Goal: Task Accomplishment & Management: Manage account settings

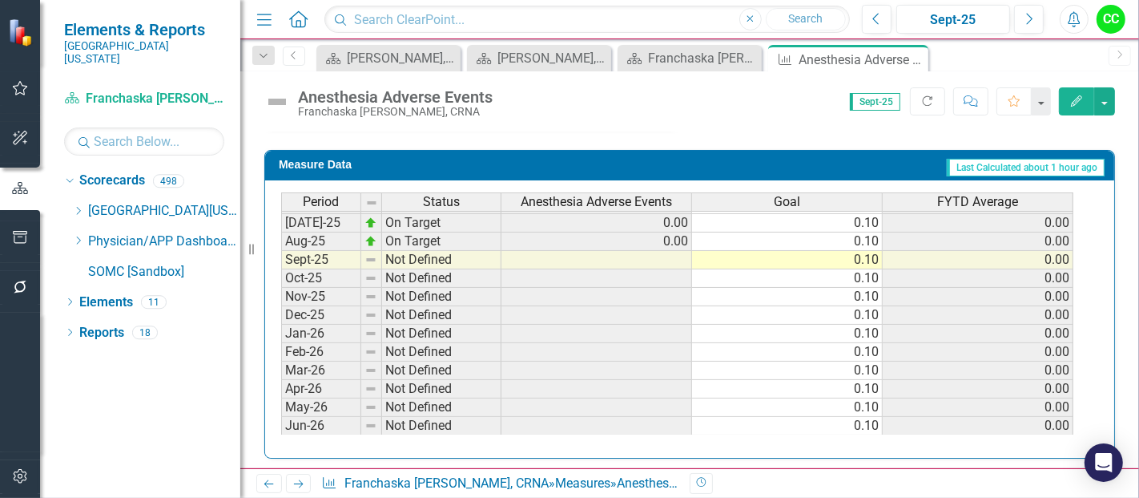
scroll to position [916, 0]
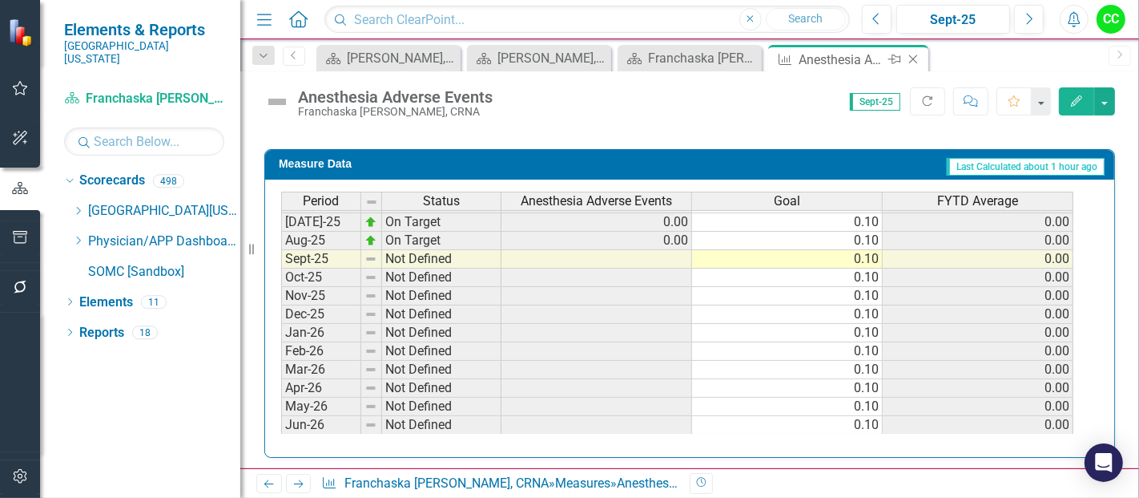
click at [917, 59] on icon "Close" at bounding box center [914, 59] width 16 height 13
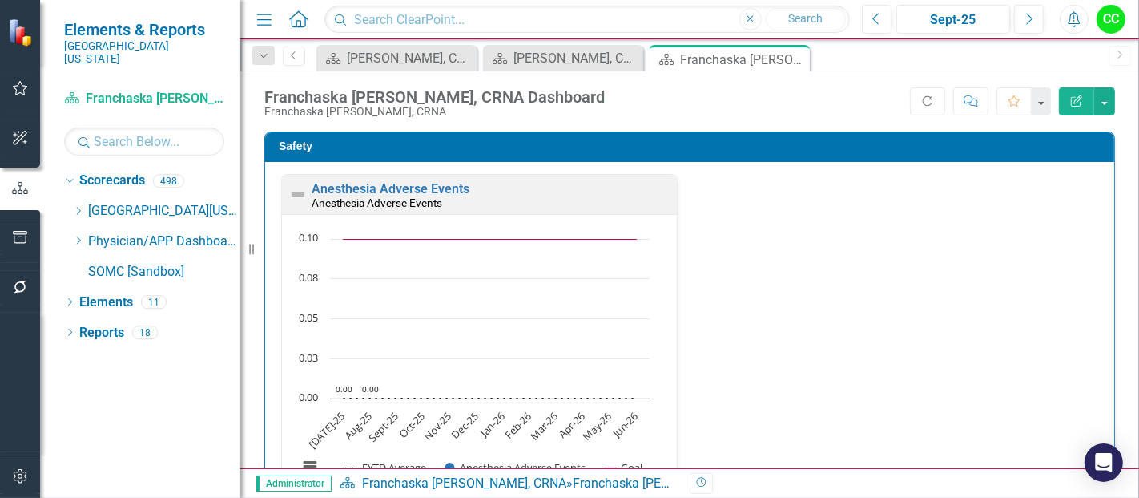
scroll to position [407, 0]
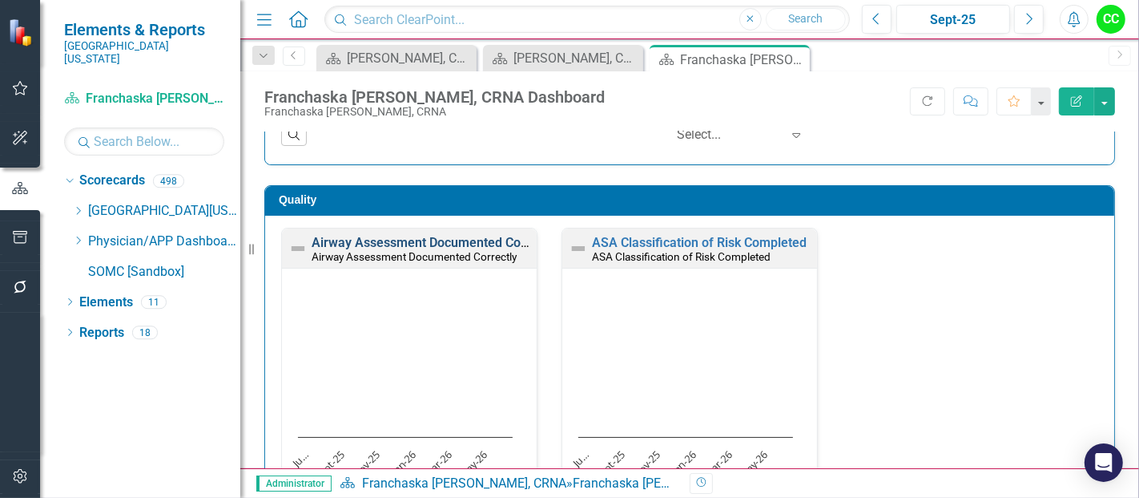
click at [433, 238] on link "Airway Assessment Documented Correctly" at bounding box center [435, 242] width 246 height 15
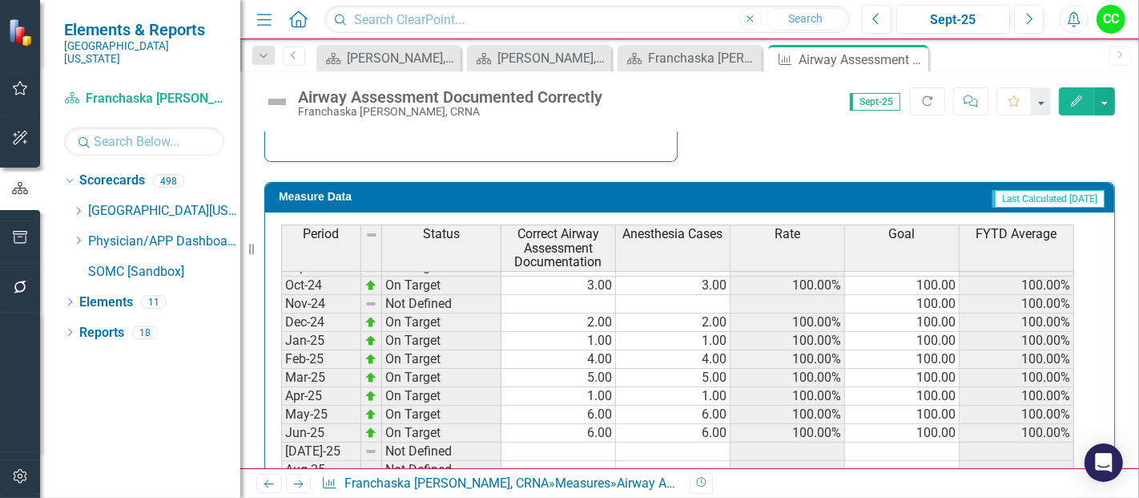
scroll to position [493, 0]
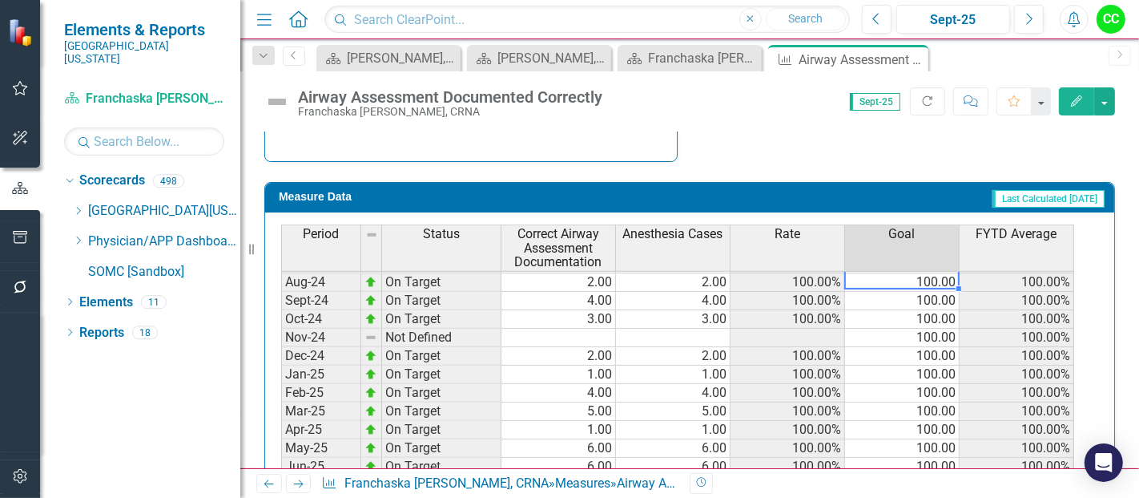
click at [914, 280] on tbody "Sep-23 On Target 4.00 4.00 100.00% 100.00 100.00% Oct-23 On Target 1.00 1.00 10…" at bounding box center [677, 383] width 793 height 627
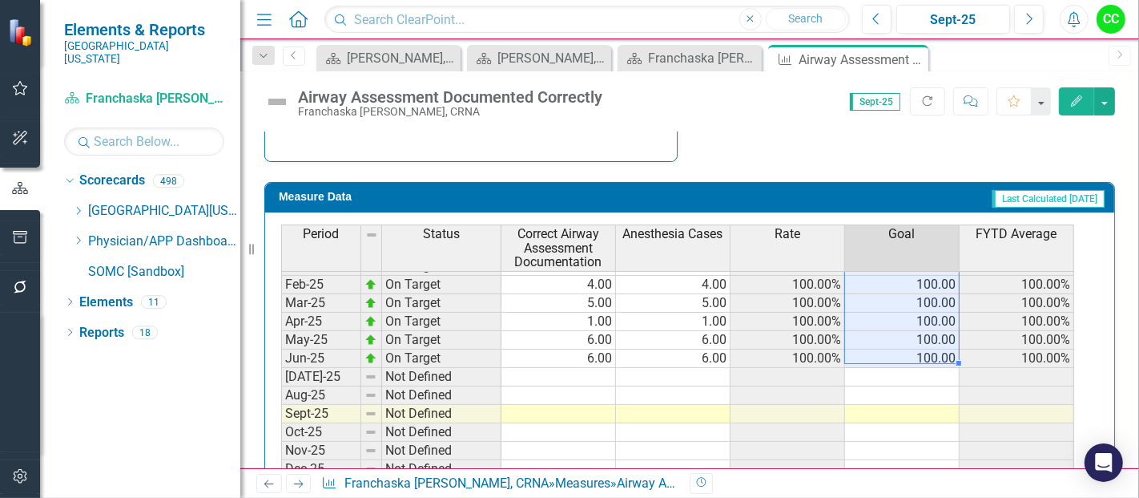
drag, startPoint x: 942, startPoint y: 274, endPoint x: 928, endPoint y: 341, distance: 68.7
click at [928, 341] on tbody "Sep-23 On Target 4.00 4.00 100.00% 100.00 100.00% Oct-23 On Target 1.00 1.00 10…" at bounding box center [677, 275] width 793 height 627
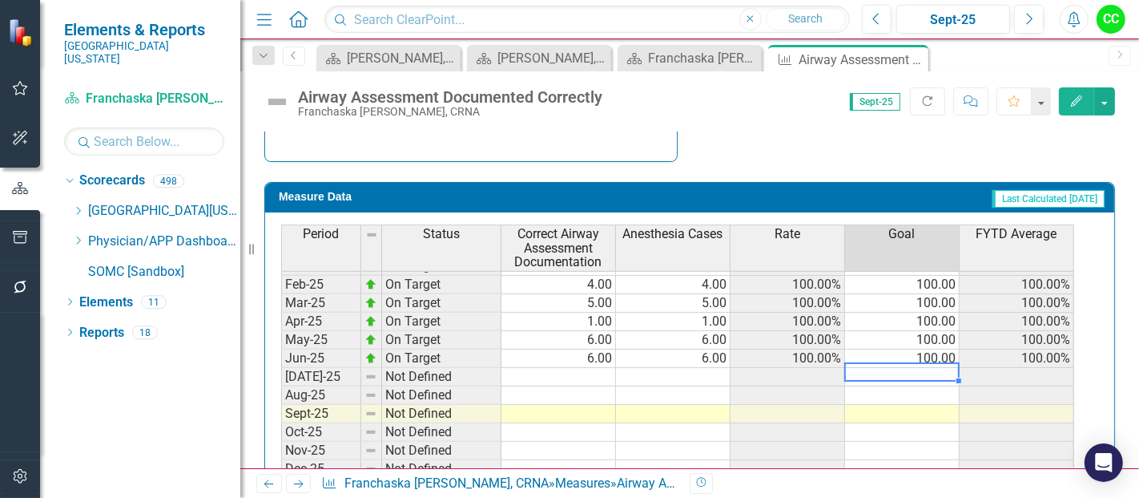
click at [919, 368] on td at bounding box center [902, 377] width 115 height 18
type textarea "100"
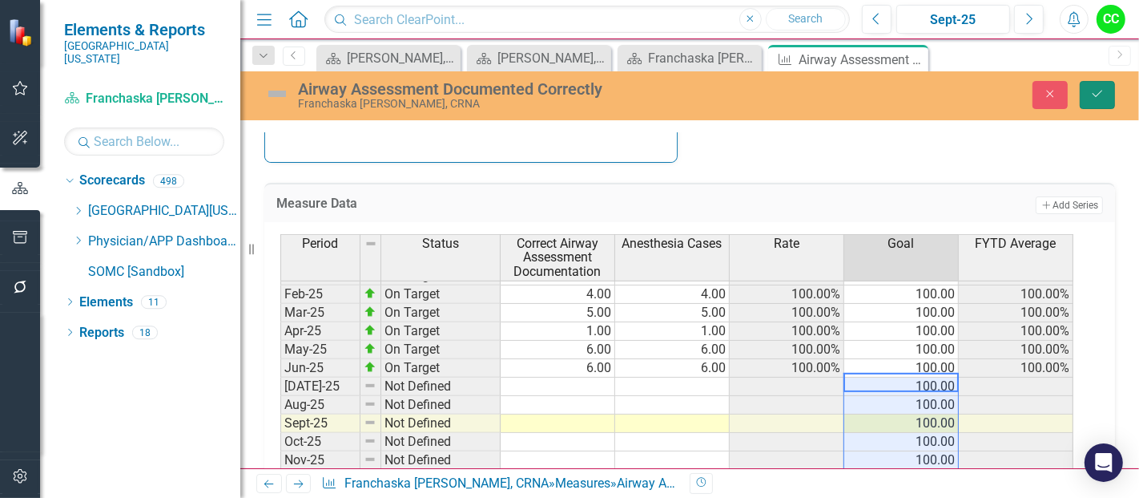
click at [1099, 88] on icon "Save" at bounding box center [1098, 93] width 14 height 11
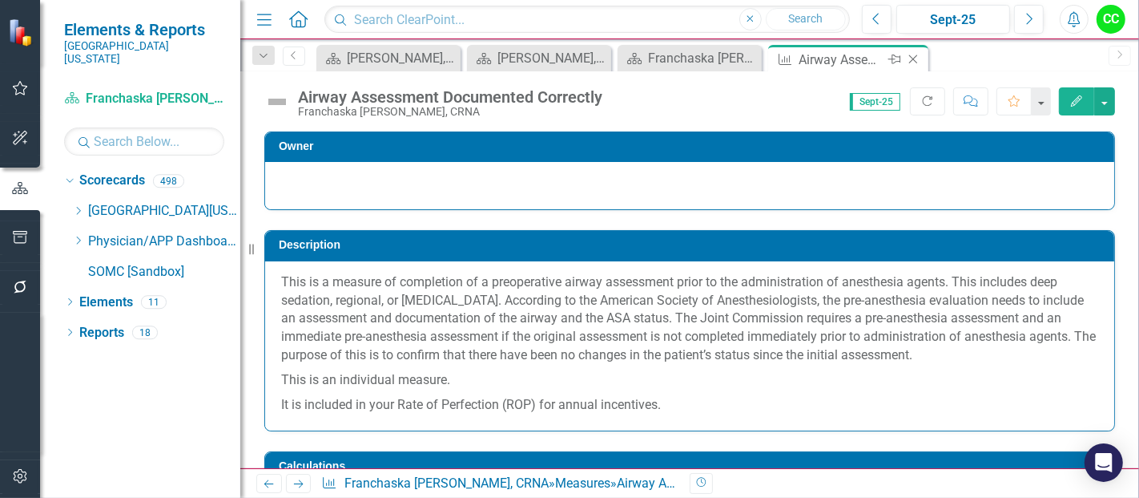
click at [914, 56] on icon "Close" at bounding box center [914, 59] width 16 height 13
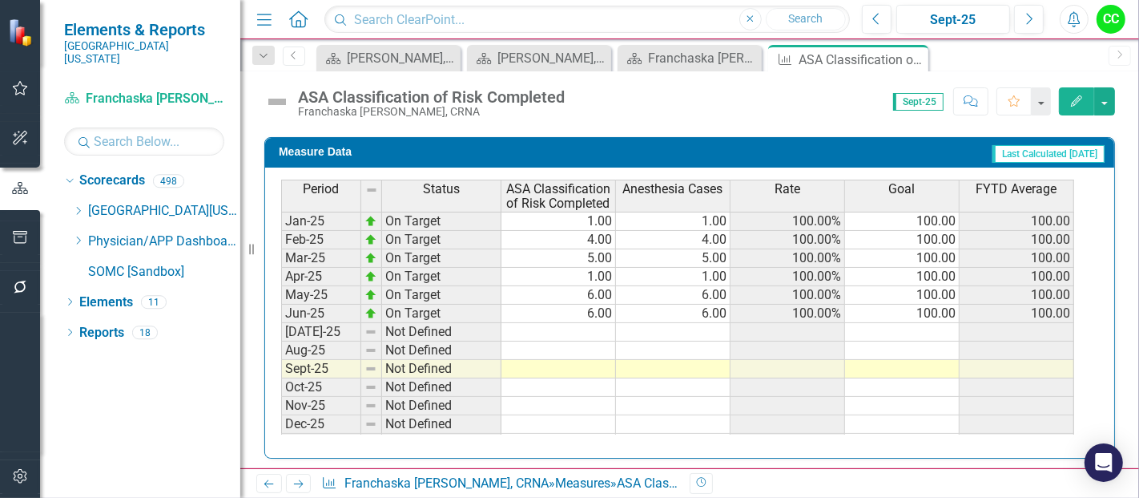
click at [930, 319] on tbody "Aug-23 On Target 3.00 3.00 100.00% 100.00 100.00 Sep-23 On Target 4.00 4.00 100…" at bounding box center [677, 184] width 793 height 572
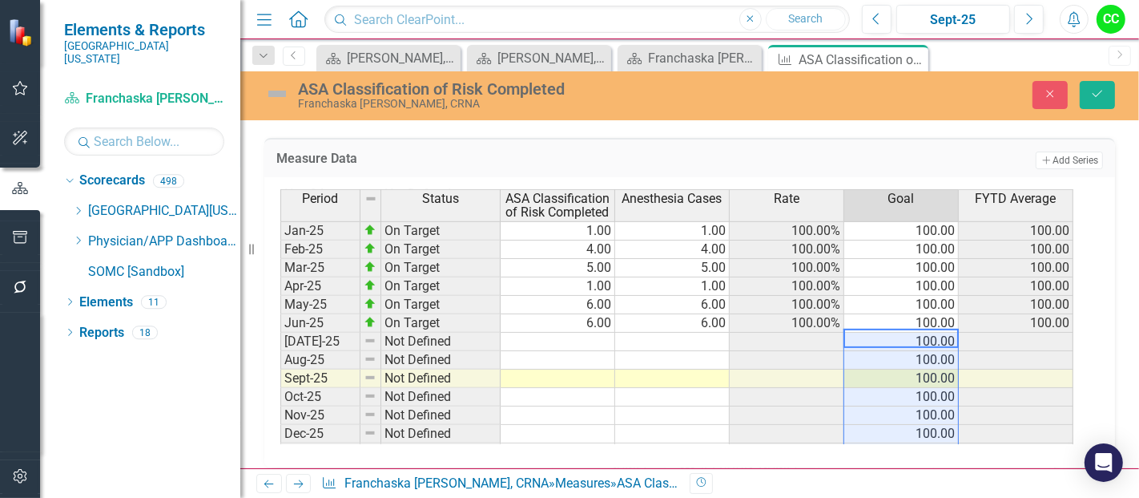
type textarea "100"
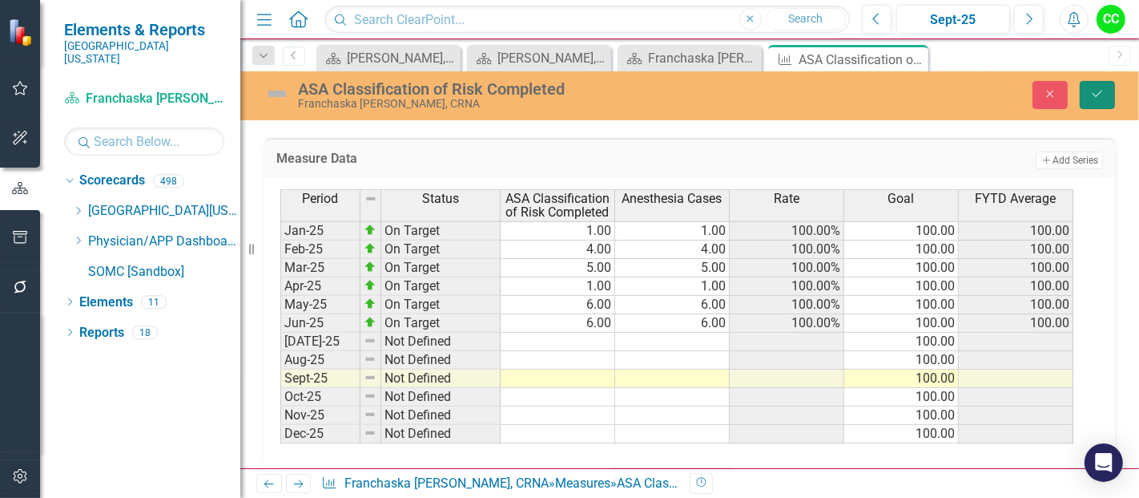
click at [1091, 99] on icon "Save" at bounding box center [1098, 93] width 14 height 11
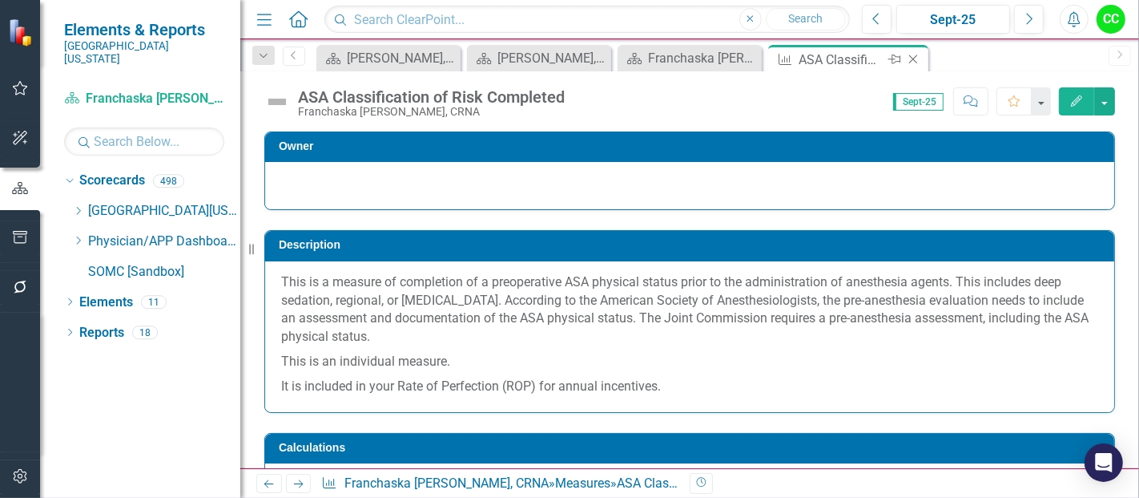
click at [914, 58] on icon "Close" at bounding box center [914, 59] width 16 height 13
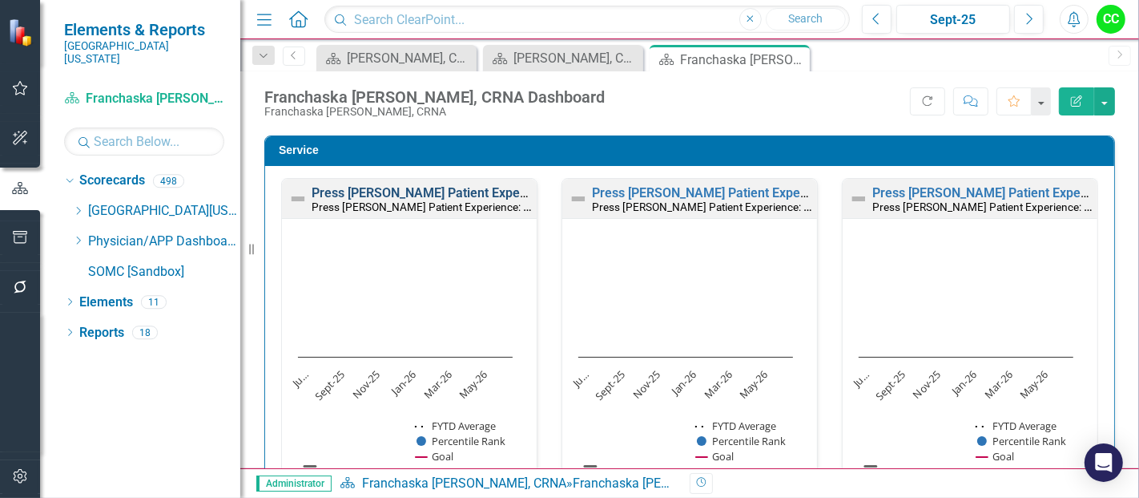
click at [466, 186] on link "Press [PERSON_NAME] Patient Experience: Recommend the Facility" at bounding box center [506, 192] width 389 height 15
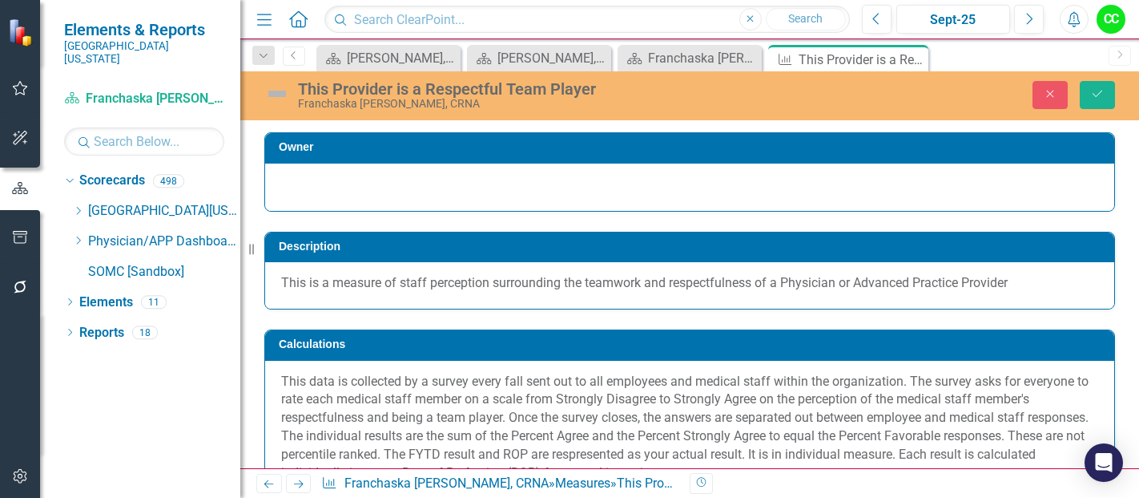
click at [1092, 97] on icon "Save" at bounding box center [1098, 93] width 14 height 11
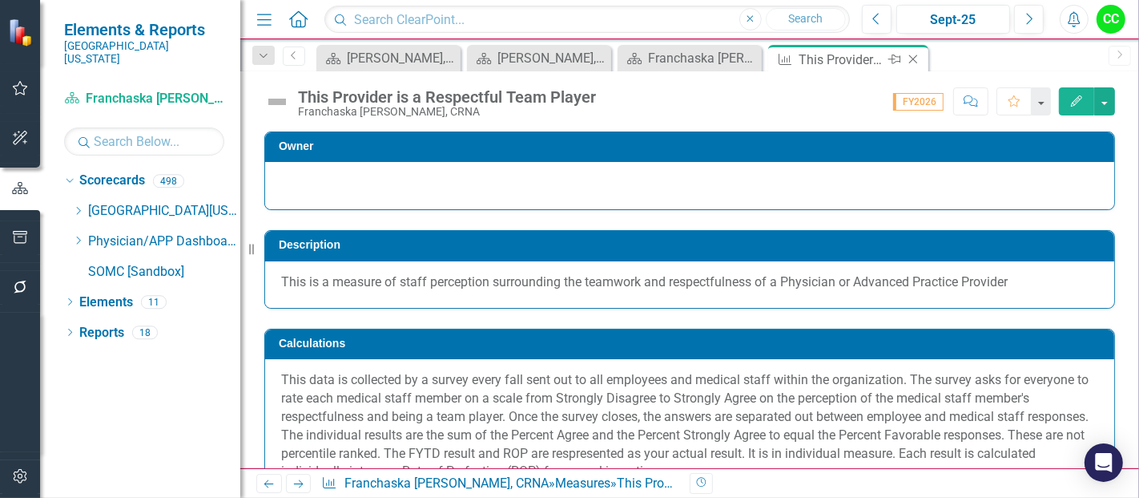
click at [918, 59] on icon "Close" at bounding box center [914, 59] width 16 height 13
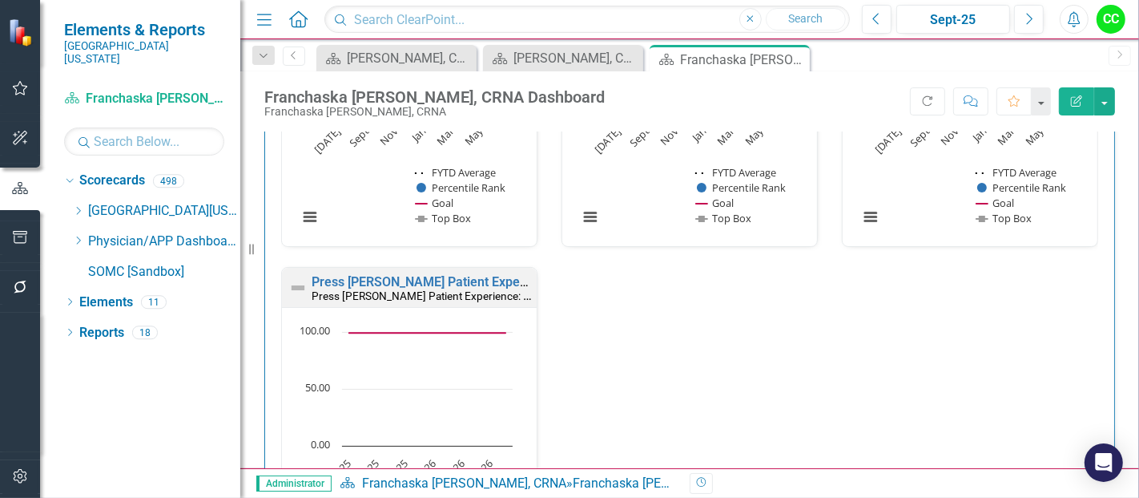
scroll to position [2081, 0]
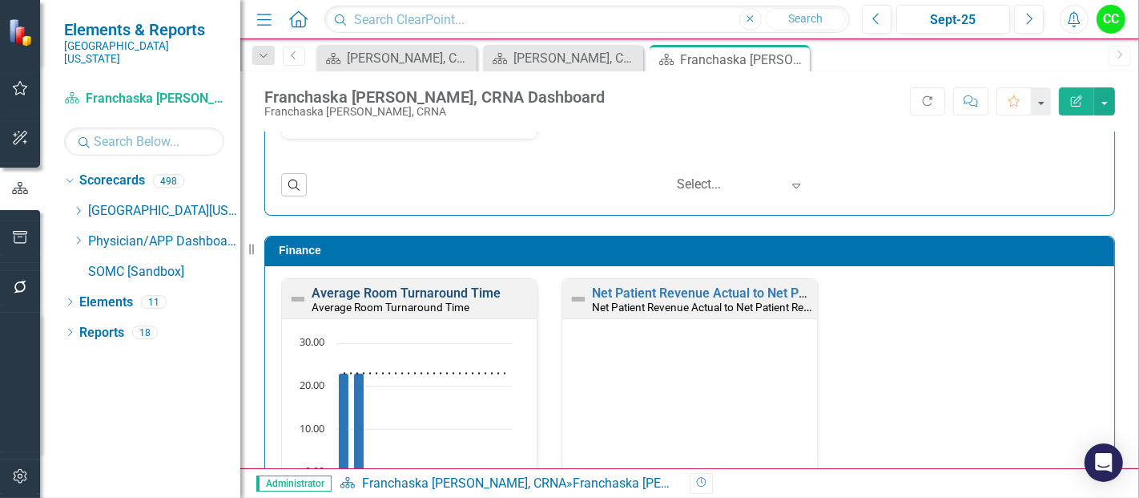
click at [476, 287] on link "Average Room Turnaround Time" at bounding box center [406, 292] width 189 height 15
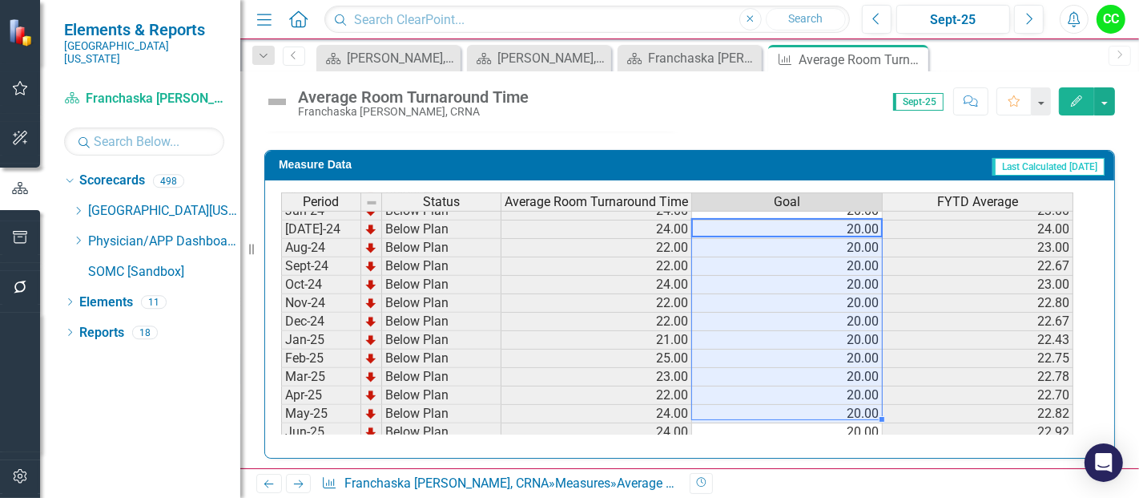
scroll to position [595, 0]
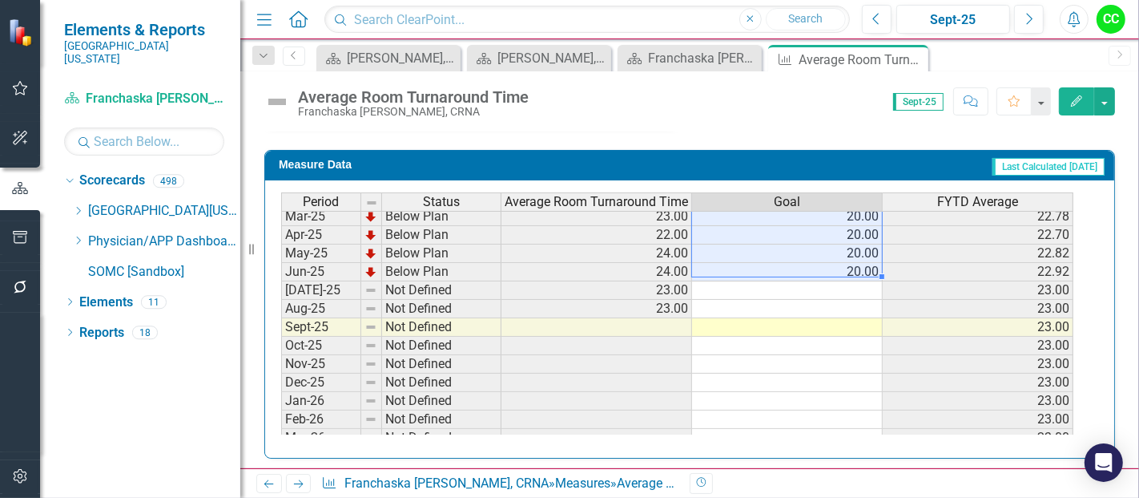
drag, startPoint x: 849, startPoint y: 228, endPoint x: 856, endPoint y: 269, distance: 42.2
click at [856, 269] on tbody "Sep-23 Below Plan 24.00 20.00 23.33 Oct-23 Below Plan 23.00 20.00 23.25 Nov-23 …" at bounding box center [677, 161] width 793 height 572
click at [851, 281] on td at bounding box center [787, 290] width 191 height 18
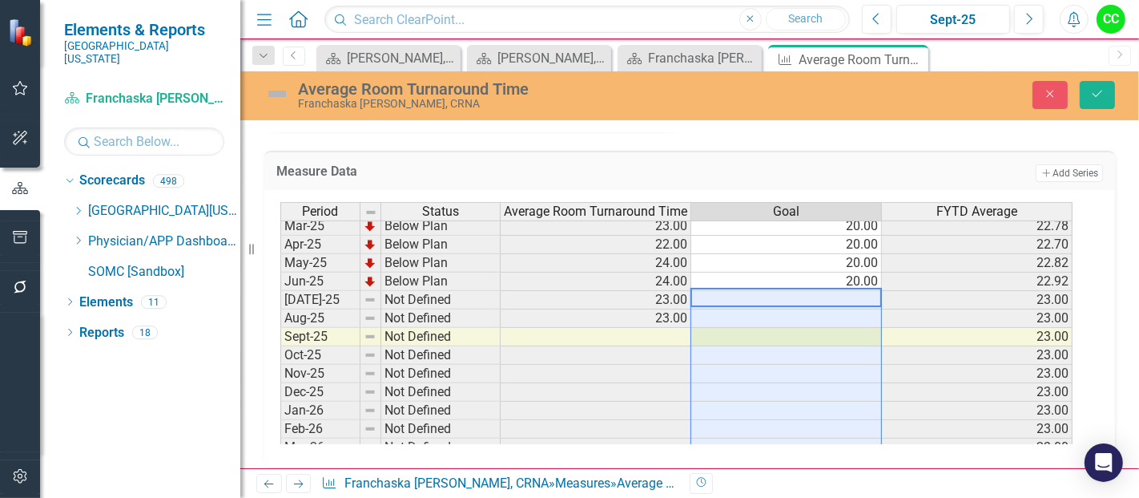
type textarea "20"
click at [1107, 90] on button "Save" at bounding box center [1097, 95] width 35 height 28
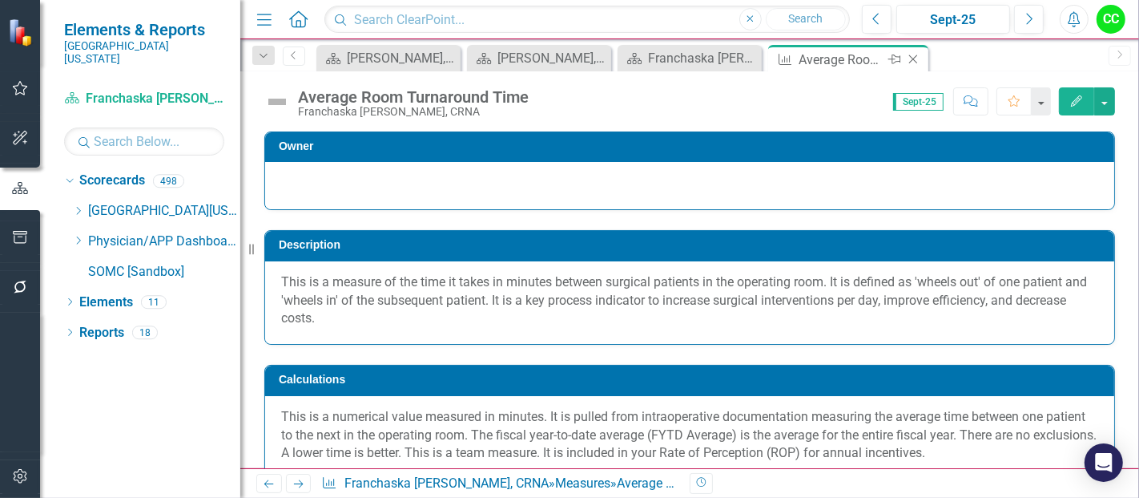
click at [913, 58] on icon at bounding box center [914, 59] width 9 height 9
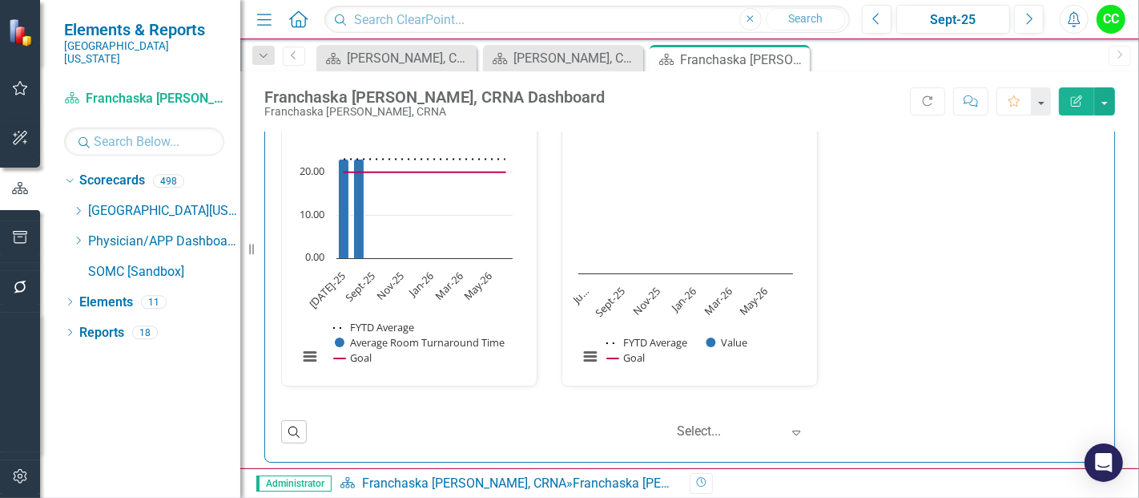
scroll to position [2418, 0]
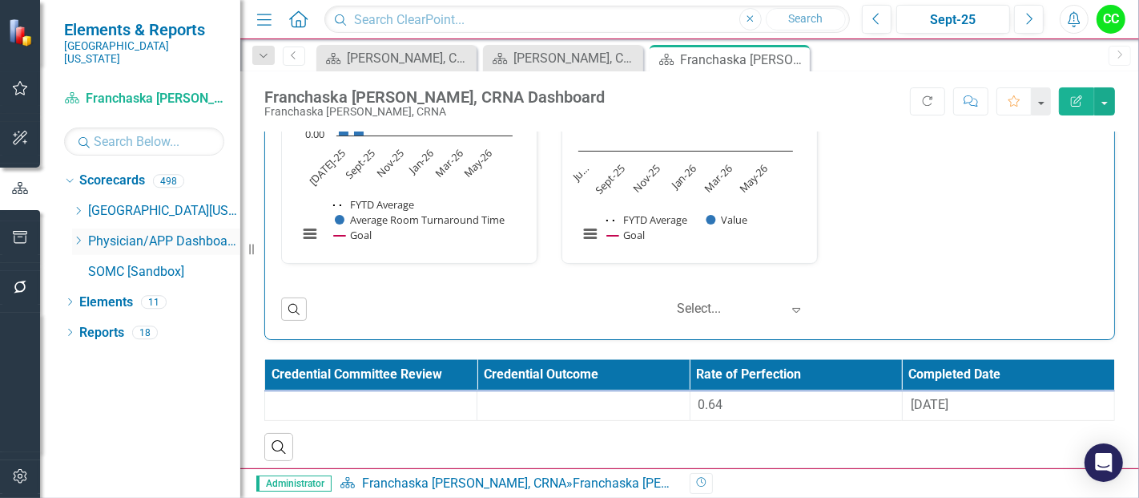
click at [76, 236] on icon "Dropdown" at bounding box center [78, 241] width 12 height 10
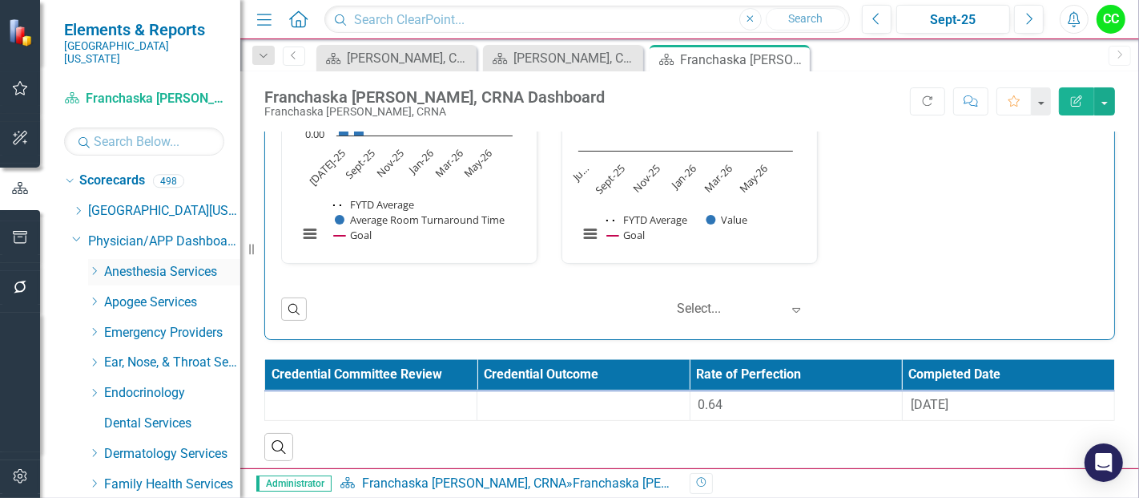
scroll to position [14, 0]
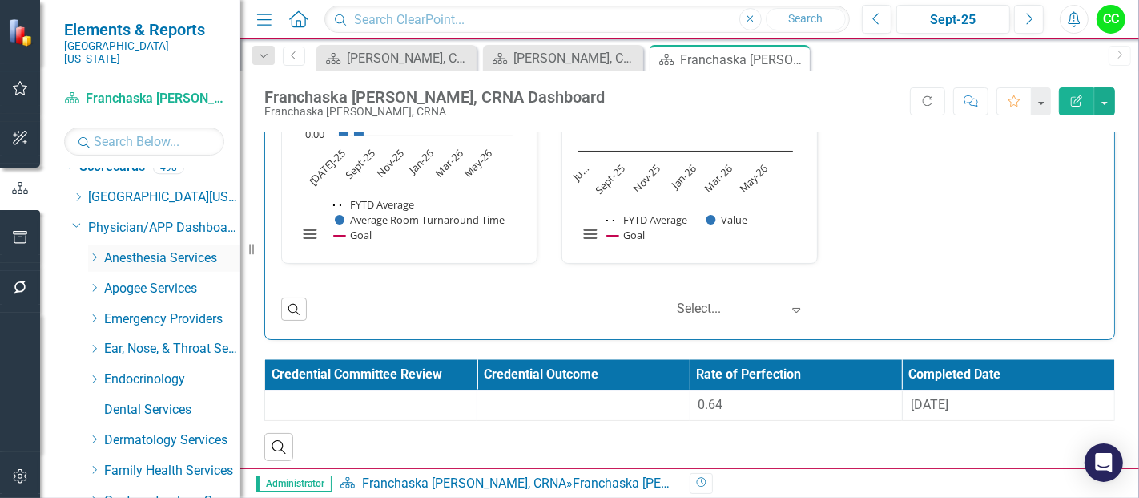
click at [96, 252] on icon "Dropdown" at bounding box center [94, 257] width 12 height 10
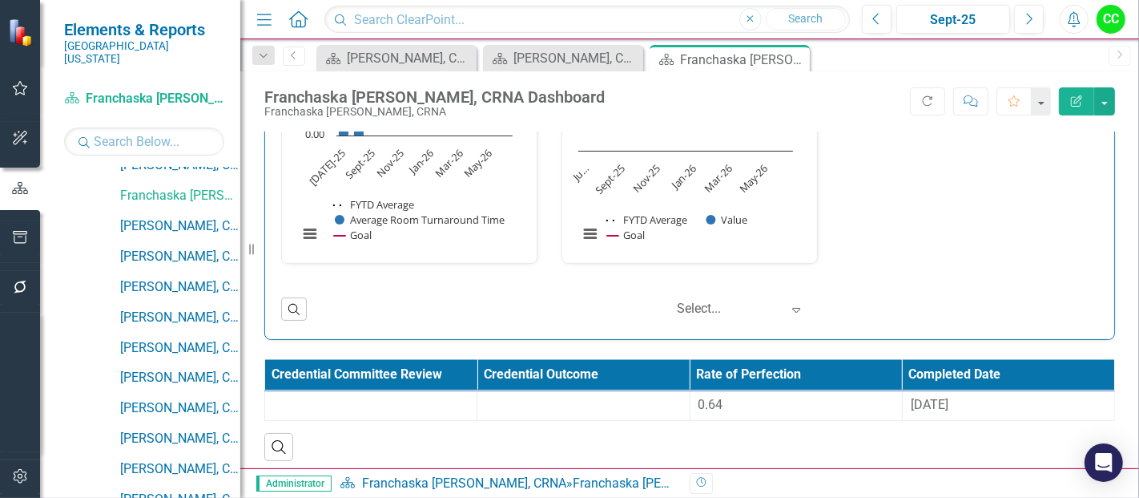
scroll to position [377, 0]
click at [174, 219] on link "[PERSON_NAME], CRNA" at bounding box center [180, 228] width 120 height 18
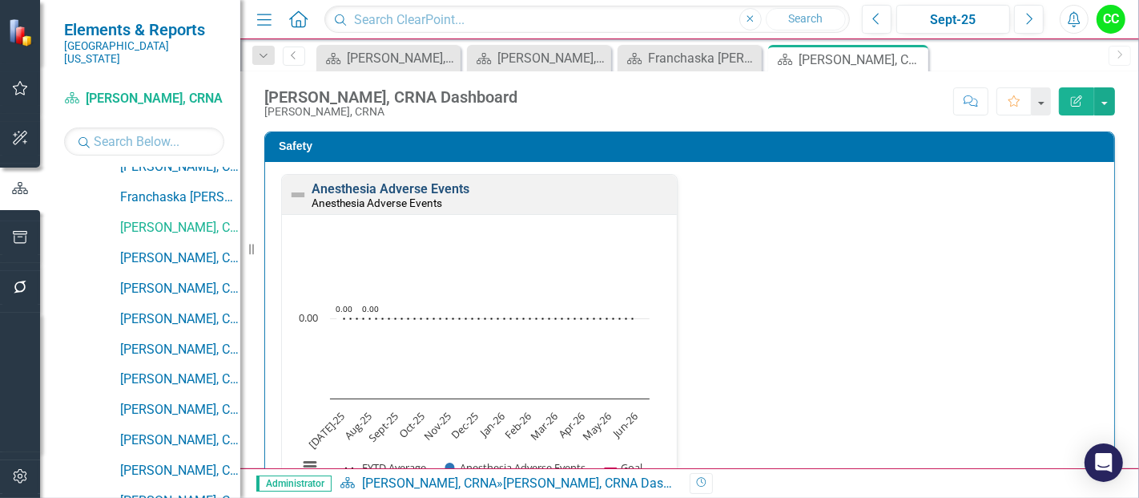
click at [430, 188] on link "Anesthesia Adverse Events" at bounding box center [391, 188] width 158 height 15
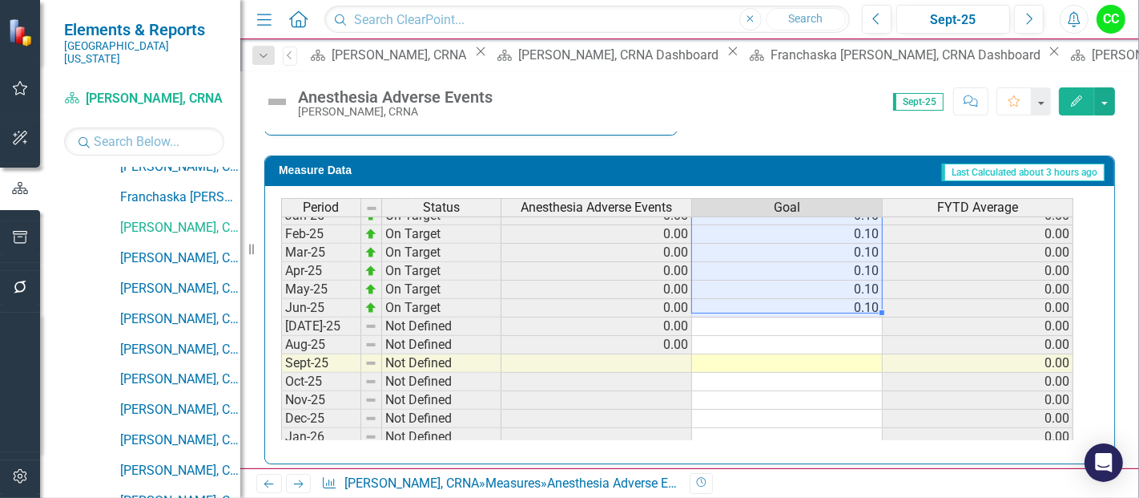
drag, startPoint x: 851, startPoint y: 224, endPoint x: 865, endPoint y: 294, distance: 72.0
click at [865, 294] on tbody "Sep-23 On Target 0.00 0.10 0.00 Oct-23 On Target 0.00 0.10 0.00 Nov-23 On Targe…" at bounding box center [677, 197] width 793 height 572
click at [851, 320] on td at bounding box center [787, 326] width 191 height 18
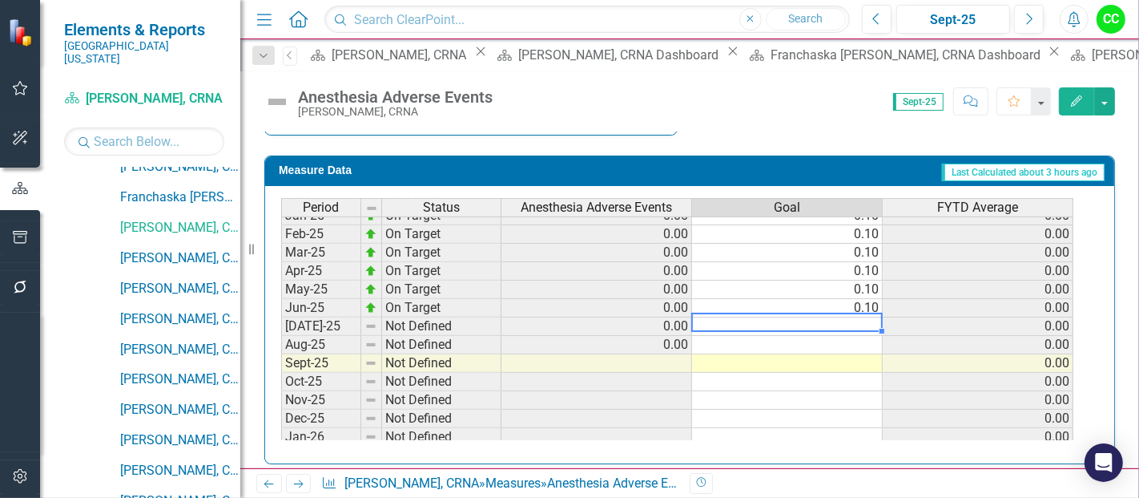
type textarea "0.1"
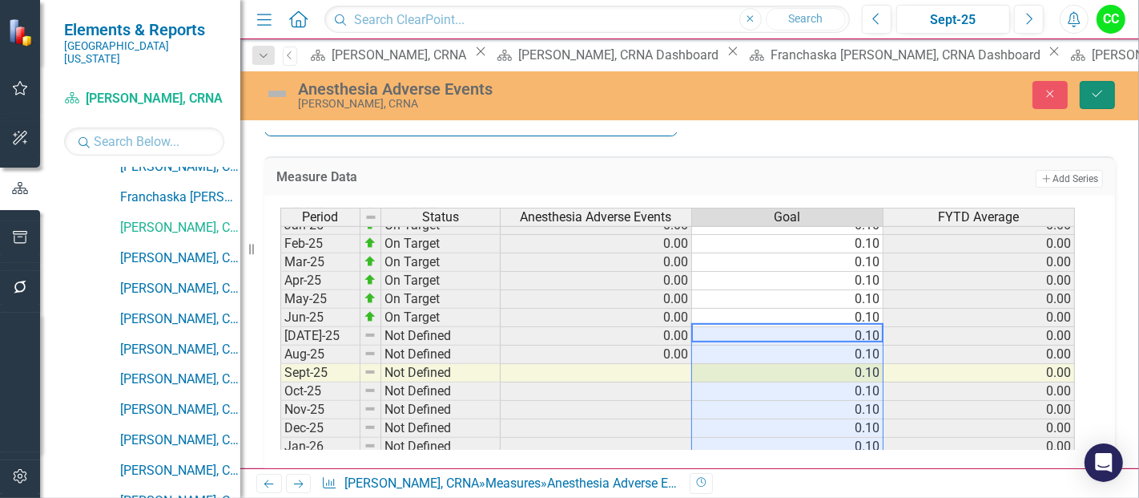
click at [1100, 99] on button "Save" at bounding box center [1097, 95] width 35 height 28
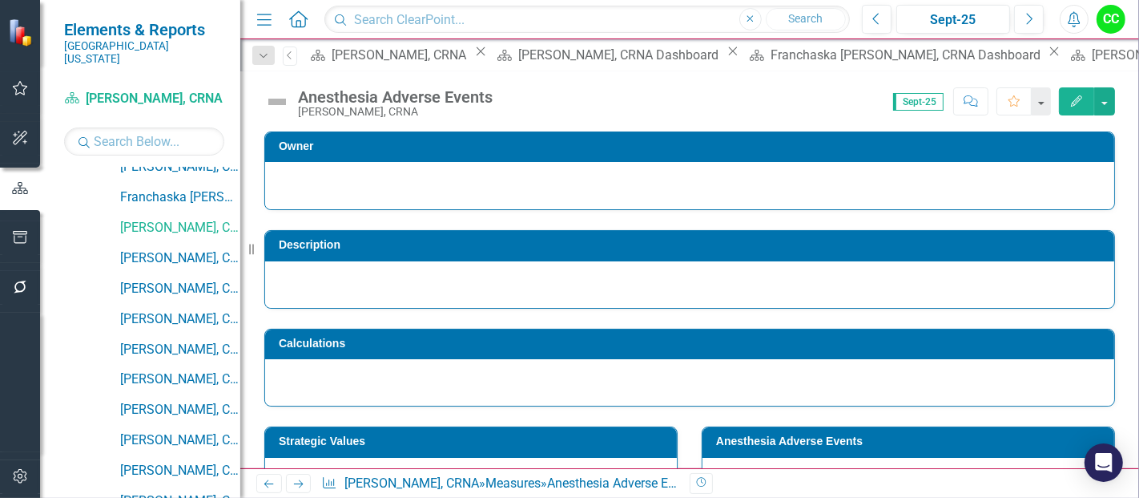
click at [0, 0] on icon "Close" at bounding box center [0, 0] width 0 height 0
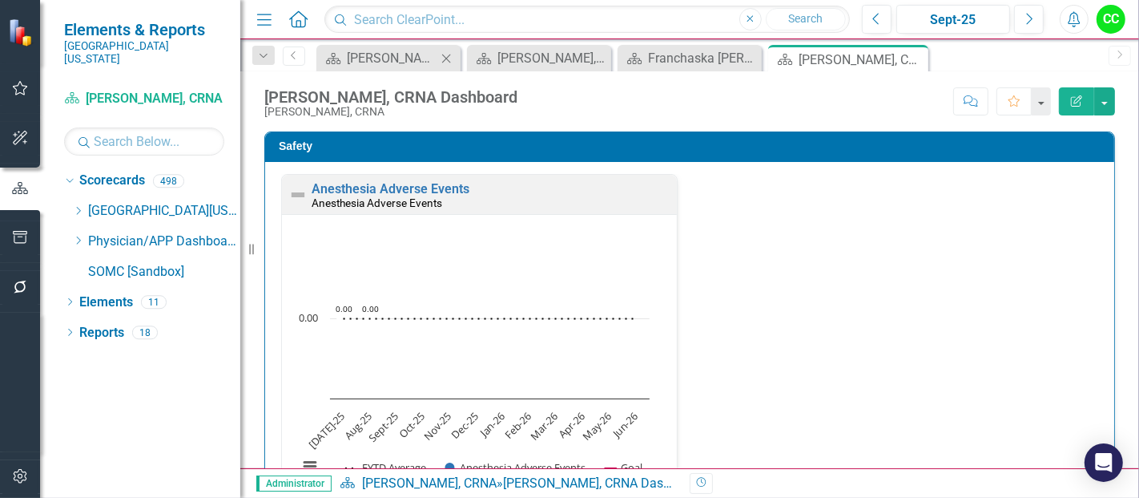
click at [443, 56] on icon "Close" at bounding box center [446, 58] width 16 height 13
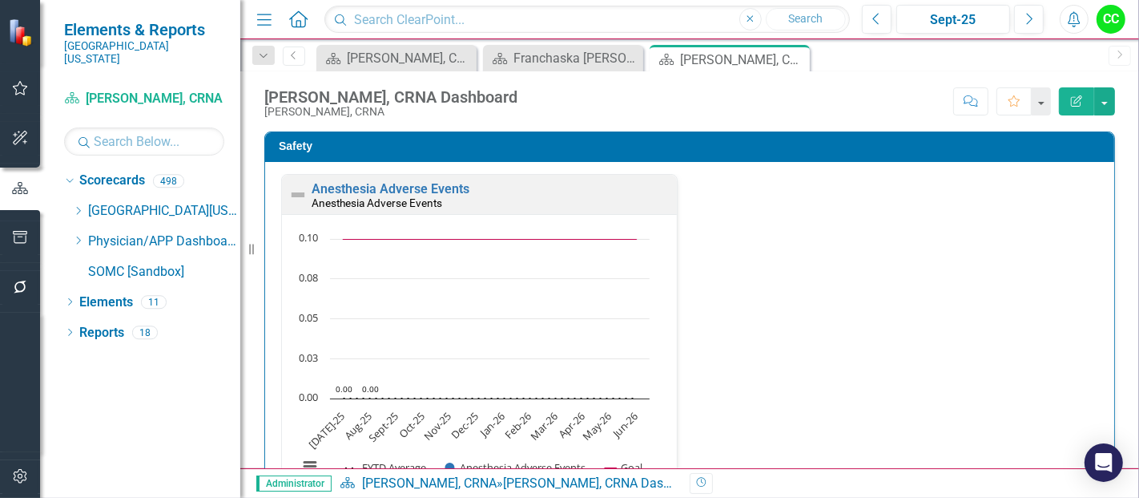
click at [0, 0] on icon "Close" at bounding box center [0, 0] width 0 height 0
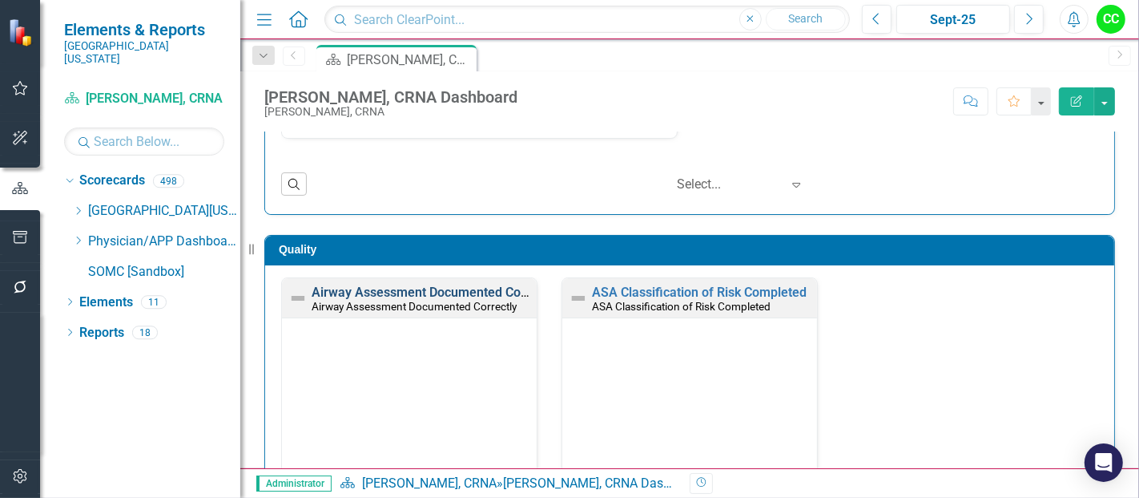
click at [481, 291] on link "Airway Assessment Documented Correctly" at bounding box center [435, 291] width 246 height 15
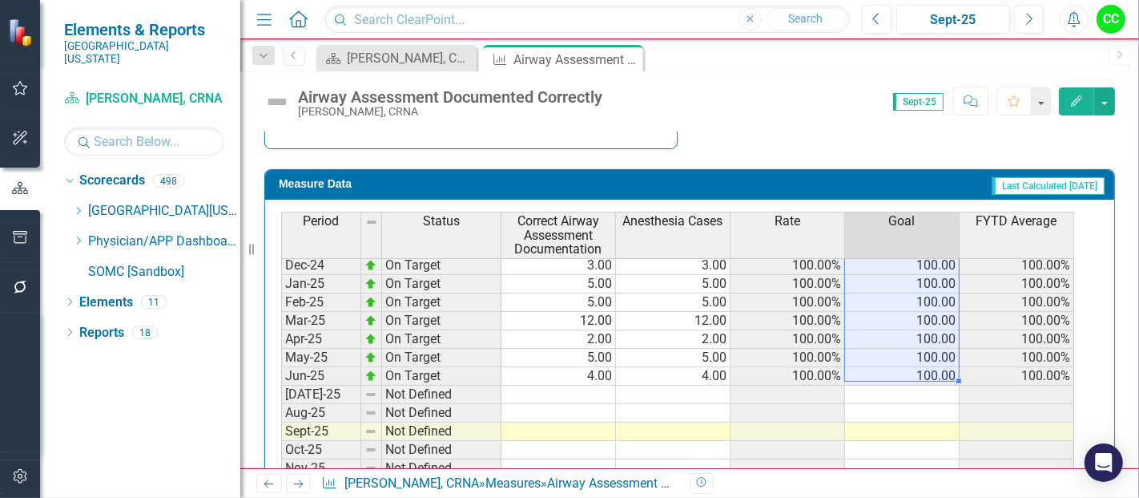
drag, startPoint x: 927, startPoint y: 262, endPoint x: 934, endPoint y: 373, distance: 110.8
click at [934, 373] on tbody "Sep-23 On Target 3.00 3.00 100.00% 100.00 88.89% Oct-23 On Target 4.00 4.00 100…" at bounding box center [677, 274] width 793 height 591
click at [927, 388] on td at bounding box center [902, 394] width 115 height 18
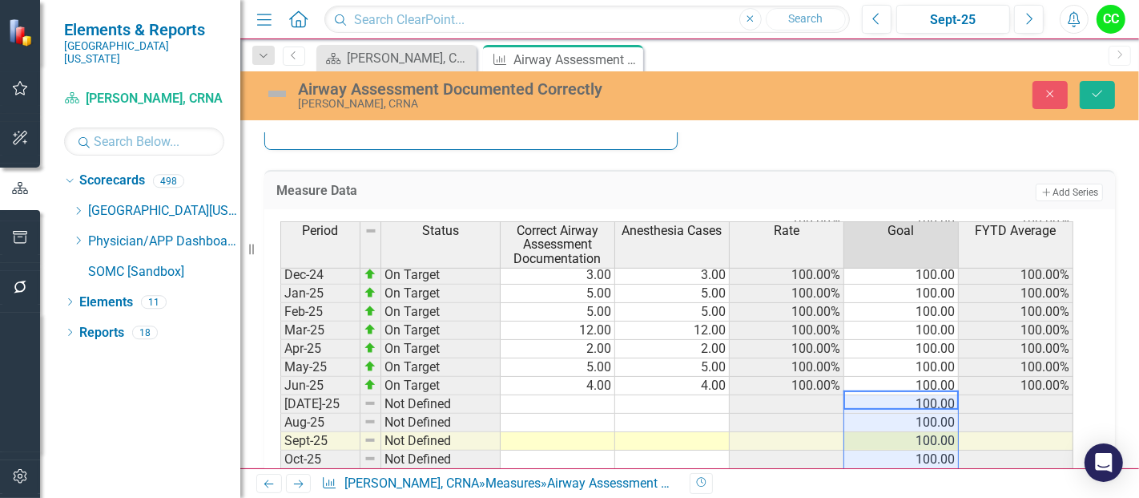
type textarea "100"
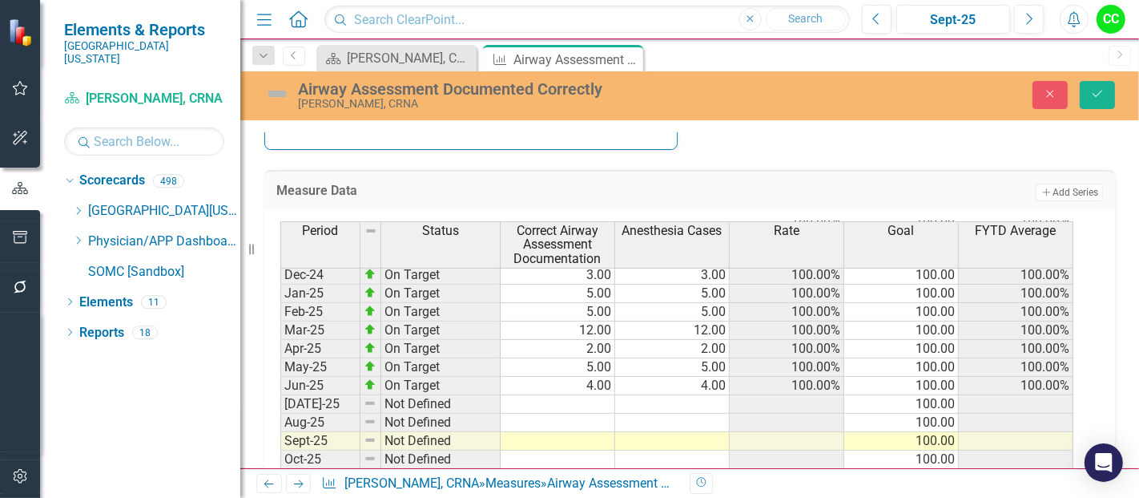
click at [1098, 69] on div "Scorecard Tiffany Kiley, CRNA Dashboard Close Measure Airway Assessment Documen…" at bounding box center [707, 58] width 788 height 26
click at [1097, 95] on icon "submit" at bounding box center [1098, 94] width 10 height 6
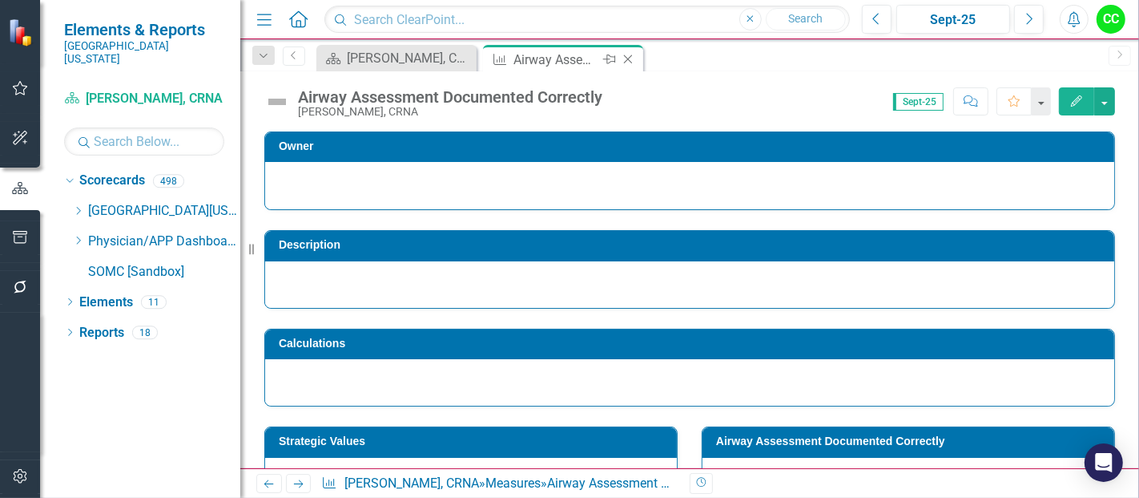
click at [631, 60] on icon "Close" at bounding box center [628, 59] width 16 height 13
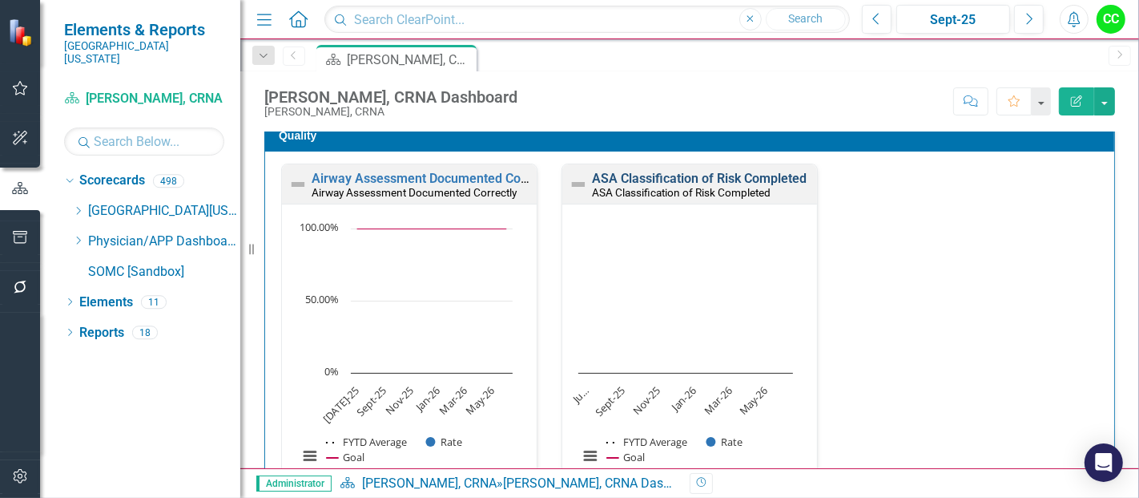
click at [651, 177] on link "ASA Classification of Risk Completed" at bounding box center [699, 178] width 215 height 15
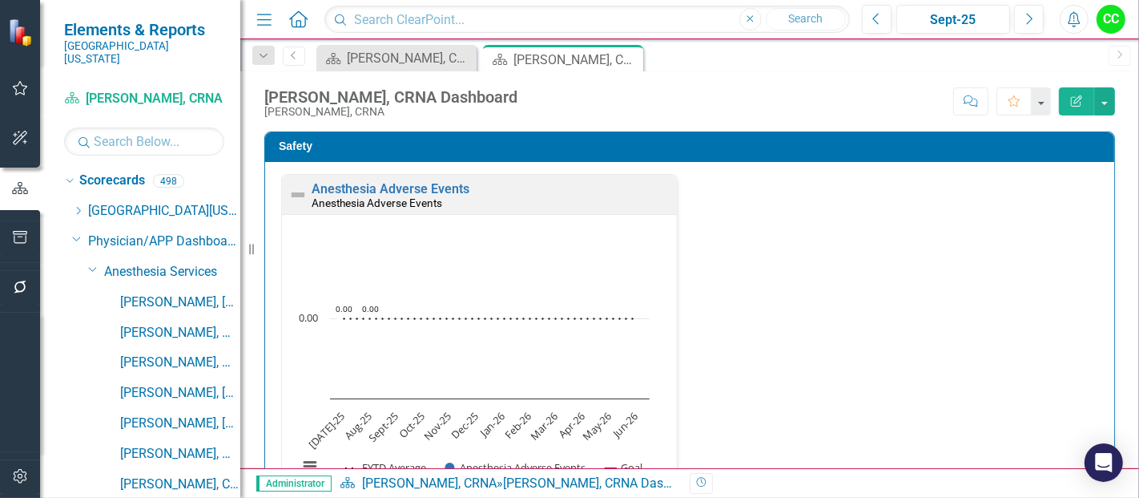
scroll to position [433, 0]
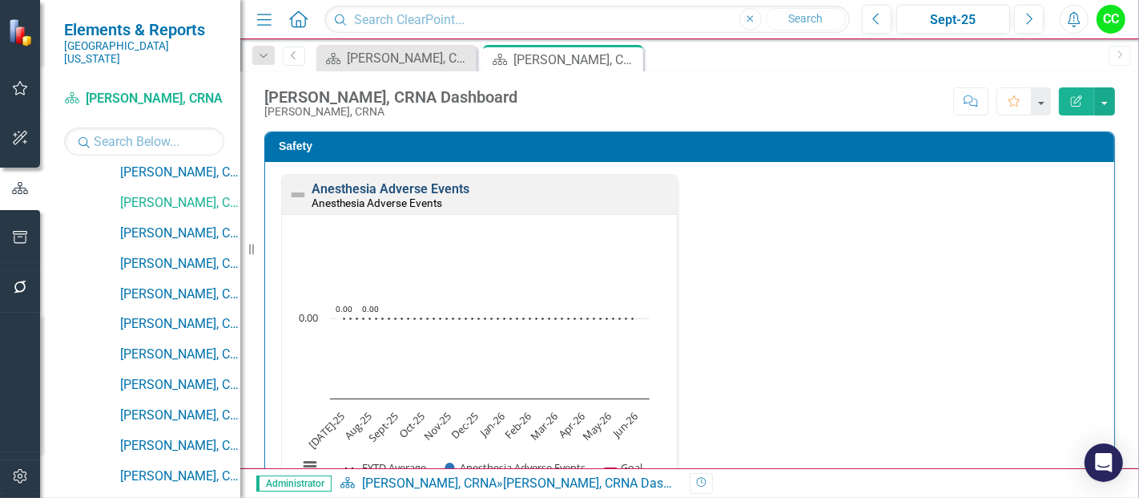
click at [393, 189] on link "Anesthesia Adverse Events" at bounding box center [391, 188] width 158 height 15
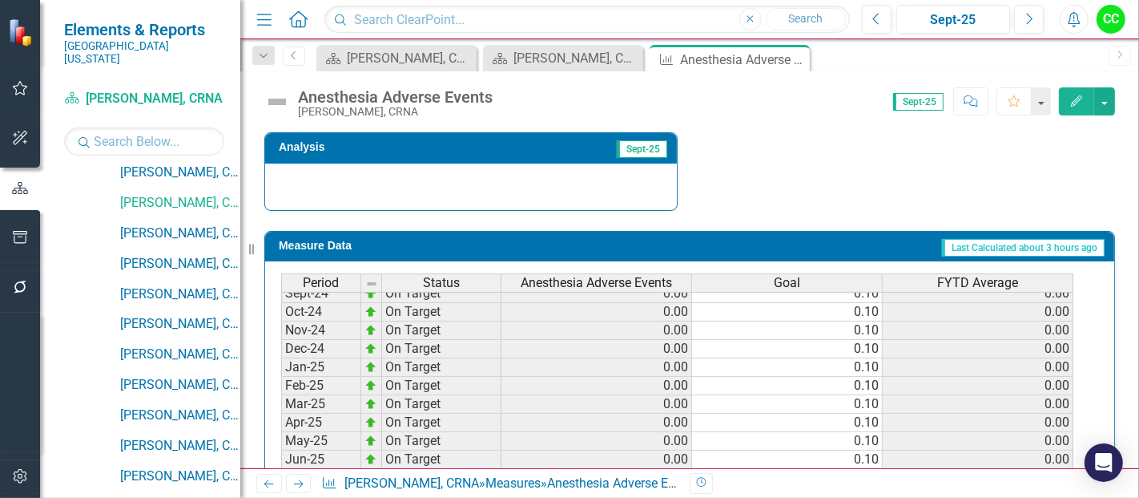
scroll to position [497, 0]
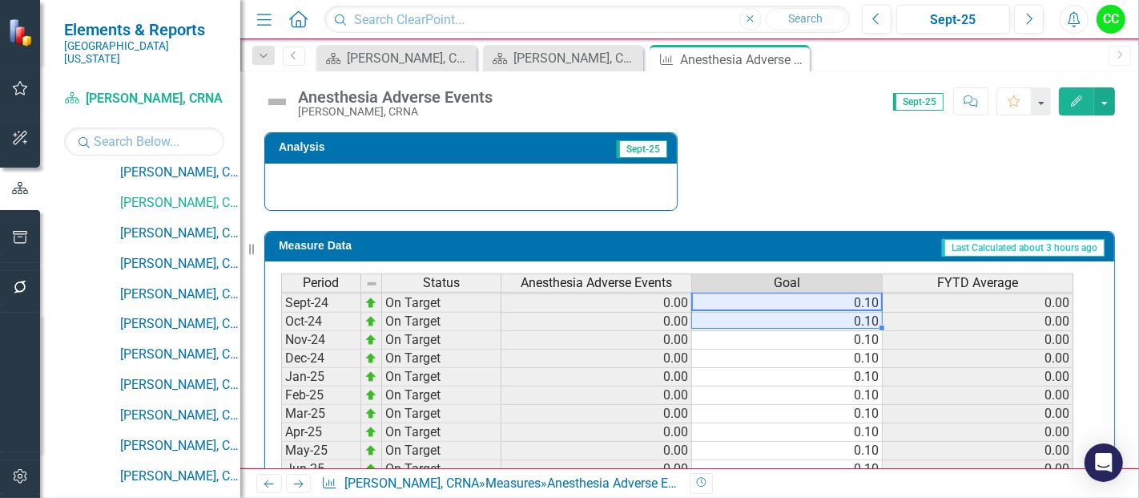
drag, startPoint x: 850, startPoint y: 298, endPoint x: 851, endPoint y: 313, distance: 14.4
click at [851, 313] on tbody "Oct-23 On Target 0.00 0.10 0.00 Nov-23 On Target 0.00 0.10 0.00 Dec-23 On Targe…" at bounding box center [677, 395] width 793 height 609
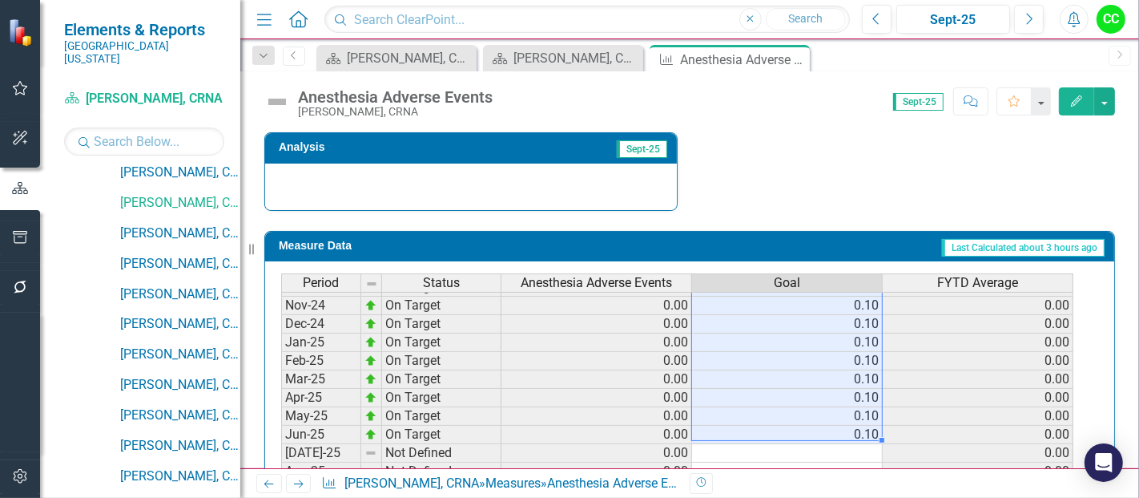
drag, startPoint x: 825, startPoint y: 303, endPoint x: 838, endPoint y: 431, distance: 128.9
click at [838, 431] on tbody "Oct-23 On Target 0.00 0.10 0.00 Nov-23 On Target 0.00 0.10 0.00 Dec-23 On Targe…" at bounding box center [677, 360] width 793 height 609
click at [833, 444] on td at bounding box center [787, 453] width 191 height 18
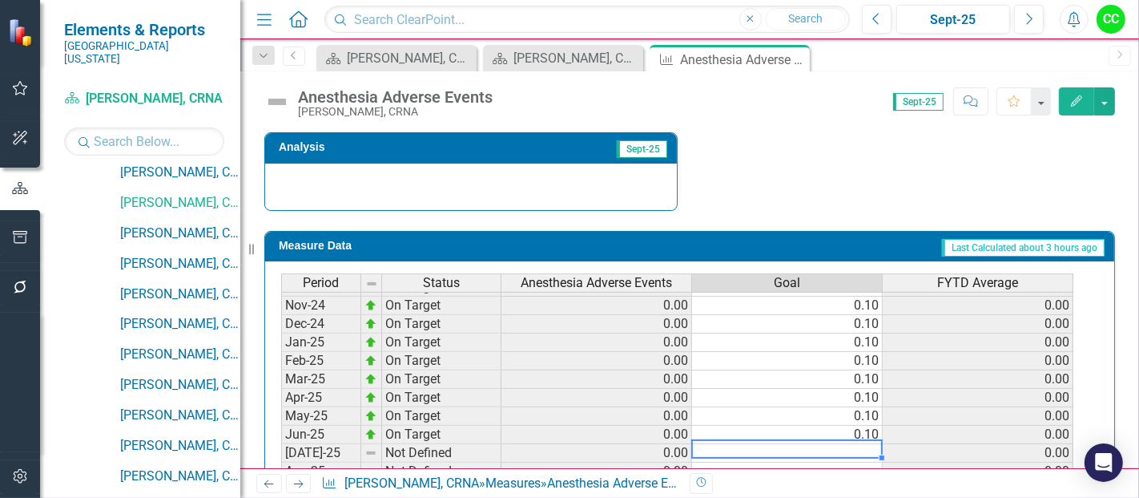
type textarea "0.1"
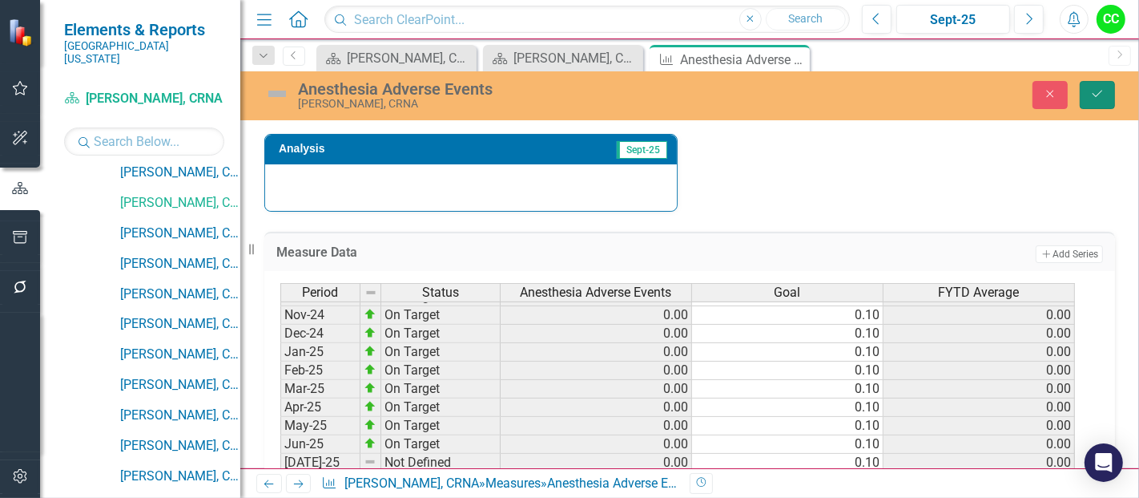
click at [1101, 95] on icon "Save" at bounding box center [1098, 93] width 14 height 11
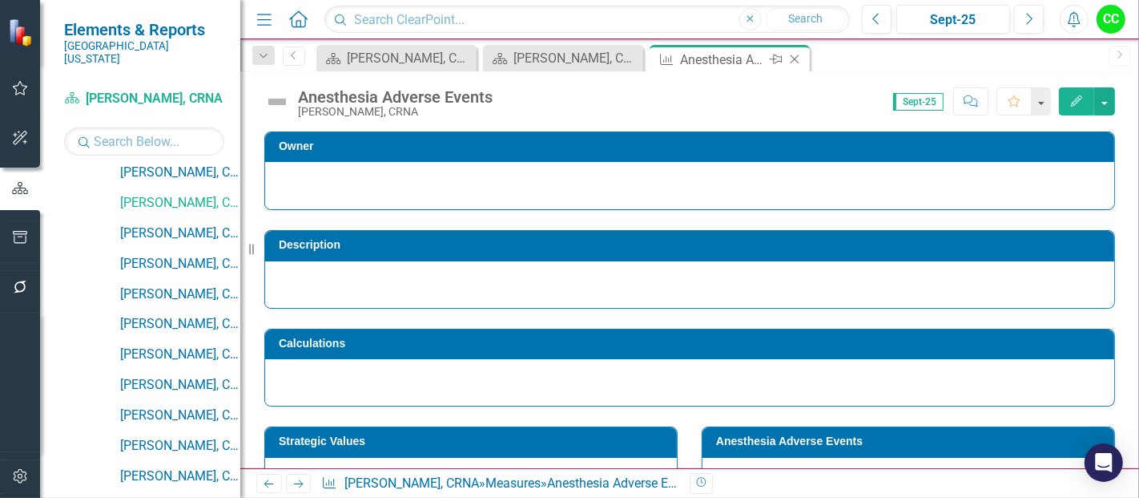
click at [792, 62] on icon "Close" at bounding box center [795, 59] width 16 height 13
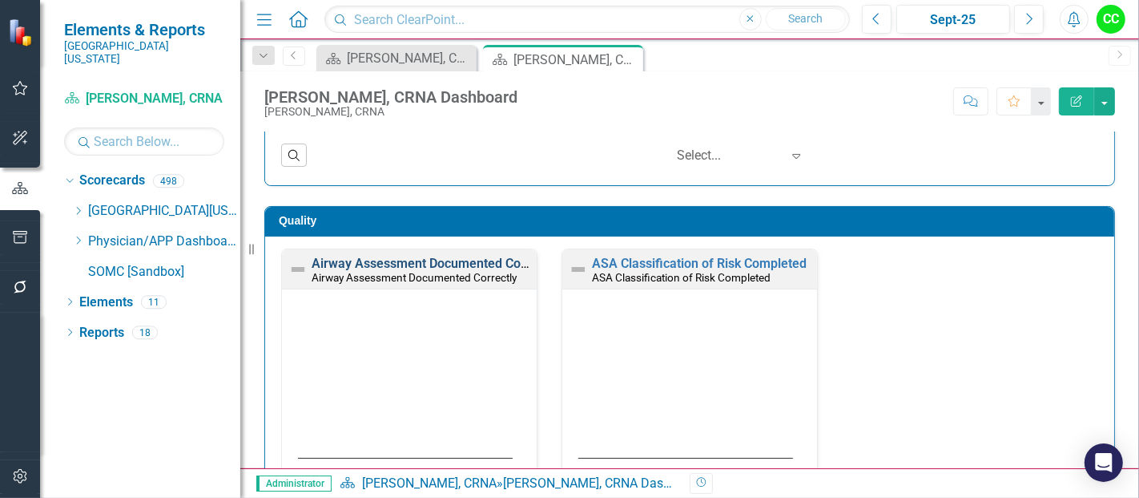
click at [486, 261] on link "Airway Assessment Documented Correctly" at bounding box center [435, 263] width 246 height 15
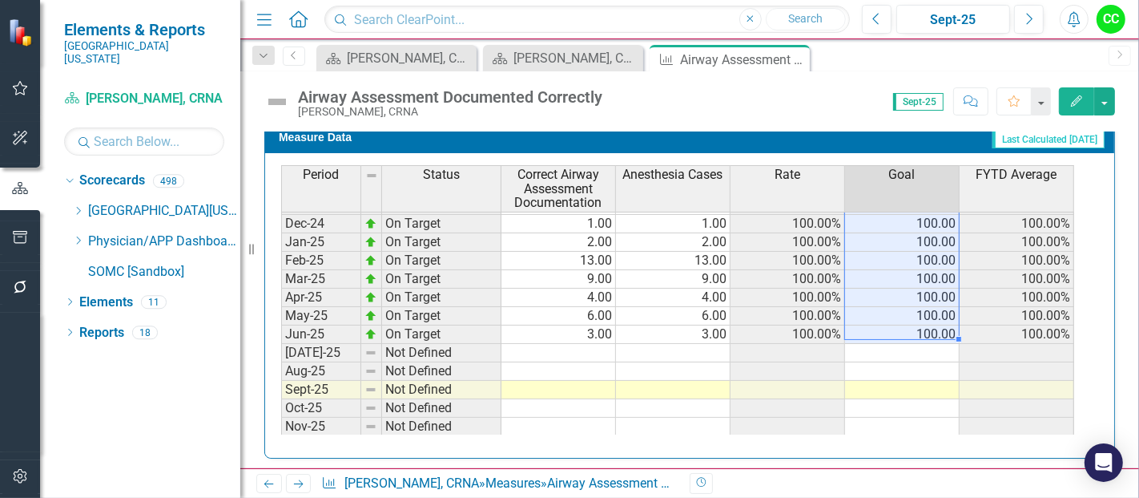
drag, startPoint x: 933, startPoint y: 223, endPoint x: 946, endPoint y: 325, distance: 102.6
click at [946, 325] on tbody "Sep-23 On Target 6.00 6.00 100.00% 100.00 100.00% Oct-23 On Target 3.00 3.00 10…" at bounding box center [677, 223] width 793 height 572
click at [927, 346] on td at bounding box center [902, 353] width 115 height 18
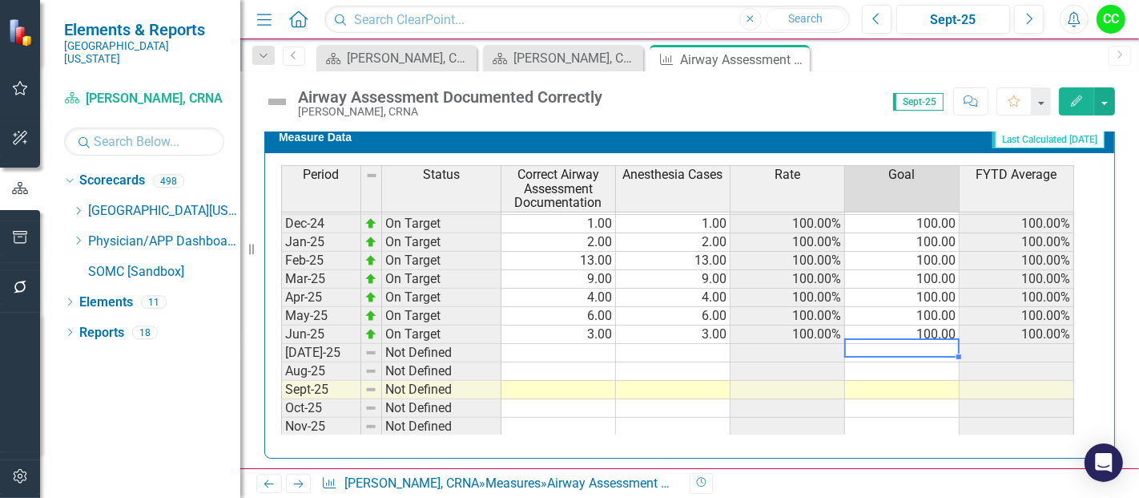
type textarea "100"
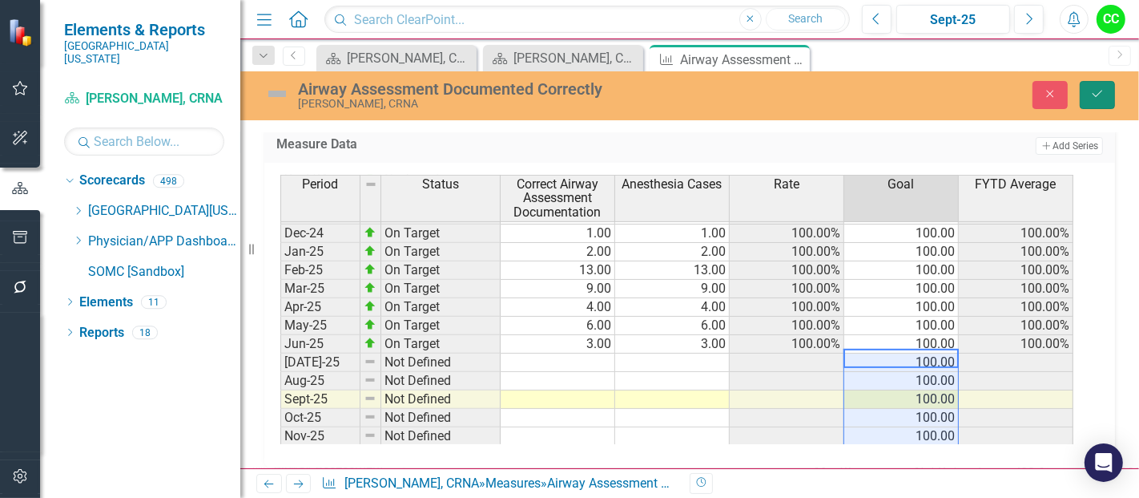
click at [1103, 104] on button "Save" at bounding box center [1097, 95] width 35 height 28
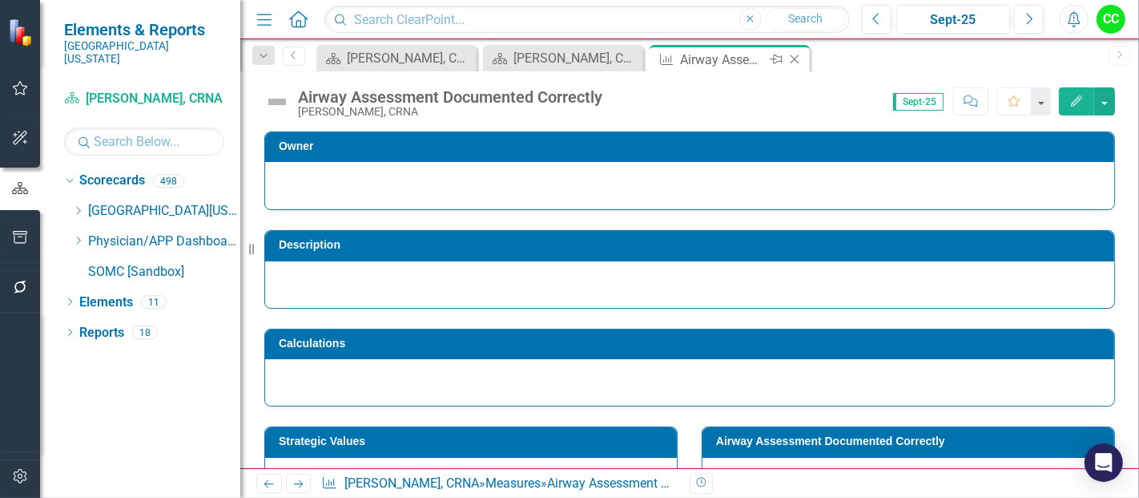
click at [791, 64] on icon "Close" at bounding box center [795, 59] width 16 height 13
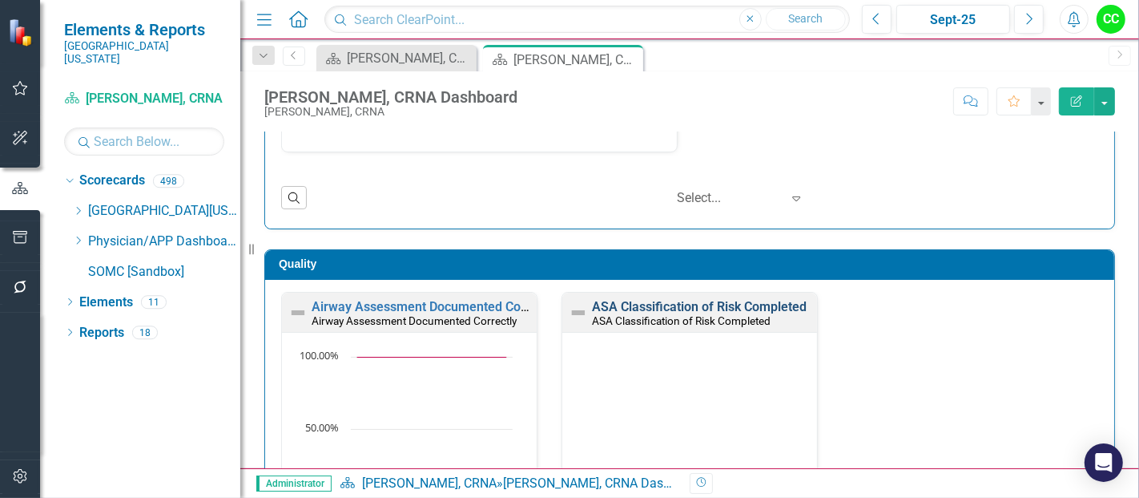
click at [708, 299] on link "ASA Classification of Risk Completed" at bounding box center [699, 306] width 215 height 15
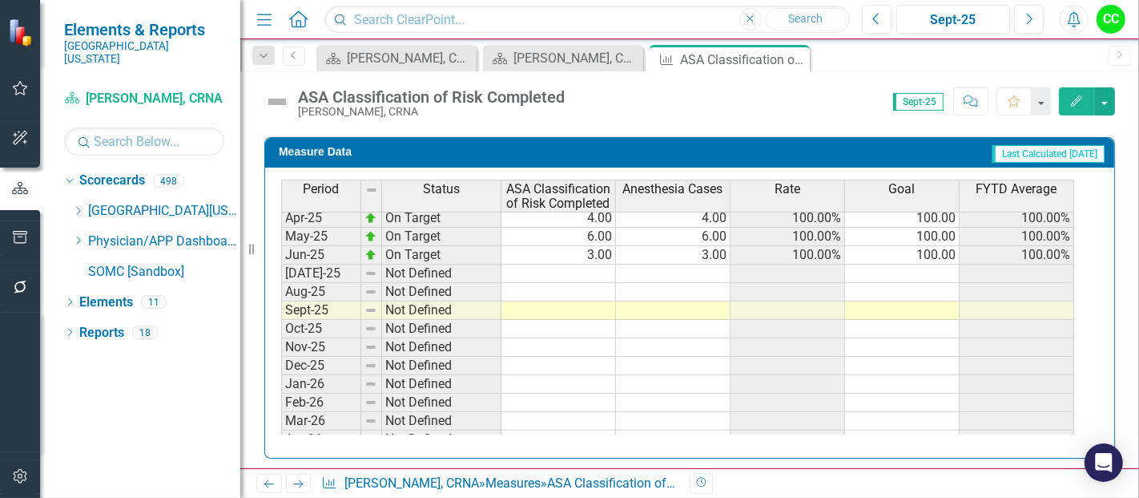
click at [932, 264] on td at bounding box center [902, 273] width 115 height 18
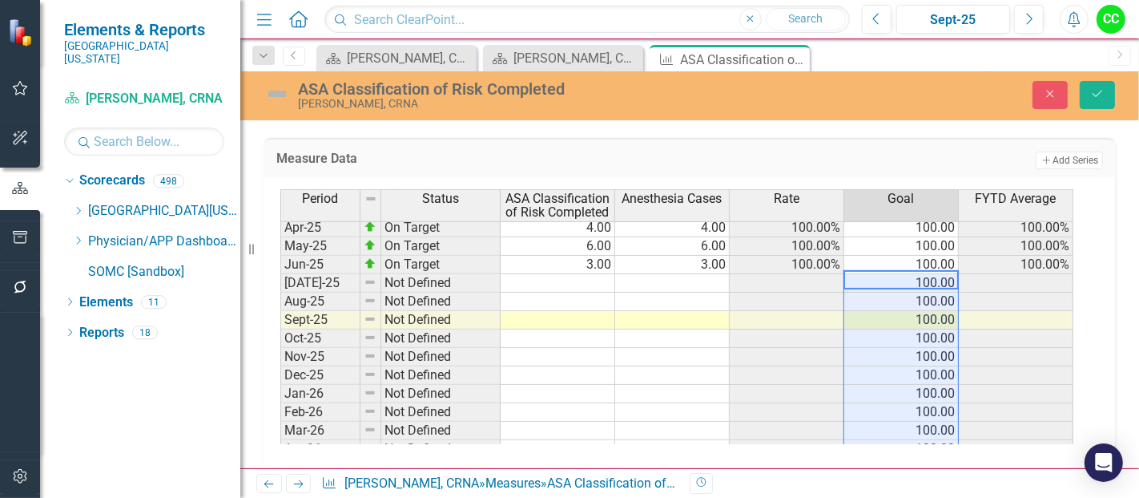
type textarea "100"
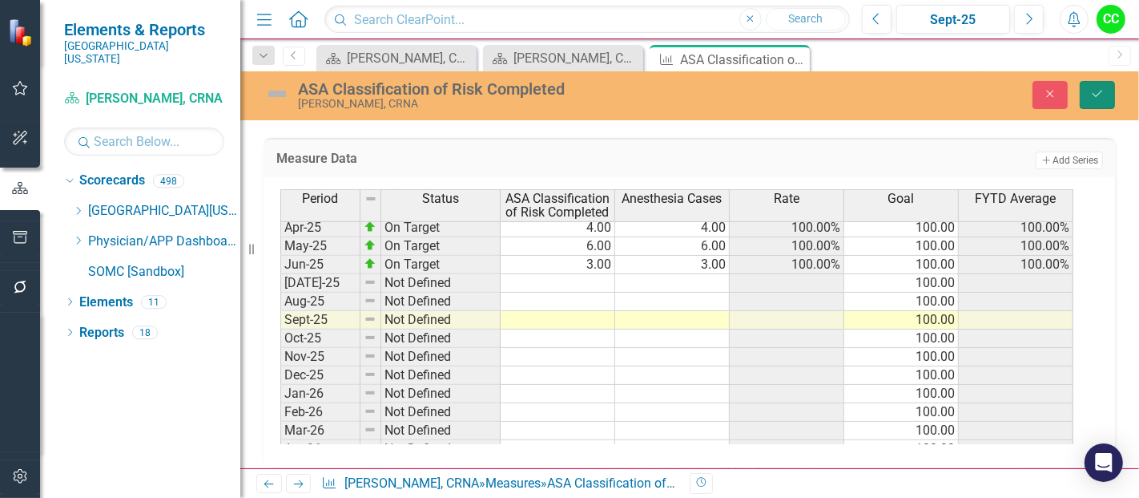
click at [1092, 87] on button "Save" at bounding box center [1097, 95] width 35 height 28
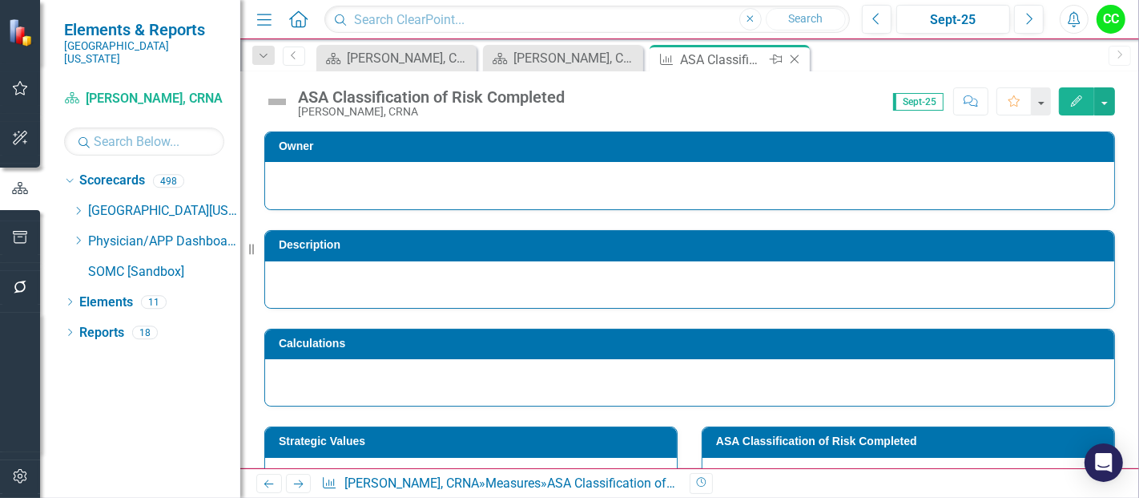
click at [794, 58] on icon at bounding box center [795, 59] width 9 height 9
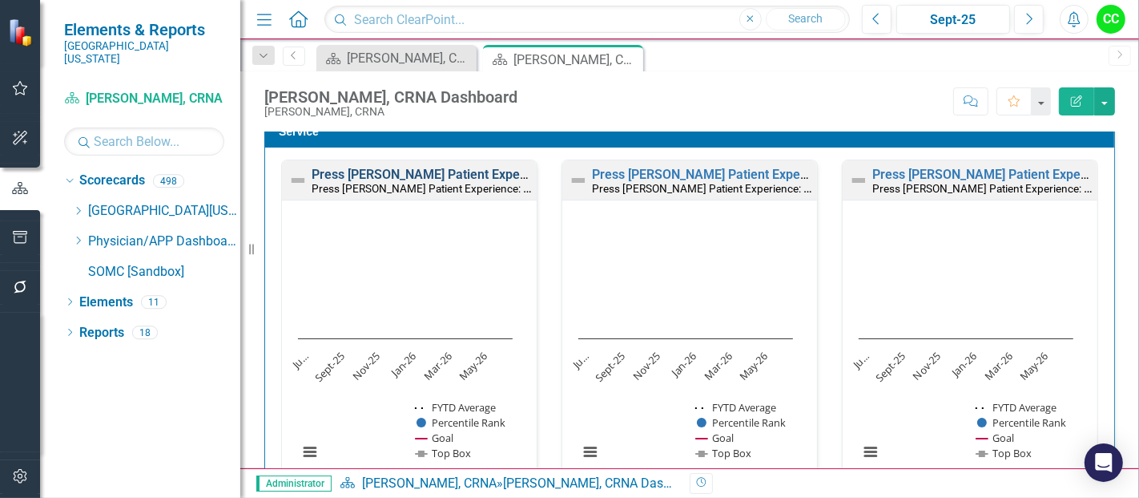
click at [486, 168] on link "Press [PERSON_NAME] Patient Experience: Recommend the Facility" at bounding box center [506, 174] width 389 height 15
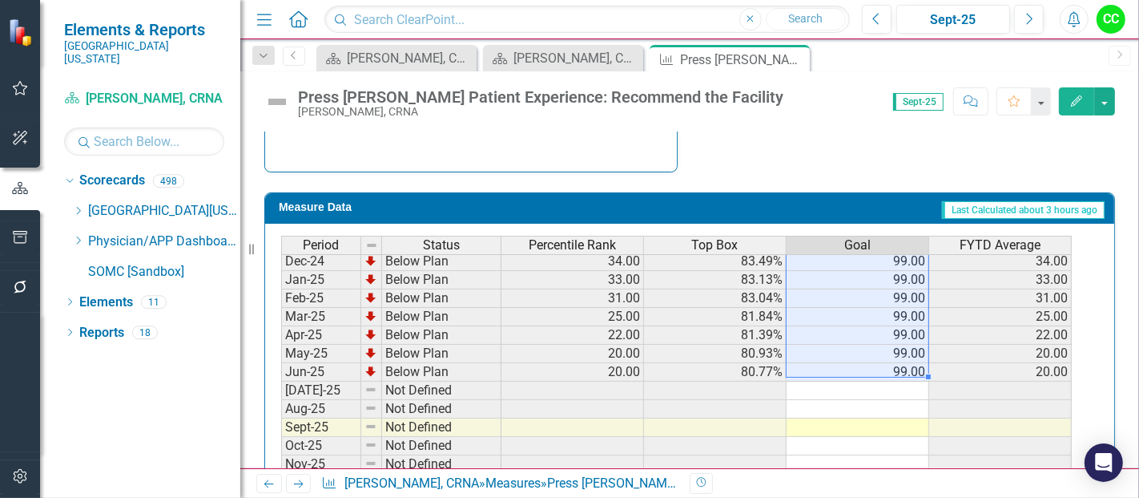
drag, startPoint x: 873, startPoint y: 260, endPoint x: 893, endPoint y: 358, distance: 99.6
click at [893, 358] on tbody "Sep-23 Below Plan 51.00 86.67% 99.00 51.00 Oct-23 Below Plan 52.00 86.77% 99.00…" at bounding box center [676, 270] width 791 height 591
click at [882, 381] on td at bounding box center [858, 390] width 143 height 18
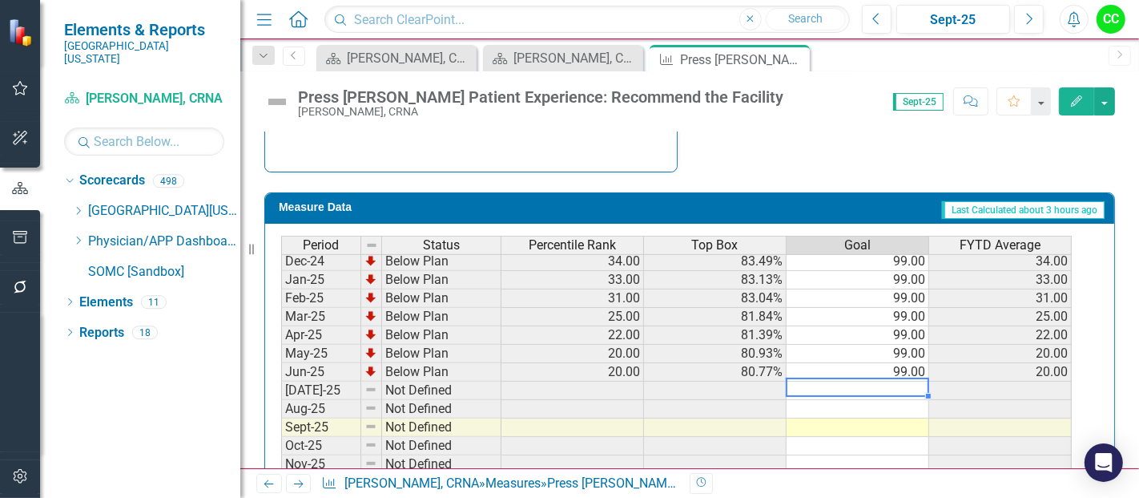
type textarea "99"
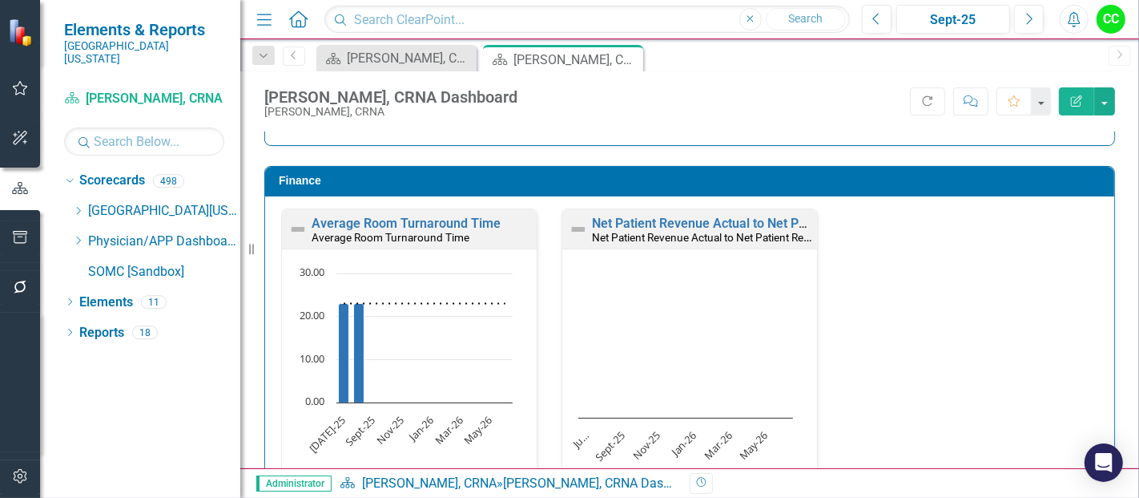
scroll to position [2145, 0]
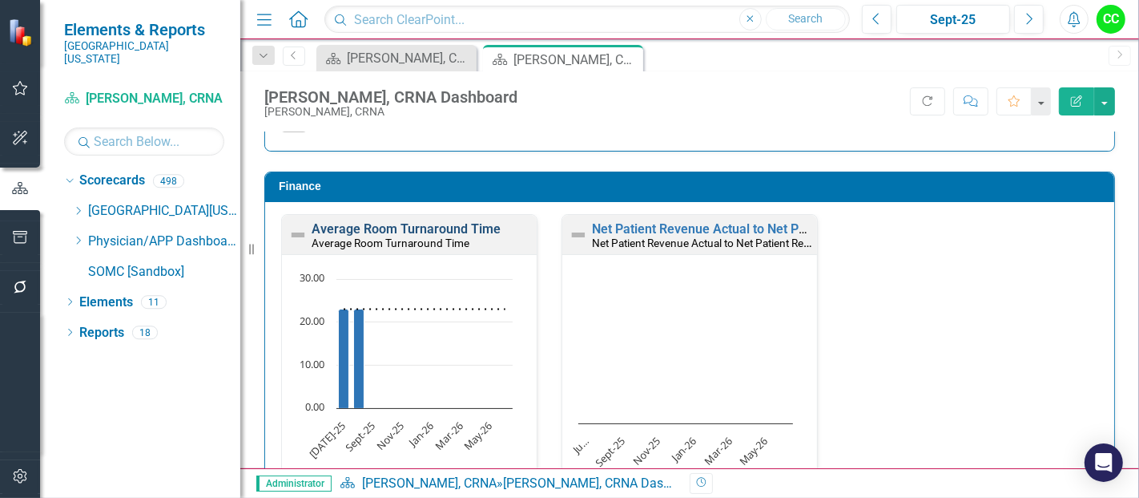
click at [428, 221] on link "Average Room Turnaround Time" at bounding box center [406, 228] width 189 height 15
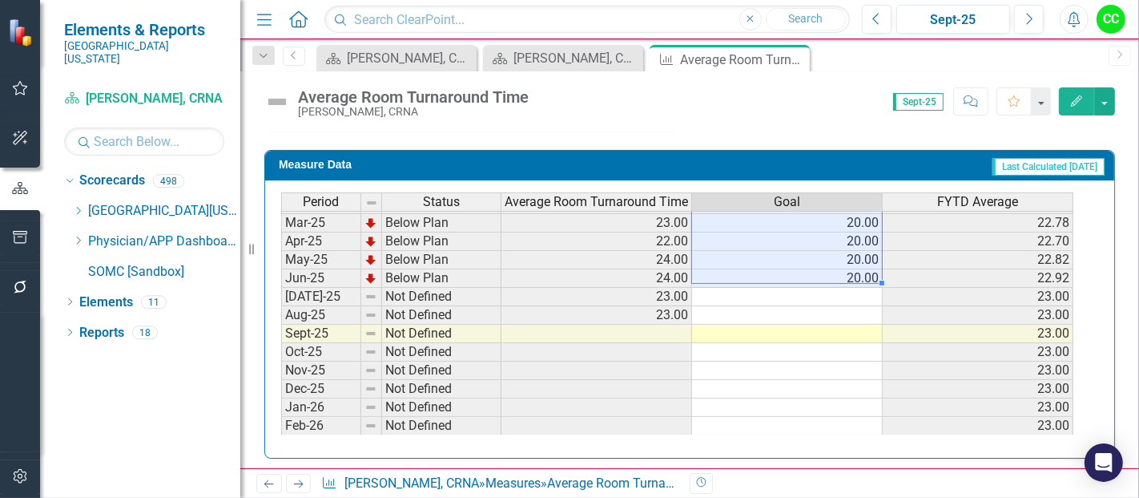
drag, startPoint x: 857, startPoint y: 218, endPoint x: 847, endPoint y: 265, distance: 48.2
click at [847, 265] on tbody "Sep-23 Below Plan 24.00 20.00 23.33 Oct-23 Below Plan 23.00 20.00 23.25 Nov-23 …" at bounding box center [677, 176] width 793 height 591
click at [840, 292] on td at bounding box center [787, 297] width 191 height 18
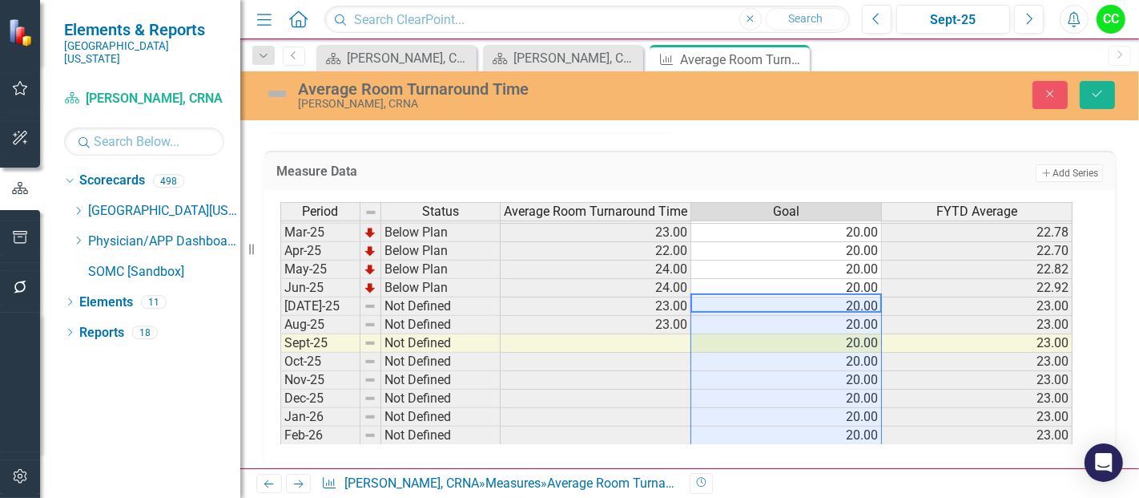
type textarea "20"
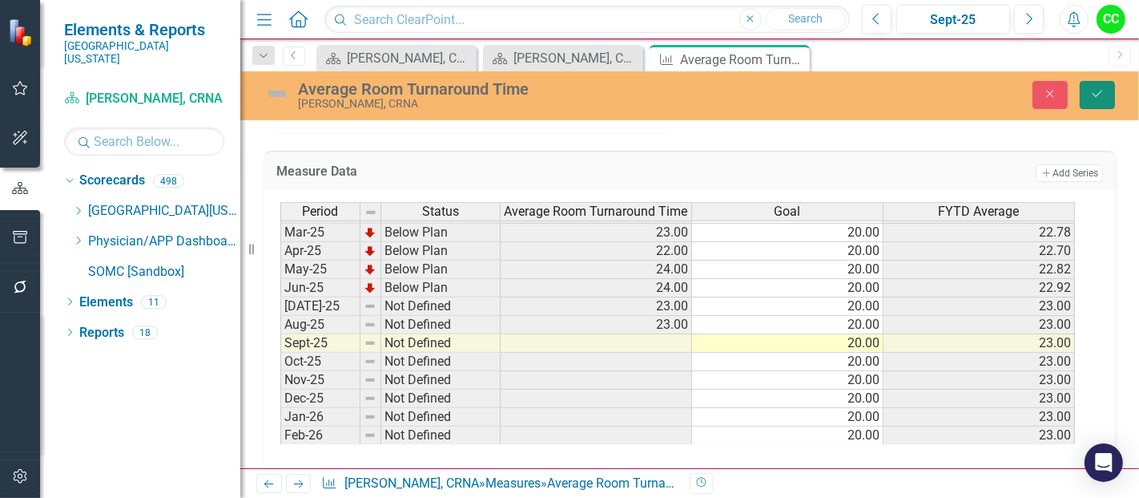
click at [1091, 89] on icon "Save" at bounding box center [1098, 93] width 14 height 11
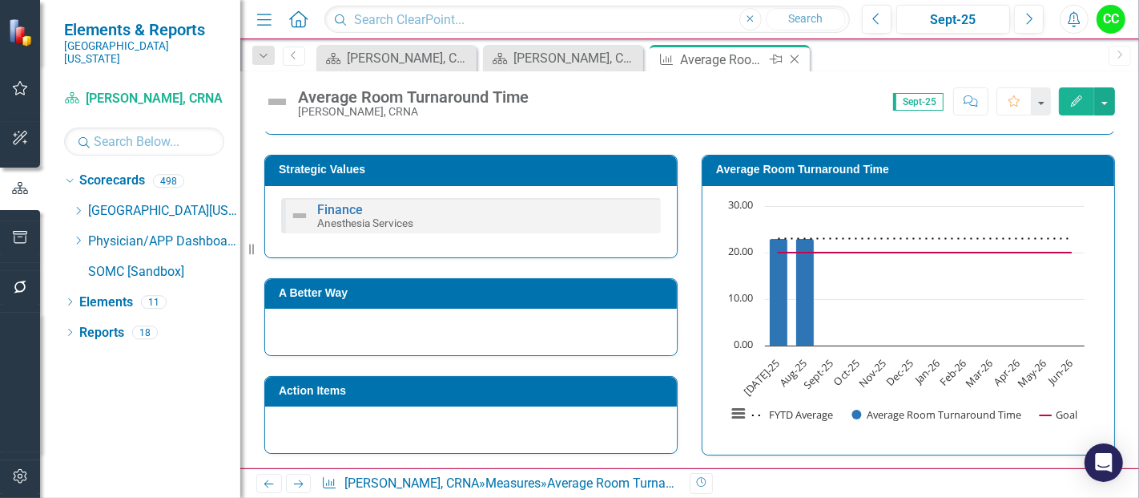
click at [795, 60] on icon at bounding box center [795, 59] width 9 height 9
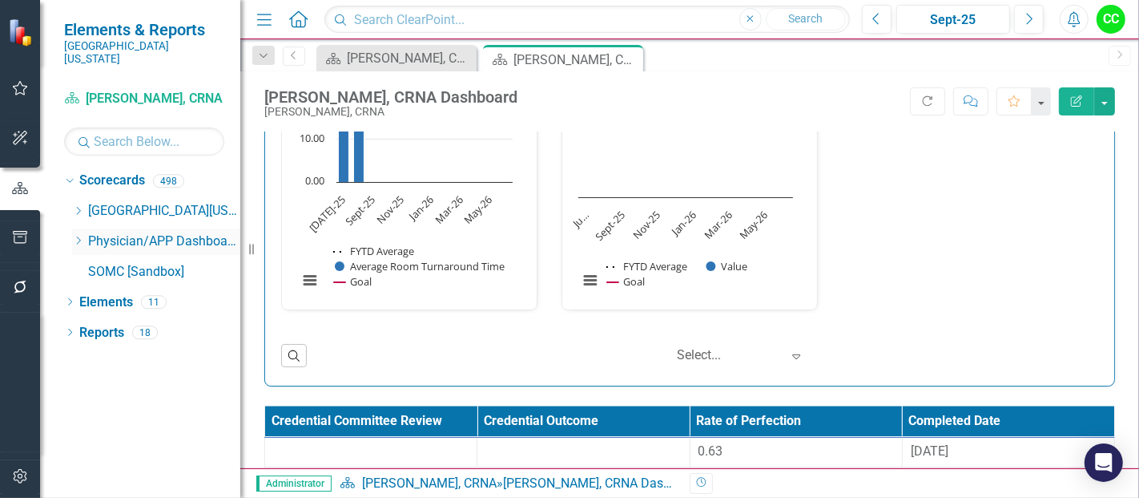
click at [75, 236] on icon "Dropdown" at bounding box center [78, 241] width 12 height 10
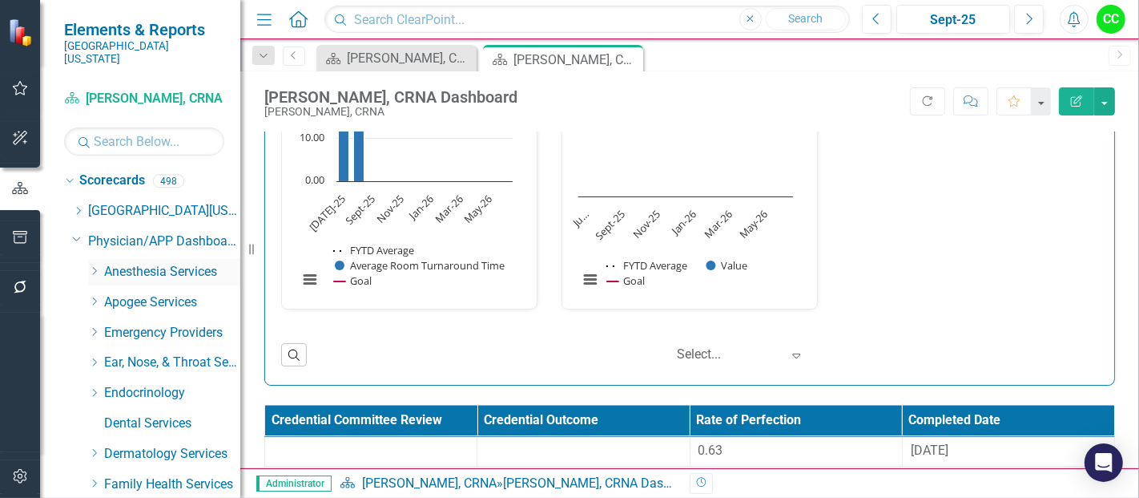
click at [89, 266] on icon "Dropdown" at bounding box center [94, 271] width 12 height 10
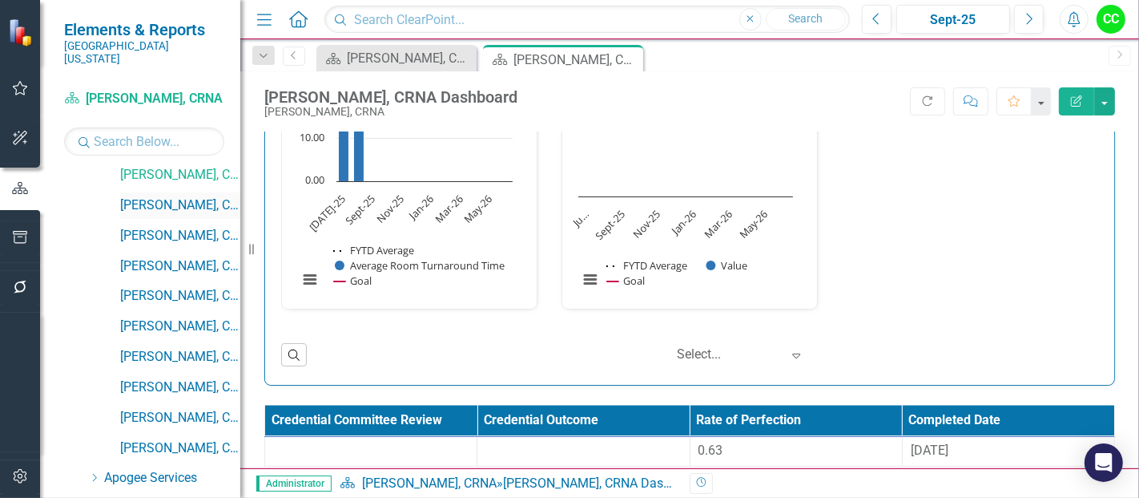
click at [206, 196] on link "[PERSON_NAME], CRNA" at bounding box center [180, 205] width 120 height 18
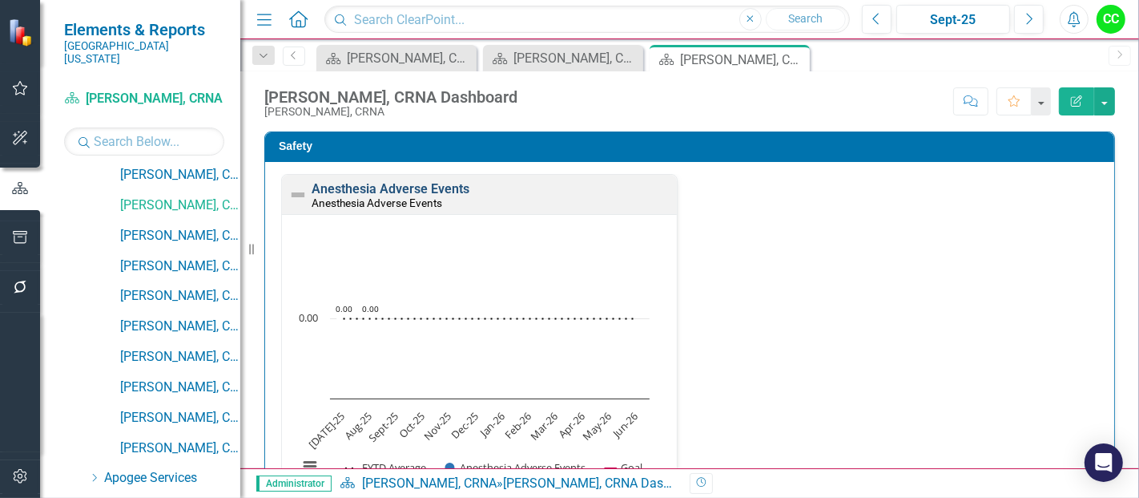
click at [419, 188] on link "Anesthesia Adverse Events" at bounding box center [391, 188] width 158 height 15
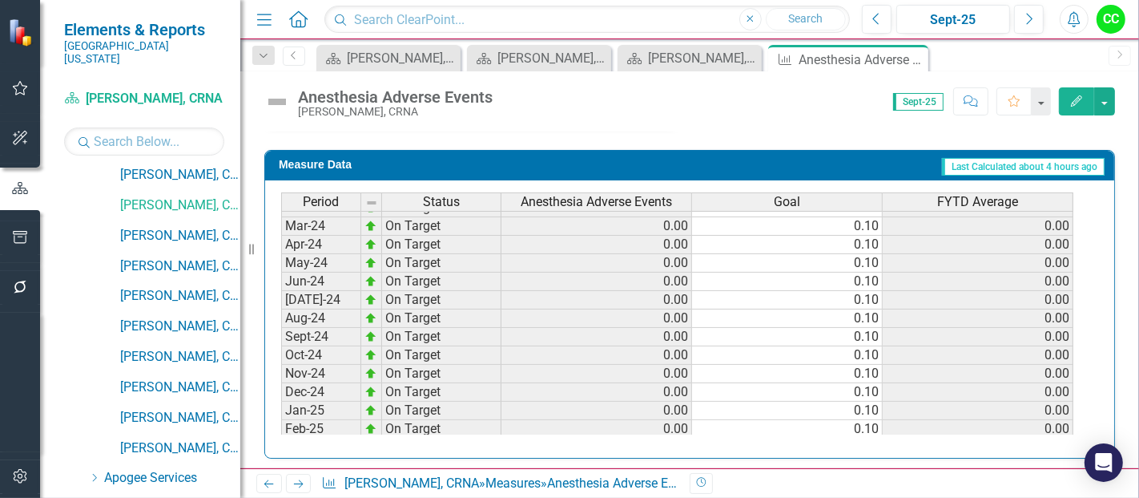
scroll to position [440, 0]
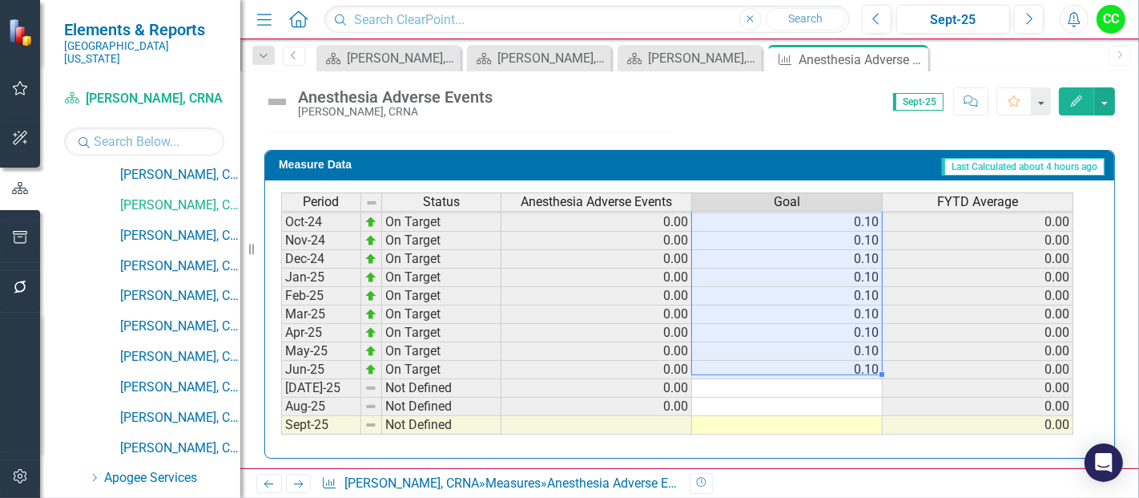
drag, startPoint x: 841, startPoint y: 216, endPoint x: 836, endPoint y: 360, distance: 144.3
click at [836, 360] on tbody "Sep-23 On Target 0.00 0.10 0.00 Oct-23 On Target 0.00 0.10 0.00 Nov-23 On Targe…" at bounding box center [677, 259] width 793 height 572
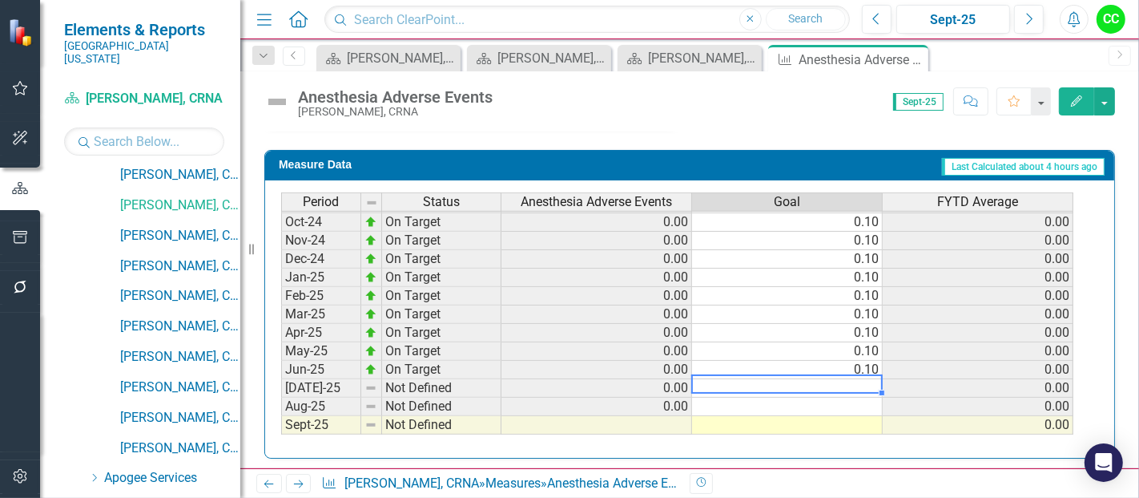
click at [825, 379] on td at bounding box center [787, 388] width 191 height 18
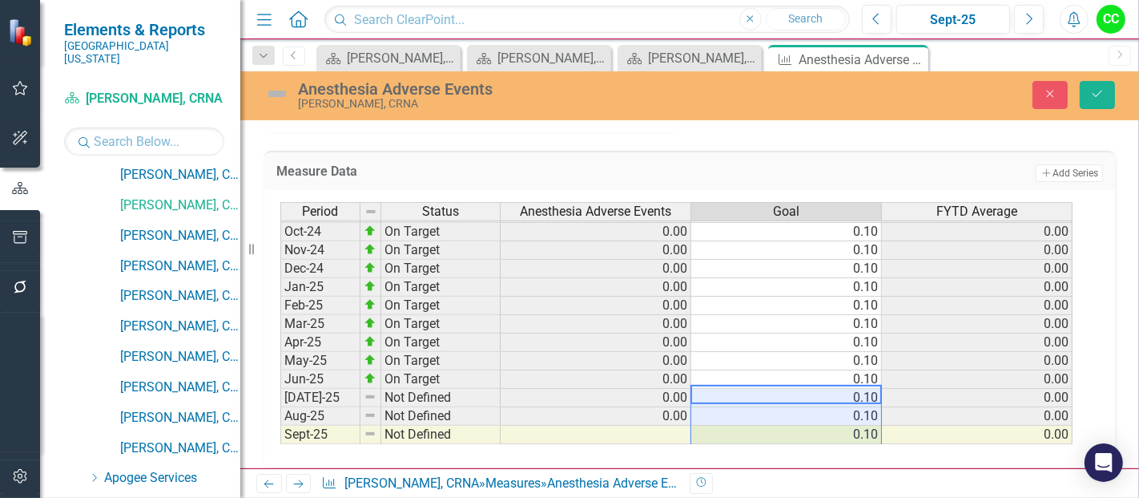
type textarea "0.1"
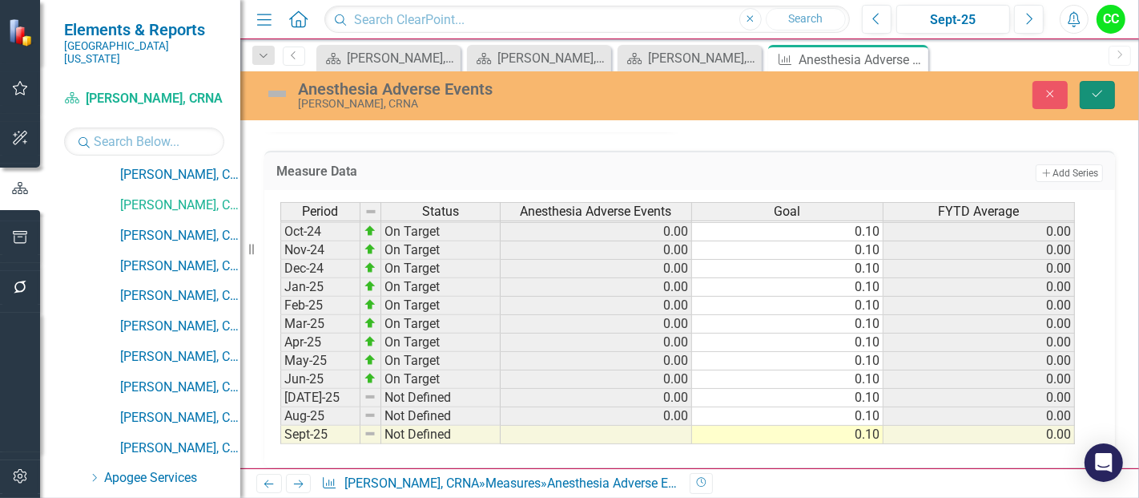
click at [1110, 96] on button "Save" at bounding box center [1097, 95] width 35 height 28
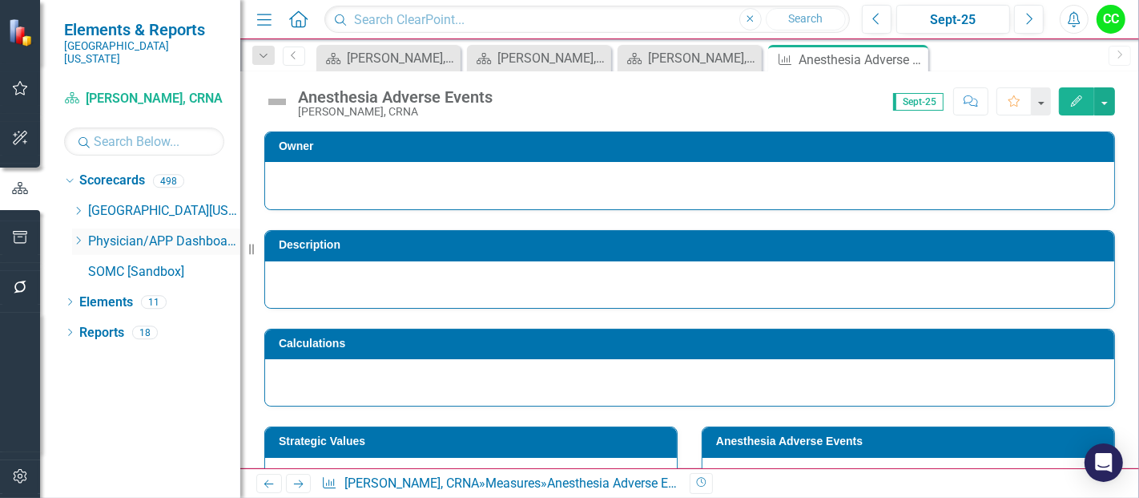
click at [73, 236] on icon "Dropdown" at bounding box center [78, 241] width 12 height 10
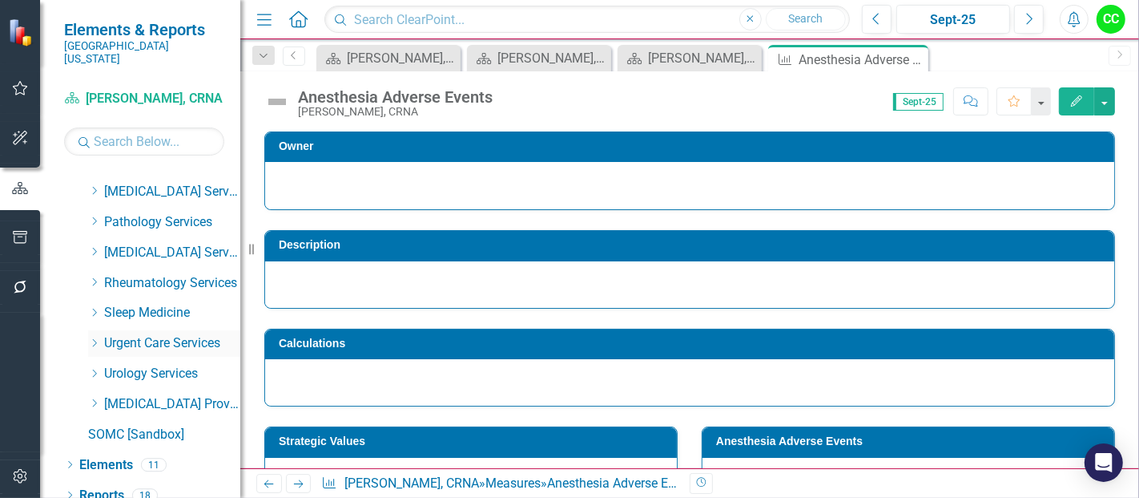
click at [91, 338] on icon "Dropdown" at bounding box center [94, 343] width 12 height 10
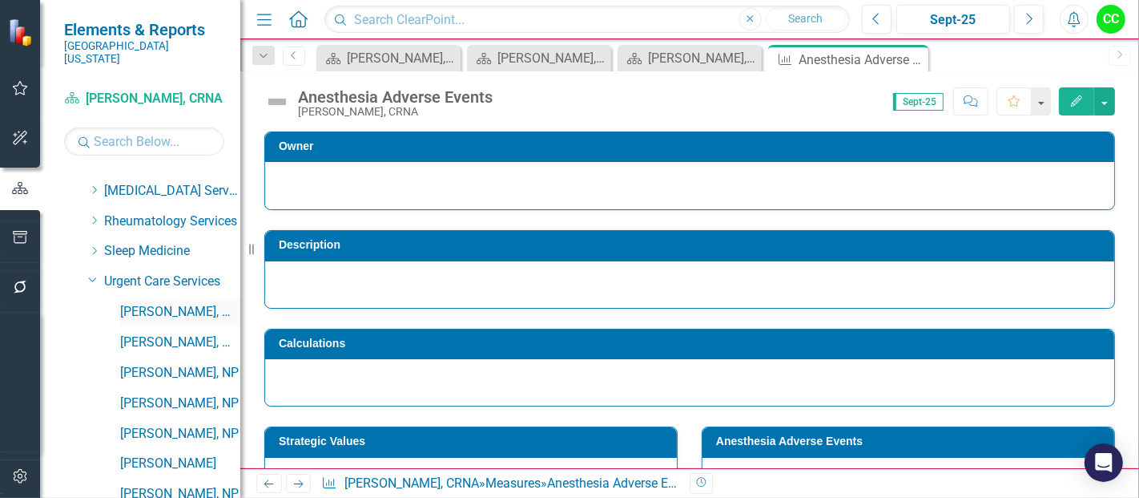
click at [153, 303] on link "[PERSON_NAME], MD" at bounding box center [180, 312] width 120 height 18
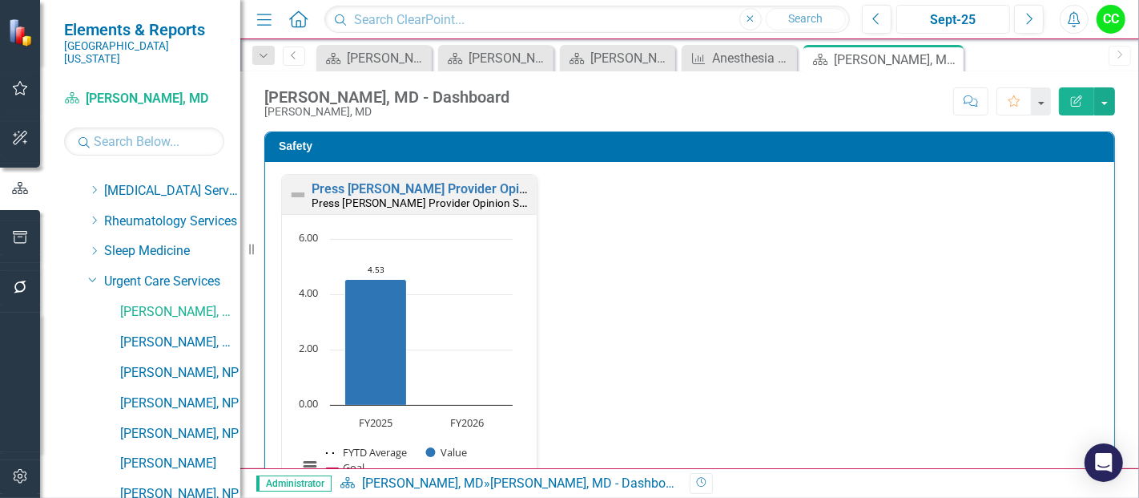
click at [982, 18] on div "Sept-25" at bounding box center [953, 19] width 103 height 19
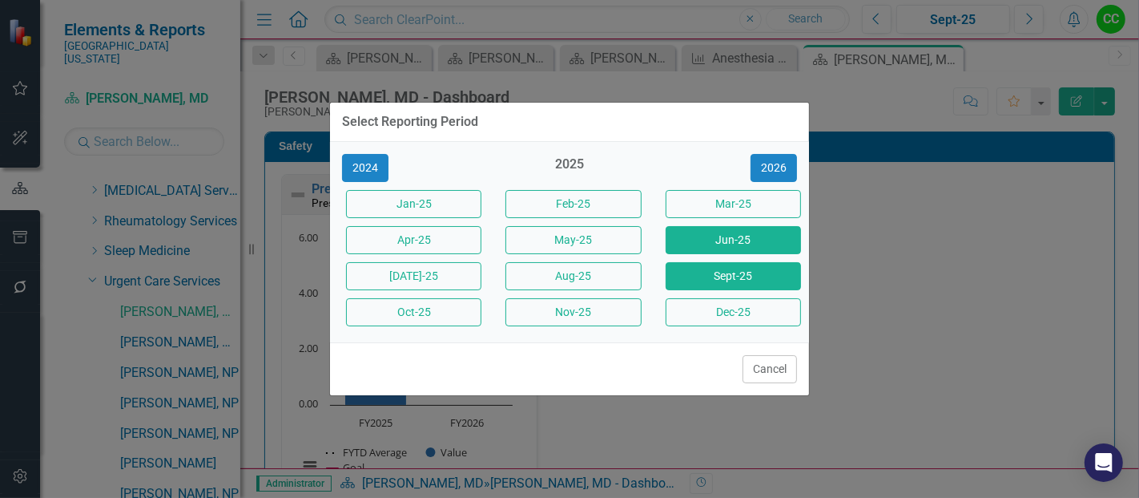
click at [717, 238] on button "Jun-25" at bounding box center [733, 240] width 135 height 28
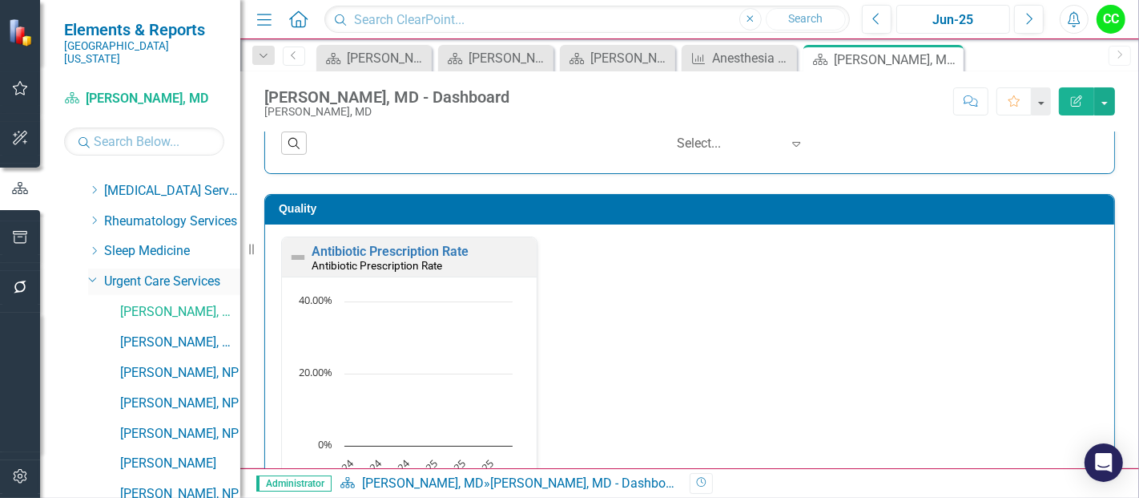
scroll to position [818, 0]
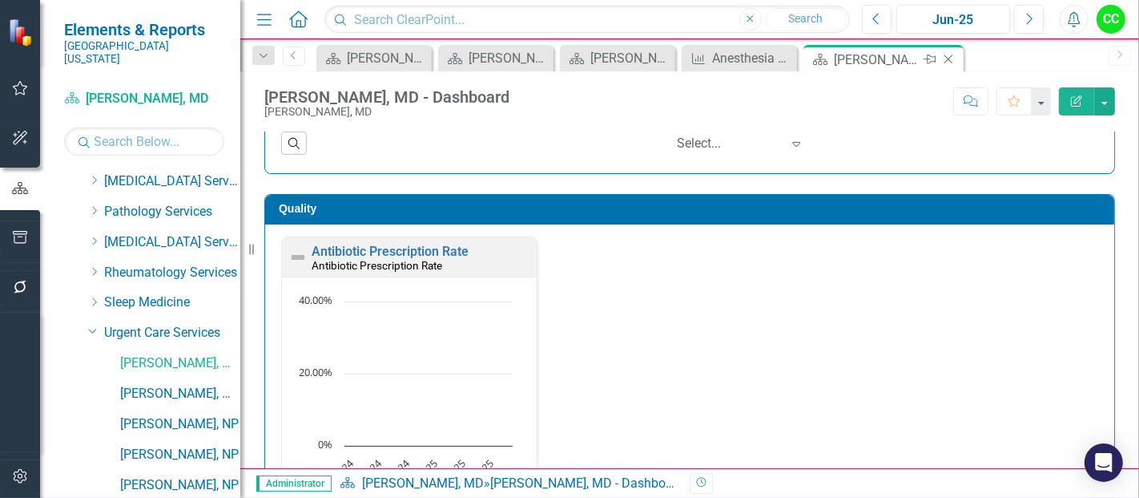
click at [949, 60] on icon "Close" at bounding box center [949, 59] width 16 height 13
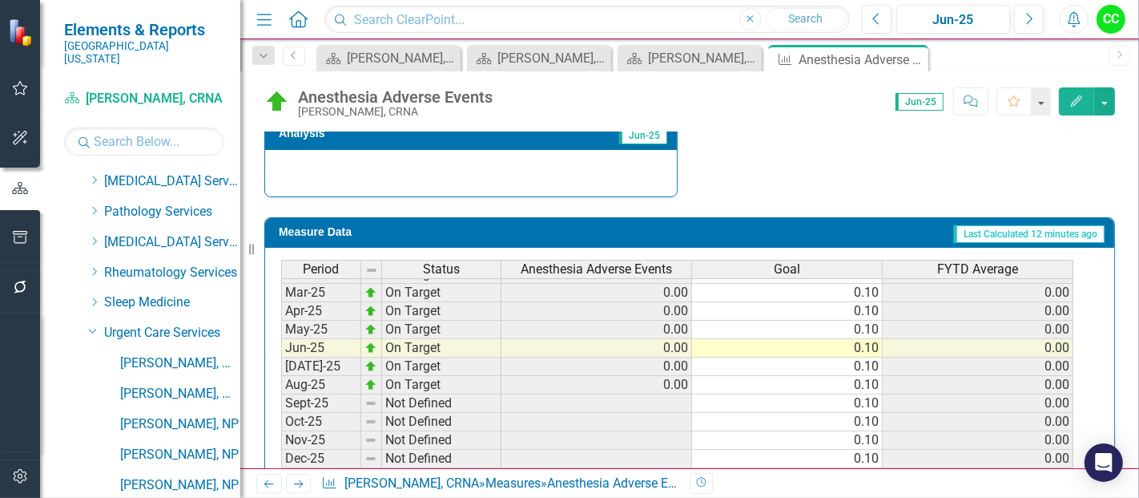
scroll to position [590, 0]
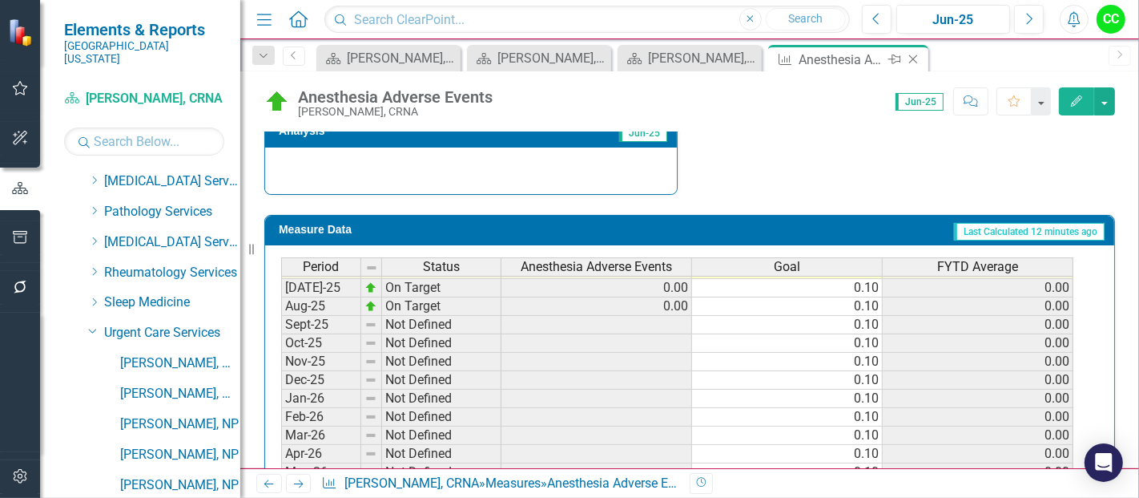
click at [914, 59] on icon at bounding box center [914, 59] width 9 height 9
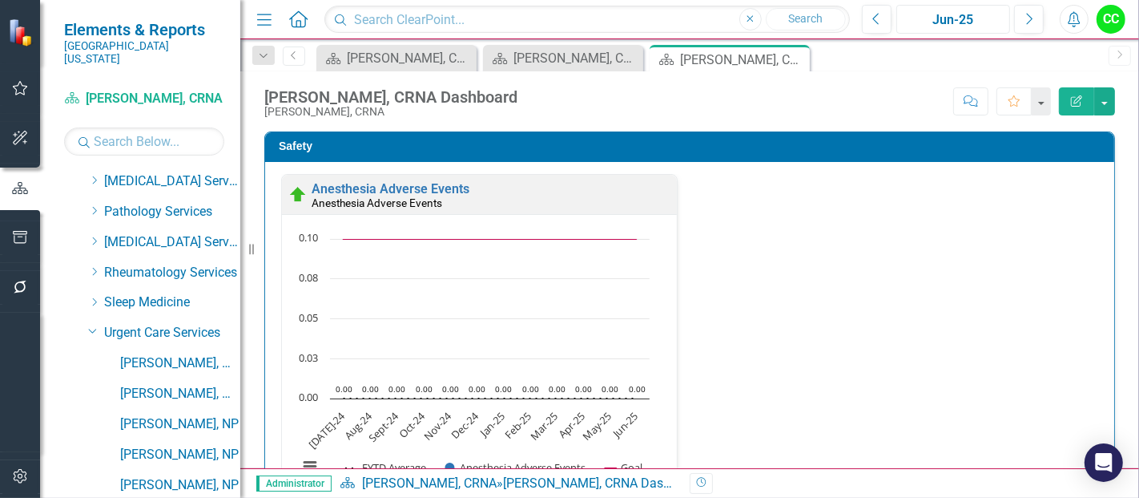
click at [931, 19] on div "Jun-25" at bounding box center [953, 19] width 103 height 19
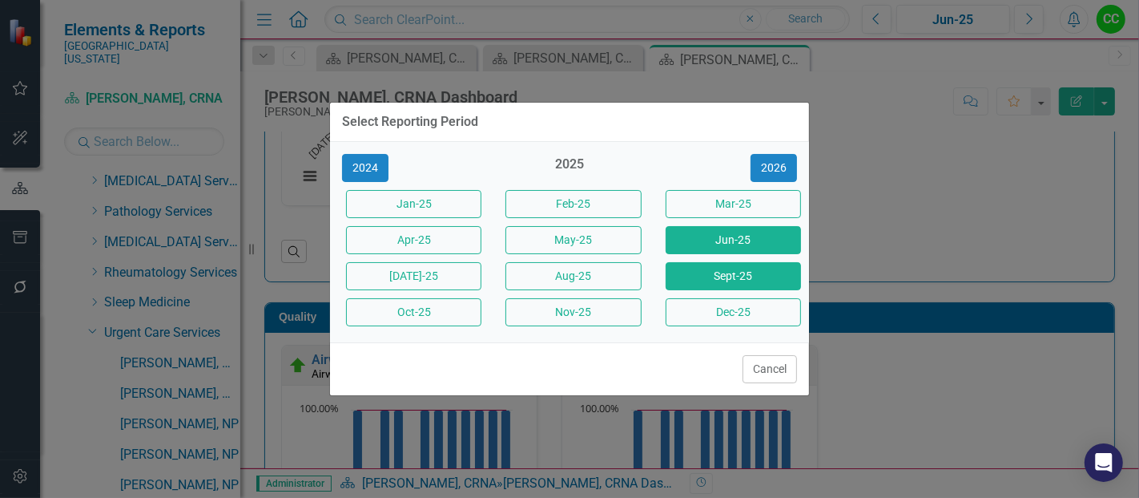
click at [716, 288] on button "Sept-25" at bounding box center [733, 276] width 135 height 28
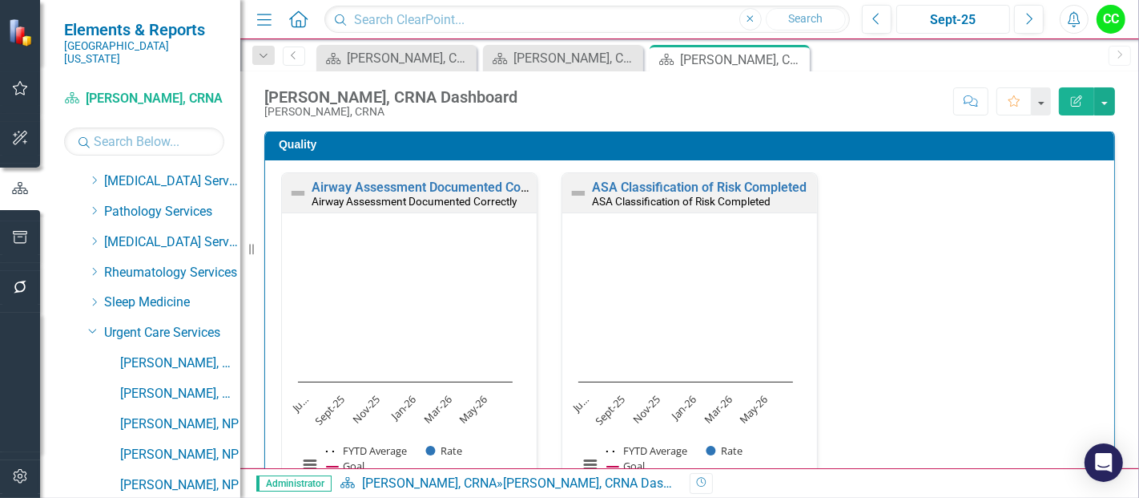
scroll to position [464, 0]
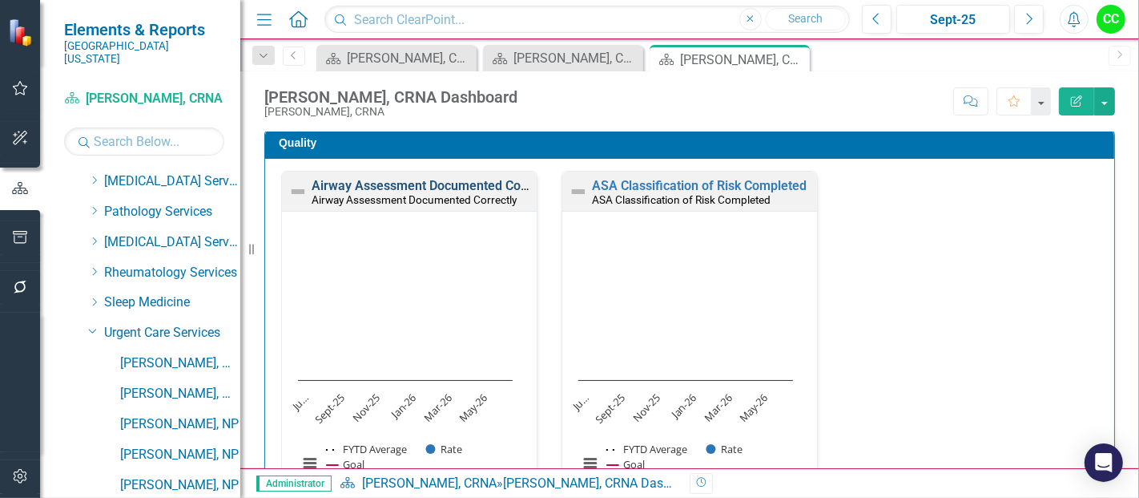
click at [455, 182] on link "Airway Assessment Documented Correctly" at bounding box center [435, 185] width 246 height 15
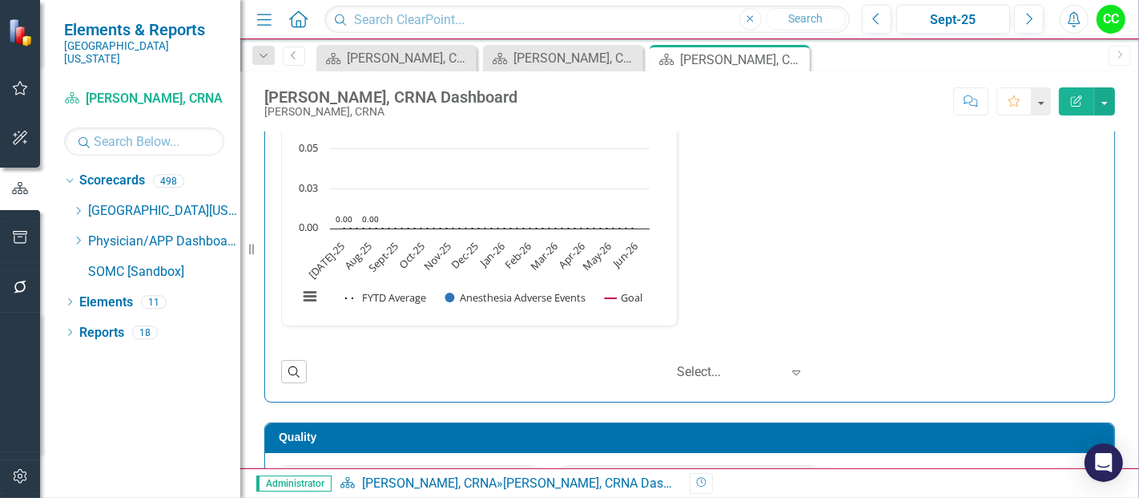
scroll to position [954, 0]
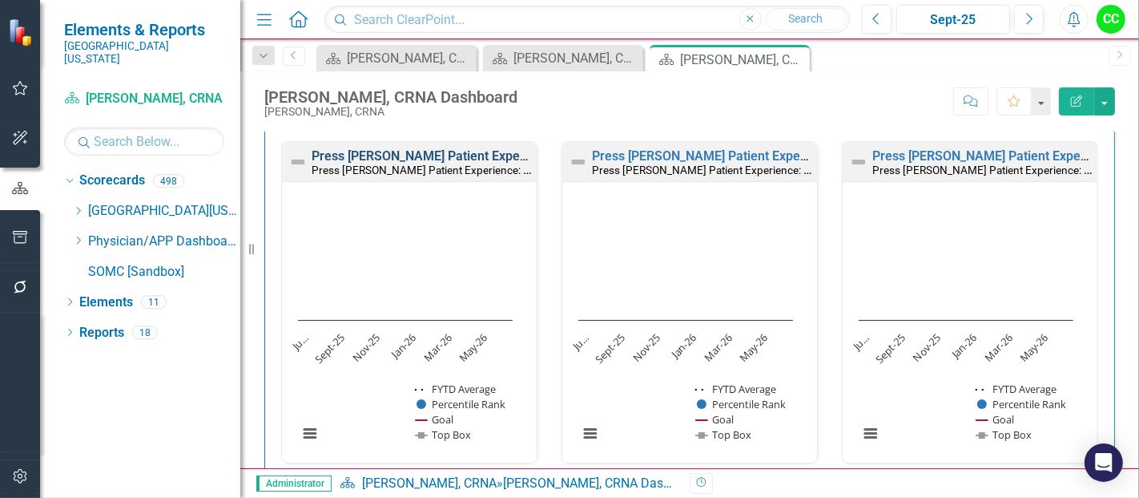
click at [470, 153] on link "Press [PERSON_NAME] Patient Experience: Recommend the Facility" at bounding box center [506, 155] width 389 height 15
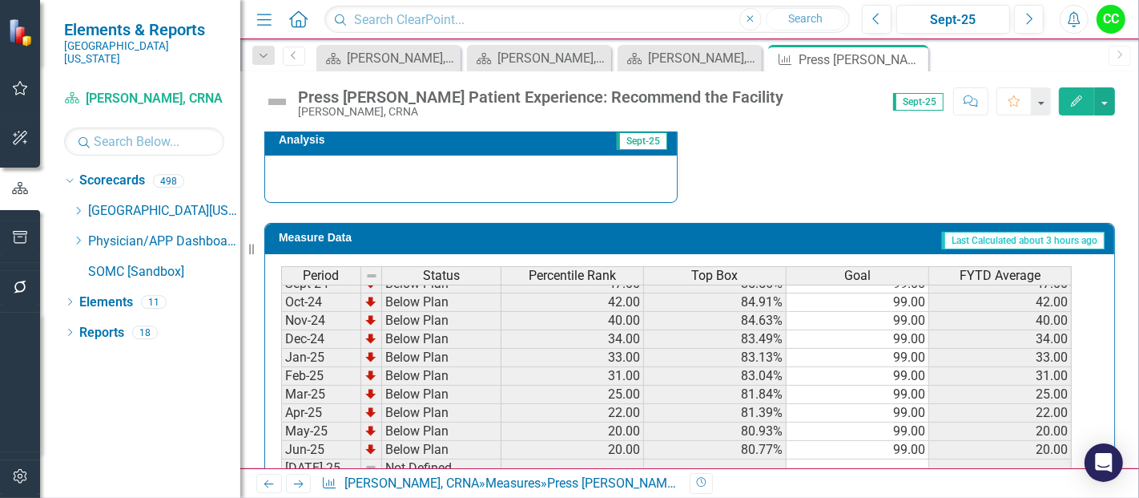
scroll to position [481, 0]
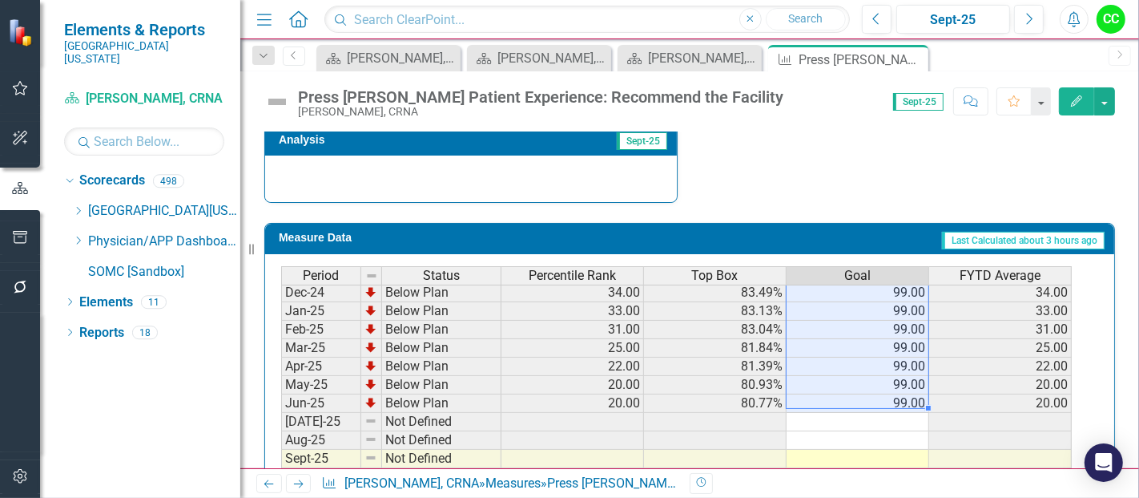
drag, startPoint x: 906, startPoint y: 291, endPoint x: 902, endPoint y: 393, distance: 101.8
click at [902, 393] on tbody "Sep-23 Below Plan 51.00 86.67% 99.00 51.00 Oct-23 Below Plan 52.00 86.77% 99.00…" at bounding box center [676, 301] width 791 height 591
click at [904, 413] on td at bounding box center [858, 422] width 143 height 18
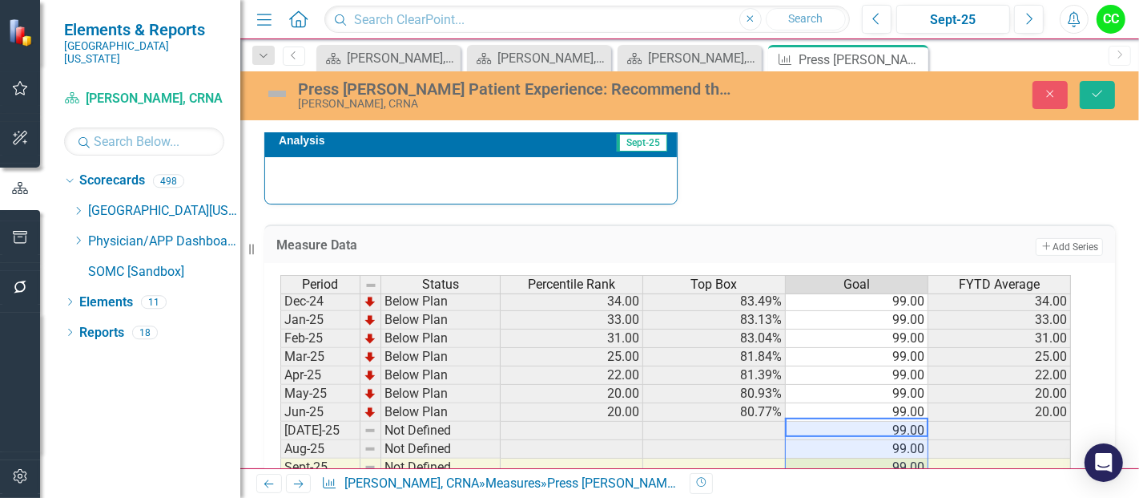
type textarea "99"
click at [1103, 92] on icon "Save" at bounding box center [1098, 93] width 14 height 11
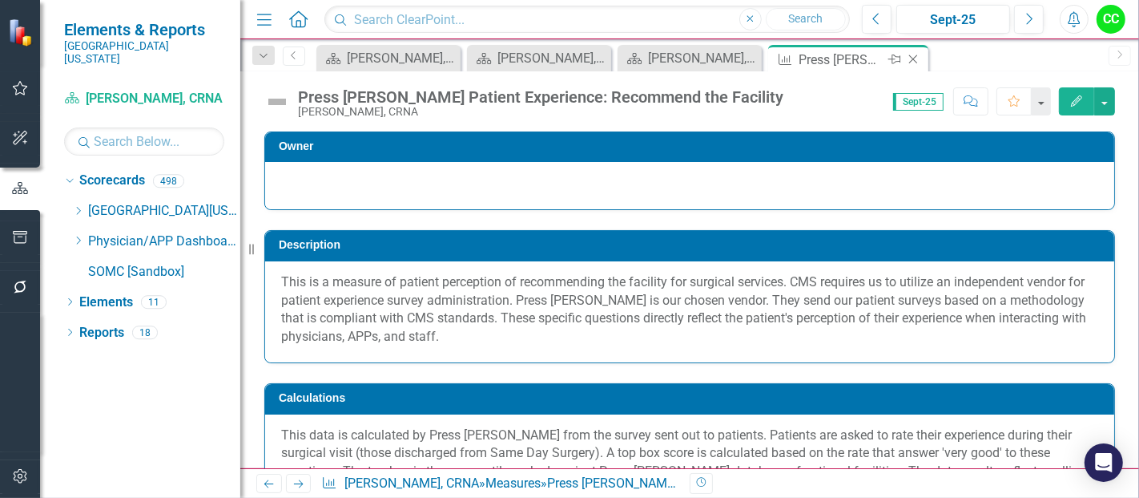
click at [913, 58] on icon at bounding box center [914, 59] width 9 height 9
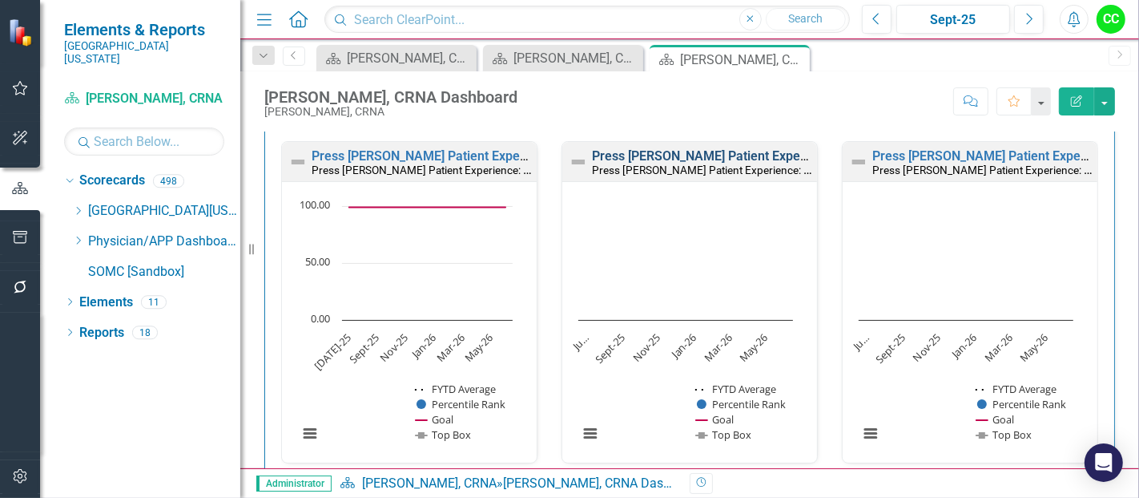
click at [746, 151] on link "Press [PERSON_NAME] Patient Experience: Facility Clean" at bounding box center [756, 155] width 328 height 15
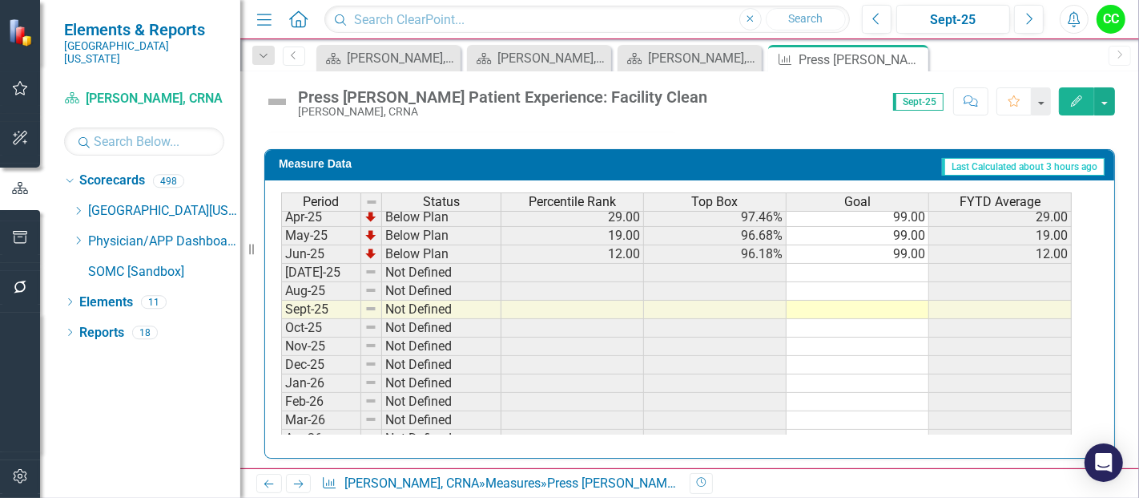
click at [894, 269] on td at bounding box center [858, 273] width 143 height 18
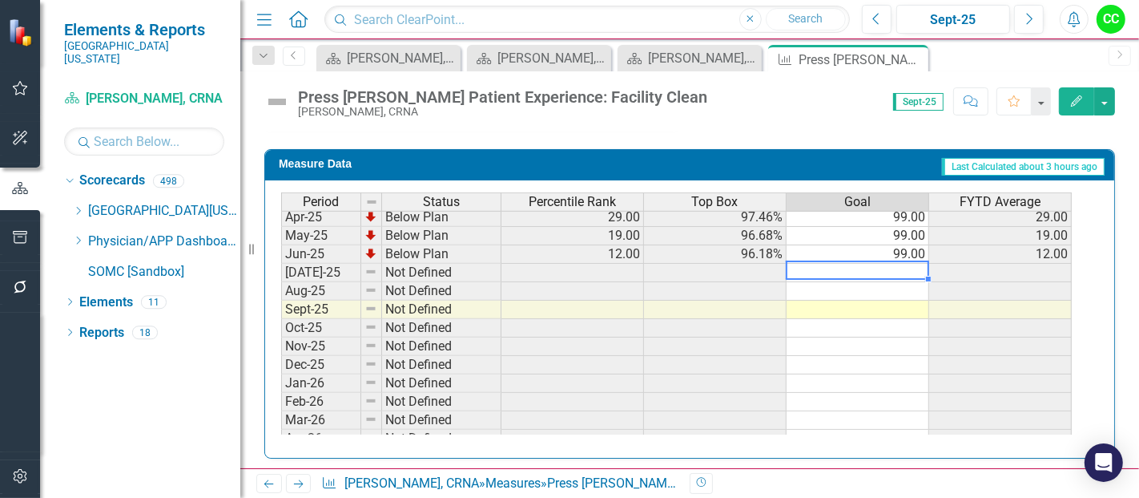
type textarea "99"
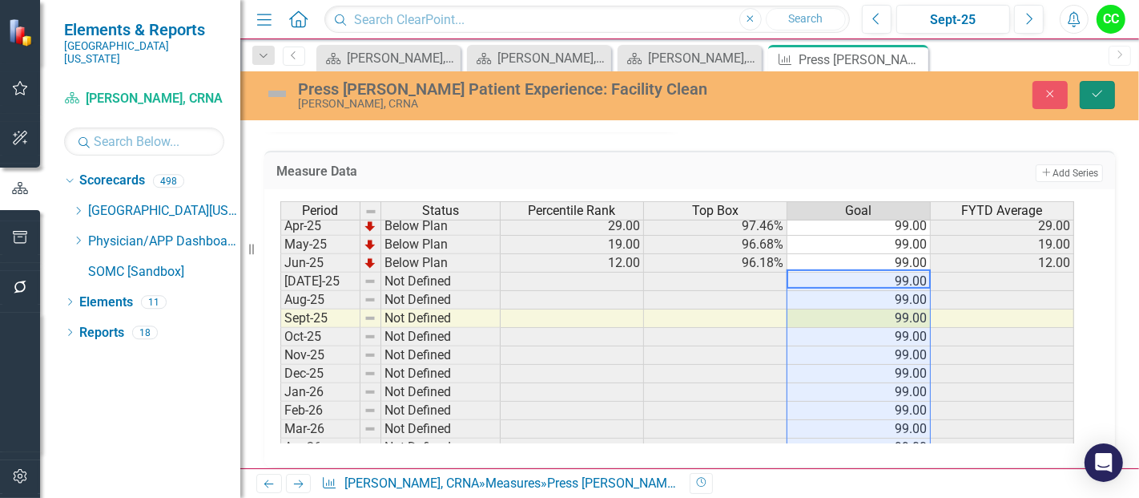
click at [1093, 94] on icon "Save" at bounding box center [1098, 93] width 14 height 11
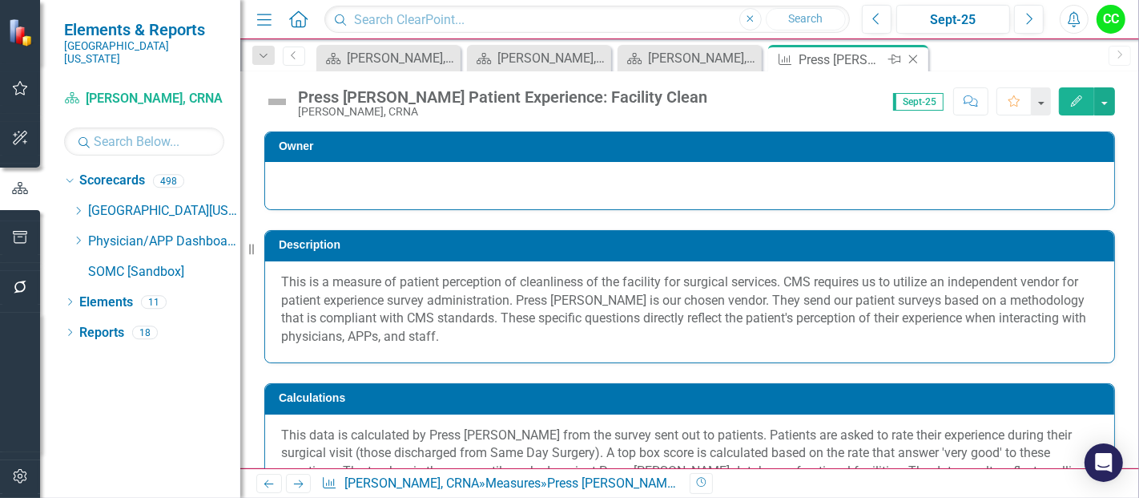
click at [915, 57] on icon at bounding box center [914, 59] width 9 height 9
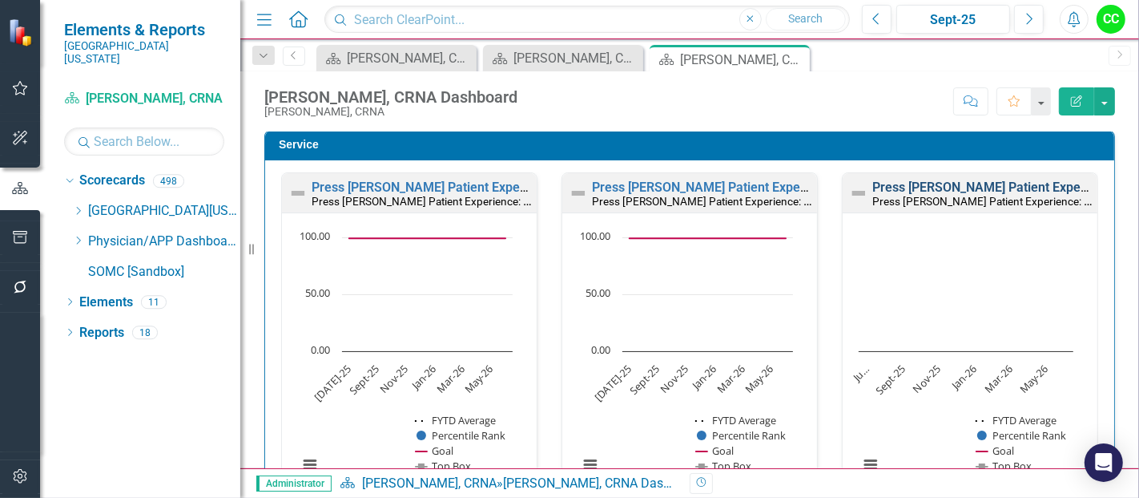
click at [950, 186] on link "Press [PERSON_NAME] Patient Experience: Staff Treat With Courtesy/Respect" at bounding box center [1097, 186] width 448 height 15
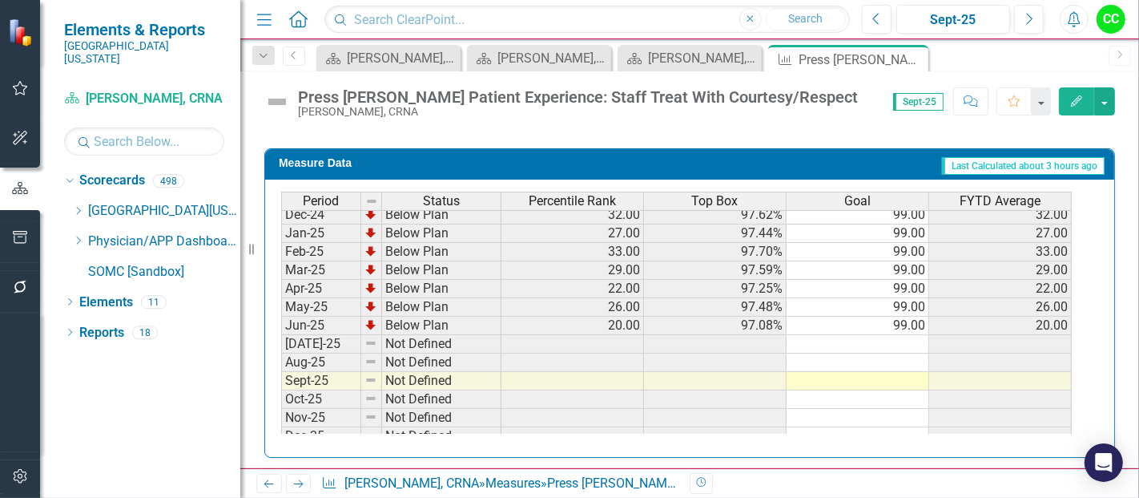
click at [885, 337] on tbody "Apr-24 Below Plan 59.00 98.59% 99.00 59.00 May-24 Below Plan 52.00 98.33% 99.00…" at bounding box center [676, 307] width 791 height 498
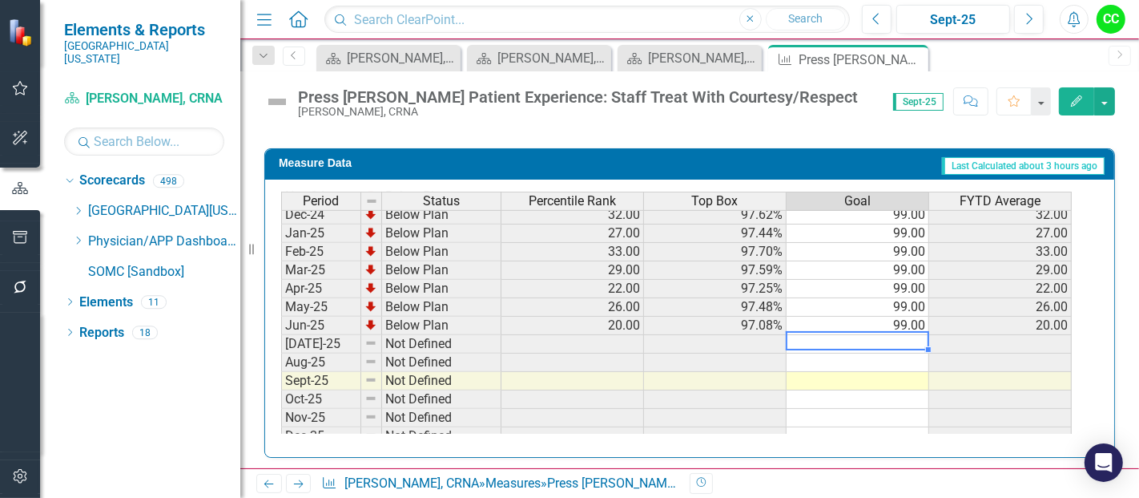
type textarea "99"
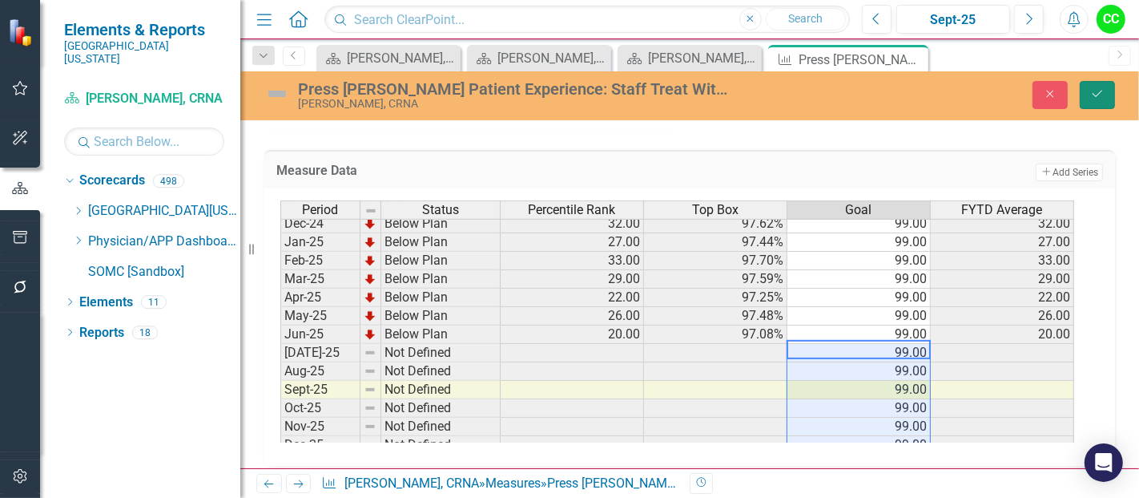
click at [1108, 81] on button "Save" at bounding box center [1097, 95] width 35 height 28
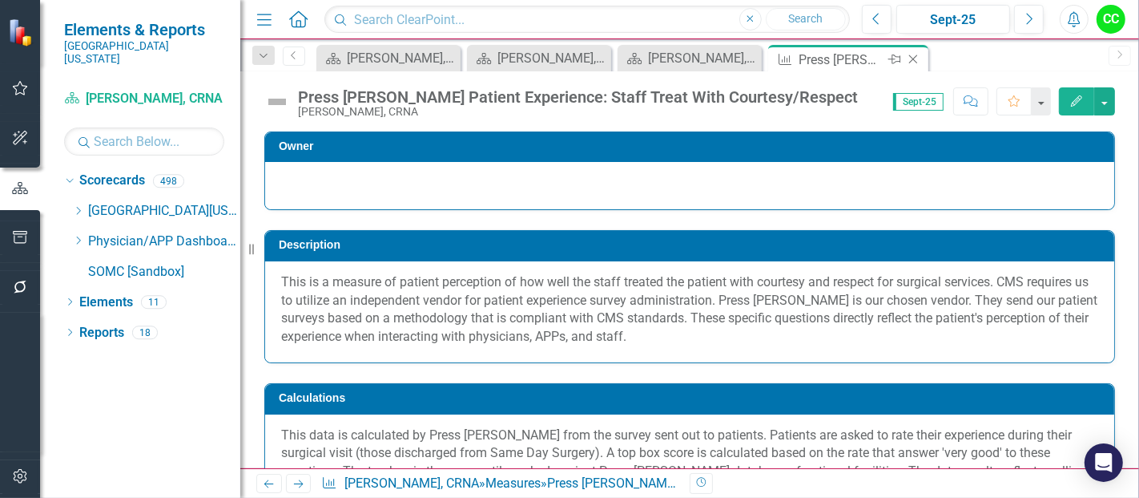
click at [911, 56] on icon "Close" at bounding box center [914, 59] width 16 height 13
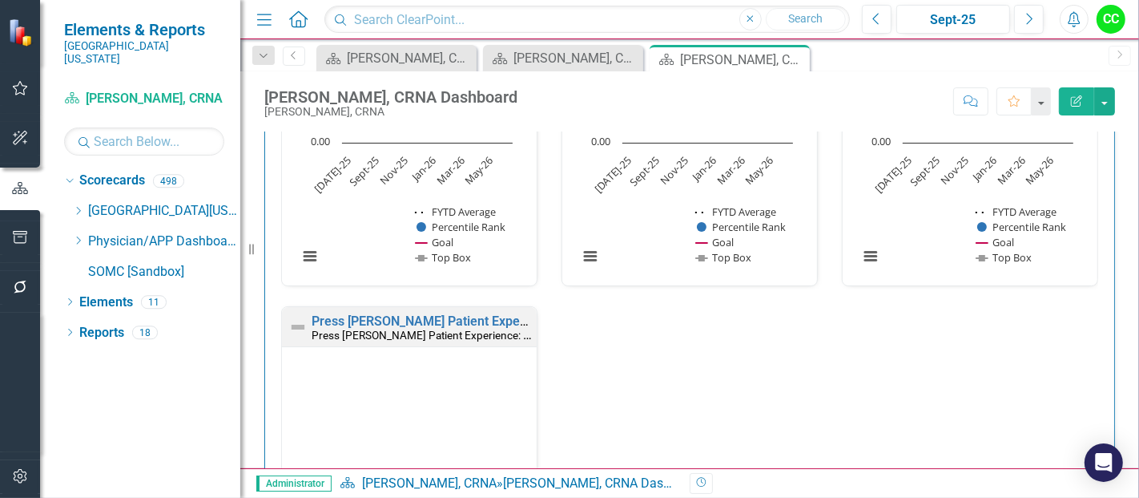
scroll to position [1133, 0]
click at [488, 317] on link "Press [PERSON_NAME] Patient Experience: Staff Ensure You Were Comfortable" at bounding box center [540, 319] width 457 height 15
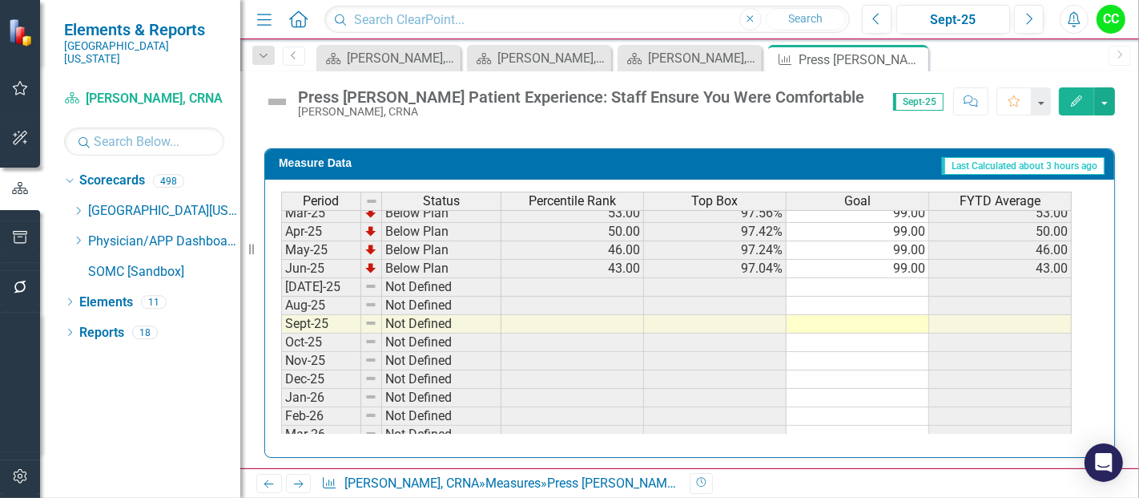
scroll to position [611, 0]
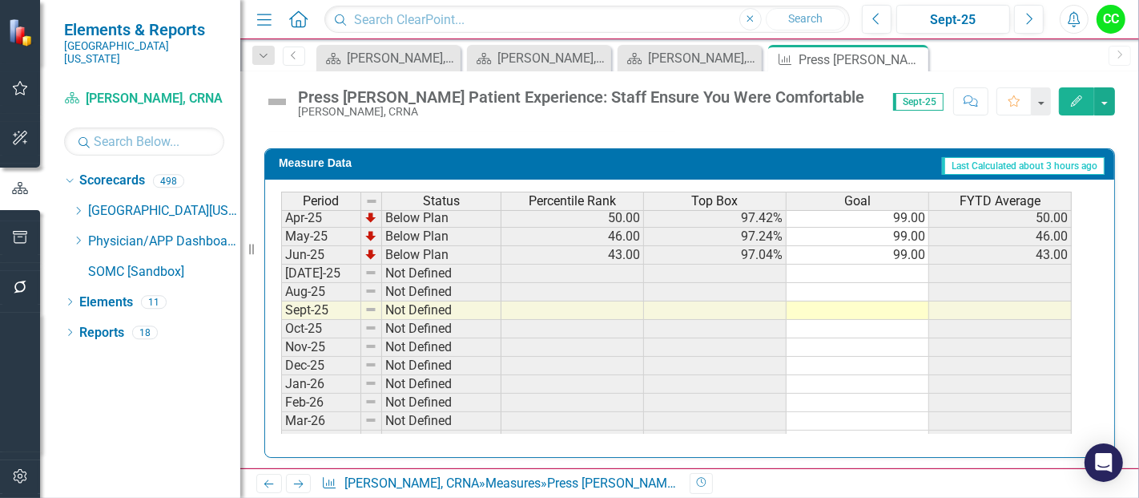
click at [906, 264] on tbody "Jan-24 Below Plan 68.00 98.00% 99.00 68.00 Feb-24 Below Plan 65.00 97.93% 99.00…" at bounding box center [676, 209] width 791 height 554
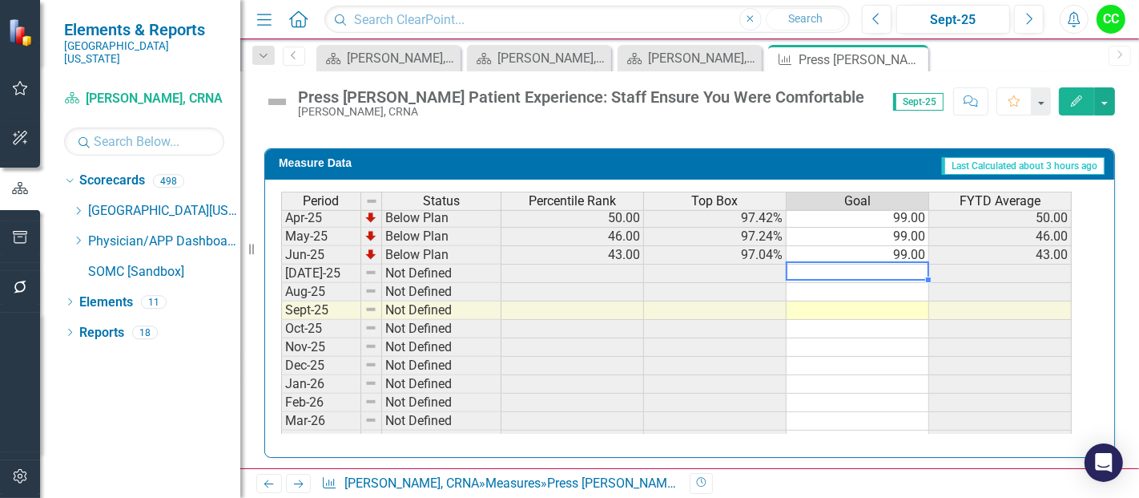
type textarea "99"
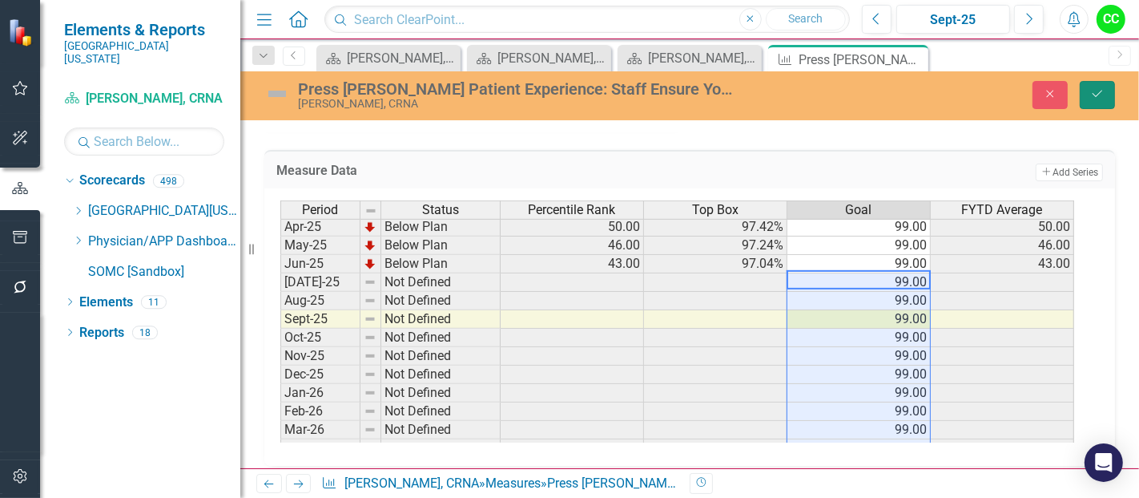
click at [1098, 93] on icon "Save" at bounding box center [1098, 93] width 14 height 11
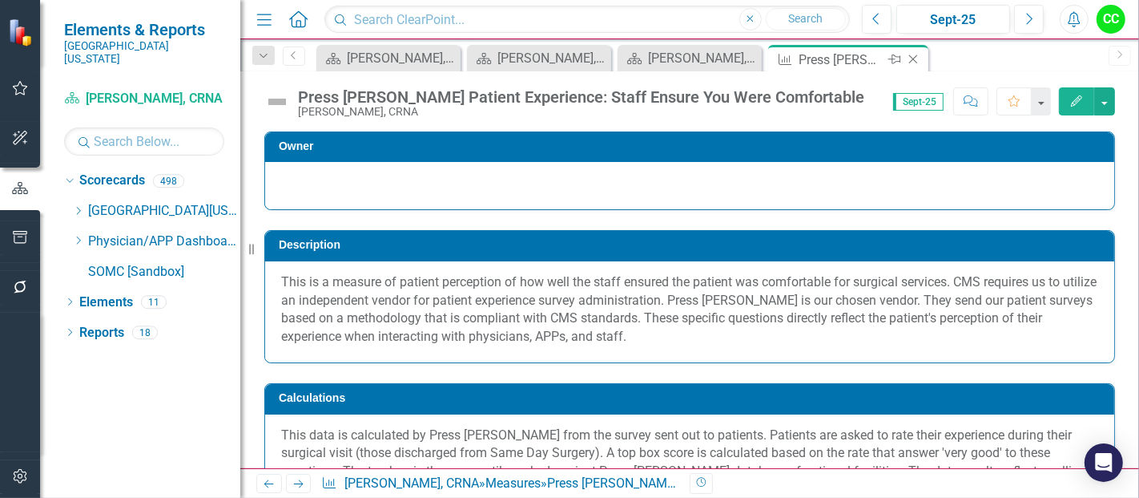
click at [914, 63] on icon "Close" at bounding box center [914, 59] width 16 height 13
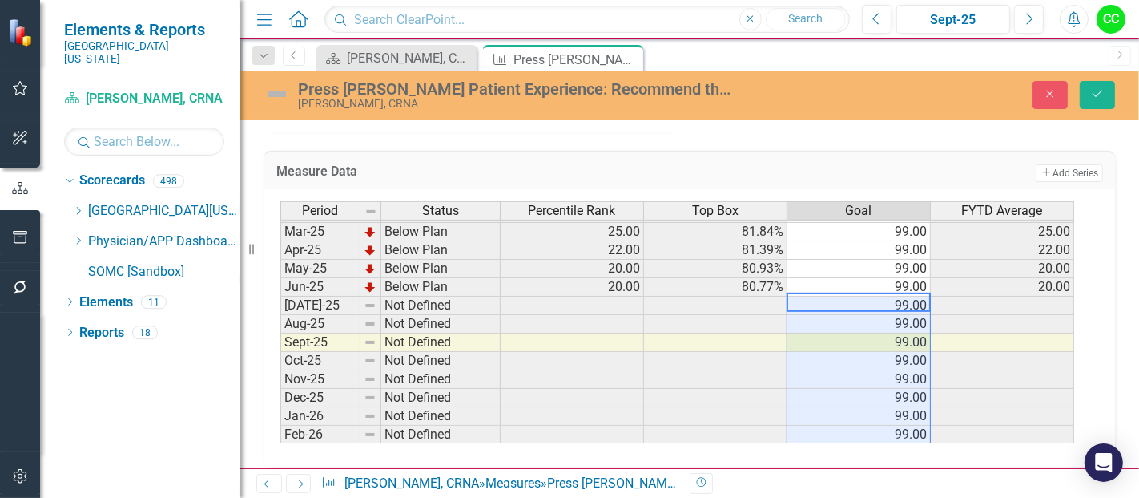
scroll to position [588, 0]
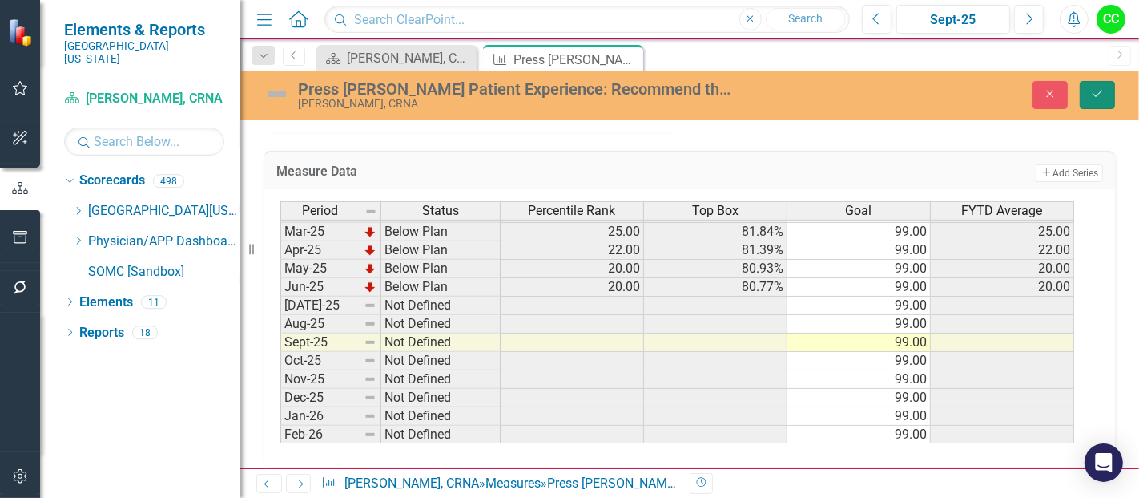
click at [1091, 101] on button "Save" at bounding box center [1097, 95] width 35 height 28
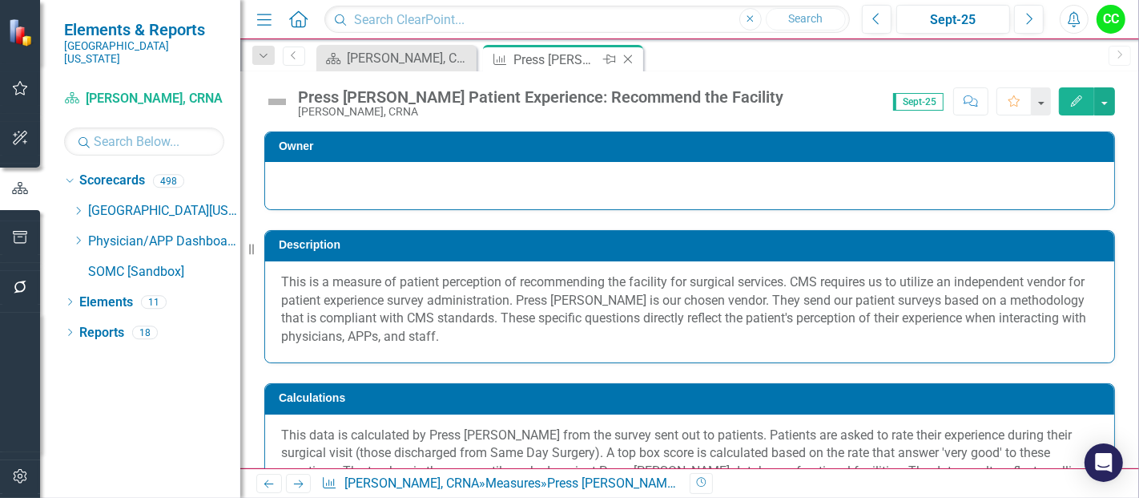
click at [629, 59] on icon at bounding box center [628, 59] width 9 height 9
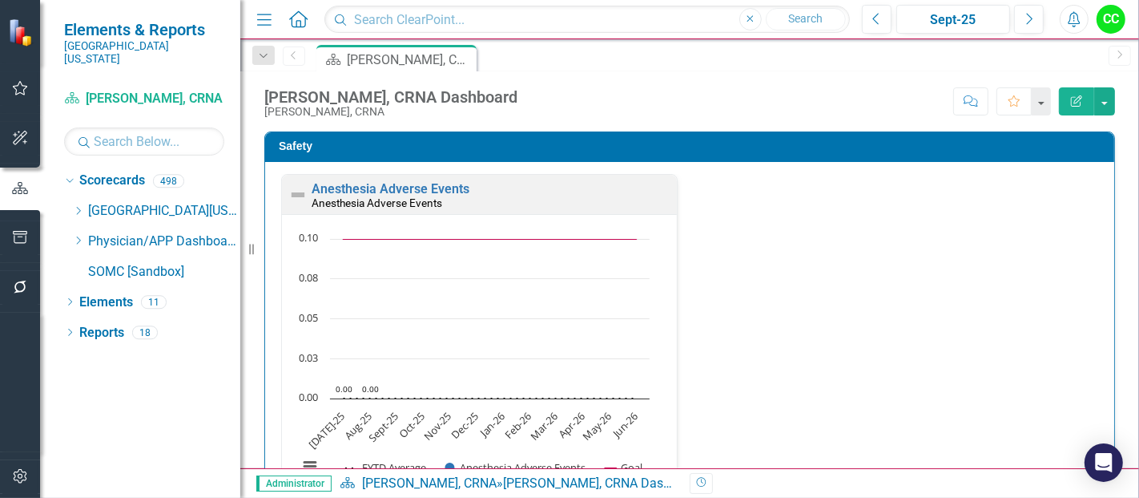
scroll to position [984, 0]
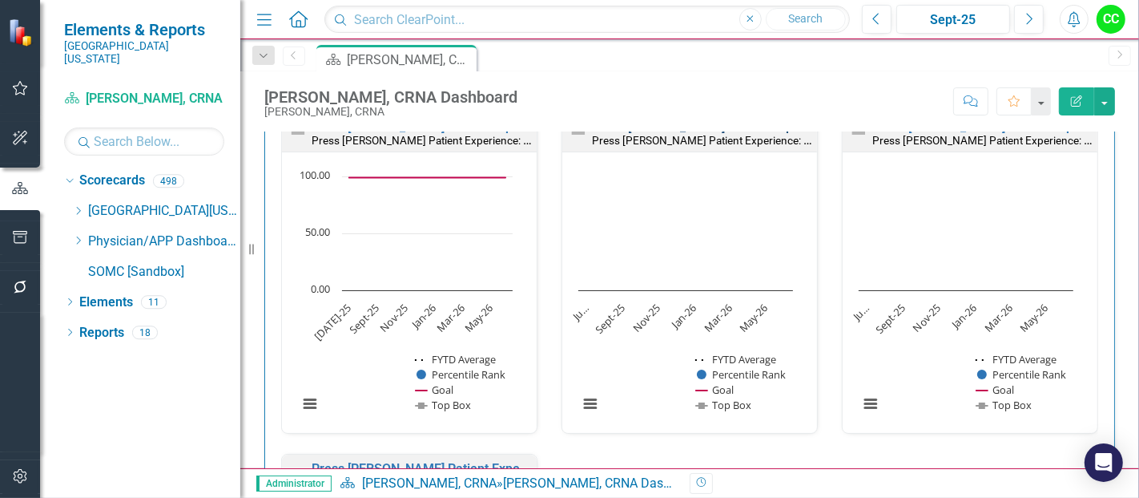
click at [757, 134] on link "Press [PERSON_NAME] Patient Experience: Facility Clean" at bounding box center [756, 126] width 328 height 15
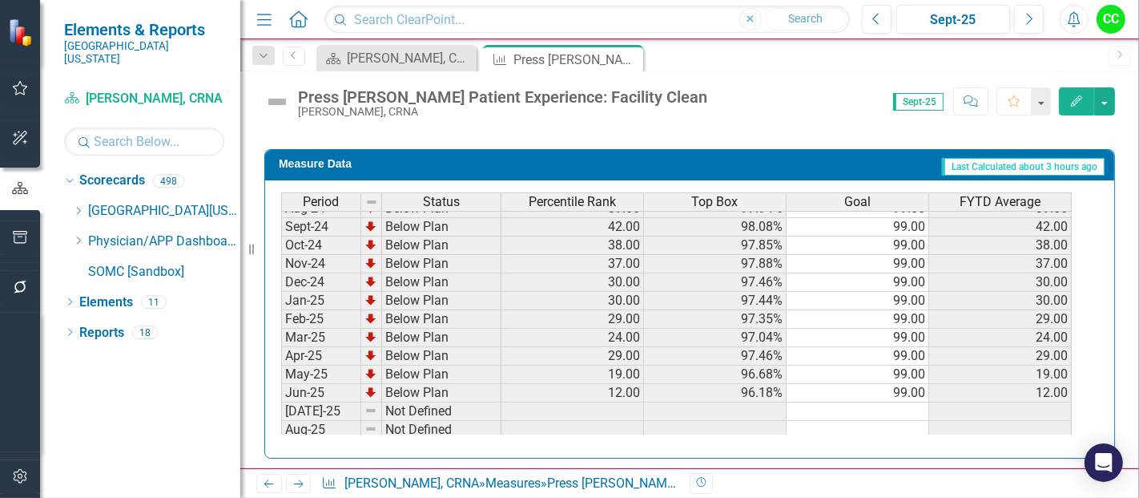
scroll to position [484, 0]
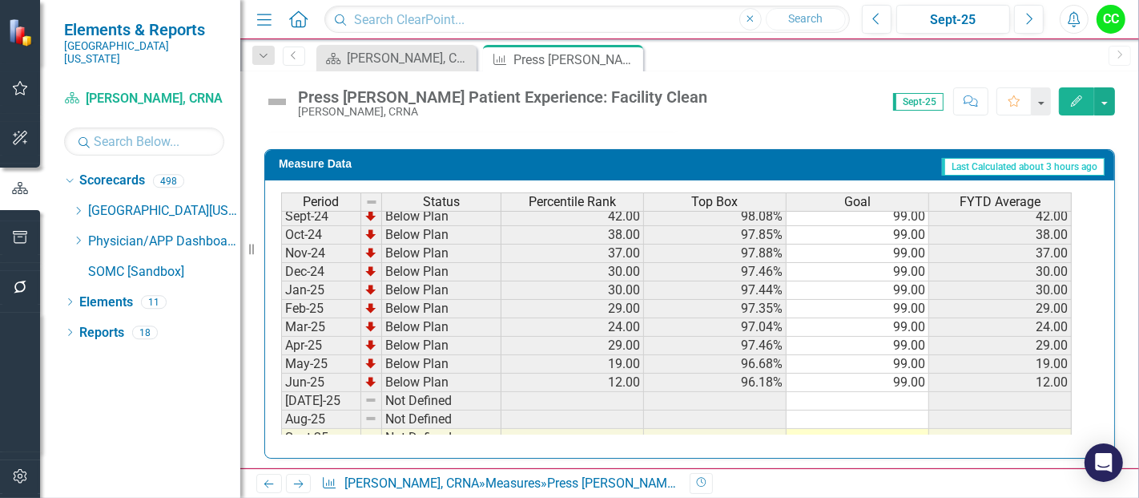
click at [884, 392] on tbody "Jun-23 Not Defined 99.00 Jul-23 Below Plan 42.00 98.10% 99.00 42.00 Aug-23 Belo…" at bounding box center [676, 197] width 791 height 535
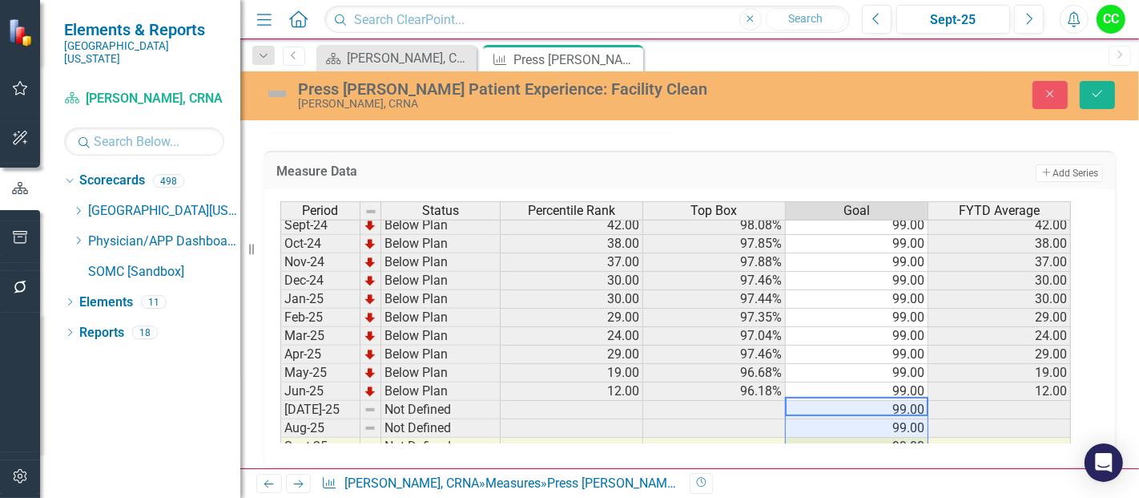
type textarea "99"
click at [1087, 96] on button "Save" at bounding box center [1097, 95] width 35 height 28
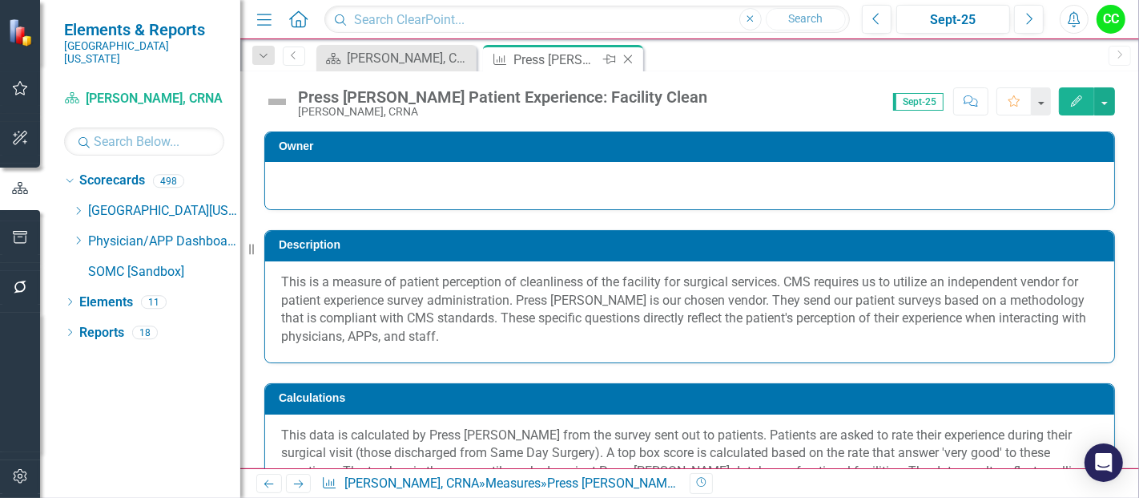
click at [627, 60] on icon "Close" at bounding box center [628, 59] width 16 height 13
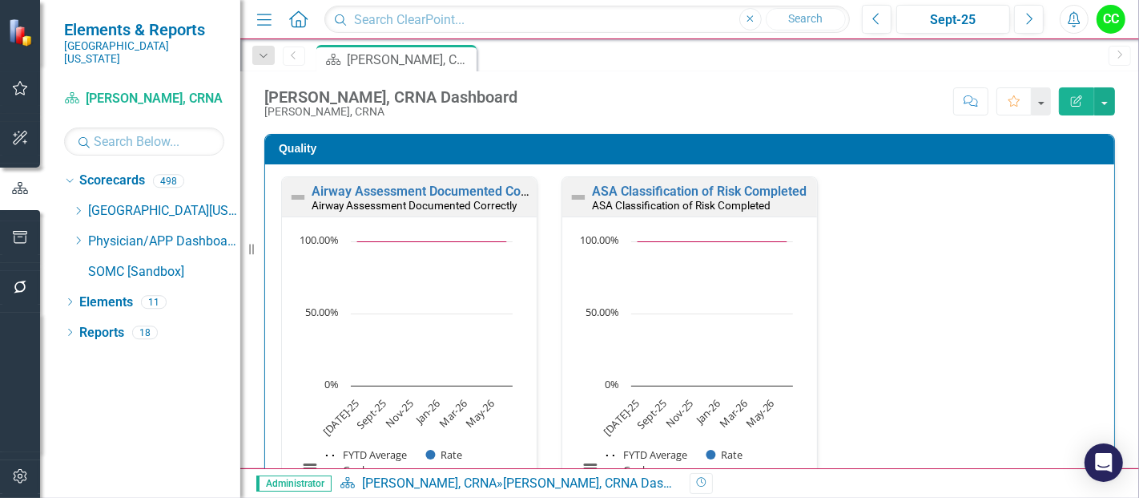
scroll to position [499, 0]
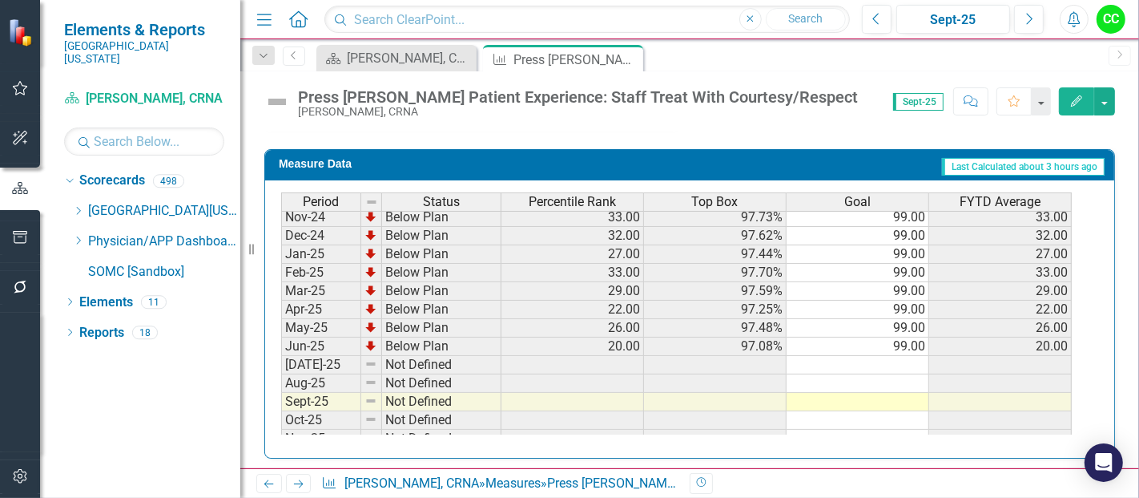
click at [897, 361] on tbody "Dec-23 Below Plan 59.00 98.58% 99.00 59.00 Jan-24 Below Plan 63.00 98.74% 99.00…" at bounding box center [676, 291] width 791 height 572
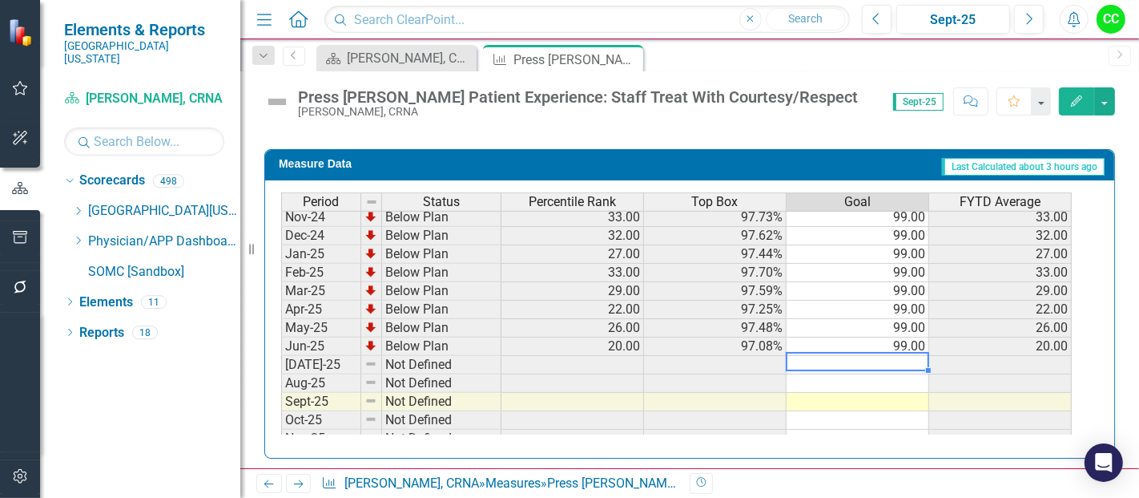
type textarea "99"
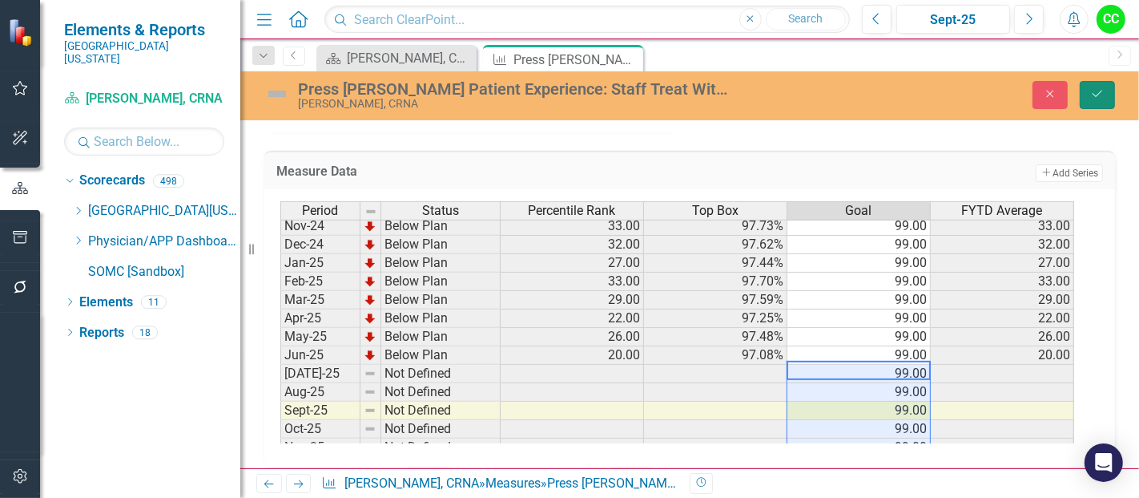
click at [1090, 95] on button "Save" at bounding box center [1097, 95] width 35 height 28
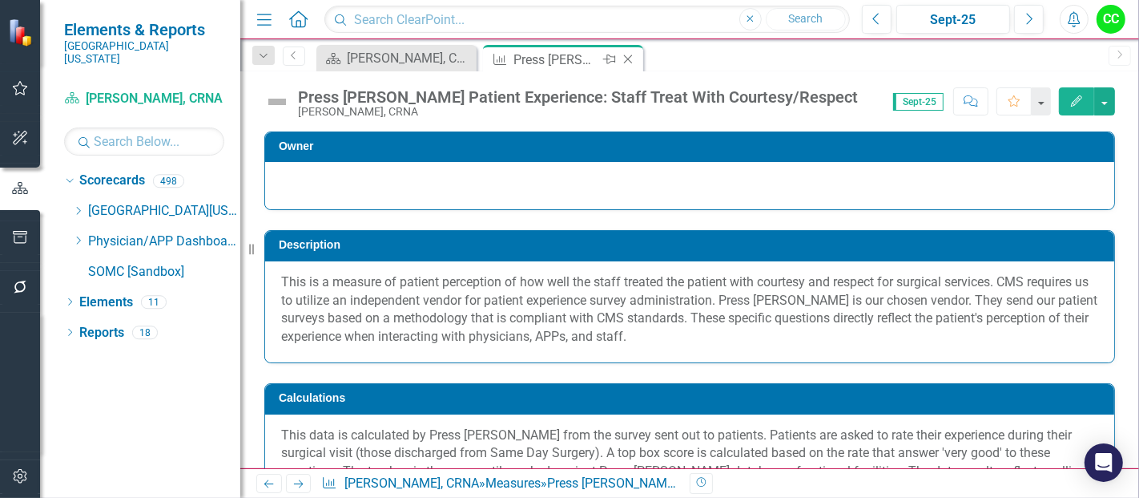
click at [627, 58] on icon at bounding box center [628, 59] width 9 height 9
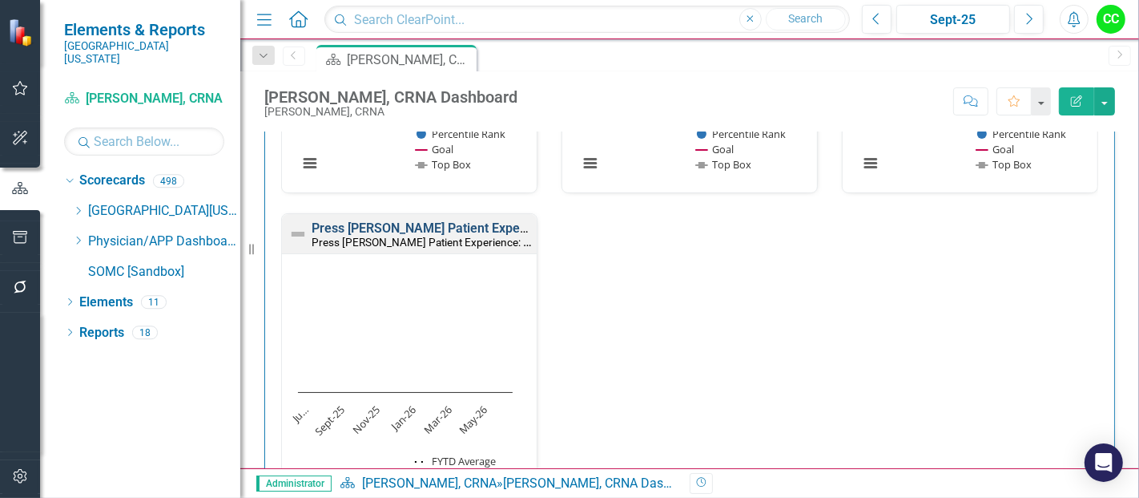
click at [488, 223] on link "Press [PERSON_NAME] Patient Experience: Staff Ensure You Were Comfortable" at bounding box center [540, 227] width 457 height 15
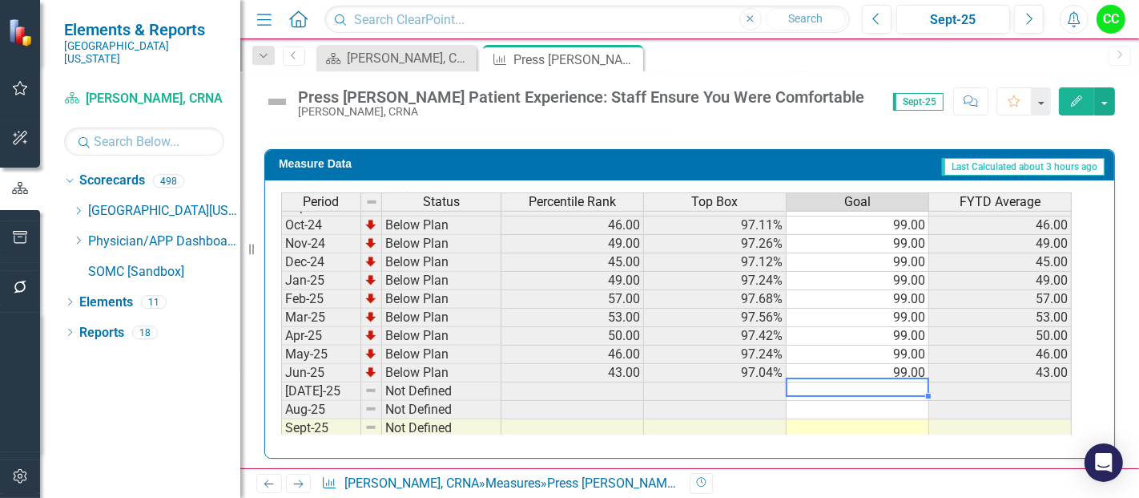
click at [896, 385] on tbody "Jul-23 Below Plan 55.00 97.50% 99.00 55.00 Aug-23 Below Plan 58.00 97.69% 99.00…" at bounding box center [676, 225] width 791 height 572
type textarea "99"
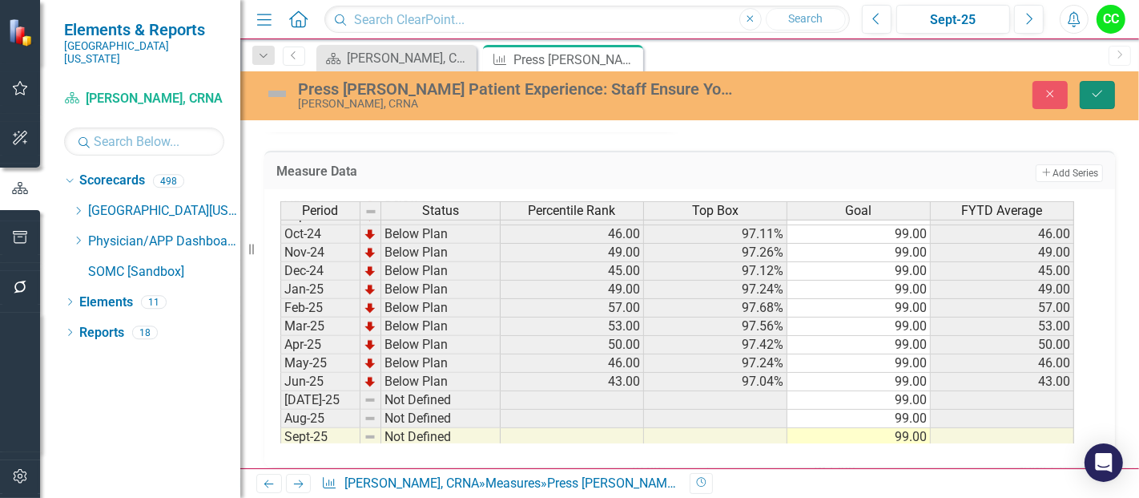
click at [1099, 95] on icon "Save" at bounding box center [1098, 93] width 14 height 11
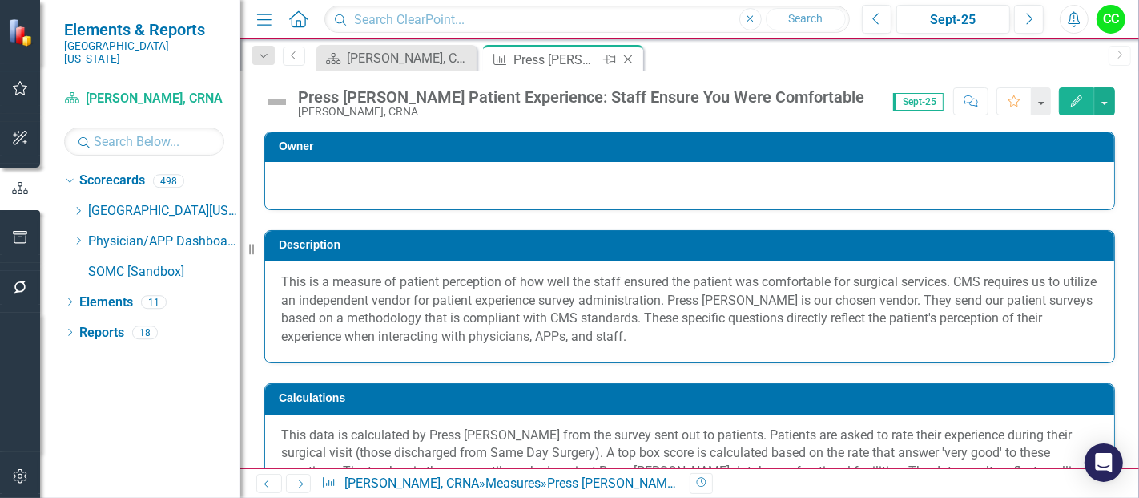
click at [627, 58] on icon at bounding box center [628, 59] width 9 height 9
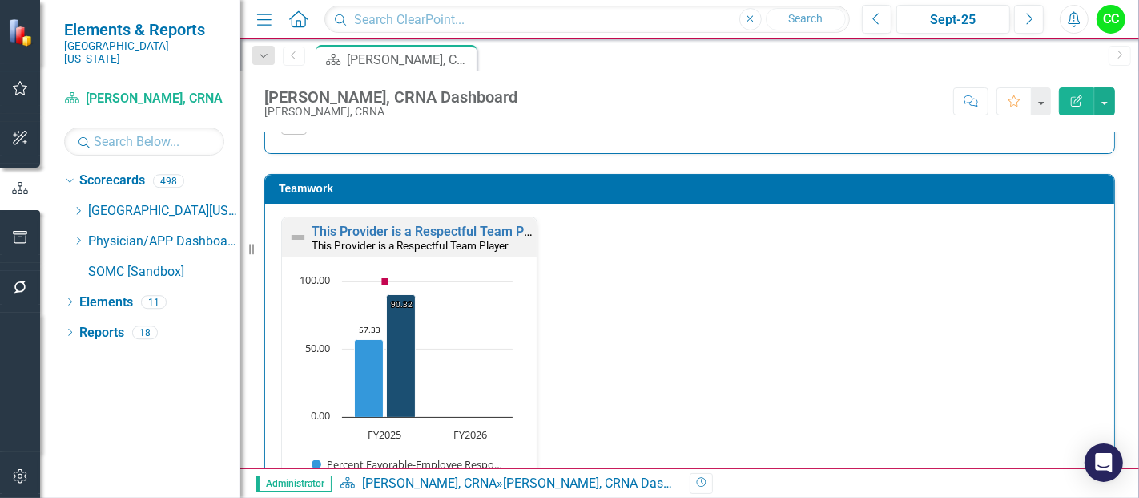
click at [451, 239] on small "This Provider is a Respectful Team Player" at bounding box center [410, 245] width 197 height 13
click at [453, 224] on link "This Provider is a Respectful Team Player" at bounding box center [432, 231] width 241 height 15
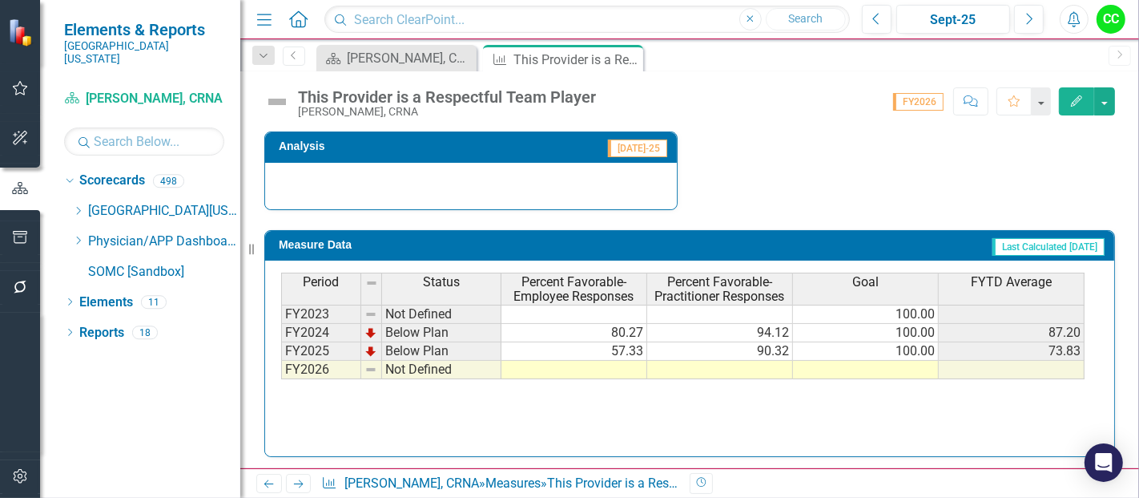
click at [849, 361] on td at bounding box center [866, 370] width 146 height 18
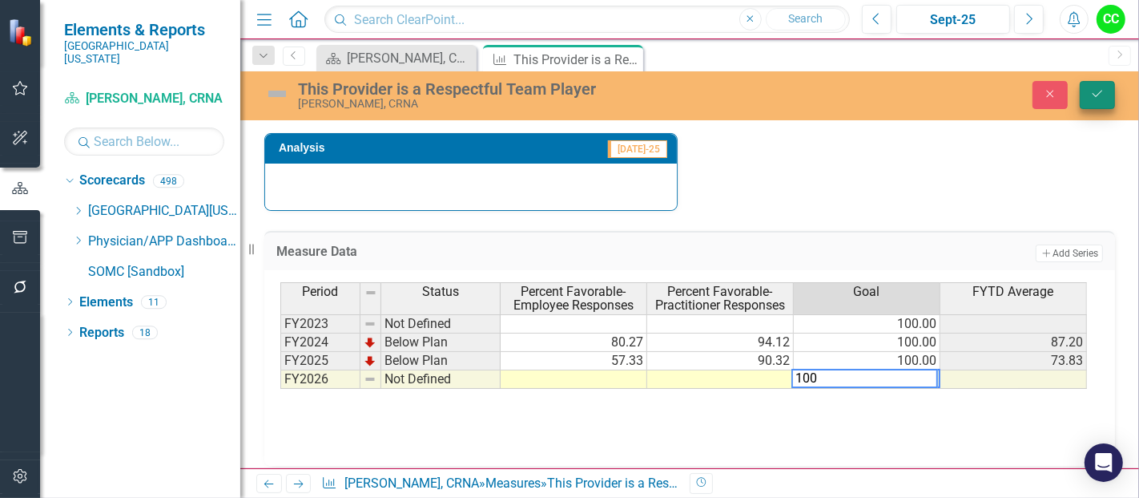
type textarea "100"
click at [1094, 96] on icon "Save" at bounding box center [1098, 93] width 14 height 11
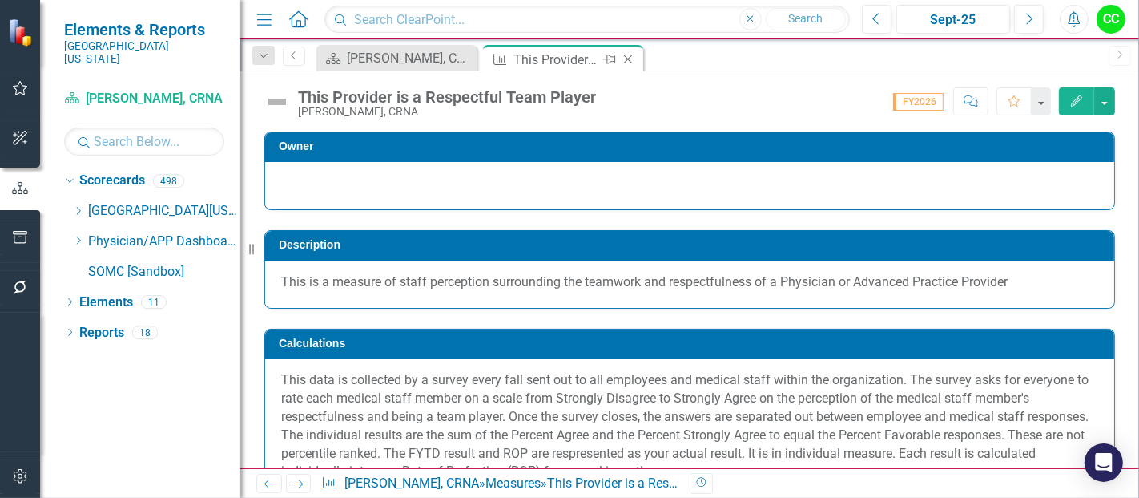
click at [629, 61] on icon "Close" at bounding box center [628, 59] width 16 height 13
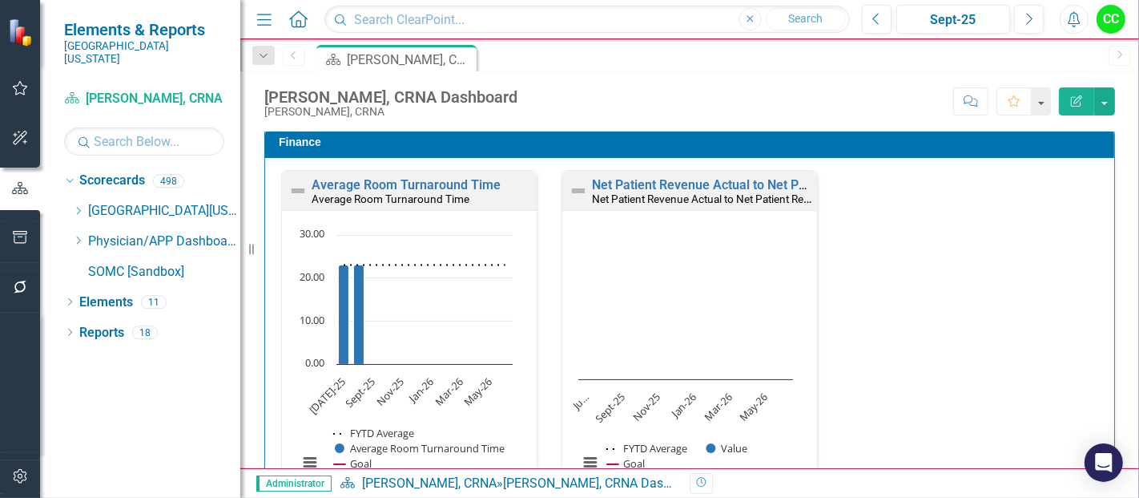
scroll to position [2190, 0]
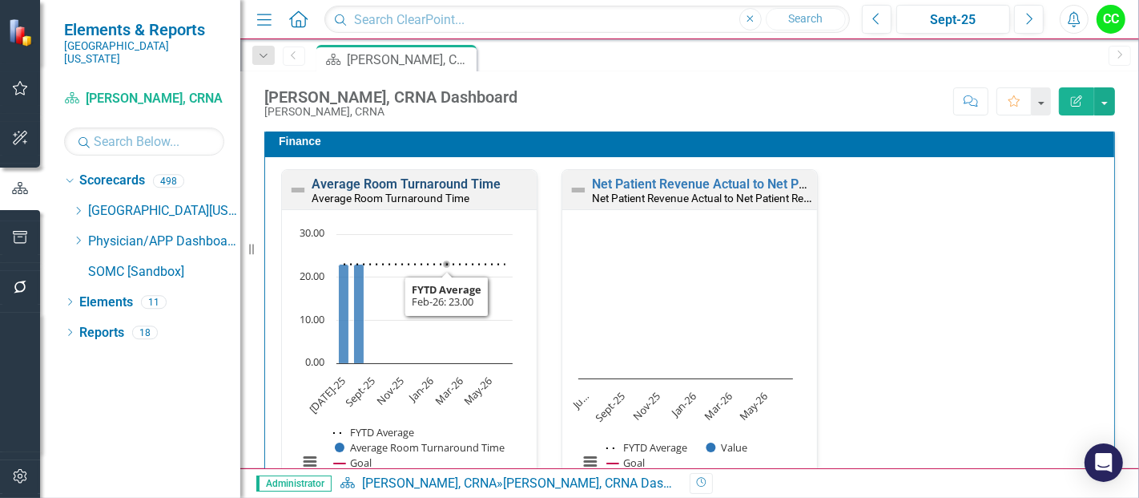
click at [413, 181] on link "Average Room Turnaround Time" at bounding box center [406, 183] width 189 height 15
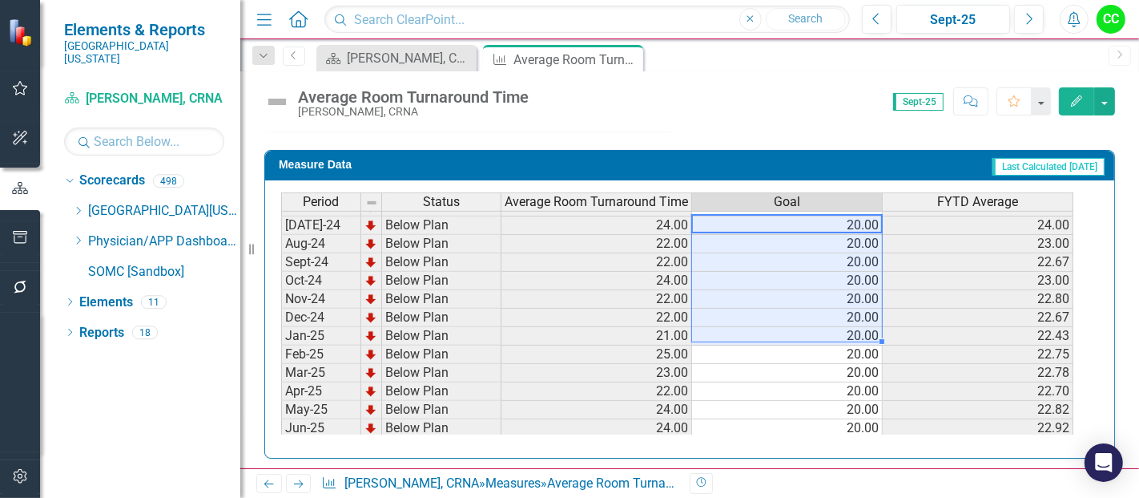
scroll to position [575, 0]
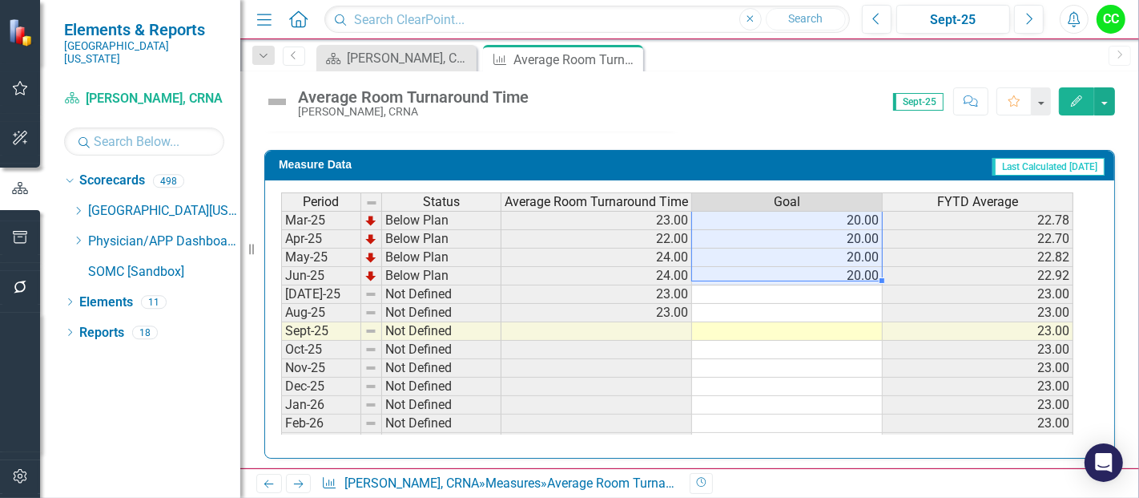
drag, startPoint x: 850, startPoint y: 224, endPoint x: 845, endPoint y: 264, distance: 41.1
click at [845, 264] on tbody "Sep-23 Below Plan 24.00 20.00 23.33 Oct-23 Below Plan 23.00 20.00 23.25 Nov-23 …" at bounding box center [677, 165] width 793 height 572
click at [832, 290] on td at bounding box center [787, 294] width 191 height 18
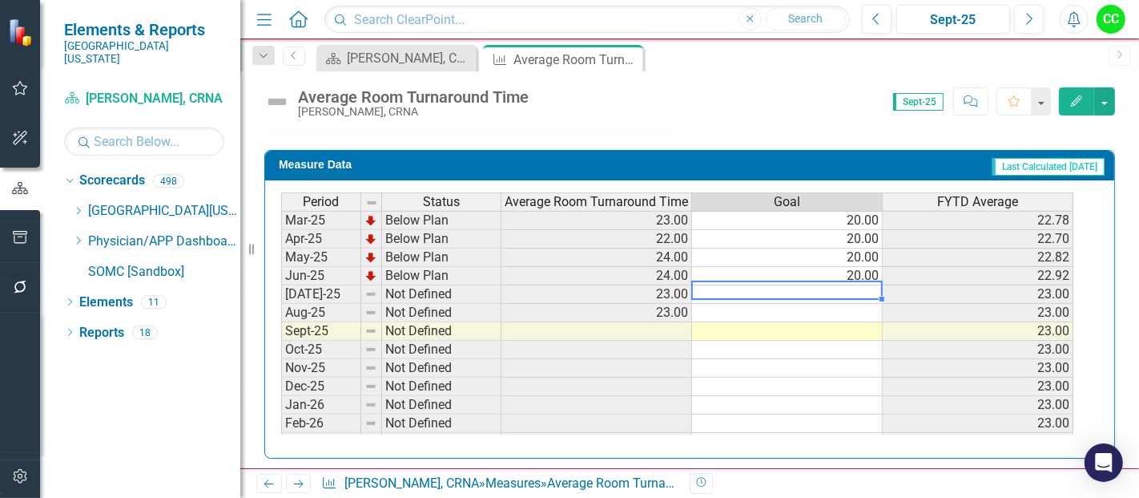
type textarea "20"
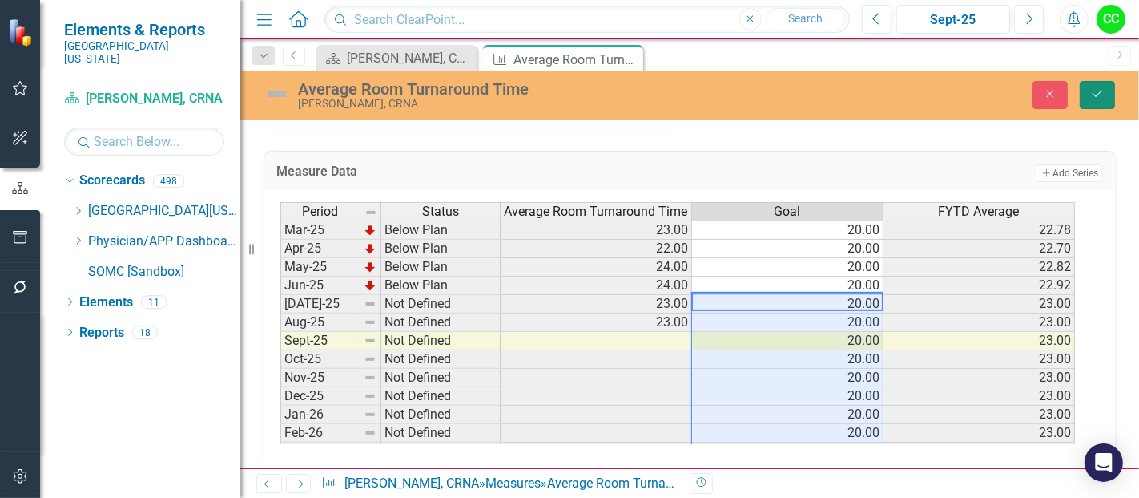
click at [1099, 83] on button "Save" at bounding box center [1097, 95] width 35 height 28
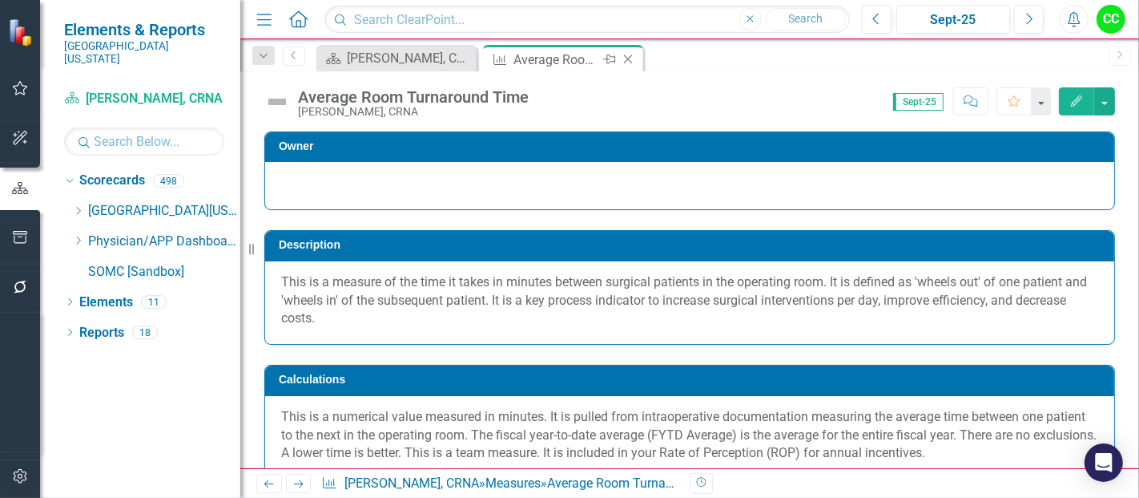
click at [629, 60] on icon at bounding box center [628, 59] width 9 height 9
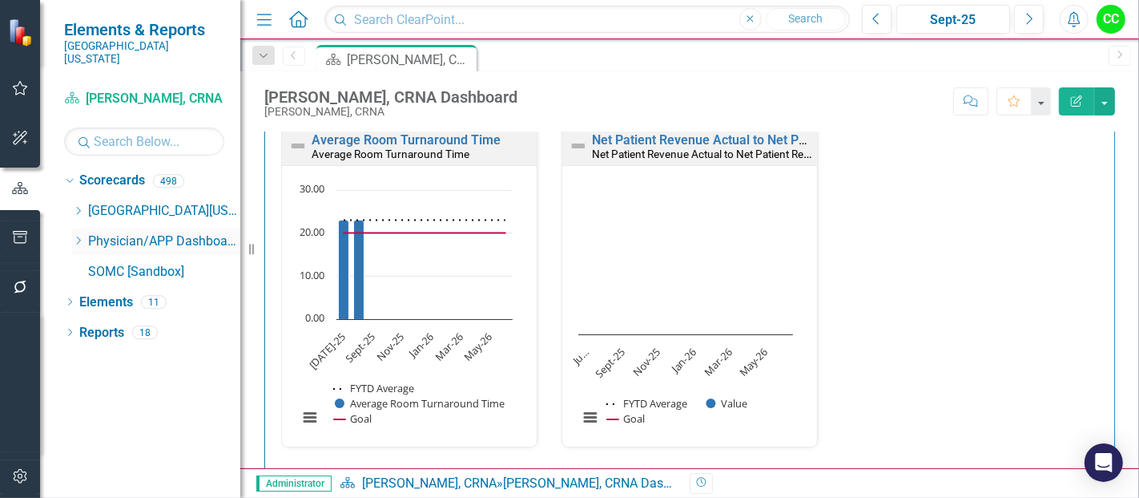
click at [78, 236] on icon "Dropdown" at bounding box center [78, 241] width 12 height 10
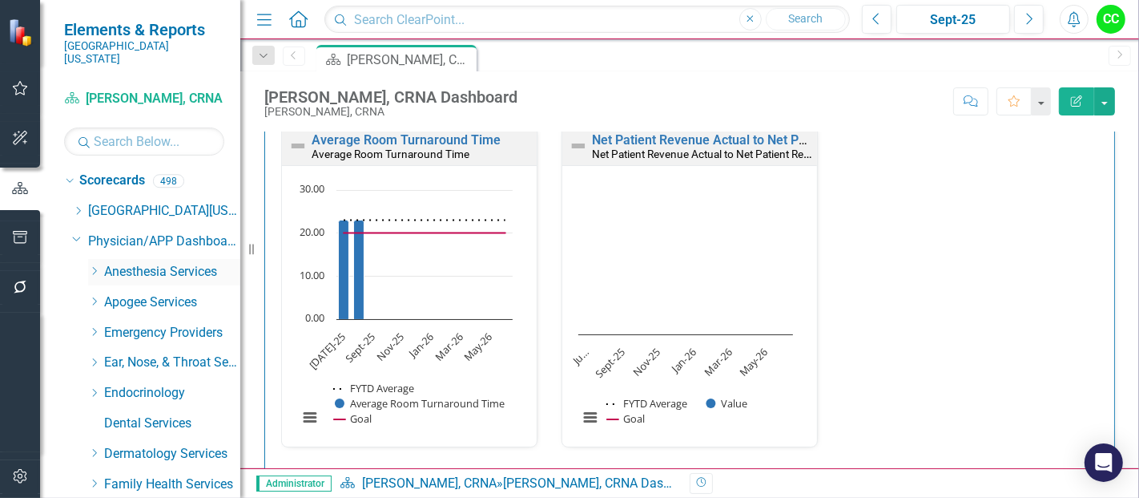
click at [91, 266] on icon "Dropdown" at bounding box center [94, 271] width 12 height 10
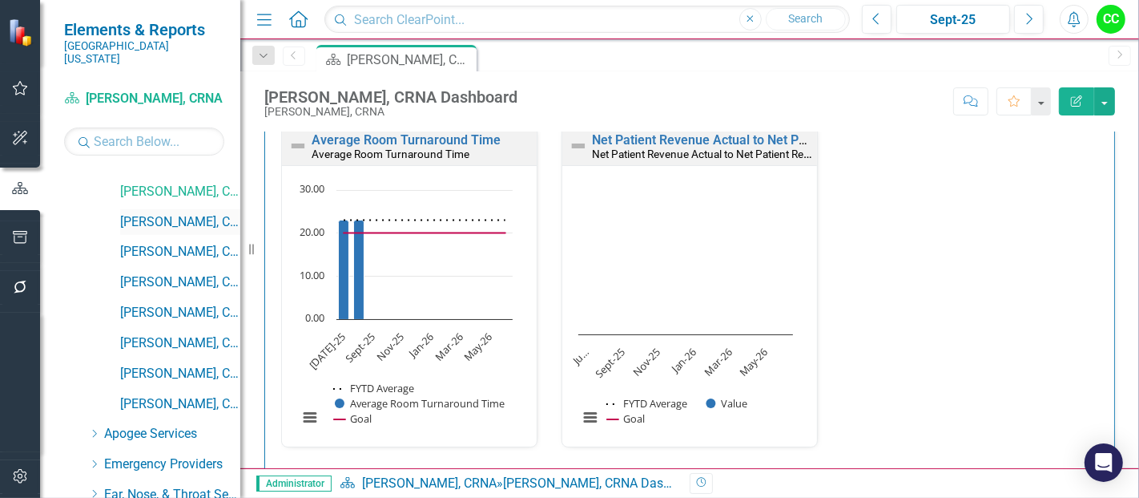
click at [164, 213] on link "[PERSON_NAME], CRNA" at bounding box center [180, 222] width 120 height 18
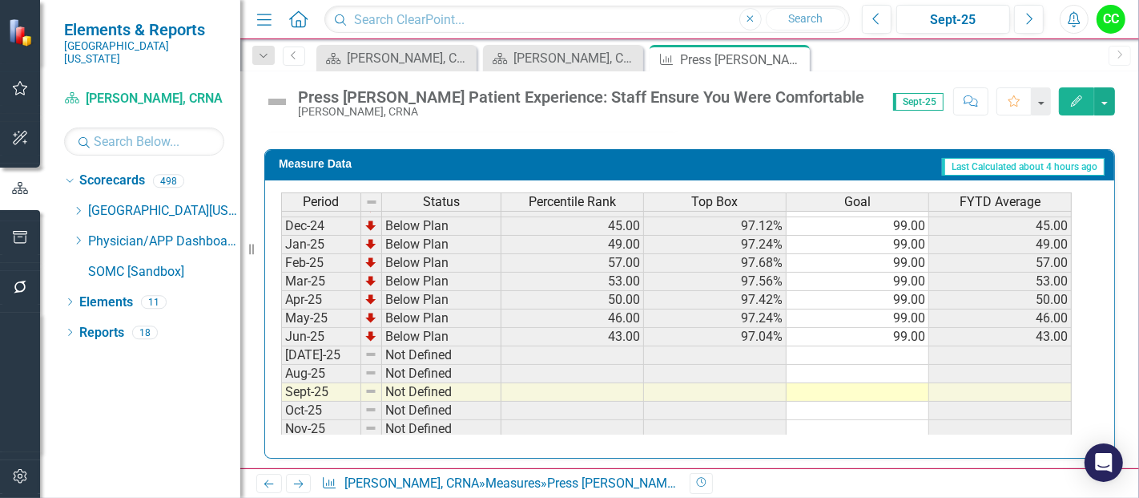
scroll to position [536, 0]
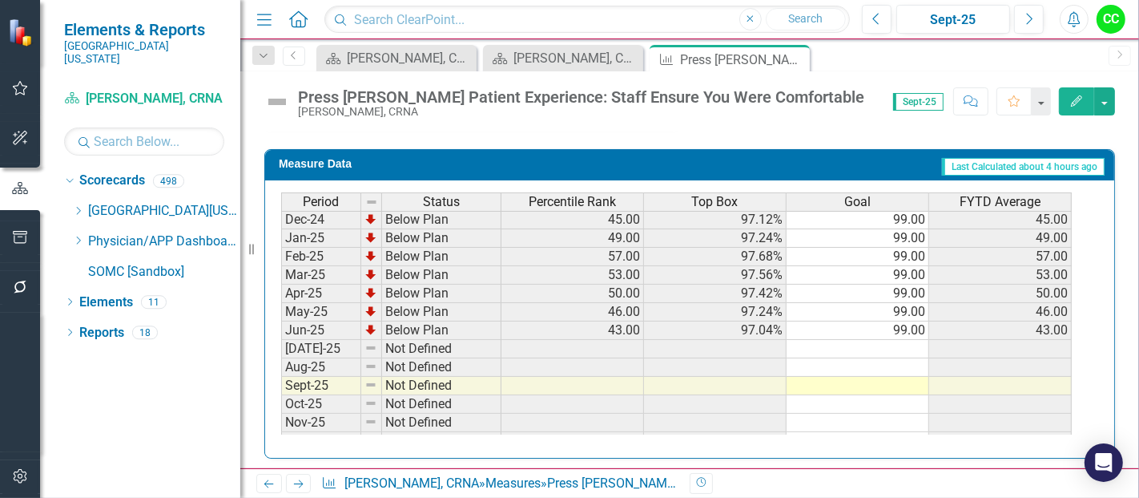
click at [888, 341] on td at bounding box center [858, 349] width 143 height 18
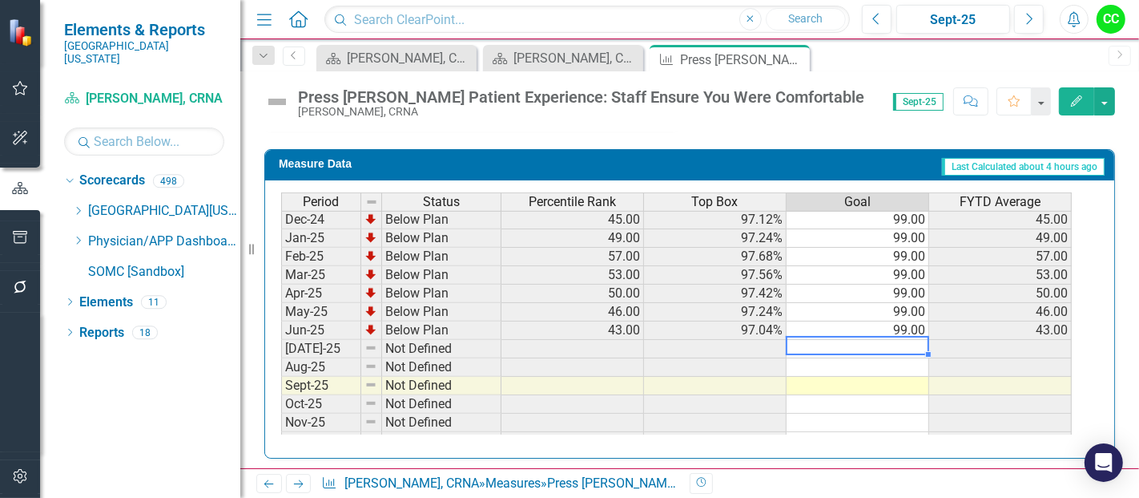
type textarea "99"
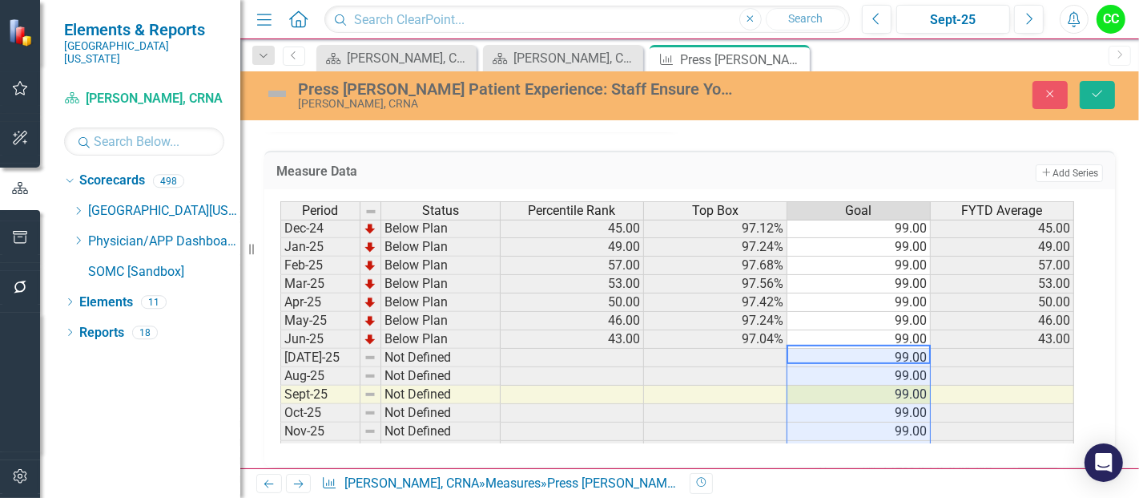
click at [1088, 79] on div "Press [PERSON_NAME] Patient Experience: Staff Ensure You Were Comfortable [PERS…" at bounding box center [689, 94] width 899 height 30
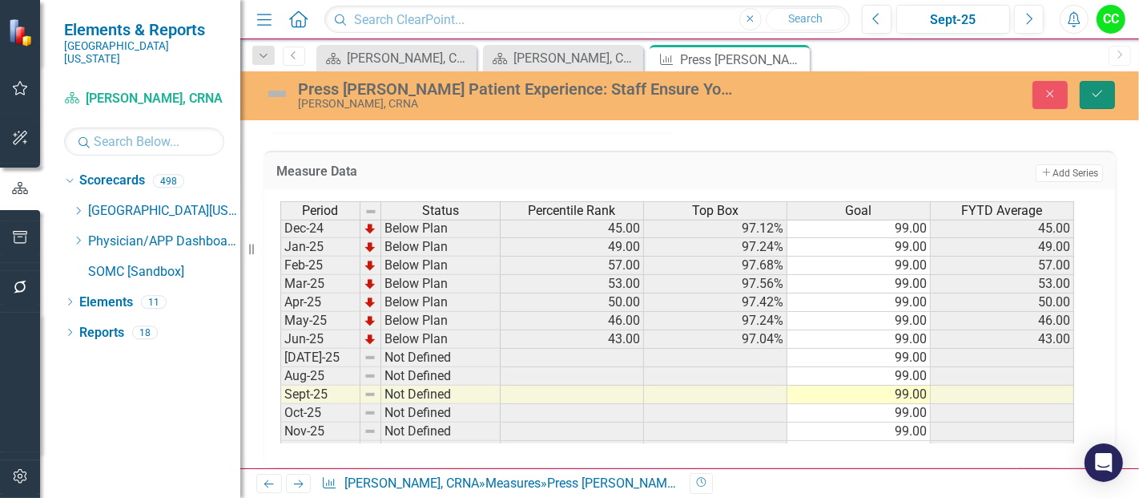
click at [1100, 102] on button "Save" at bounding box center [1097, 95] width 35 height 28
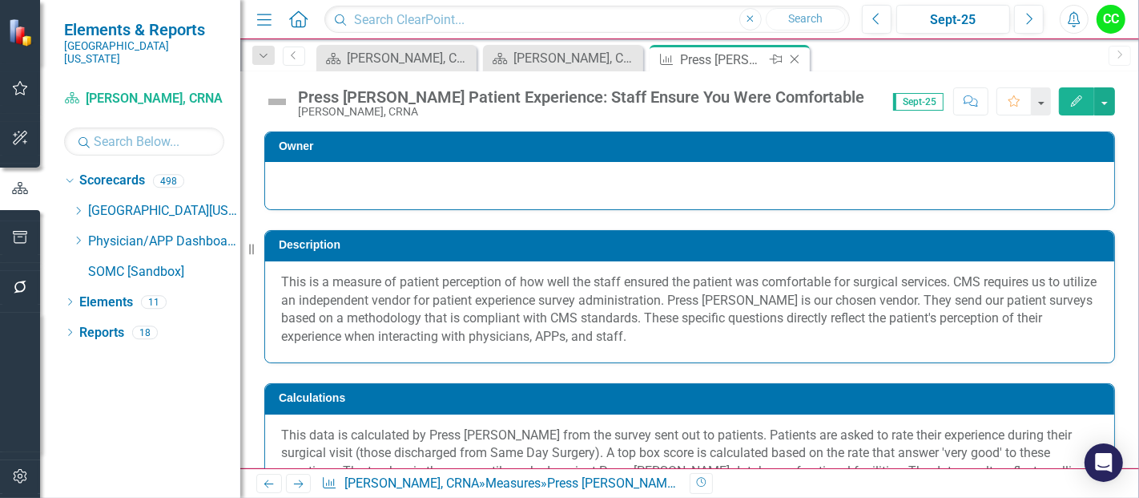
click at [796, 61] on icon "Close" at bounding box center [795, 59] width 16 height 13
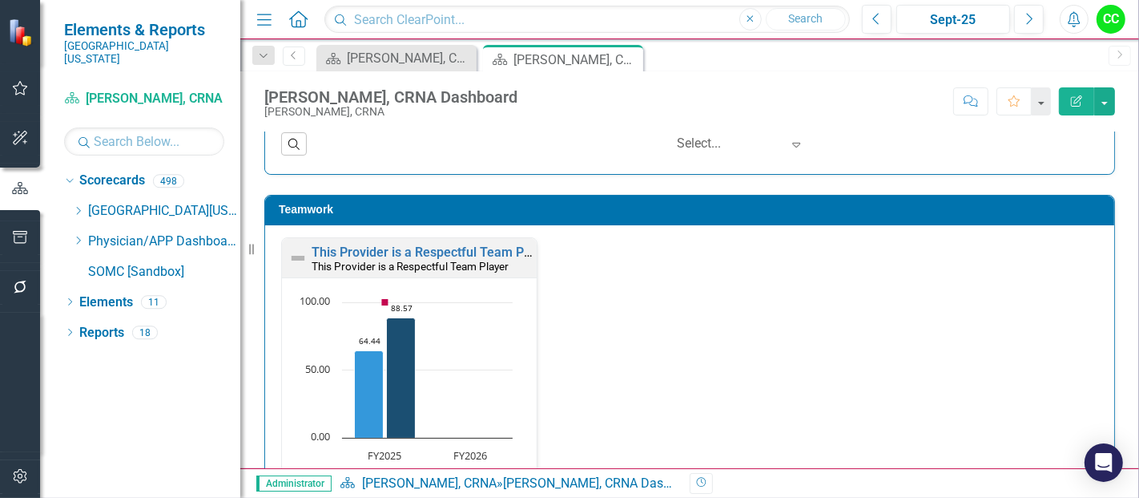
scroll to position [1662, 0]
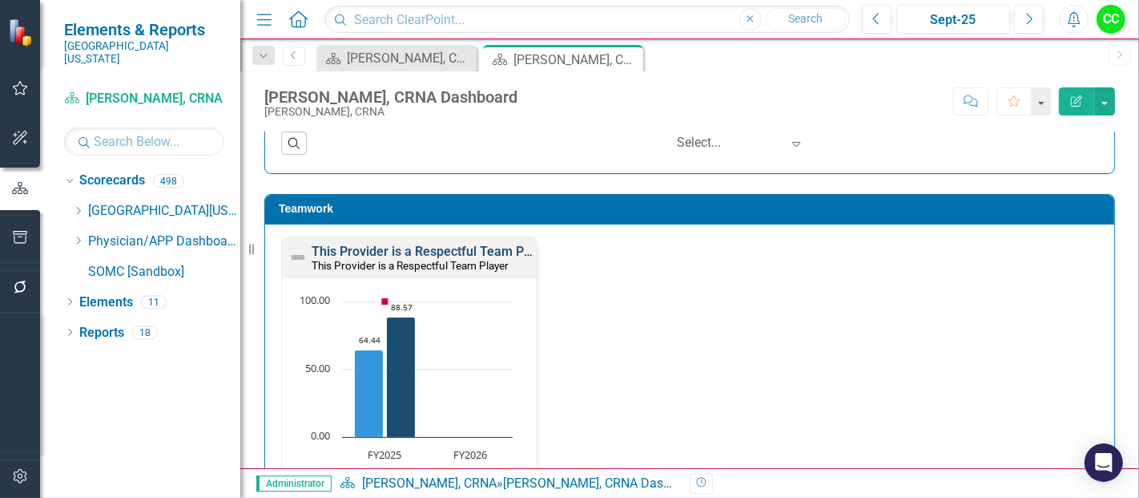
click at [456, 244] on link "This Provider is a Respectful Team Player" at bounding box center [432, 251] width 241 height 15
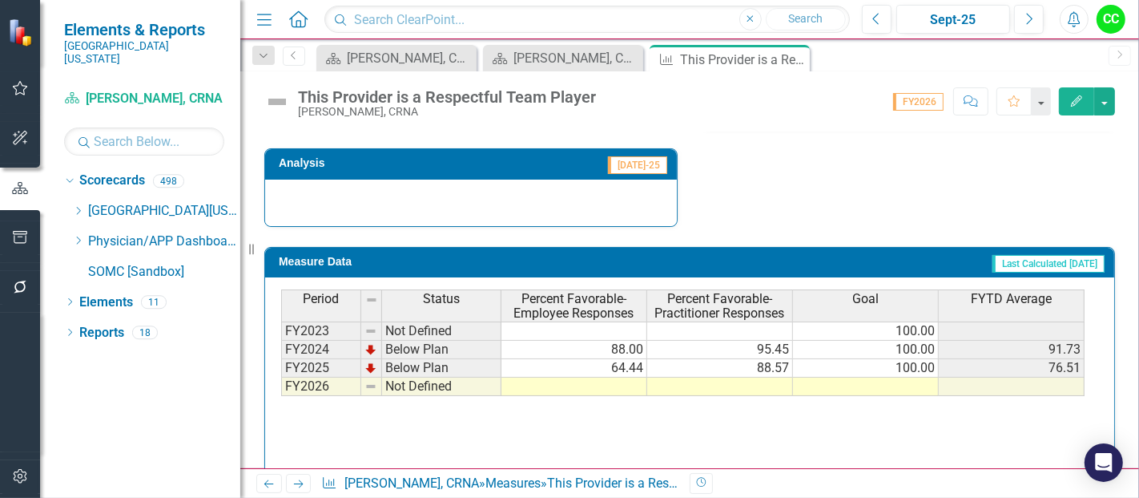
scroll to position [705, 0]
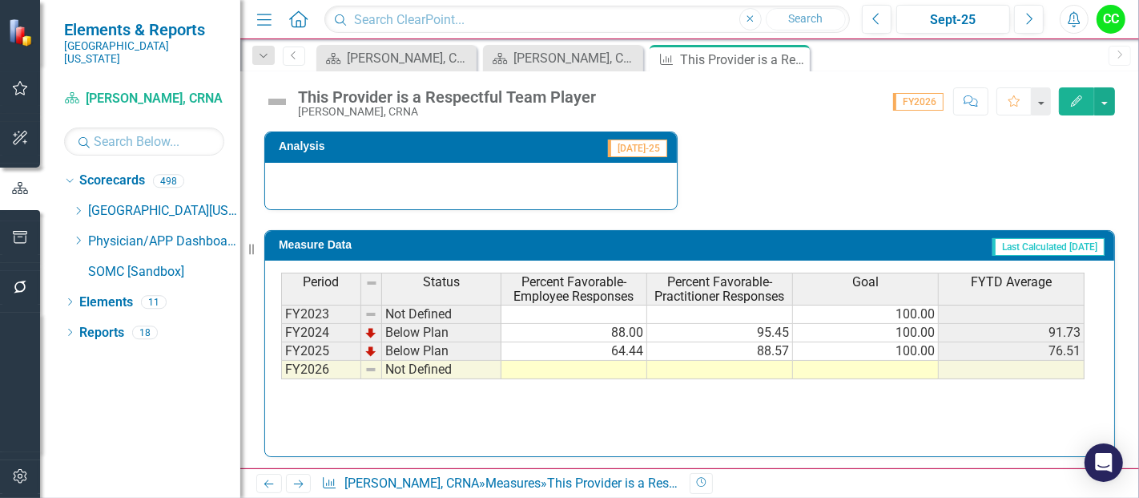
click at [912, 370] on td at bounding box center [866, 370] width 146 height 18
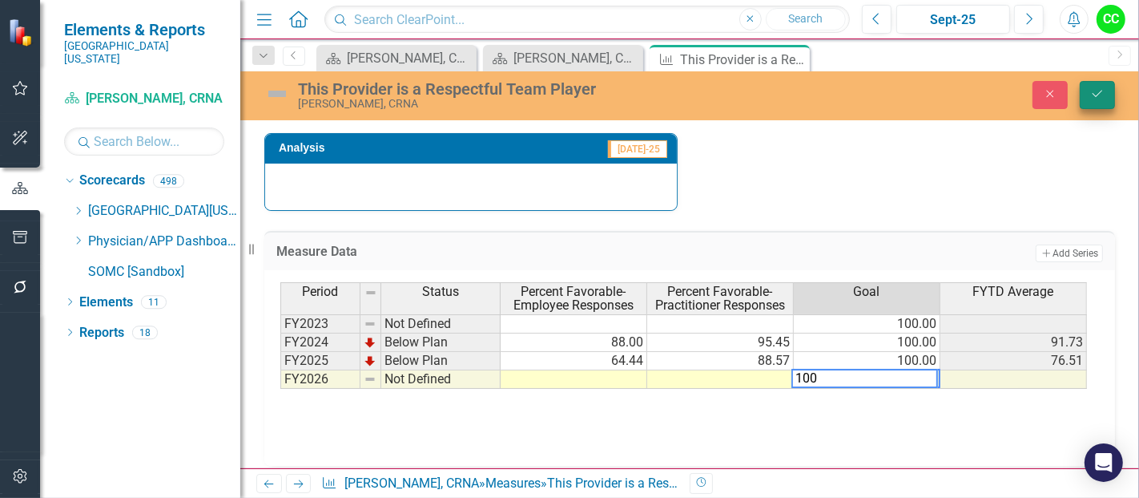
type textarea "100"
click at [1103, 95] on icon "Save" at bounding box center [1098, 93] width 14 height 11
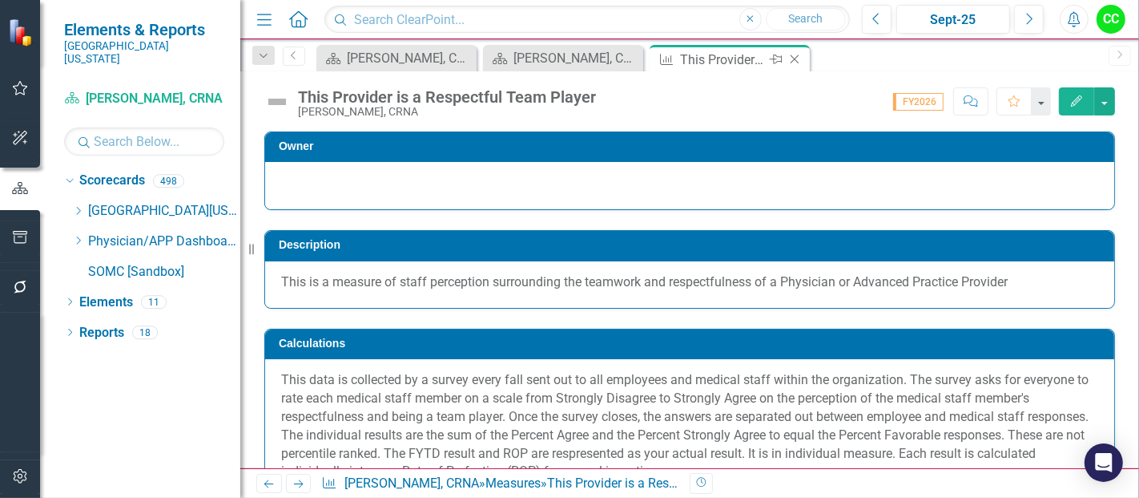
click at [794, 60] on icon "Close" at bounding box center [795, 59] width 16 height 13
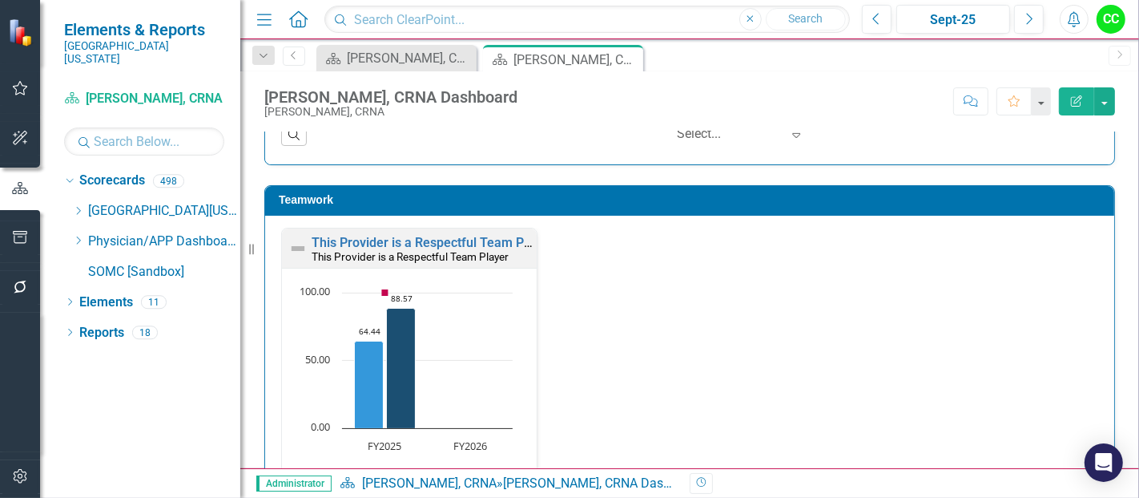
scroll to position [1671, 0]
click at [476, 235] on link "This Provider is a Respectful Team Player" at bounding box center [432, 242] width 241 height 15
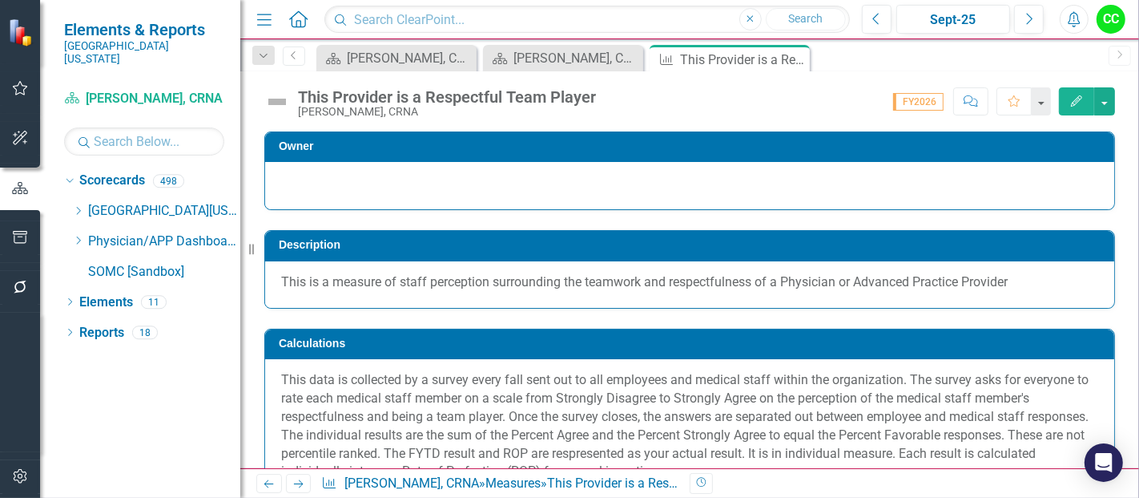
scroll to position [705, 0]
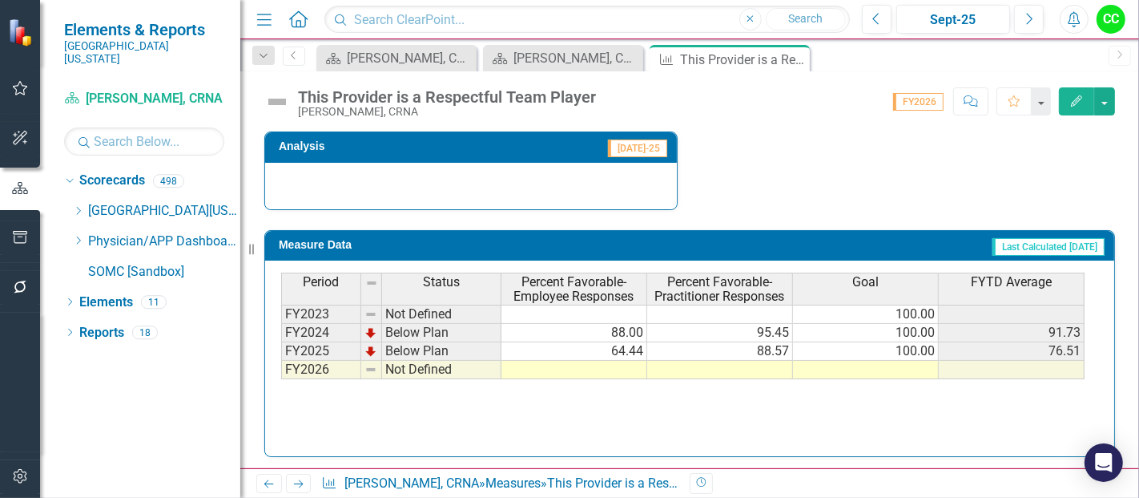
click at [881, 361] on td at bounding box center [866, 370] width 146 height 18
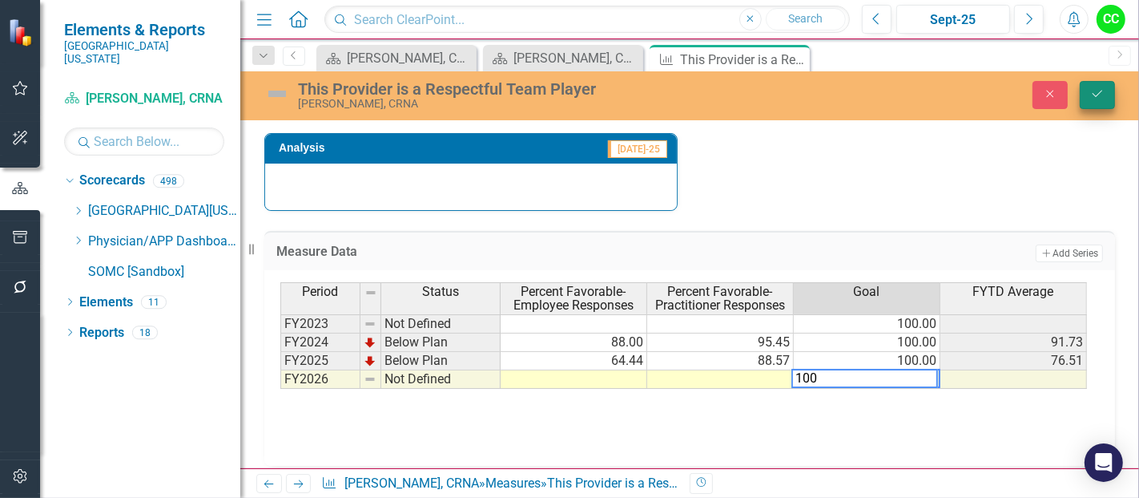
type textarea "100"
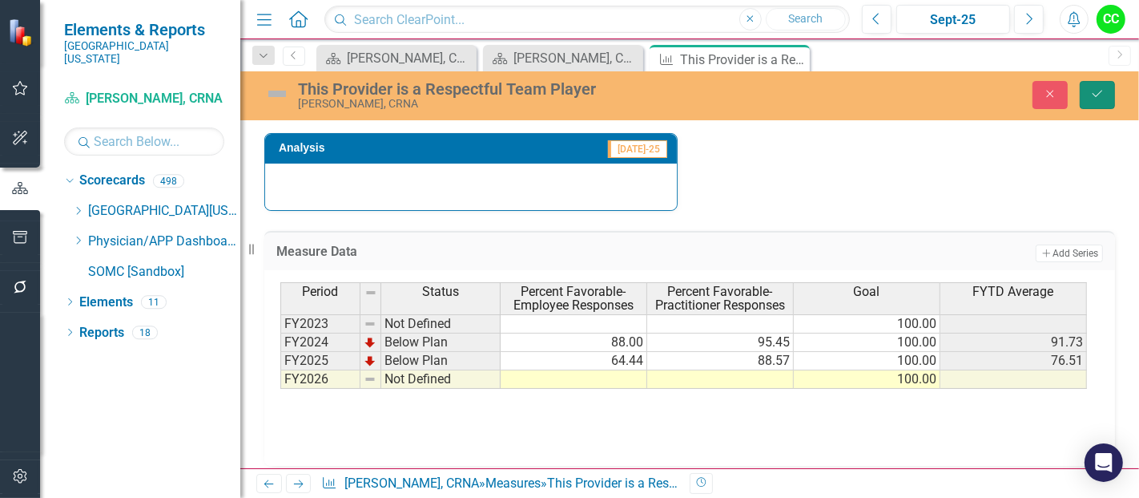
click at [1095, 105] on button "Save" at bounding box center [1097, 95] width 35 height 28
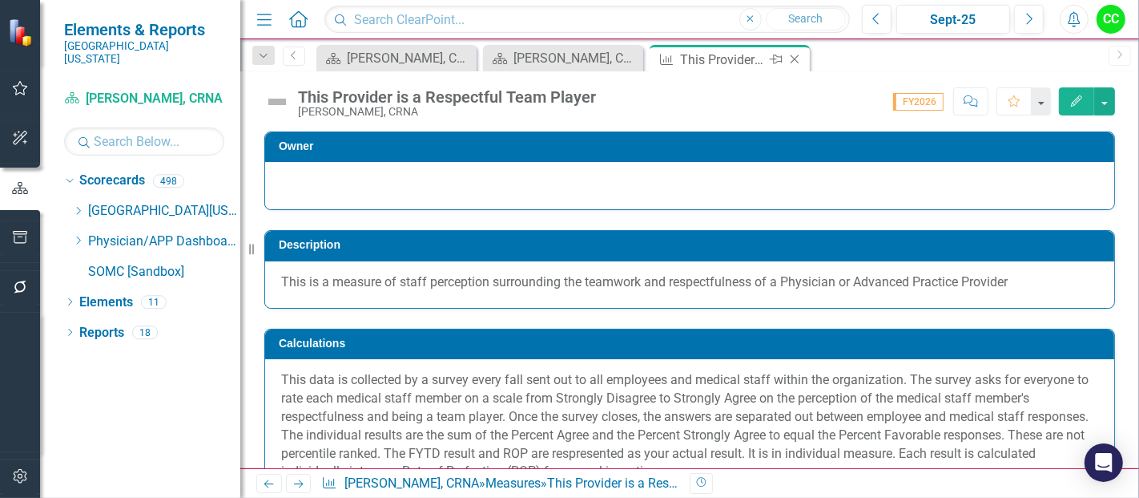
click at [792, 58] on icon "Close" at bounding box center [795, 59] width 16 height 13
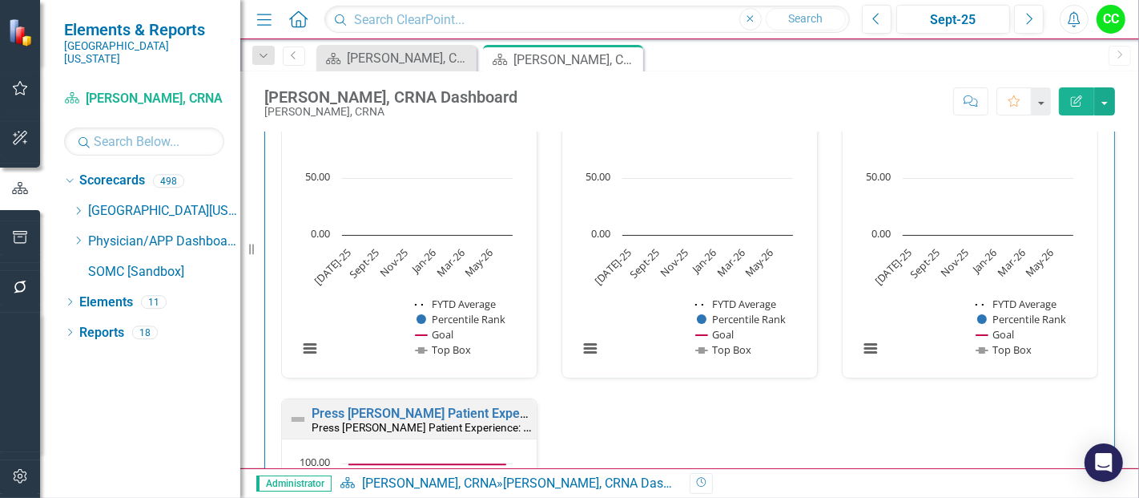
scroll to position [1510, 0]
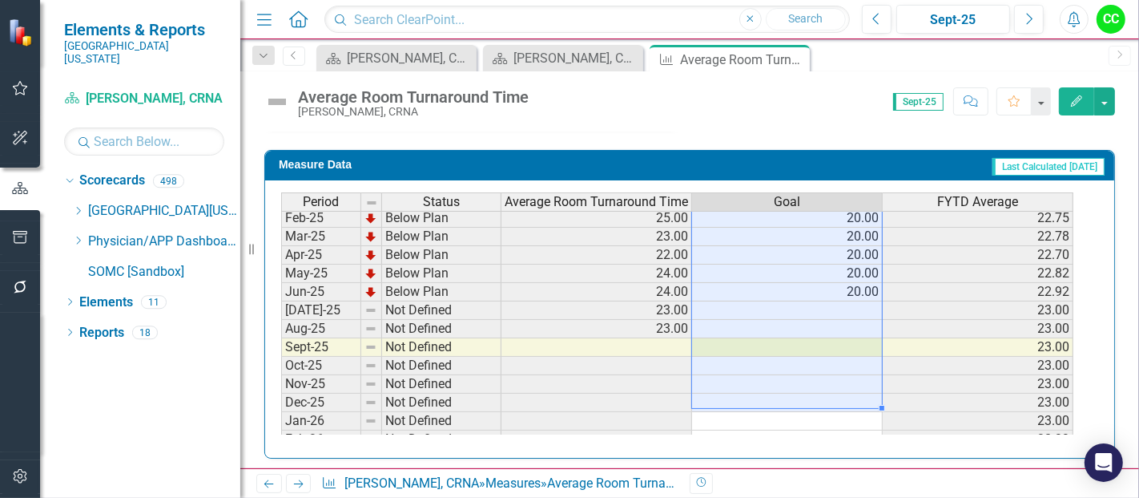
scroll to position [625, 0]
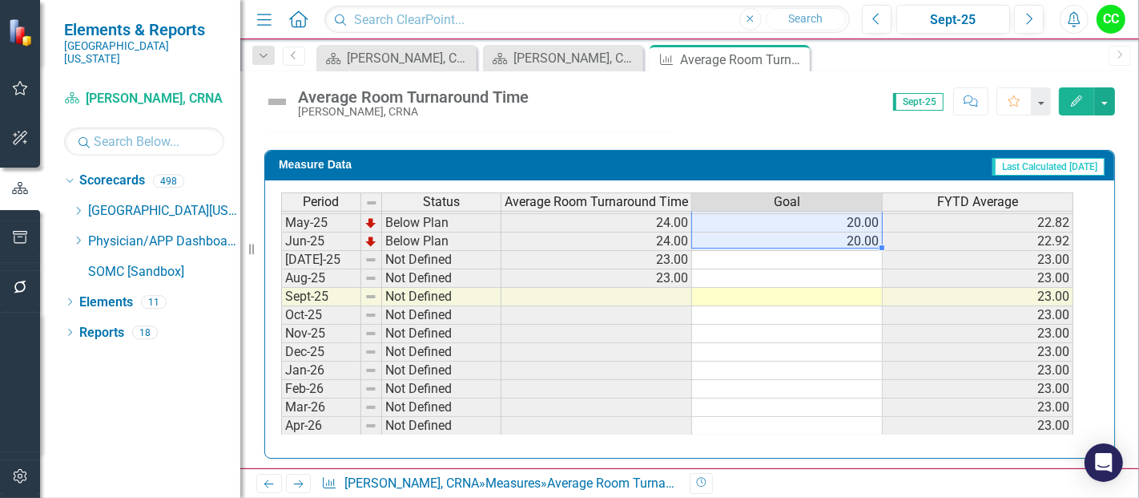
drag, startPoint x: 853, startPoint y: 215, endPoint x: 850, endPoint y: 232, distance: 17.1
click at [850, 232] on td "20.00" at bounding box center [787, 241] width 191 height 18
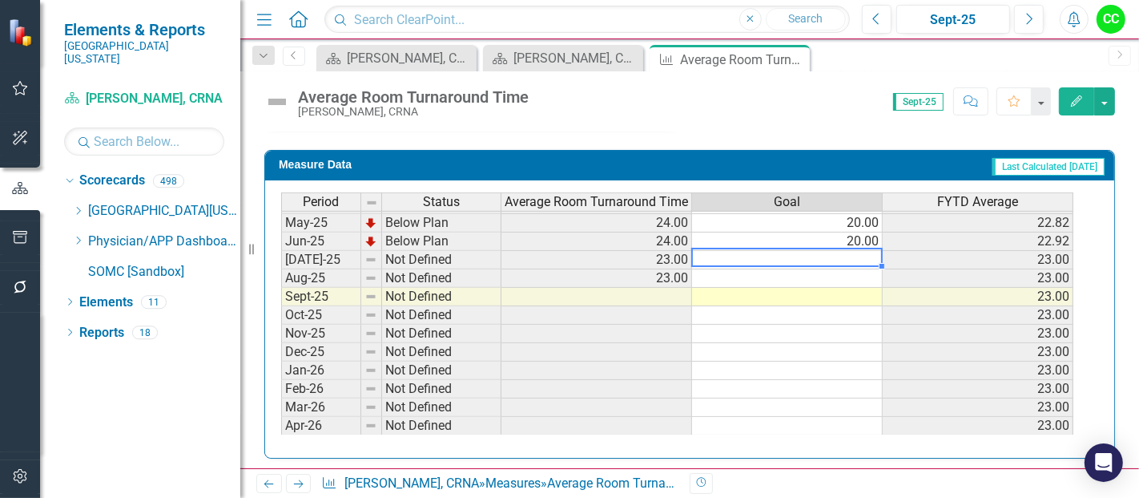
click at [834, 253] on td at bounding box center [787, 260] width 191 height 18
type textarea "20"
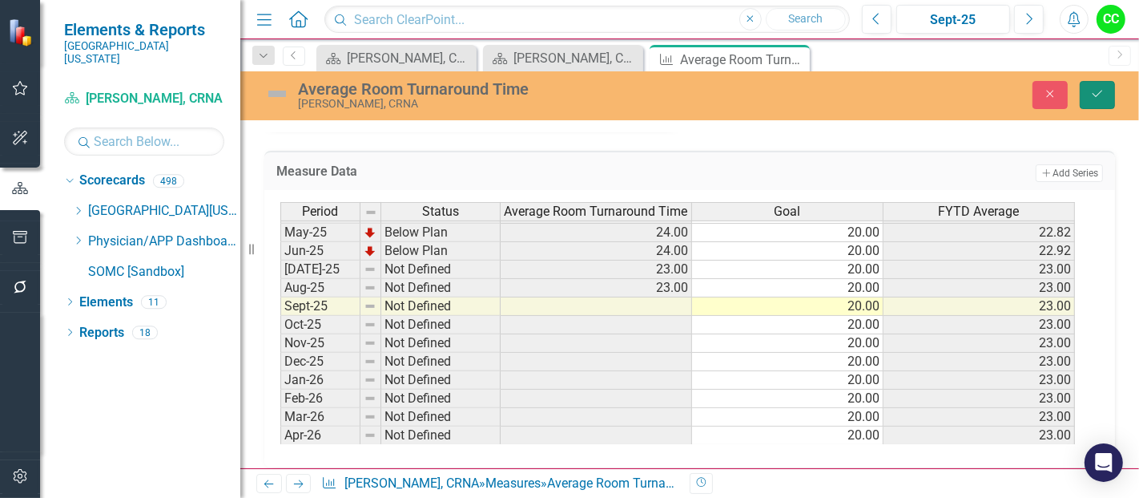
click at [1105, 89] on icon "Save" at bounding box center [1098, 93] width 14 height 11
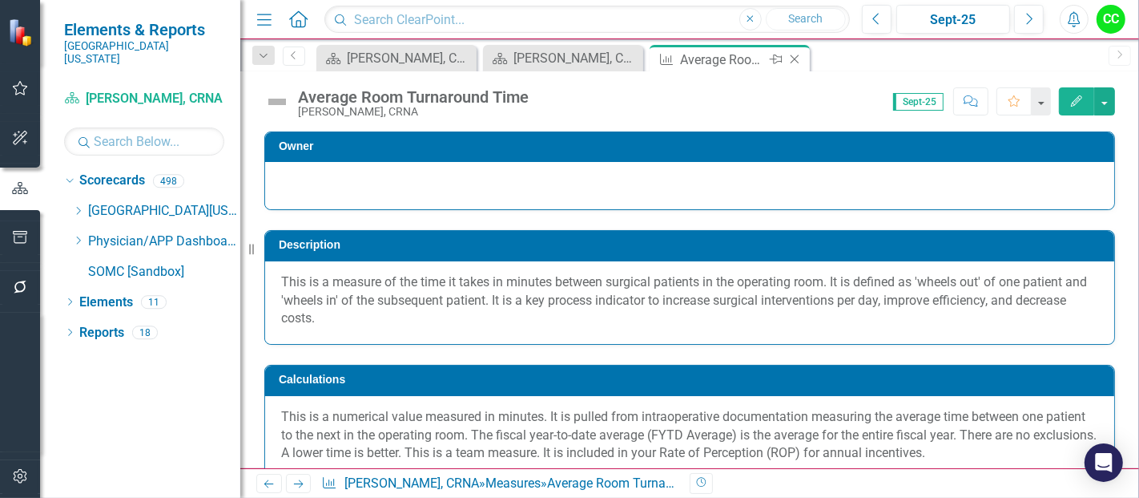
click at [797, 58] on icon "Close" at bounding box center [795, 59] width 16 height 13
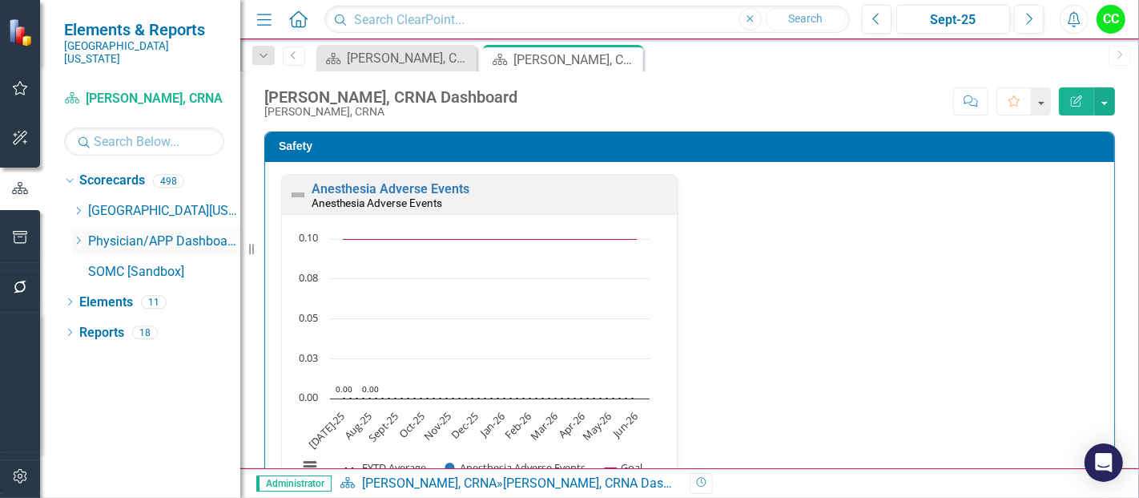
click at [77, 236] on icon "Dropdown" at bounding box center [78, 241] width 12 height 10
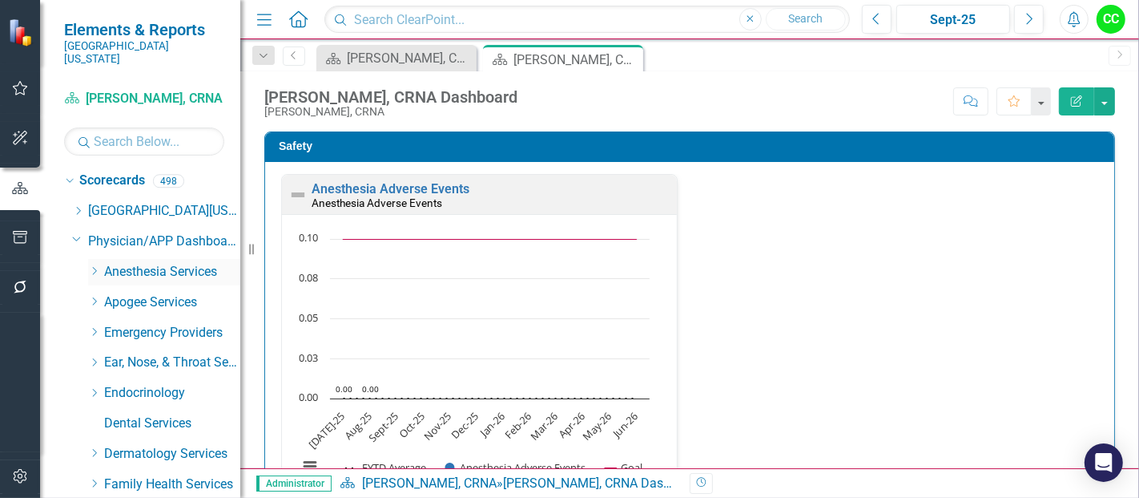
click at [96, 266] on icon "Dropdown" at bounding box center [94, 271] width 12 height 10
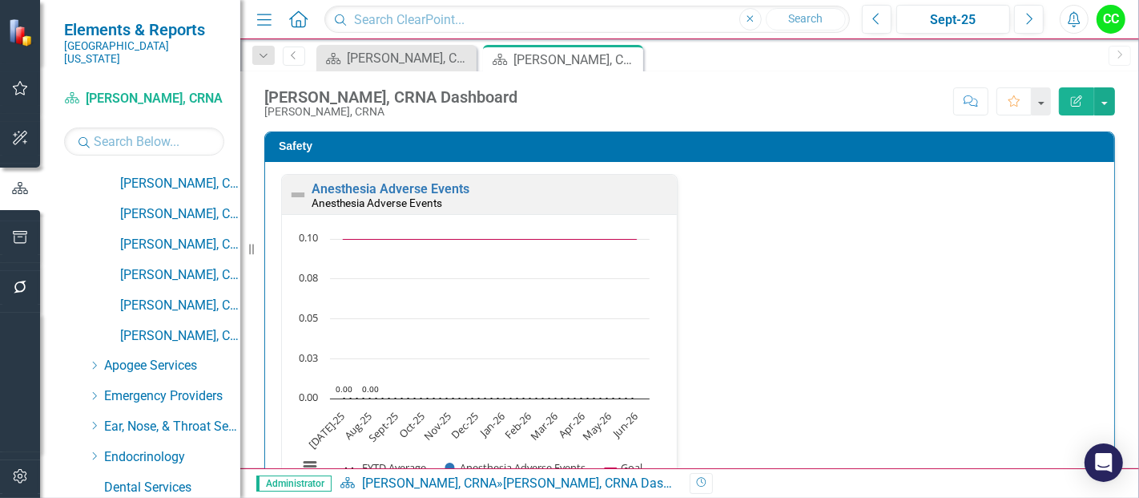
scroll to position [513, 0]
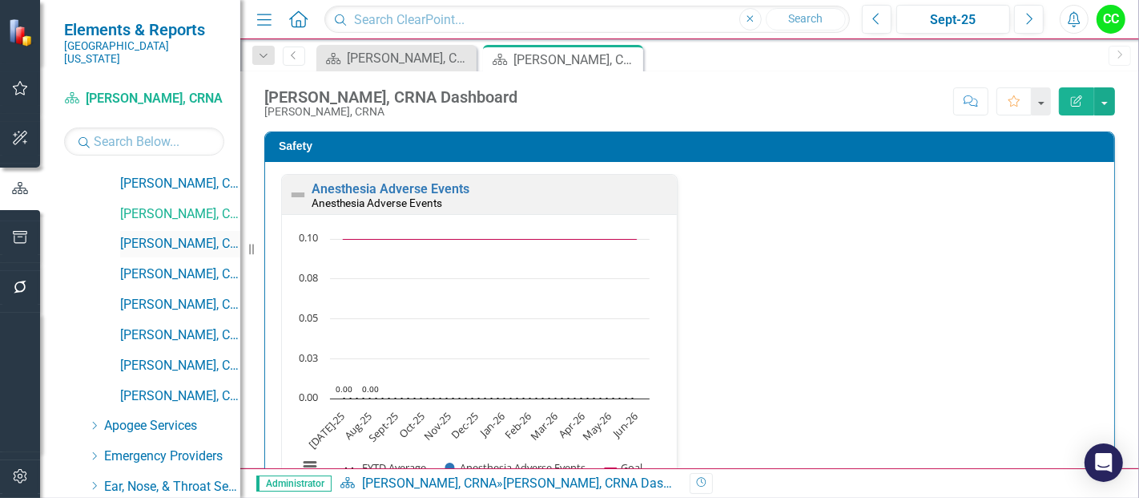
click at [193, 235] on link "[PERSON_NAME], CRNA" at bounding box center [180, 244] width 120 height 18
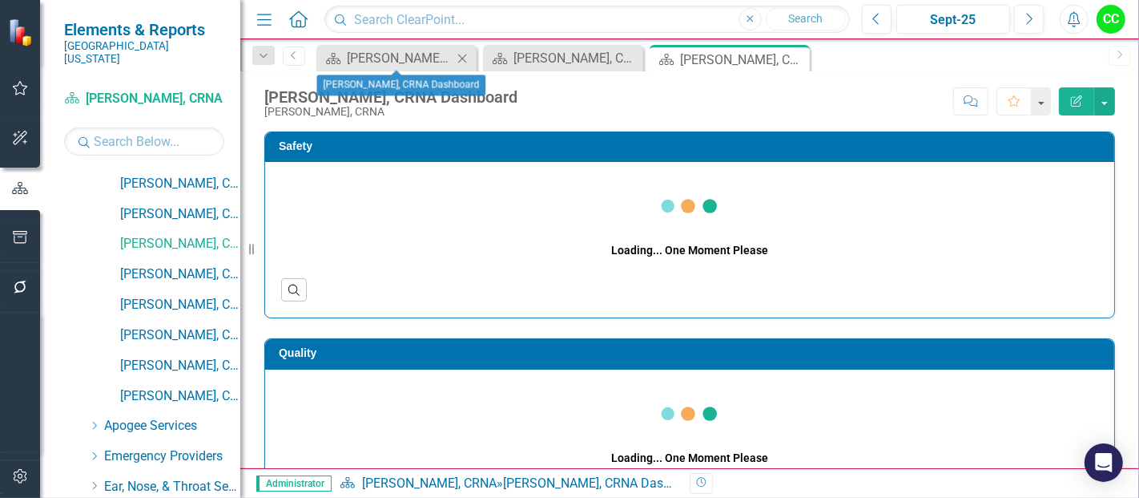
click at [465, 56] on icon at bounding box center [462, 58] width 9 height 9
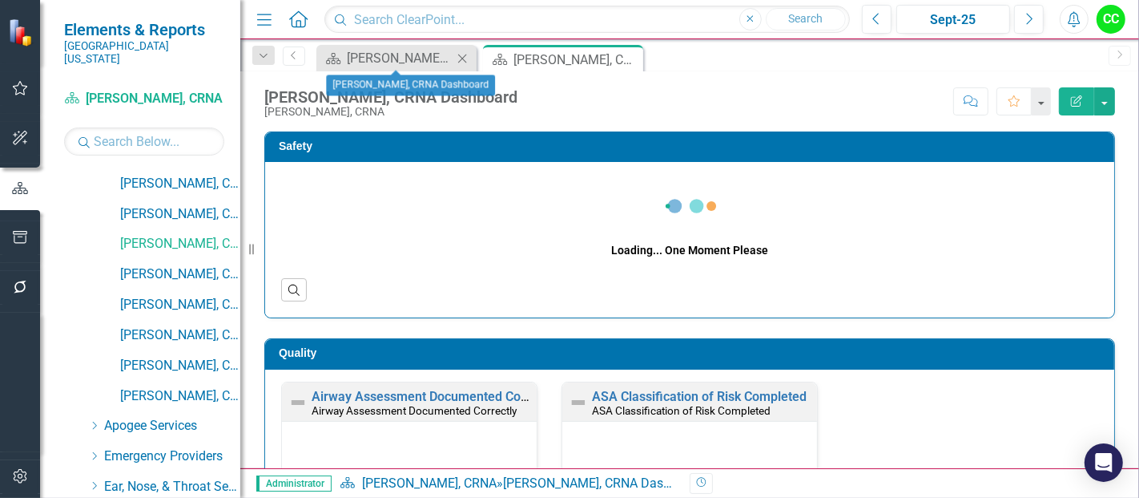
click at [462, 59] on icon "Close" at bounding box center [462, 58] width 16 height 13
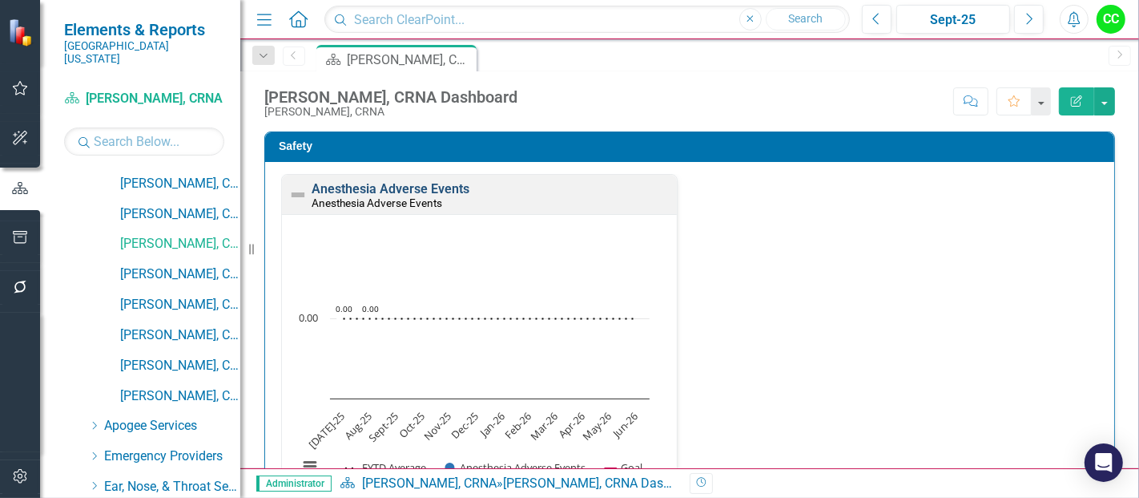
click at [401, 188] on link "Anesthesia Adverse Events" at bounding box center [391, 188] width 158 height 15
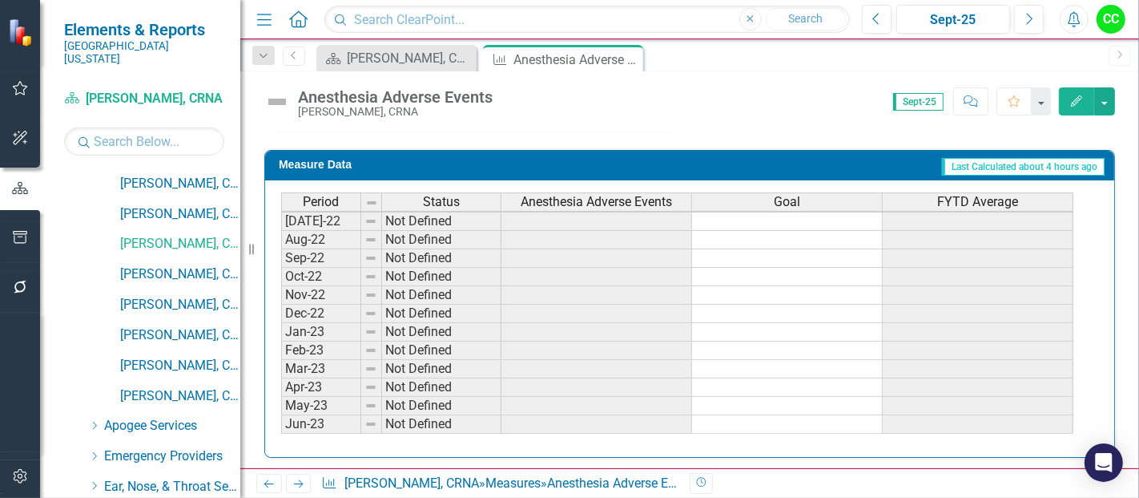
scroll to position [163, 0]
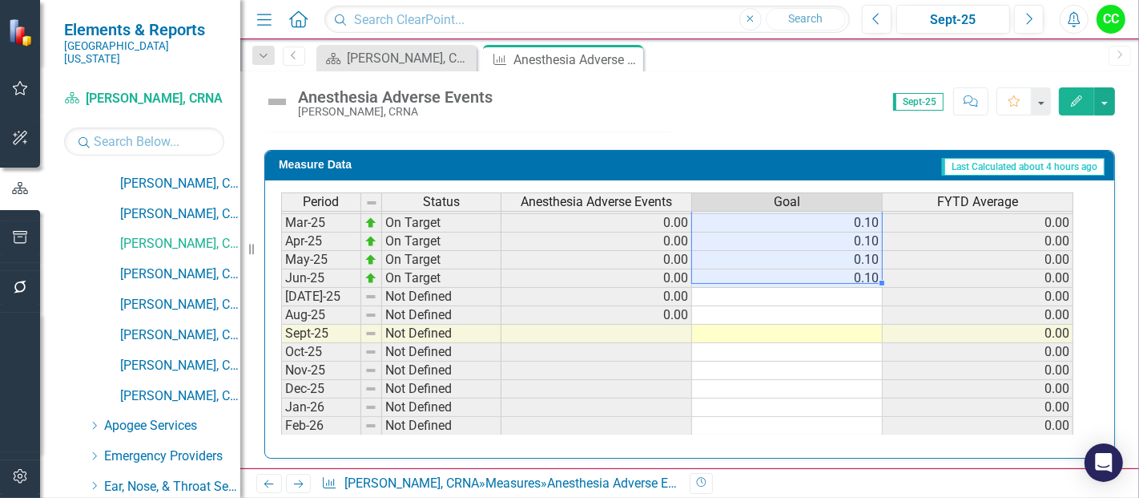
drag, startPoint x: 840, startPoint y: 219, endPoint x: 835, endPoint y: 268, distance: 49.9
click at [835, 268] on tbody "Sep-23 On Target 0.00 0.10 0.00 Oct-23 On Target 0.00 0.10 0.00 Nov-23 On Targe…" at bounding box center [677, 167] width 793 height 572
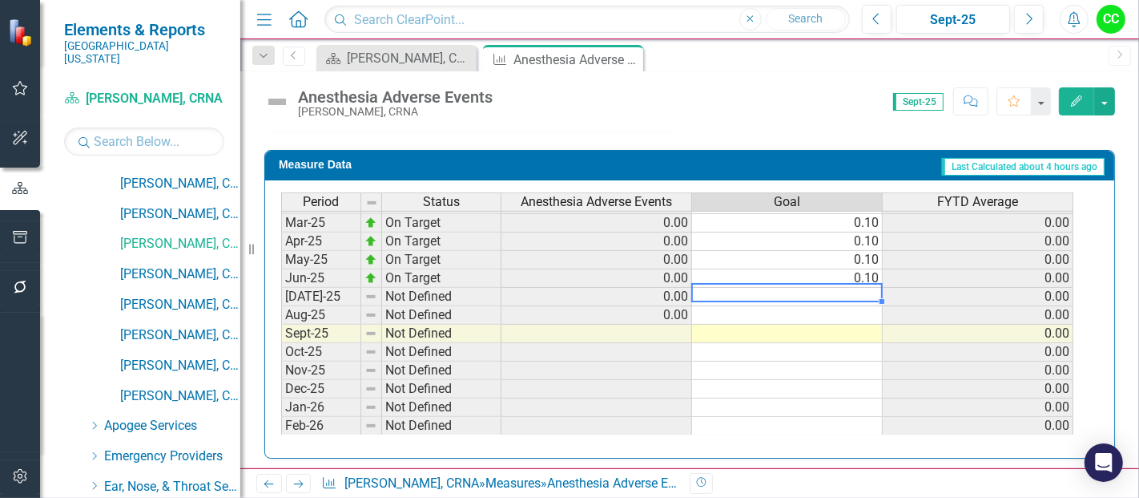
click at [830, 289] on td at bounding box center [787, 297] width 191 height 18
type textarea "0.1"
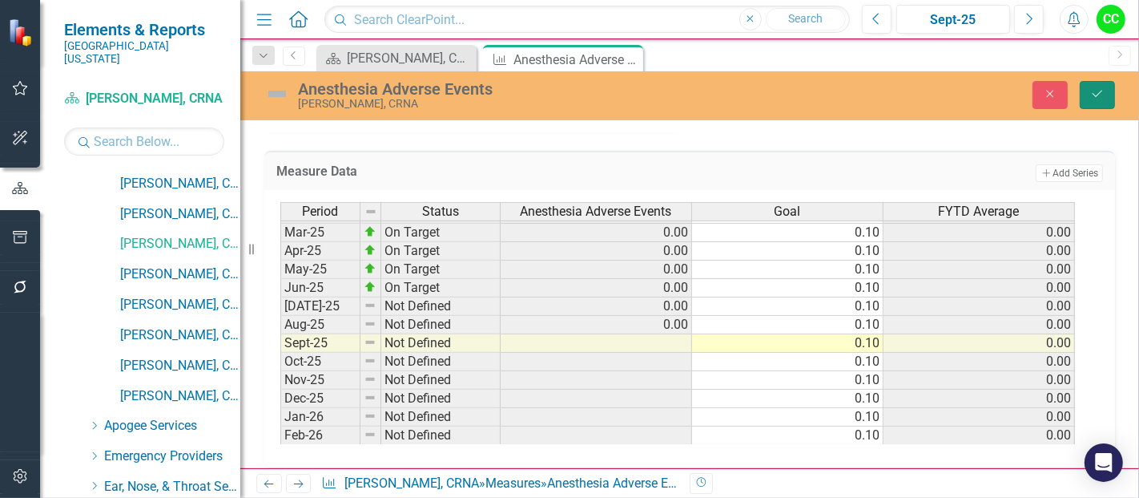
click at [1099, 93] on icon "Save" at bounding box center [1098, 93] width 14 height 11
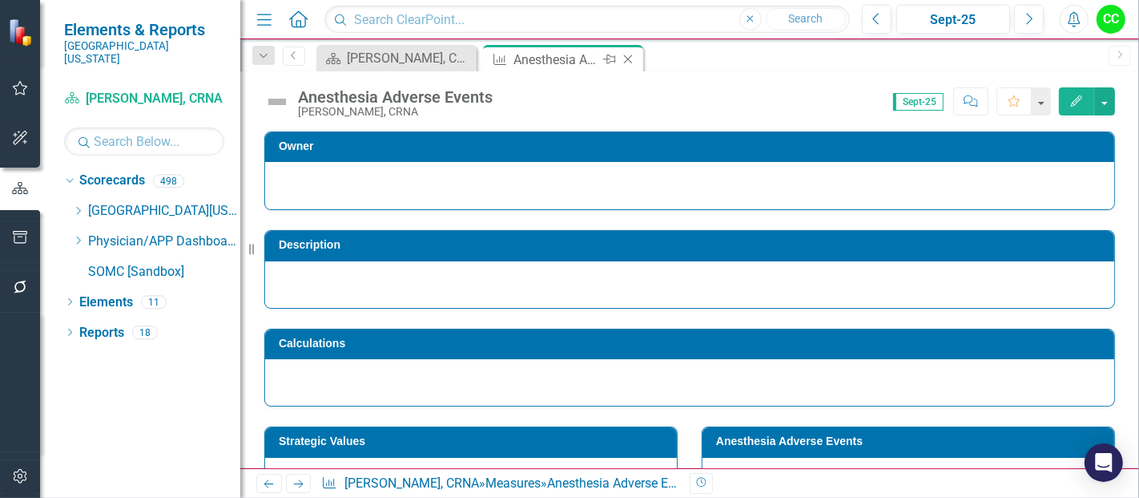
click at [628, 58] on icon at bounding box center [628, 59] width 9 height 9
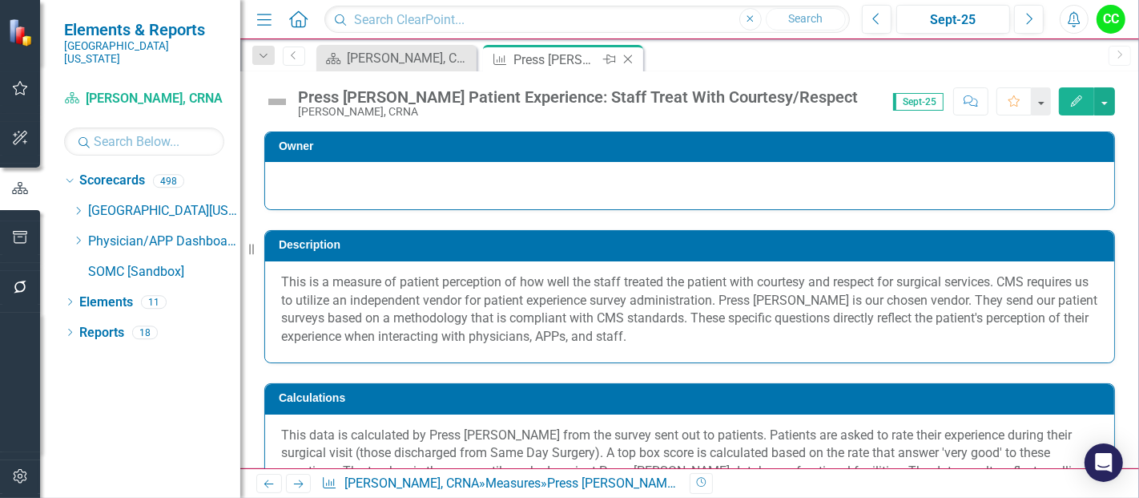
click at [629, 53] on icon "Close" at bounding box center [628, 59] width 16 height 13
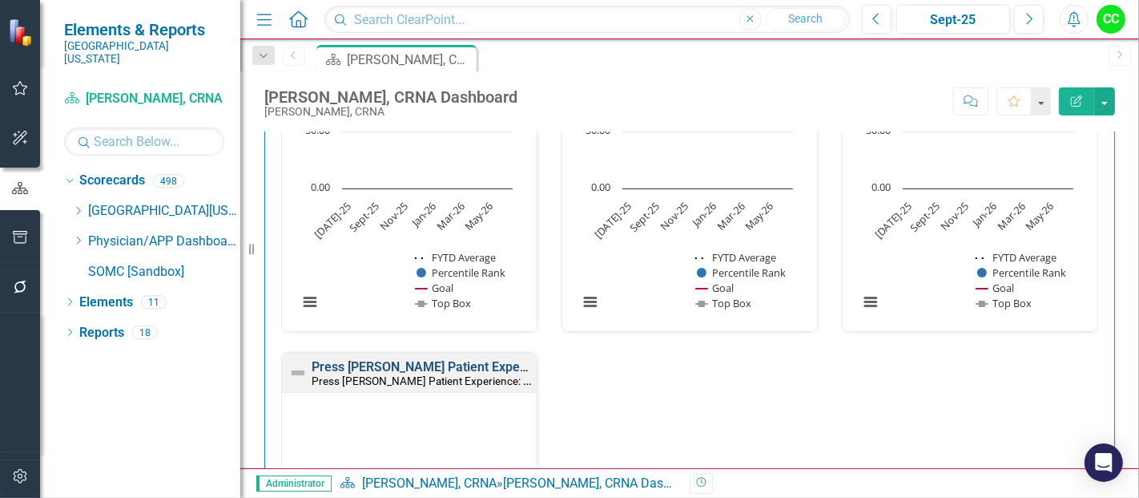
scroll to position [1252, 0]
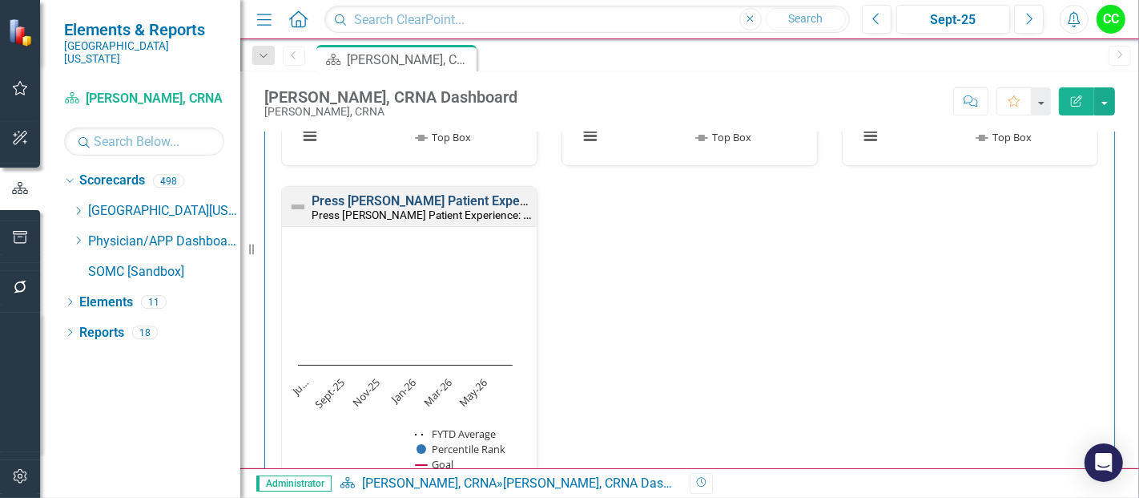
click at [466, 200] on link "Press [PERSON_NAME] Patient Experience: Staff Ensure You Were Comfortable" at bounding box center [540, 200] width 457 height 15
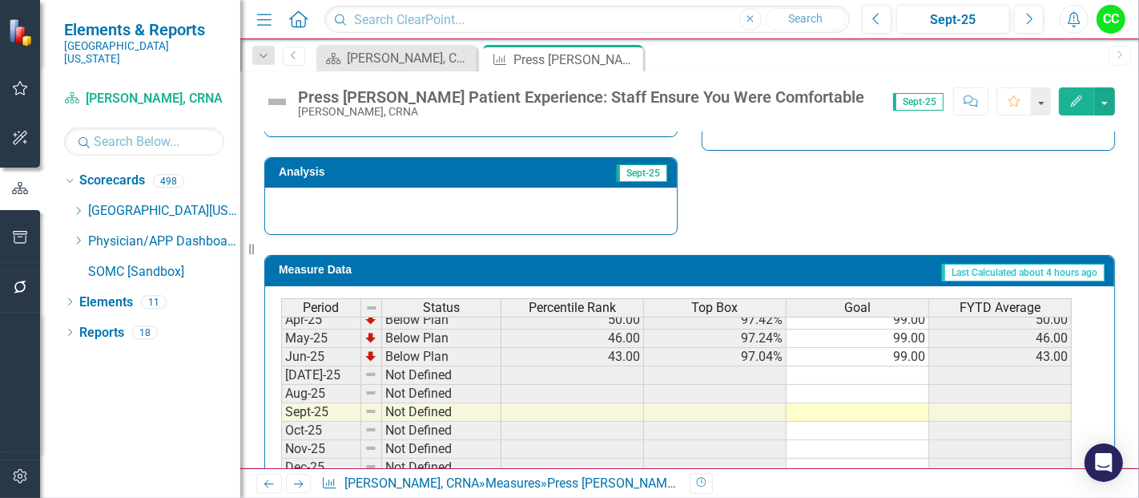
scroll to position [615, 0]
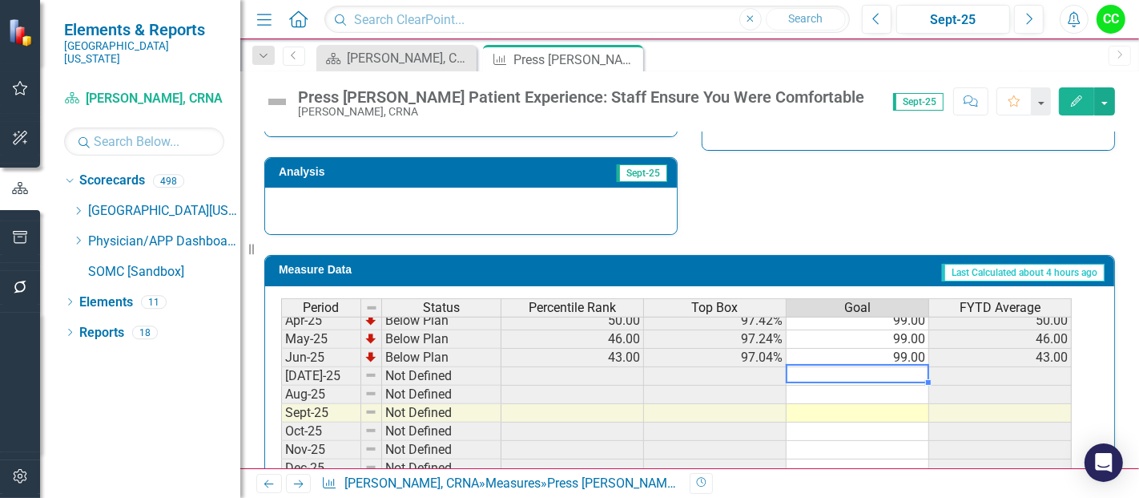
click at [898, 367] on td at bounding box center [858, 376] width 143 height 18
type textarea "99"
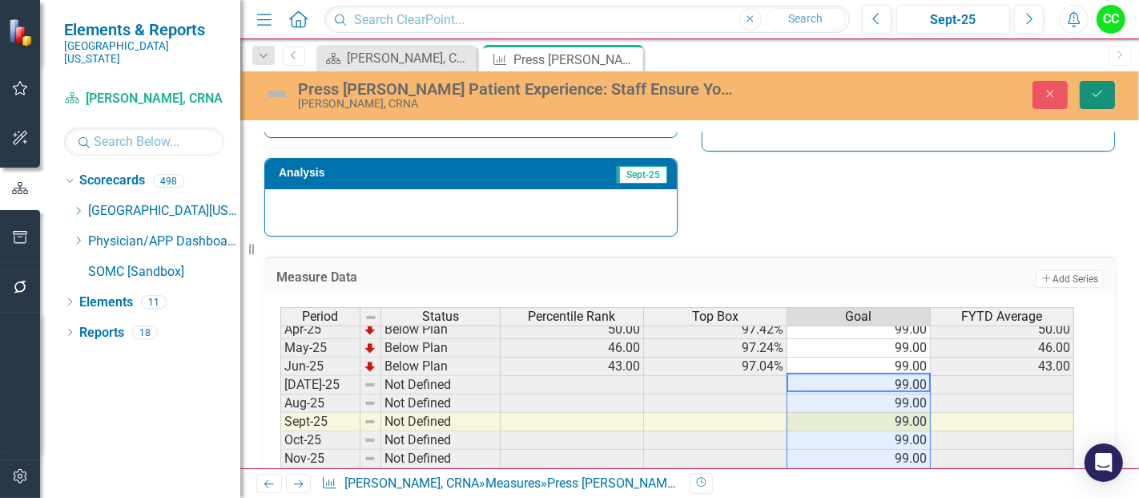
click at [1098, 105] on button "Save" at bounding box center [1097, 95] width 35 height 28
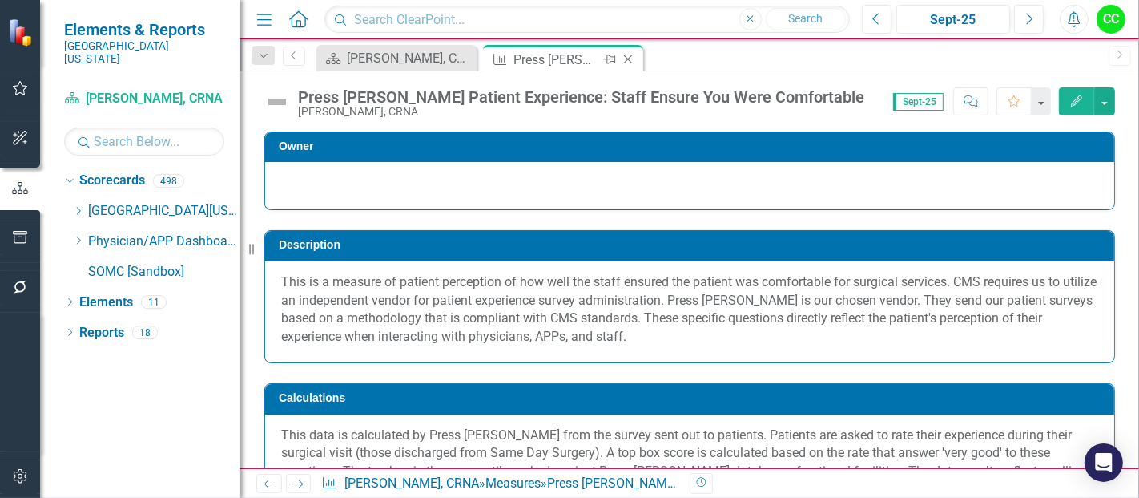
click at [627, 51] on div "Close" at bounding box center [629, 60] width 20 height 20
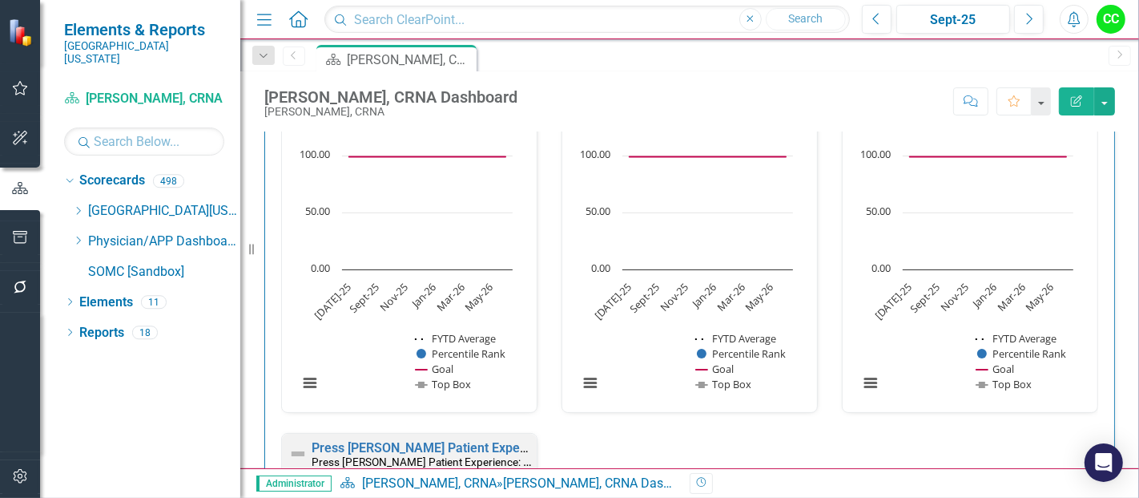
scroll to position [1781, 0]
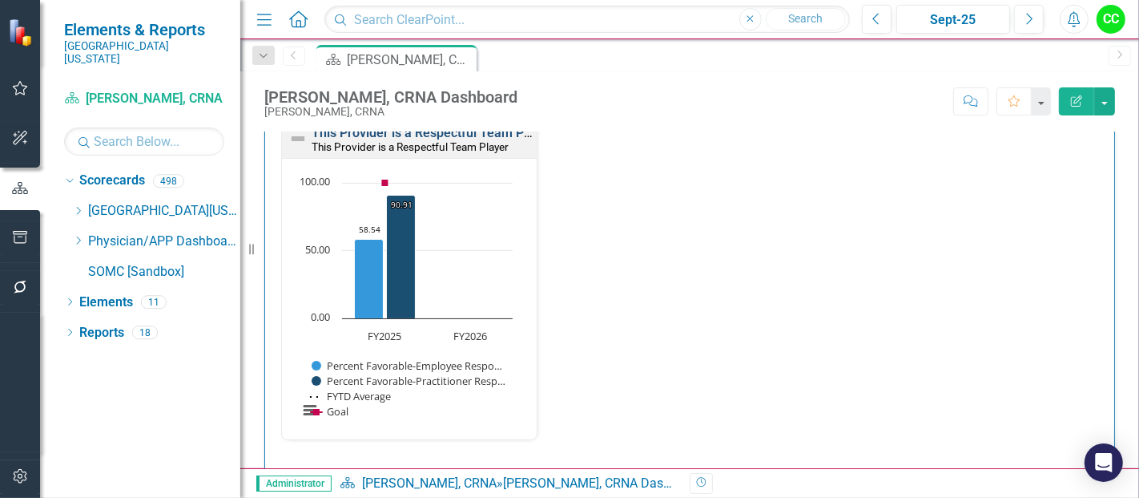
click at [495, 140] on link "This Provider is a Respectful Team Player" at bounding box center [432, 132] width 241 height 15
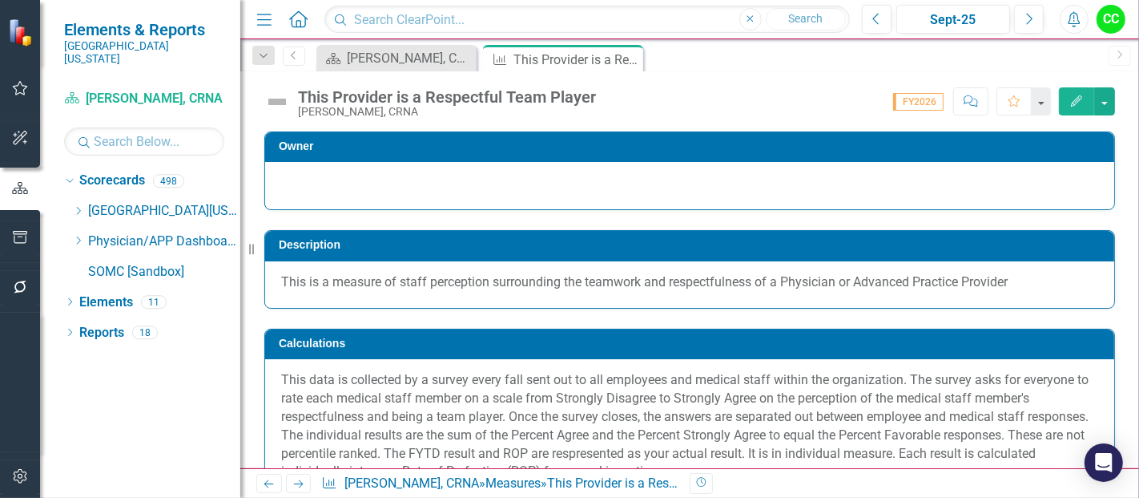
scroll to position [705, 0]
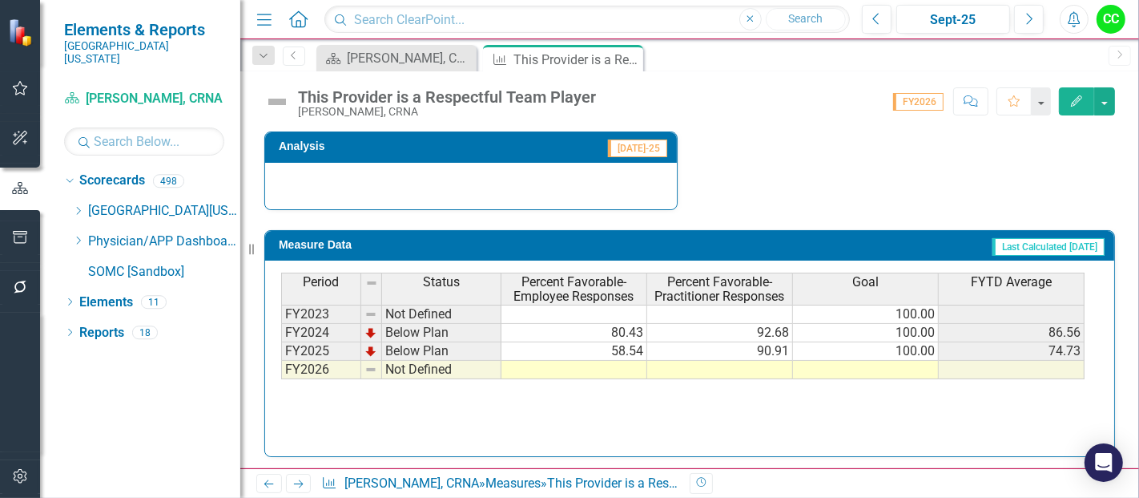
click at [872, 368] on td at bounding box center [866, 370] width 146 height 18
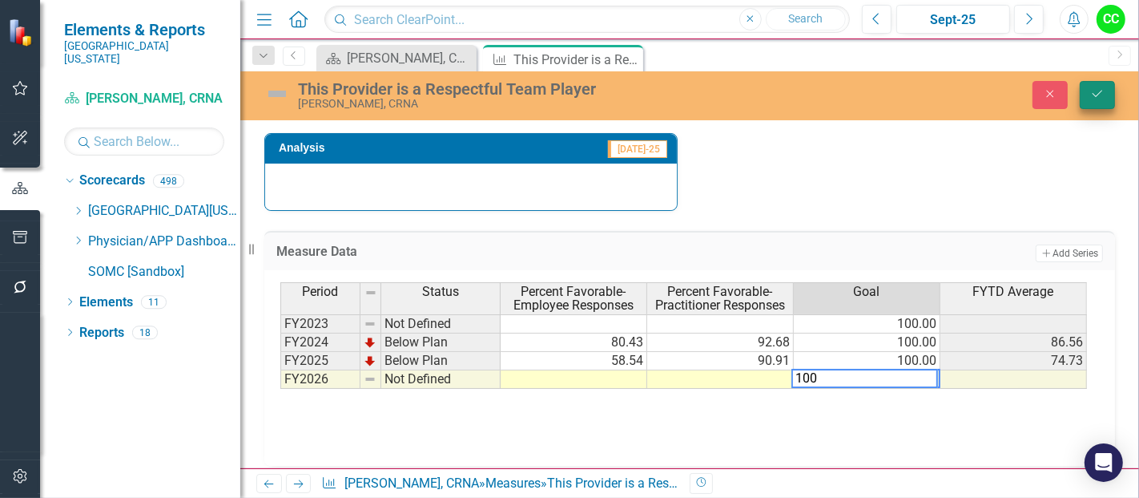
type textarea "100"
click at [1091, 92] on icon "Save" at bounding box center [1098, 93] width 14 height 11
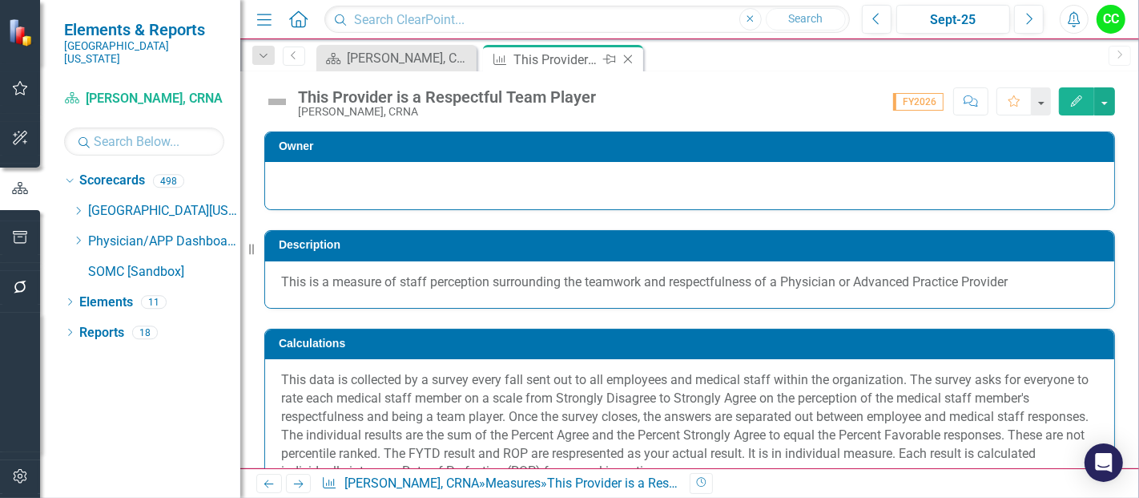
click at [627, 56] on icon "Close" at bounding box center [628, 59] width 16 height 13
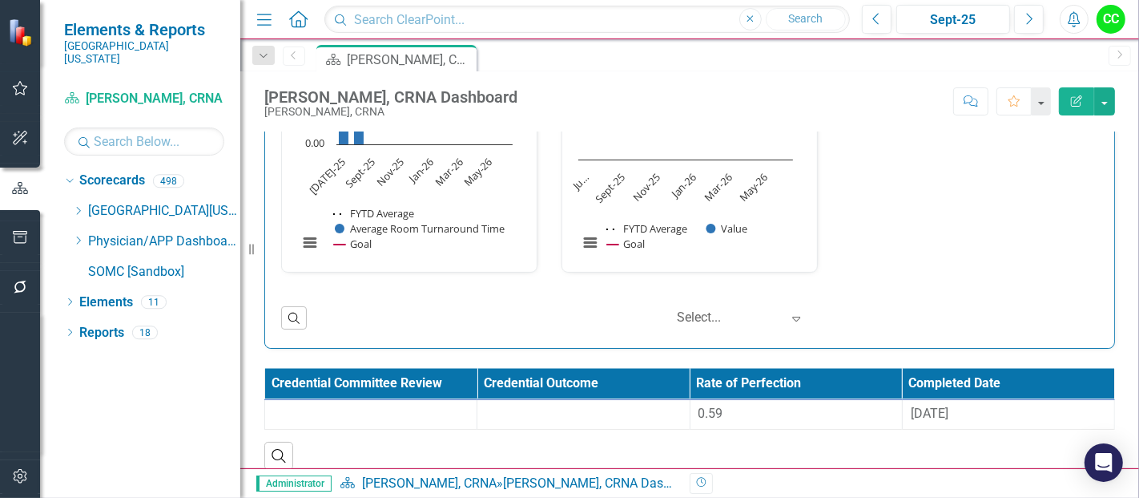
scroll to position [2076, 0]
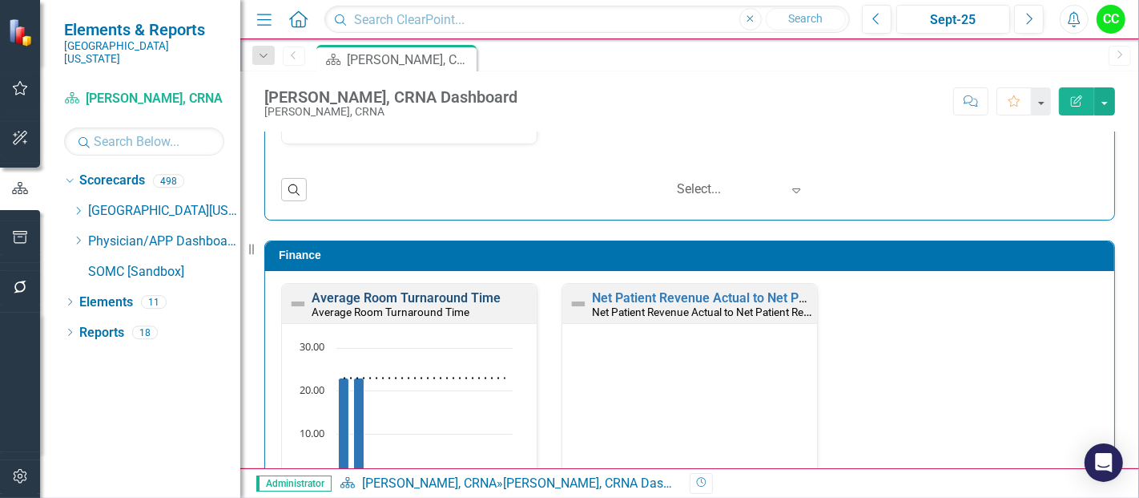
click at [469, 290] on link "Average Room Turnaround Time" at bounding box center [406, 297] width 189 height 15
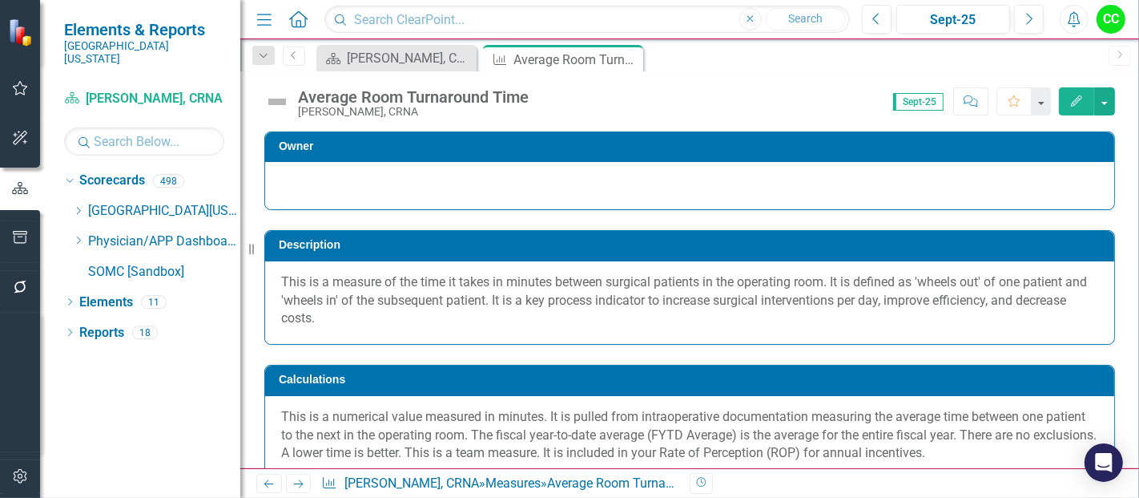
scroll to position [687, 0]
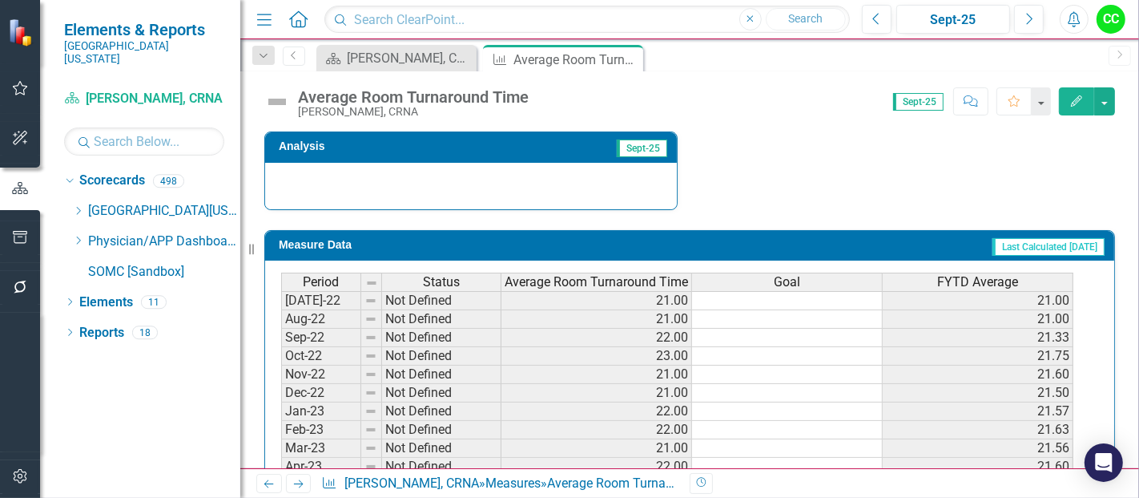
click at [652, 235] on td "Last Calculated [DATE]" at bounding box center [855, 247] width 504 height 24
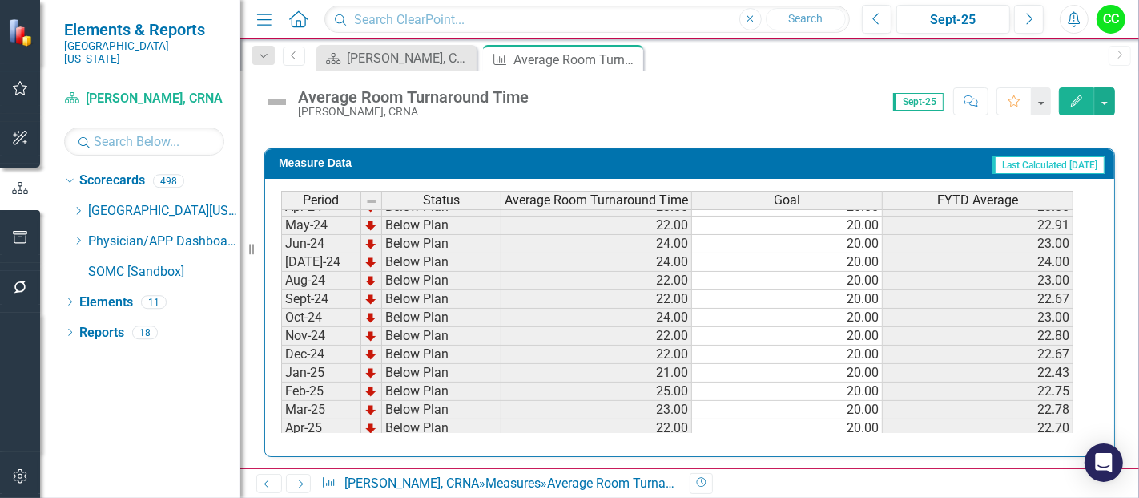
scroll to position [0, 0]
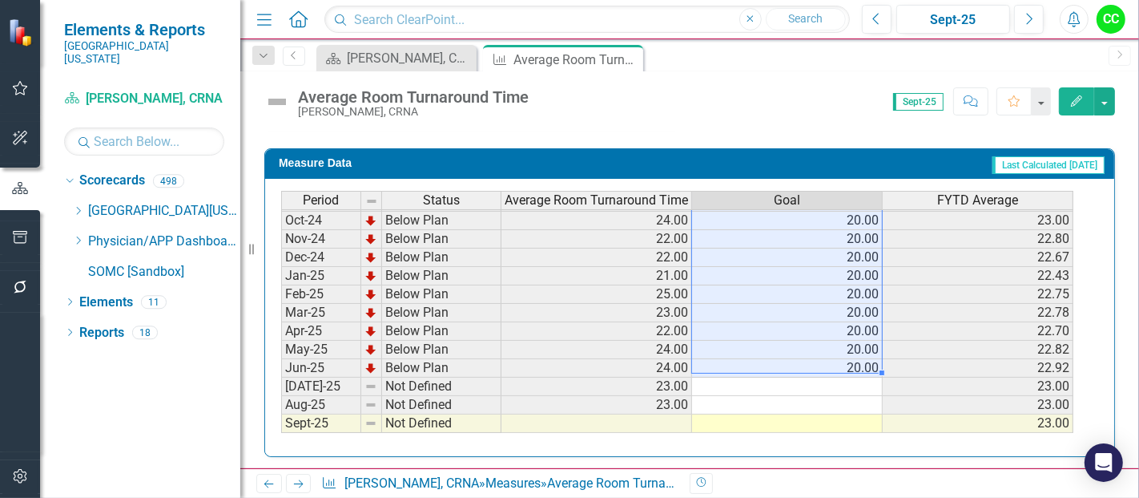
drag, startPoint x: 854, startPoint y: 212, endPoint x: 831, endPoint y: 353, distance: 142.9
click at [831, 353] on tbody "Sep-23 Below Plan 24.00 20.00 23.33 Oct-23 Below Plan 23.00 20.00 23.25 Nov-23 …" at bounding box center [677, 266] width 793 height 591
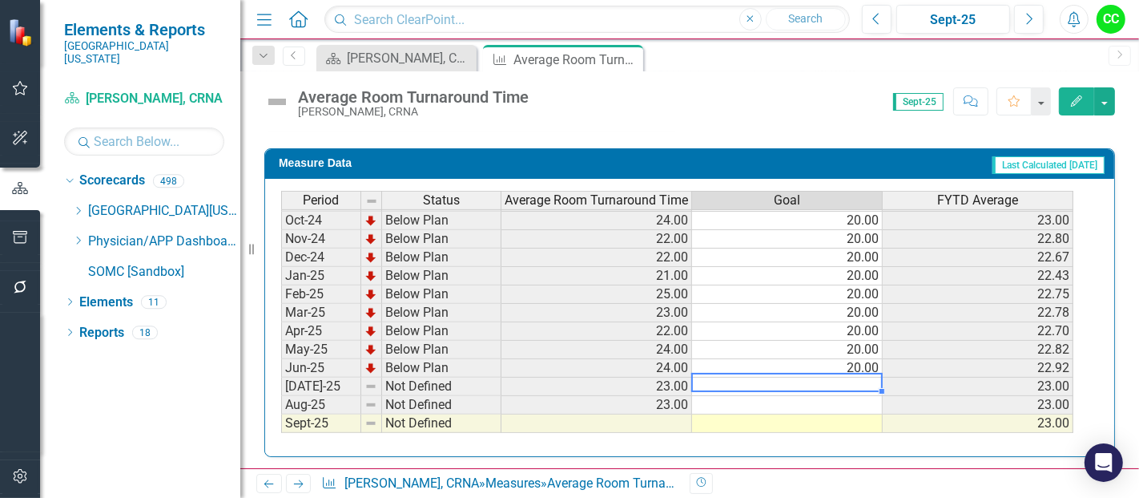
click at [819, 377] on td at bounding box center [787, 386] width 191 height 18
type textarea "20"
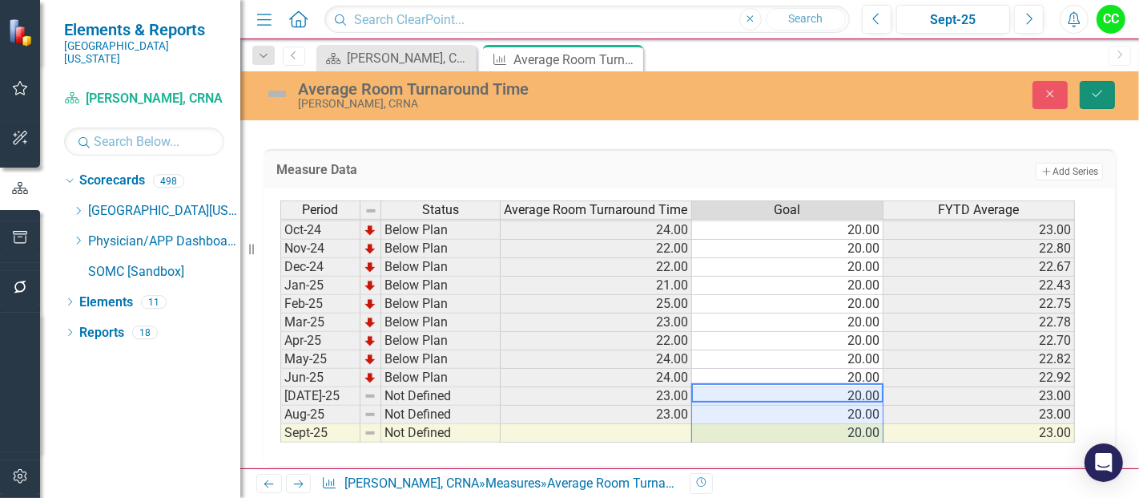
click at [1087, 97] on button "Save" at bounding box center [1097, 95] width 35 height 28
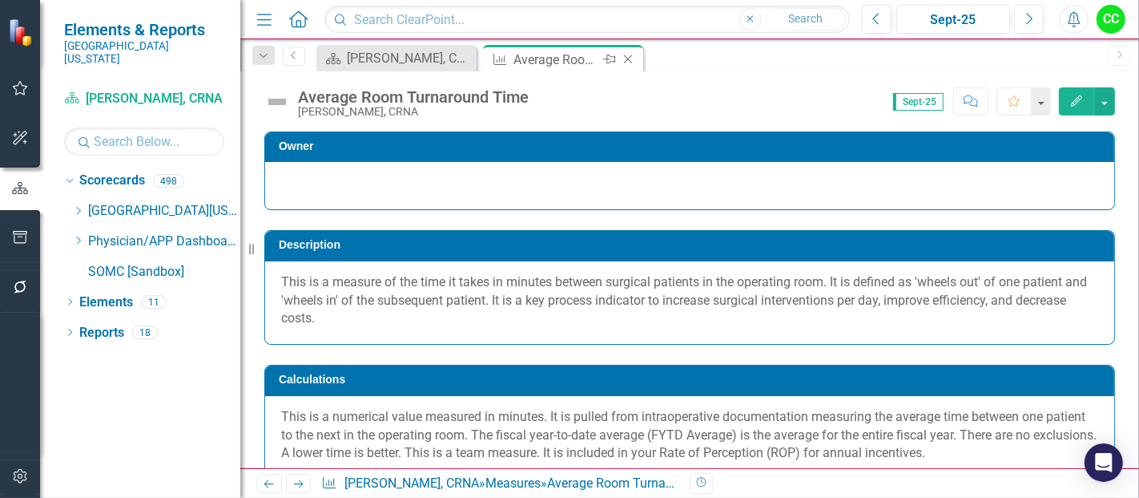
click at [629, 59] on icon "Close" at bounding box center [628, 59] width 16 height 13
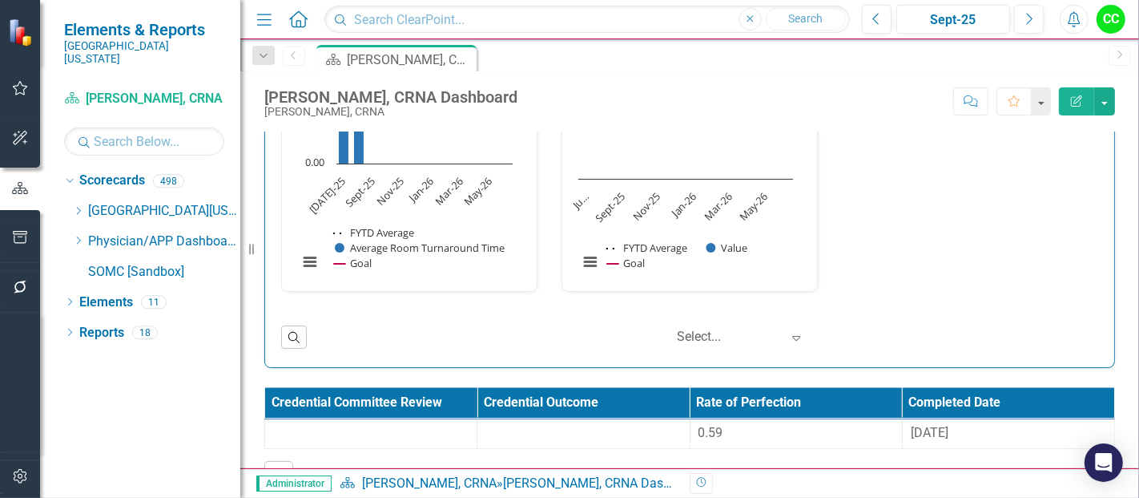
scroll to position [2418, 0]
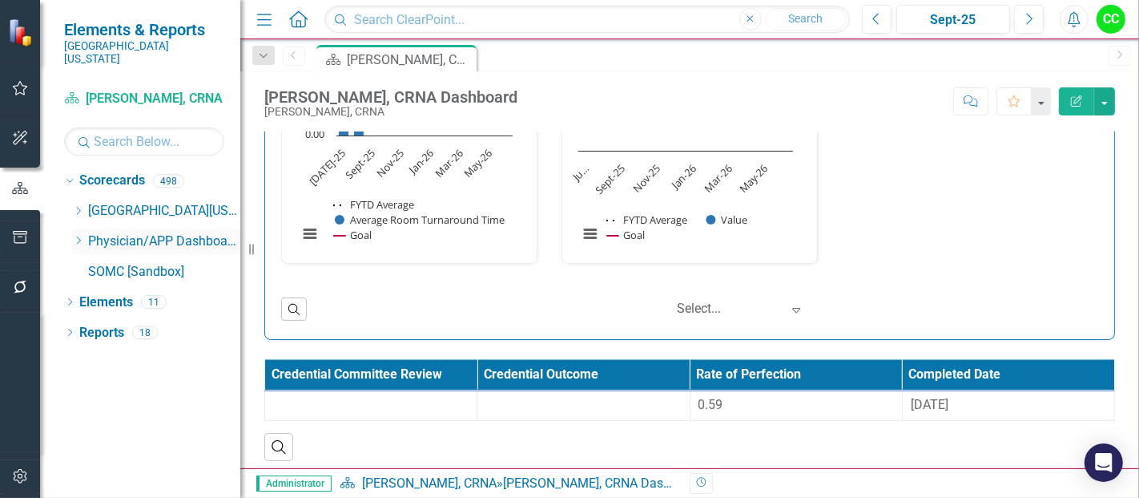
click at [78, 236] on icon "Dropdown" at bounding box center [78, 241] width 12 height 10
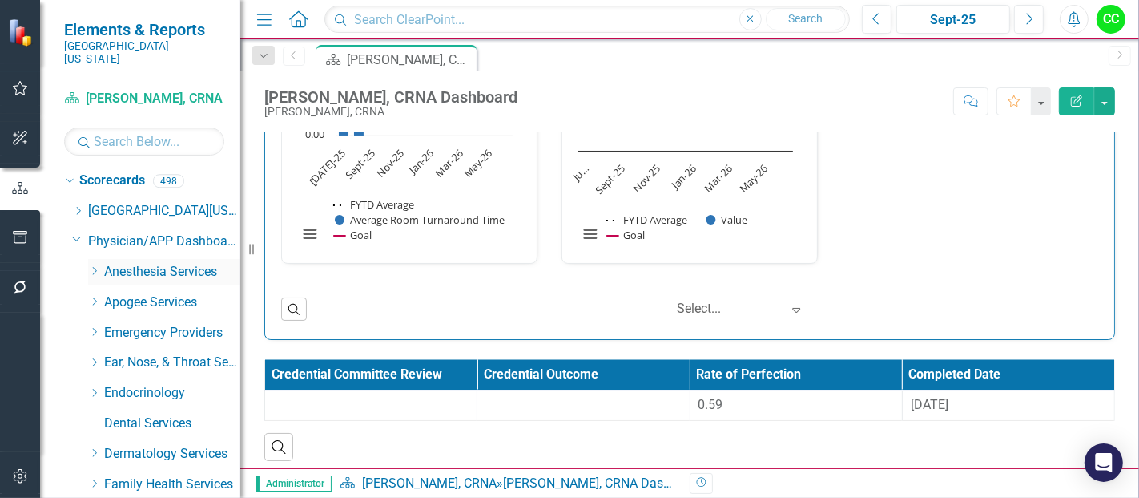
click at [95, 266] on icon "Dropdown" at bounding box center [94, 271] width 12 height 10
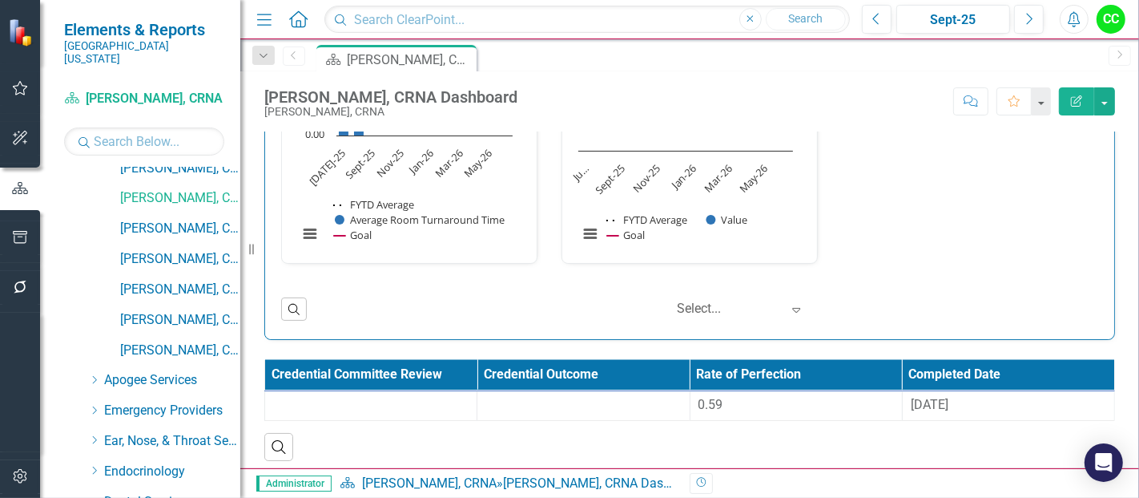
scroll to position [529, 0]
click at [183, 249] on link "[PERSON_NAME], CRNA" at bounding box center [180, 258] width 120 height 18
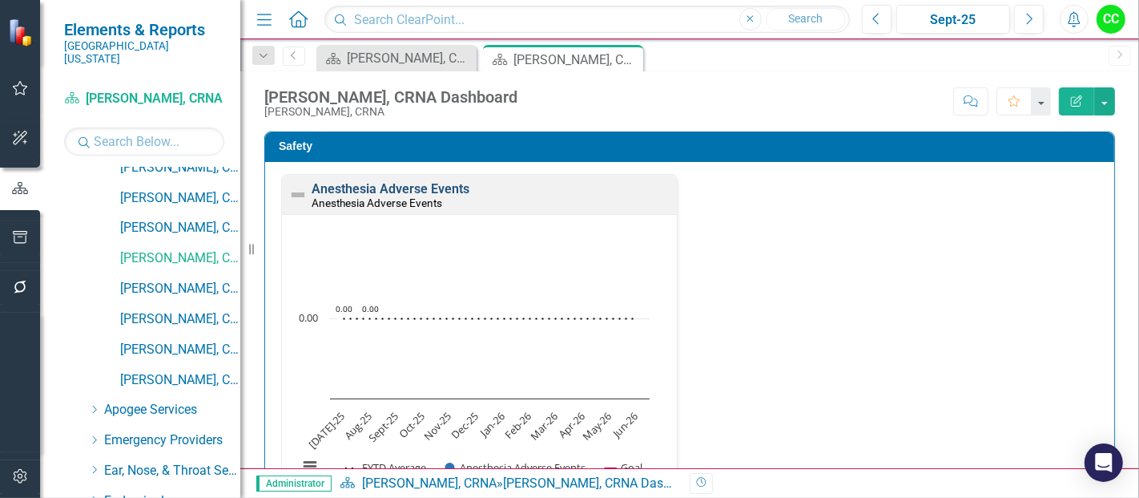
click at [359, 190] on link "Anesthesia Adverse Events" at bounding box center [391, 188] width 158 height 15
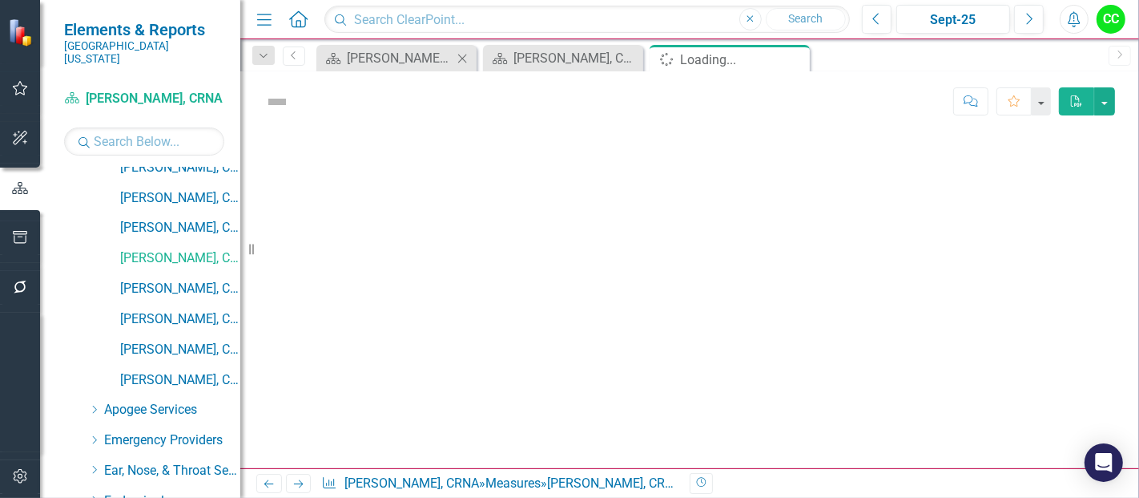
click at [462, 56] on icon "Close" at bounding box center [462, 58] width 16 height 13
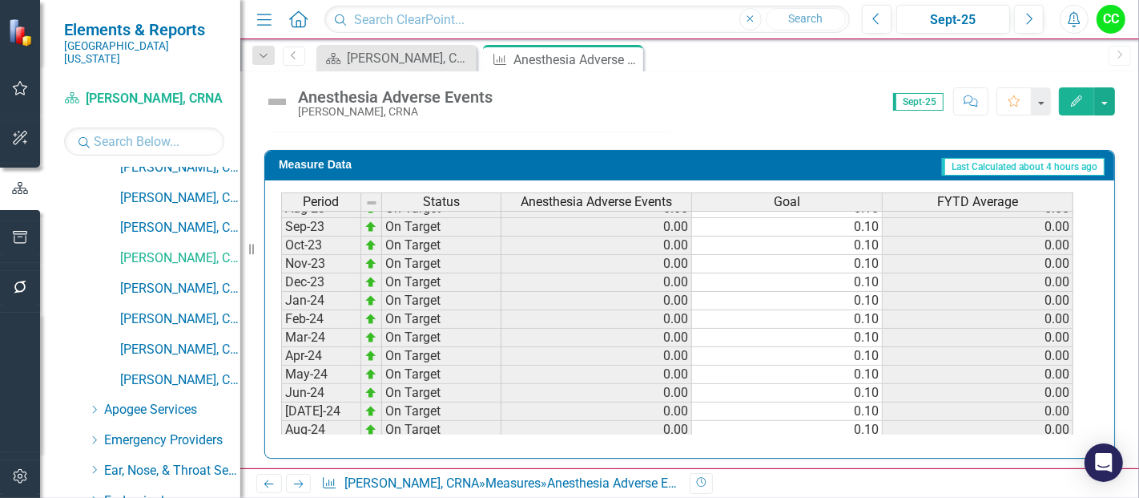
scroll to position [400, 0]
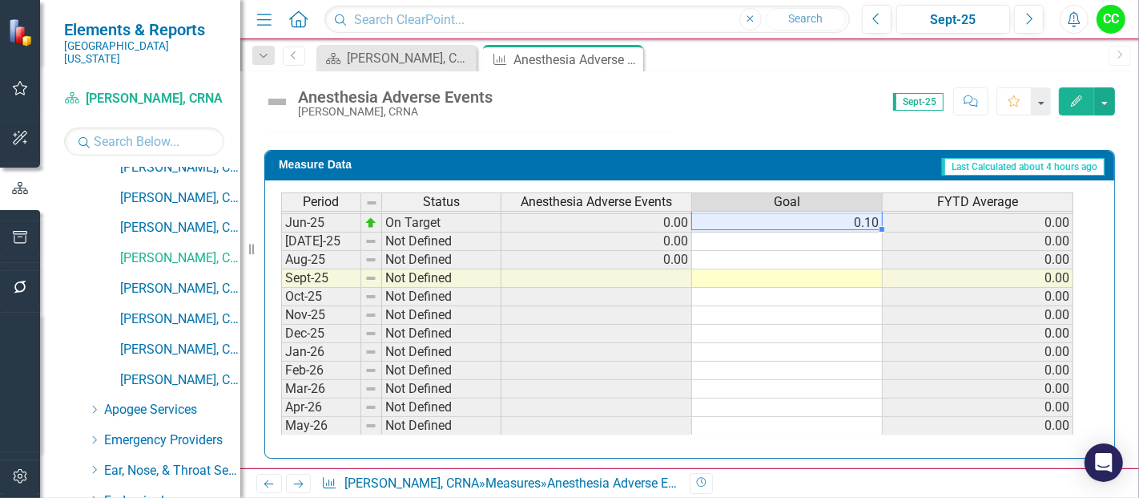
click at [849, 218] on tbody "Apr-24 On Target 0.00 0.10 0.00 May-24 On Target 0.00 0.10 0.00 Jun-24 On Targe…" at bounding box center [677, 204] width 793 height 498
click at [843, 238] on td at bounding box center [787, 241] width 191 height 18
type textarea "0.1"
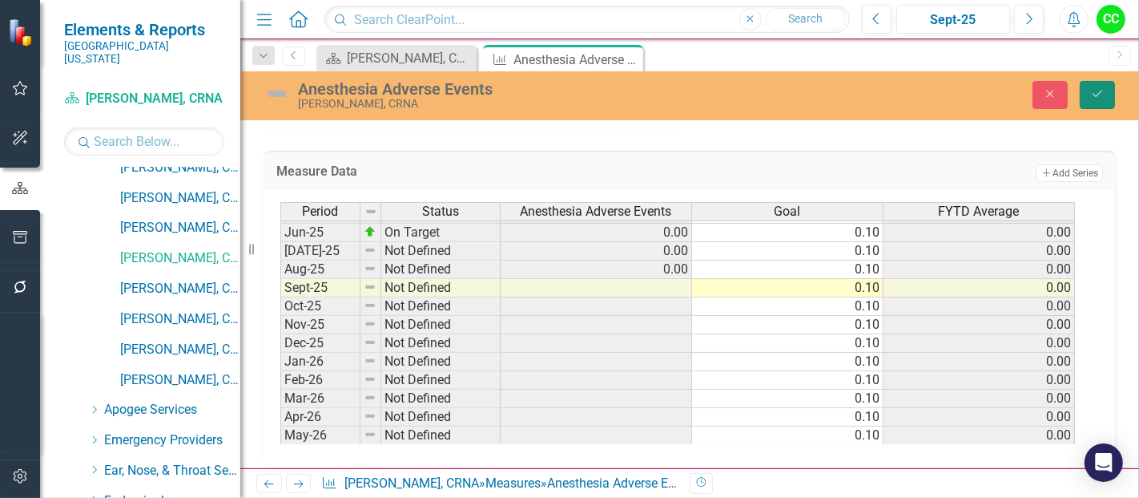
click at [1099, 93] on icon "Save" at bounding box center [1098, 93] width 14 height 11
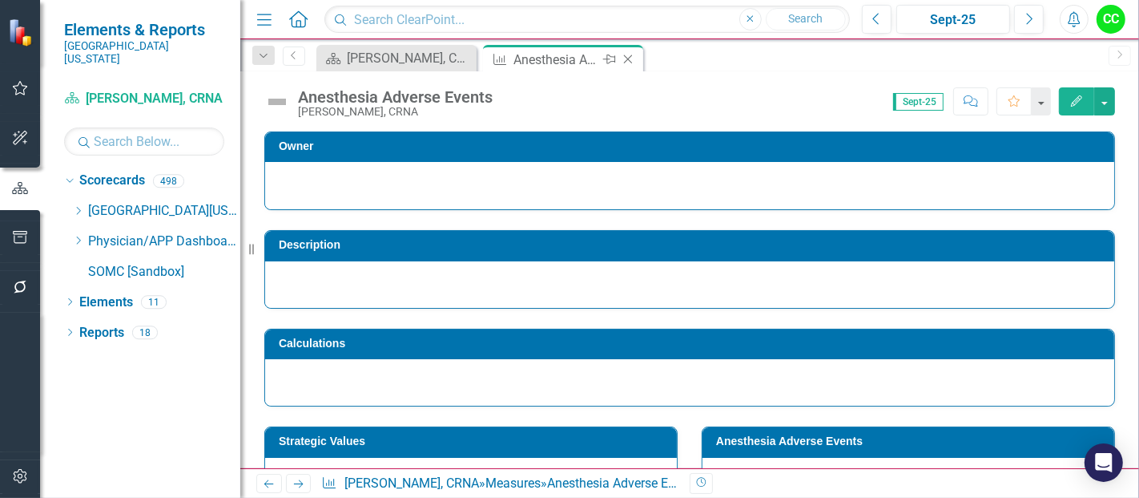
click at [627, 58] on icon "Close" at bounding box center [628, 59] width 16 height 13
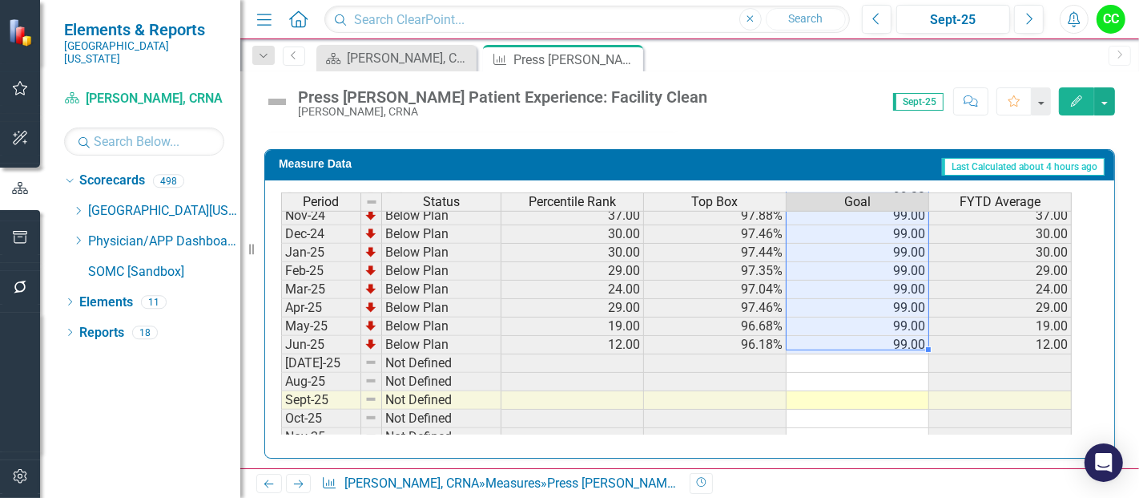
scroll to position [538, 0]
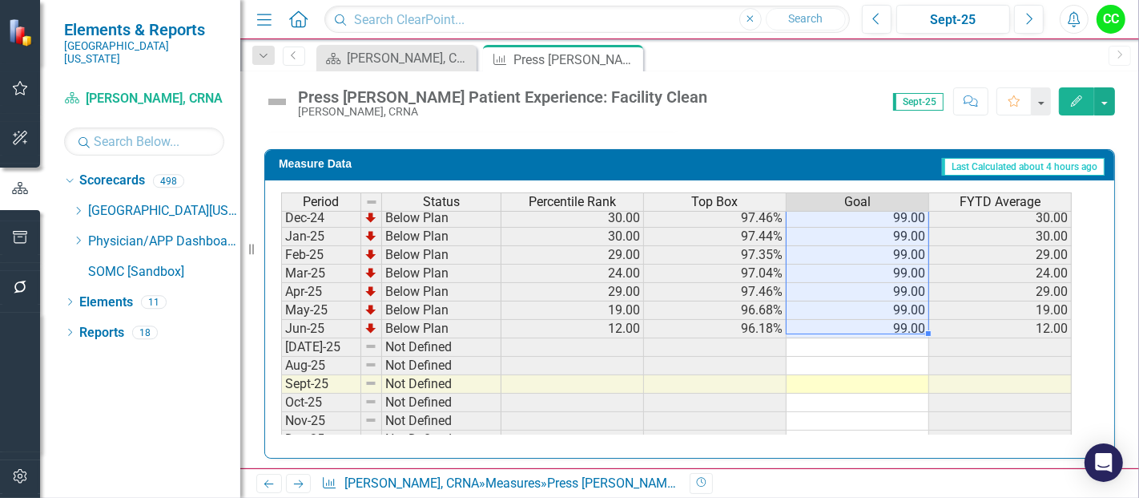
drag, startPoint x: 906, startPoint y: 221, endPoint x: 904, endPoint y: 315, distance: 93.8
click at [904, 315] on tbody "Sep-23 Below Plan 42.00 98.16% 99.00 42.00 Oct-23 Below Plan 43.00 98.14% 99.00…" at bounding box center [676, 218] width 791 height 572
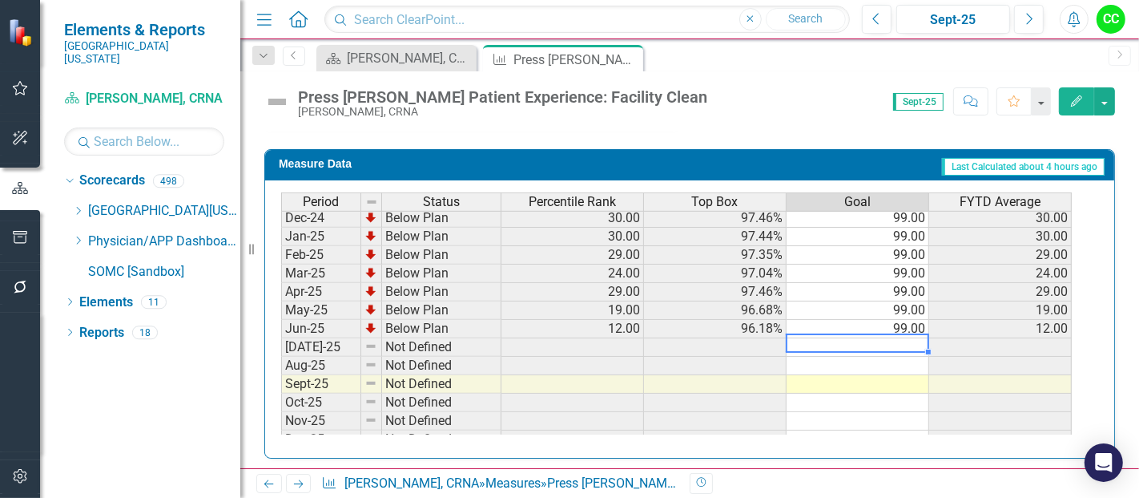
click at [893, 338] on td at bounding box center [858, 347] width 143 height 18
type textarea "99"
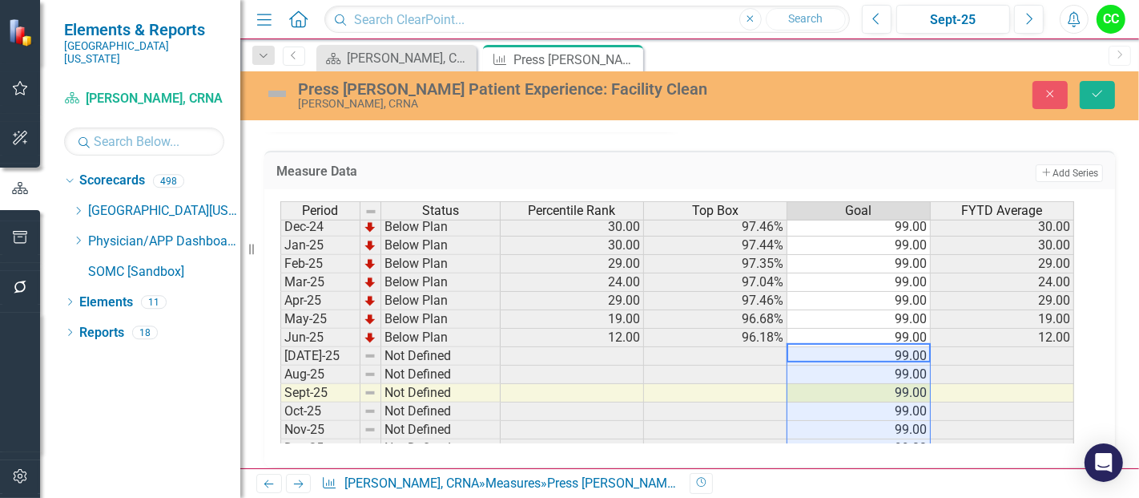
click at [1107, 108] on div "Press [PERSON_NAME] Patient Experience: Facility Clean [PERSON_NAME], CRNA Clos…" at bounding box center [689, 94] width 899 height 30
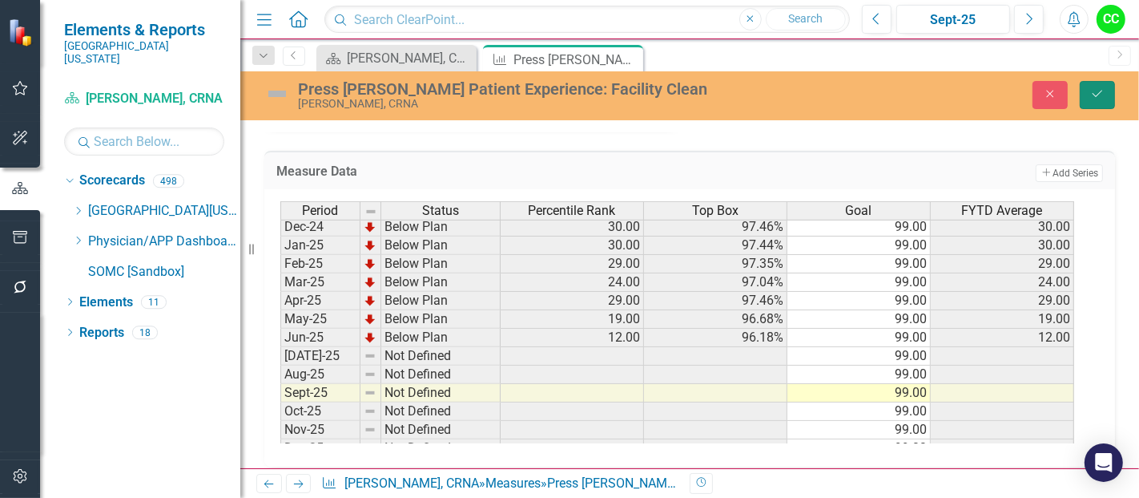
click at [1103, 97] on icon "Save" at bounding box center [1098, 93] width 14 height 11
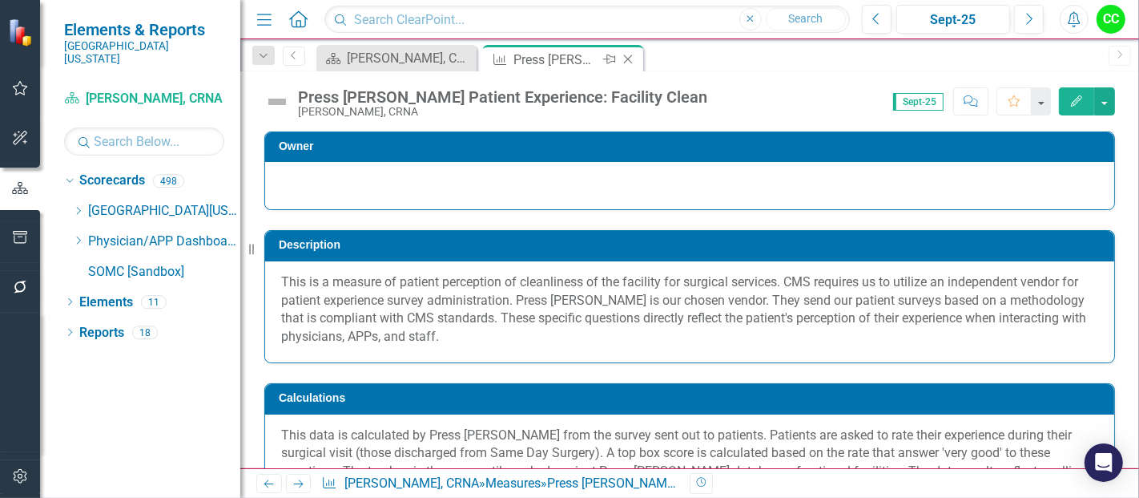
click at [628, 59] on icon at bounding box center [628, 59] width 9 height 9
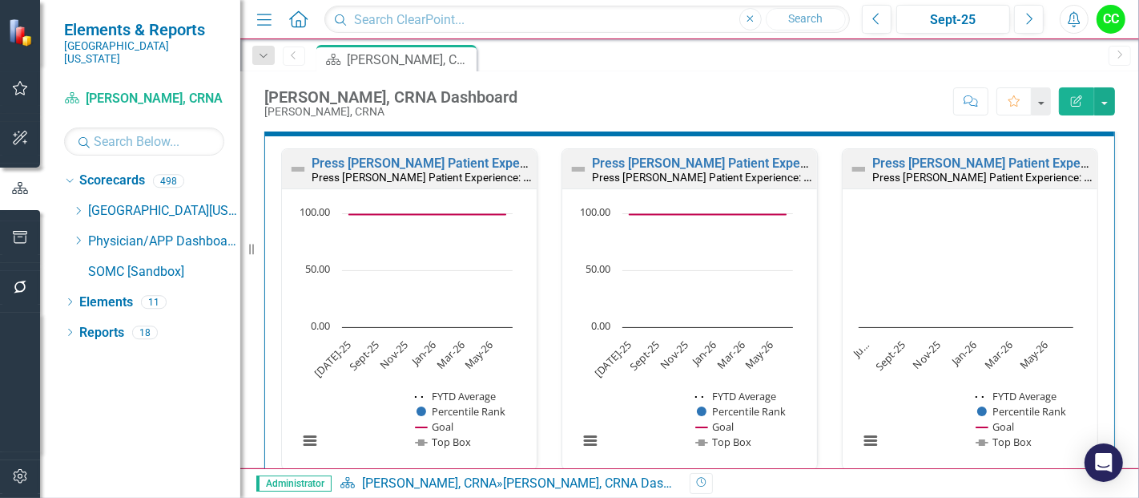
scroll to position [942, 0]
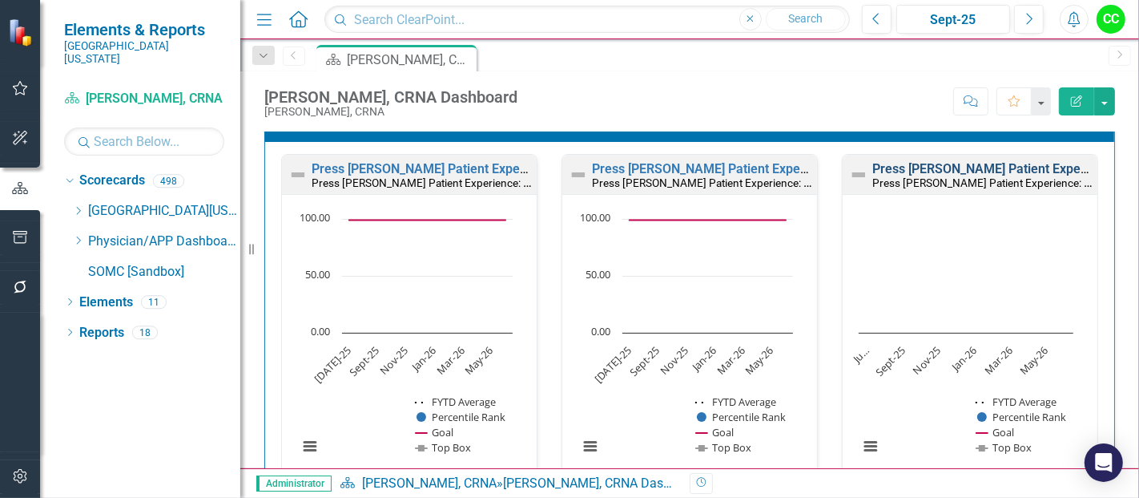
click at [968, 167] on link "Press [PERSON_NAME] Patient Experience: Staff Treat With Courtesy/Respect" at bounding box center [1097, 168] width 448 height 15
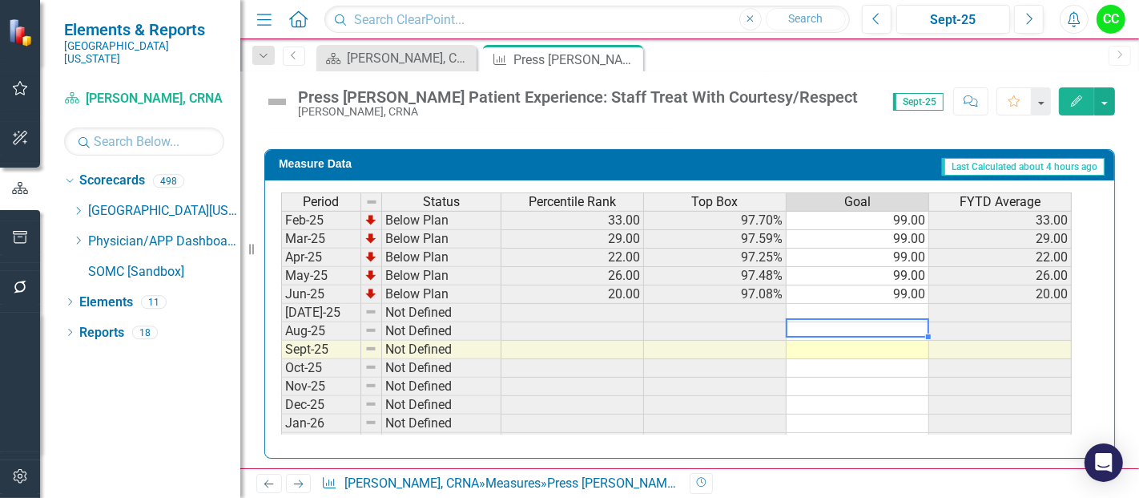
click at [281, 314] on div "Period Status Percentile Rank Top Box Goal FYTD Average Feb-24 Below Plan 59.00…" at bounding box center [281, 247] width 0 height 555
click at [857, 307] on td at bounding box center [858, 313] width 143 height 18
type textarea "99"
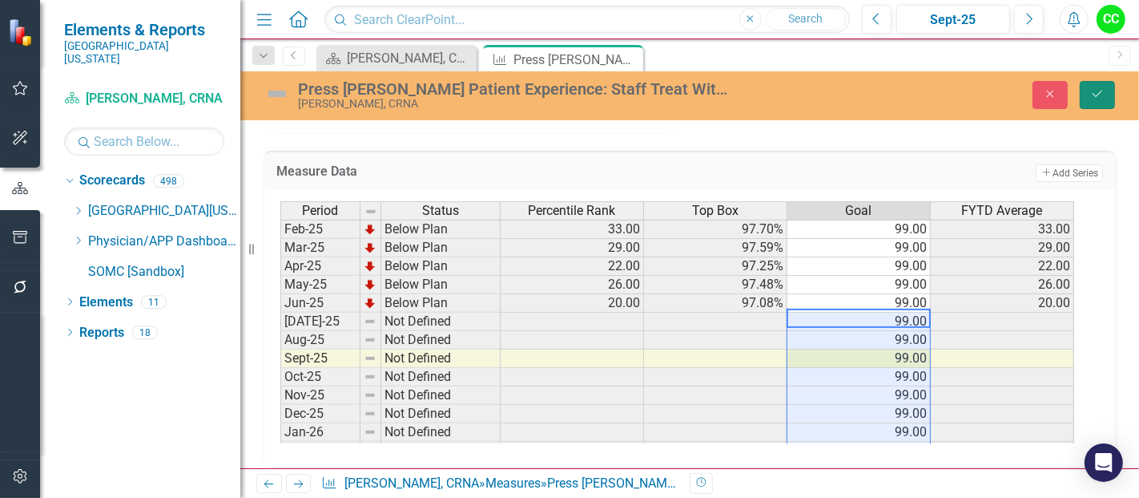
click at [1107, 92] on button "Save" at bounding box center [1097, 95] width 35 height 28
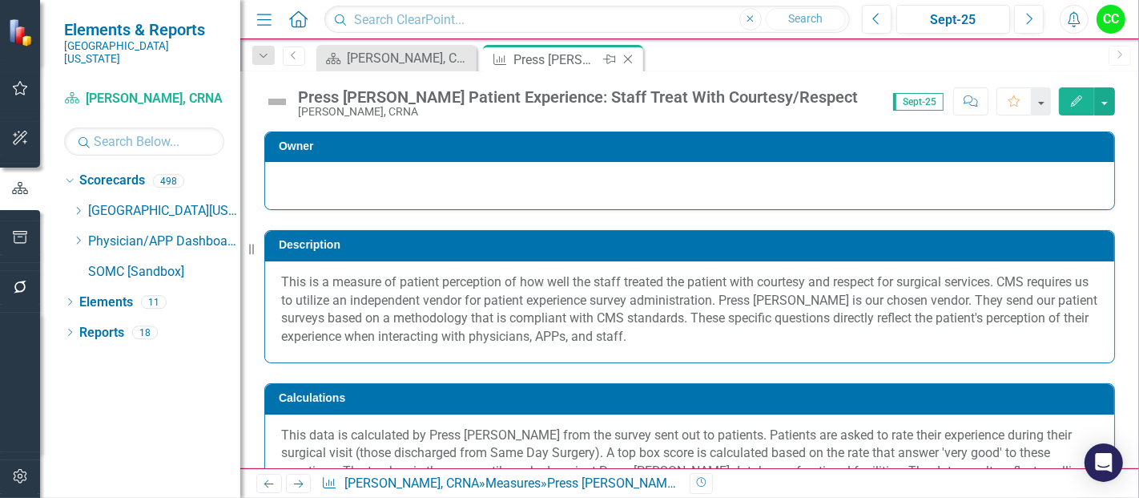
click at [631, 59] on icon "Close" at bounding box center [628, 59] width 16 height 13
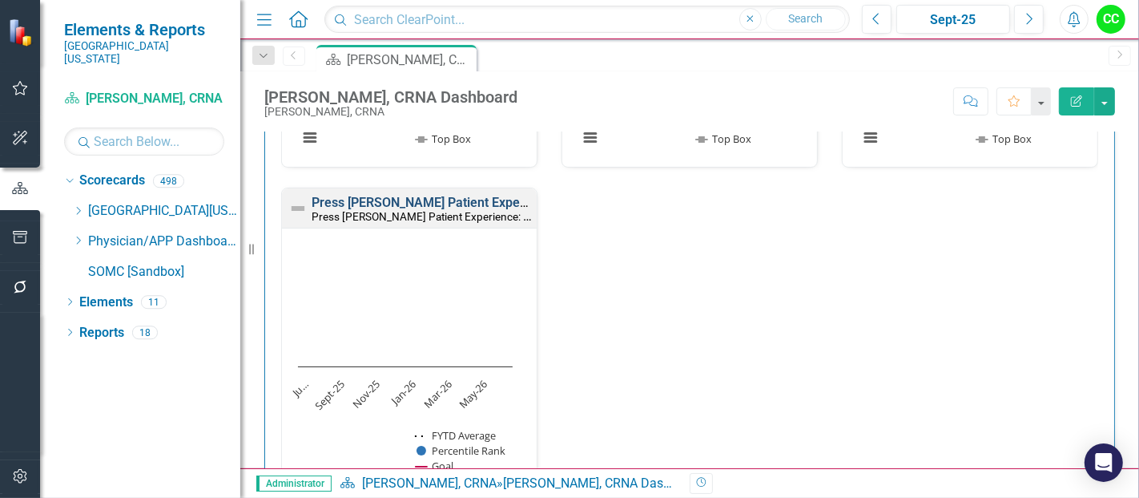
click at [403, 200] on link "Press [PERSON_NAME] Patient Experience: Staff Ensure You Were Comfortable" at bounding box center [540, 202] width 457 height 15
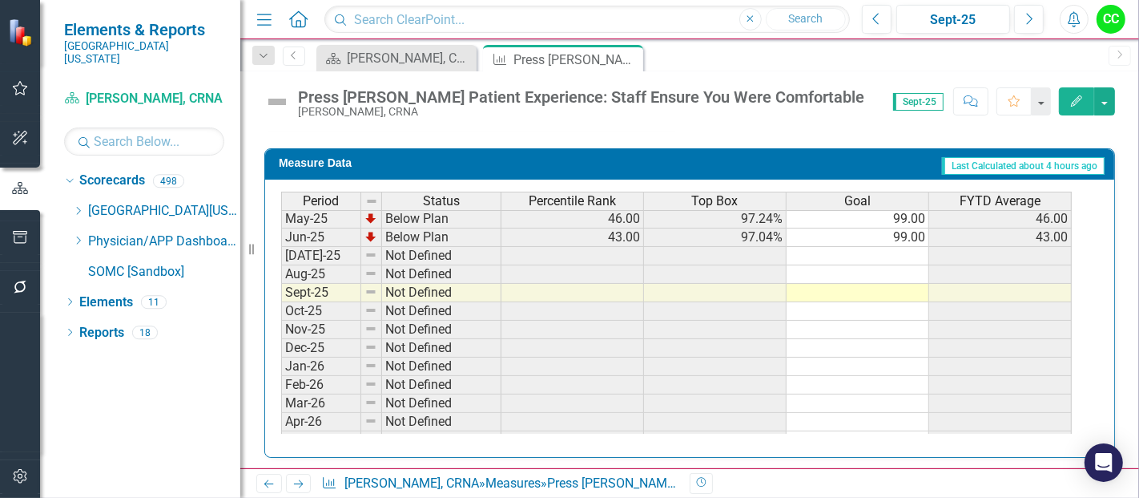
click at [897, 252] on td at bounding box center [858, 256] width 143 height 18
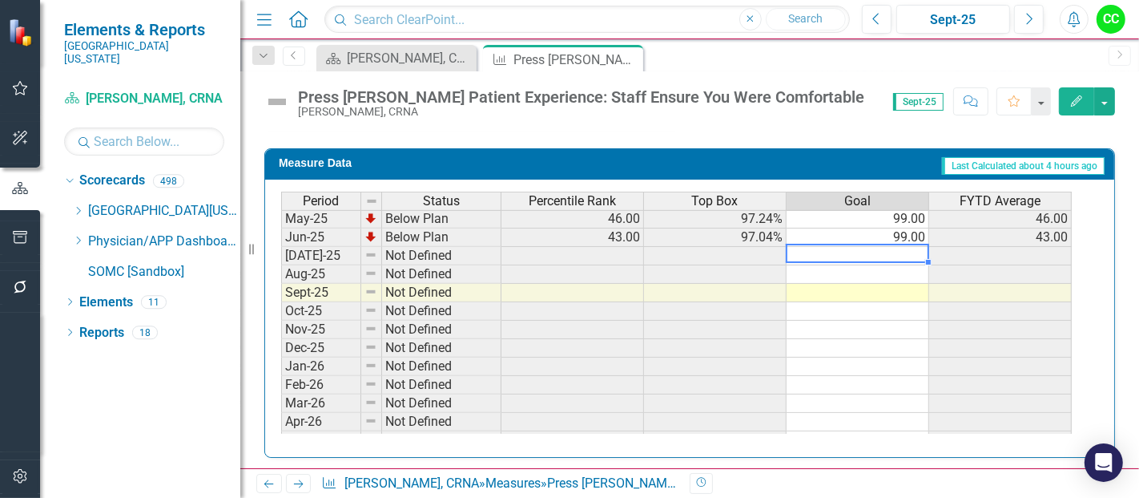
type textarea "99"
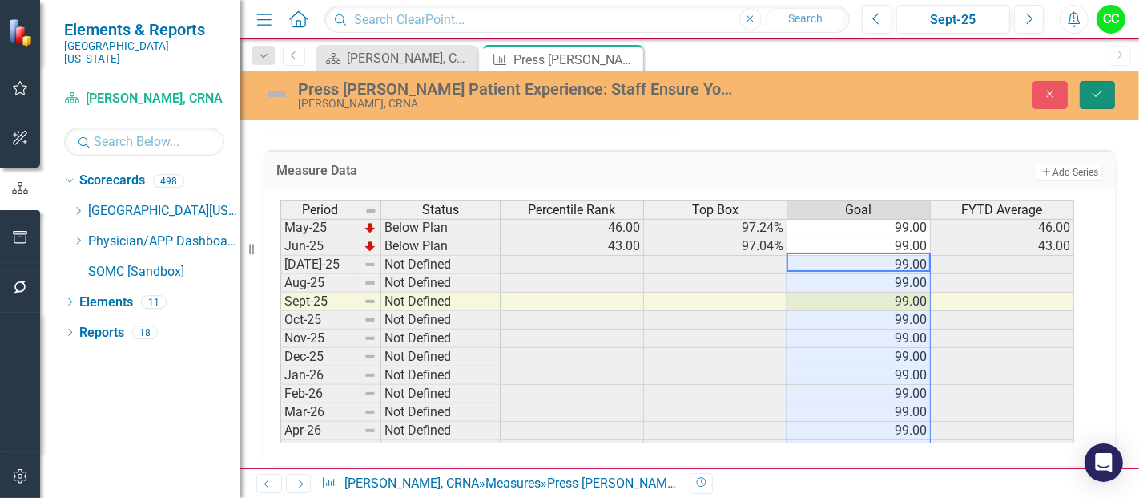
click at [1099, 98] on icon "Save" at bounding box center [1098, 93] width 14 height 11
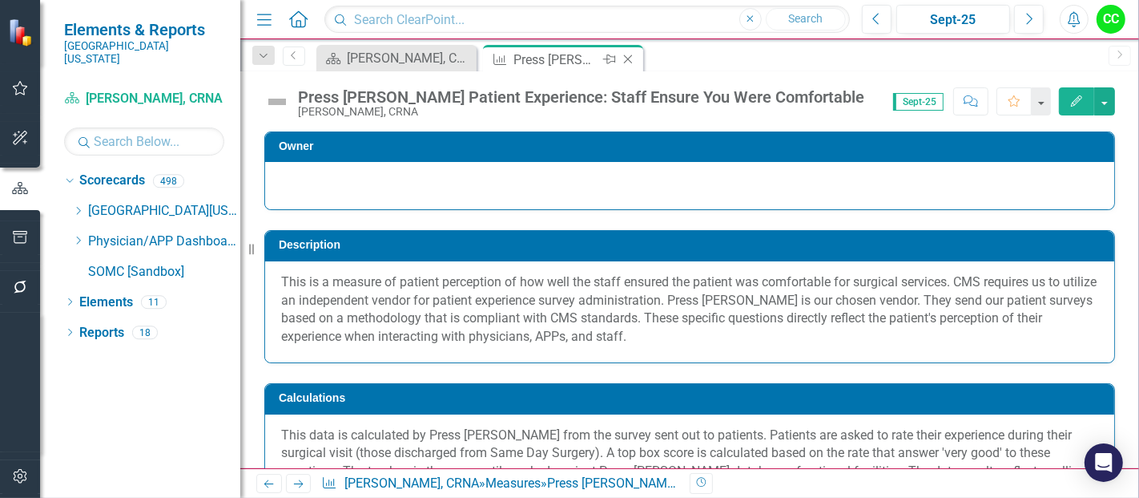
click at [625, 60] on icon "Close" at bounding box center [628, 59] width 16 height 13
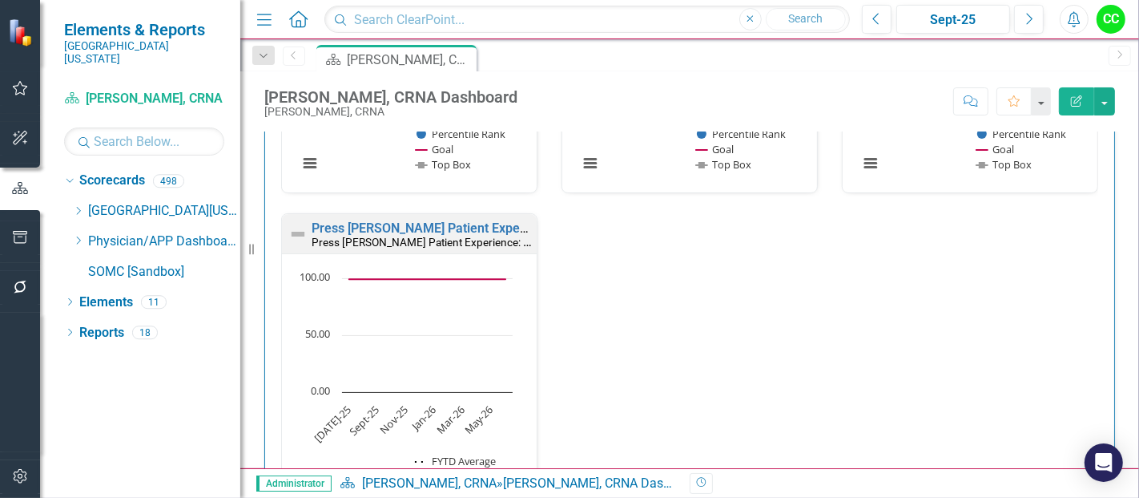
scroll to position [1695, 0]
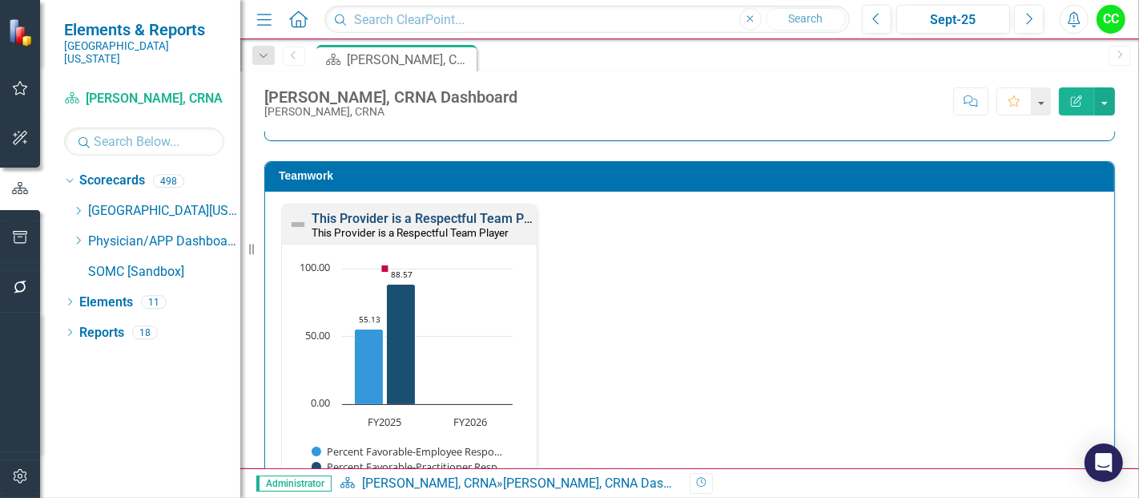
click at [425, 218] on link "This Provider is a Respectful Team Player" at bounding box center [432, 218] width 241 height 15
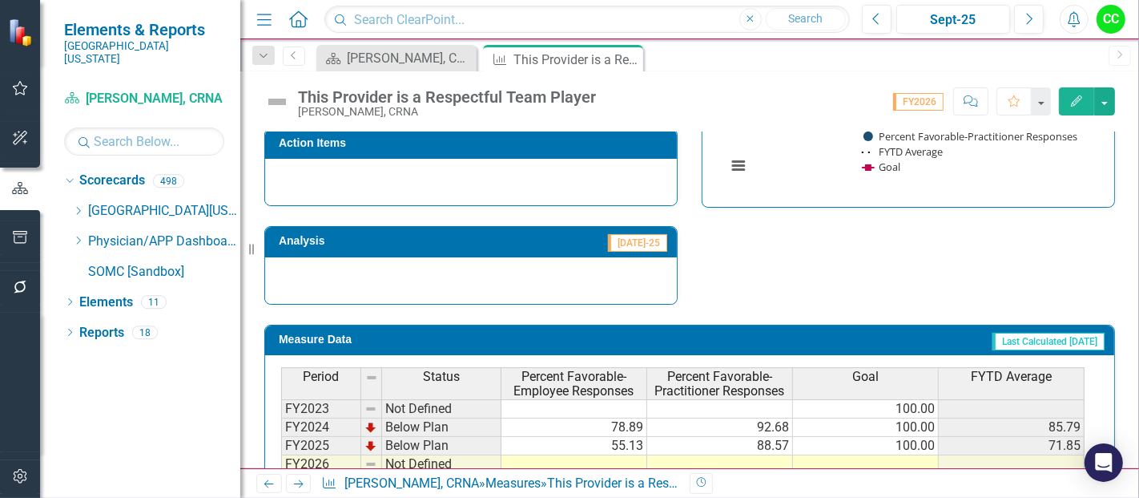
scroll to position [705, 0]
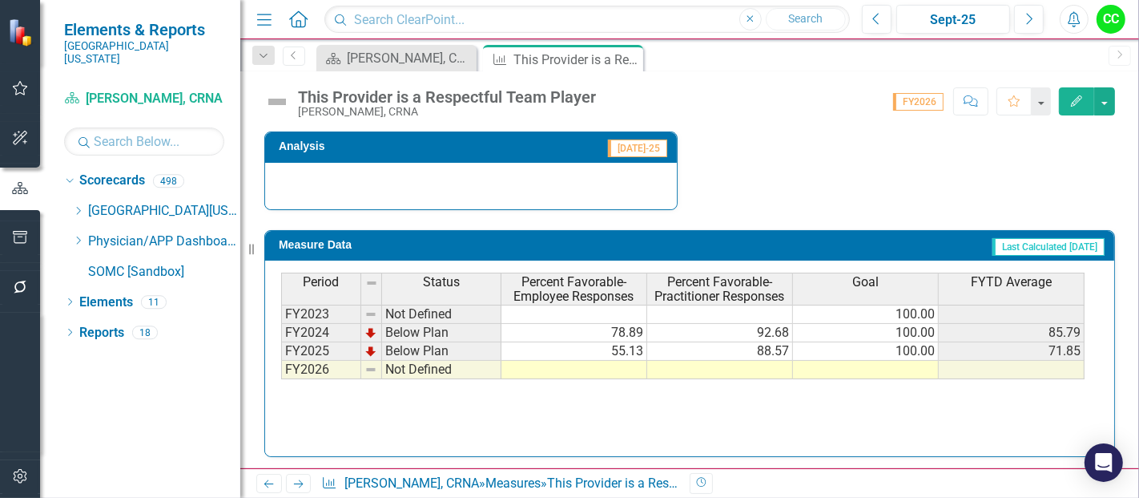
click at [886, 367] on td at bounding box center [866, 370] width 146 height 18
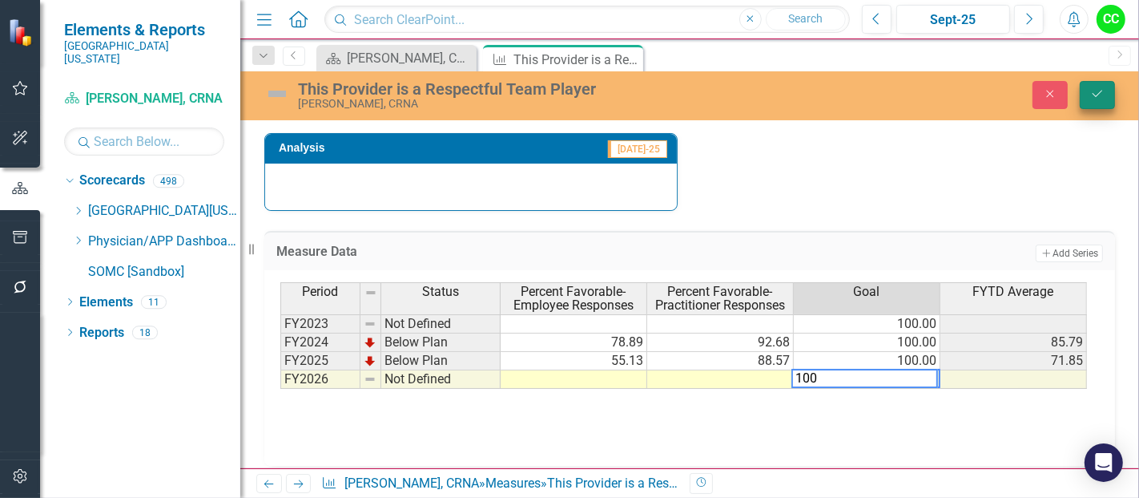
type textarea "100"
click at [1094, 90] on icon "Save" at bounding box center [1098, 93] width 14 height 11
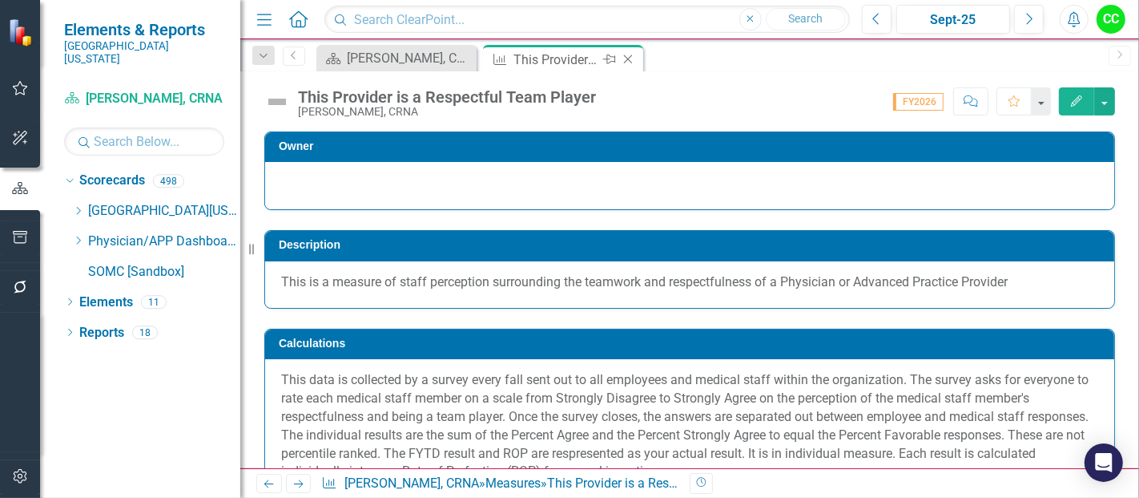
click at [629, 59] on icon "Close" at bounding box center [628, 59] width 16 height 13
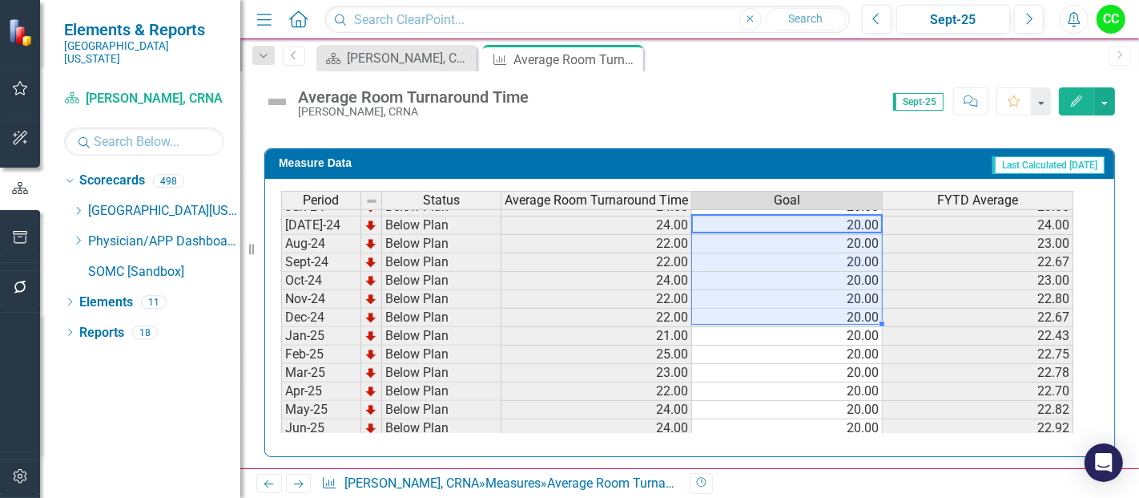
scroll to position [533, 0]
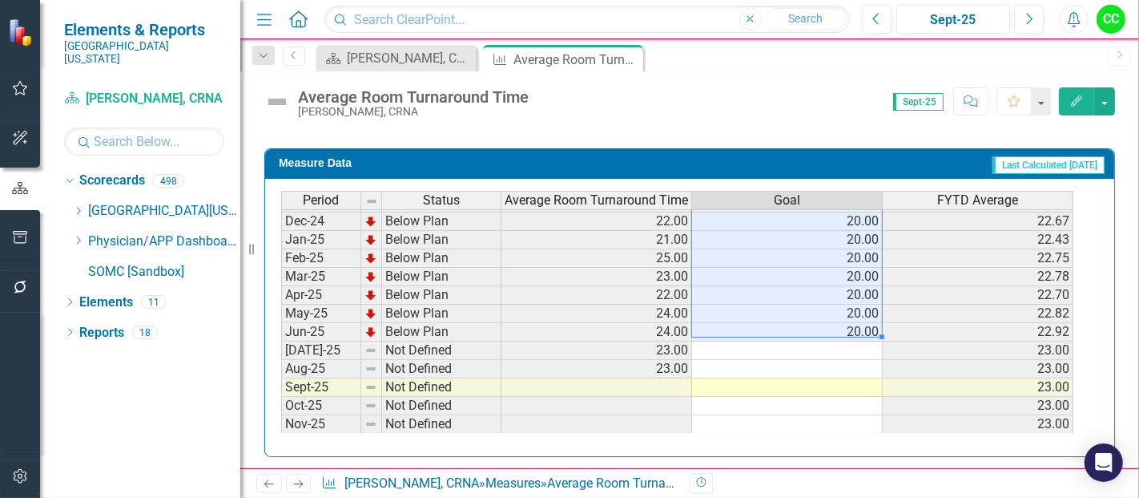
drag, startPoint x: 849, startPoint y: 214, endPoint x: 855, endPoint y: 318, distance: 104.3
click at [855, 318] on tbody "Sep-23 Below Plan 24.00 20.00 23.33 Oct-23 Below Plan 23.00 20.00 23.25 Nov-23 …" at bounding box center [677, 221] width 793 height 572
click at [845, 341] on td at bounding box center [787, 350] width 191 height 18
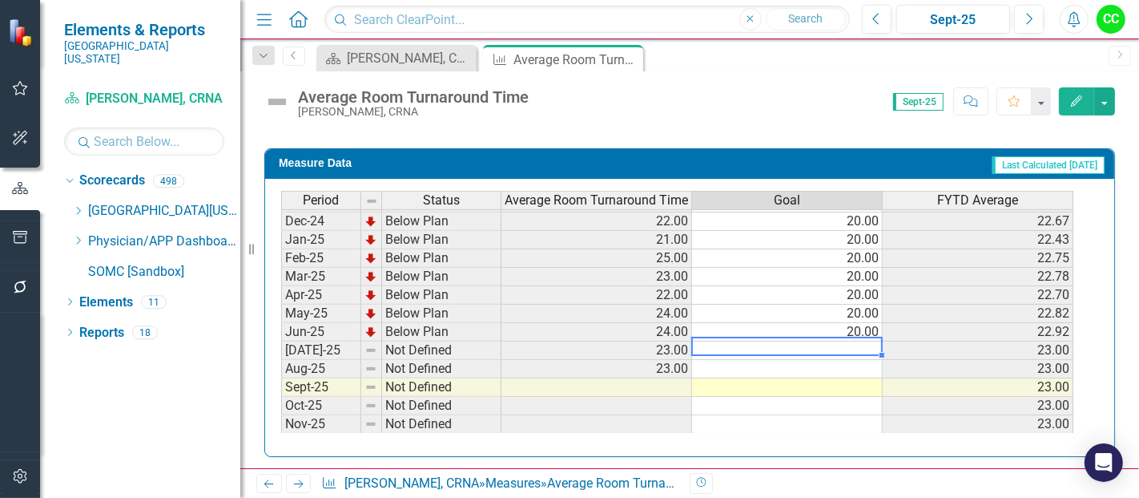
type textarea "20"
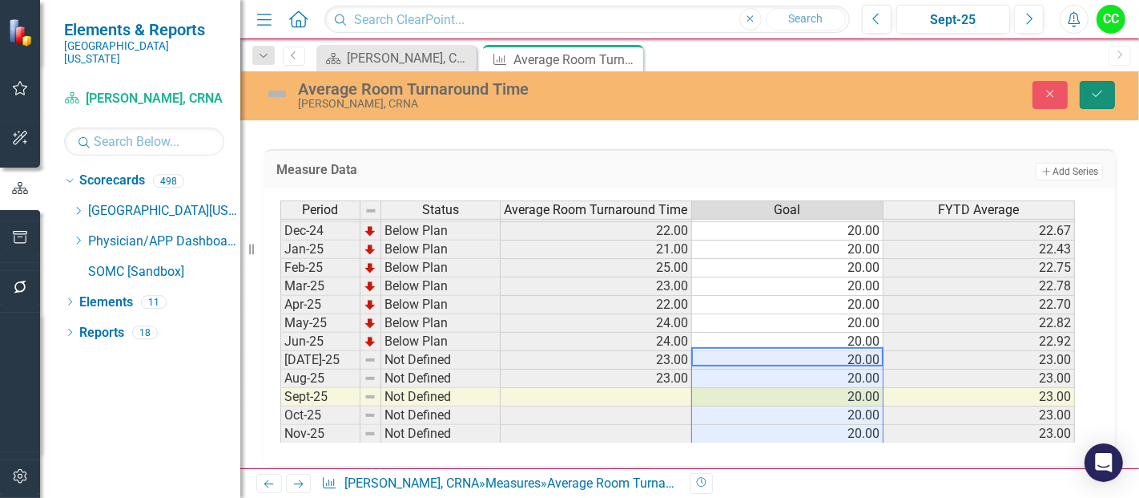
click at [1114, 104] on button "Save" at bounding box center [1097, 95] width 35 height 28
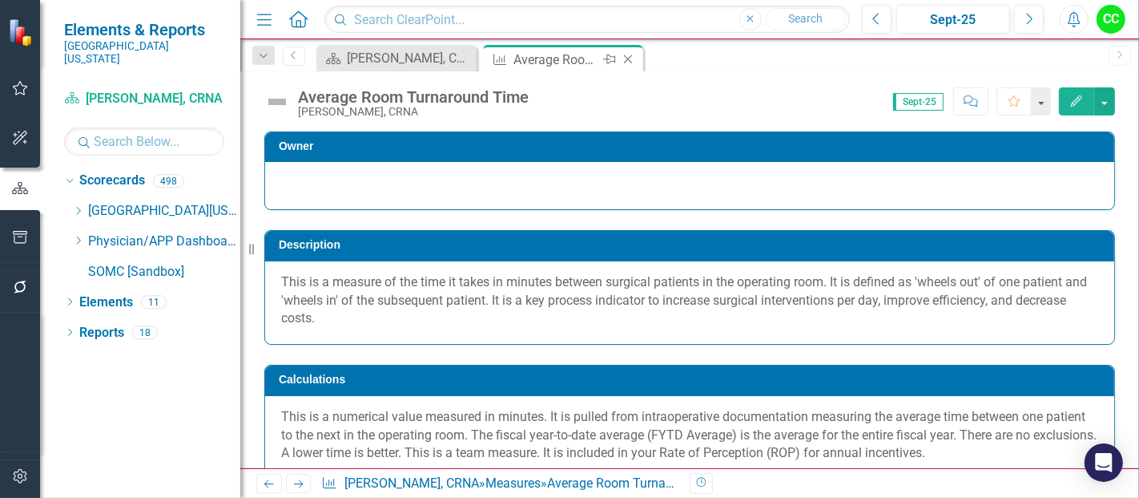
click at [625, 56] on icon at bounding box center [628, 59] width 9 height 9
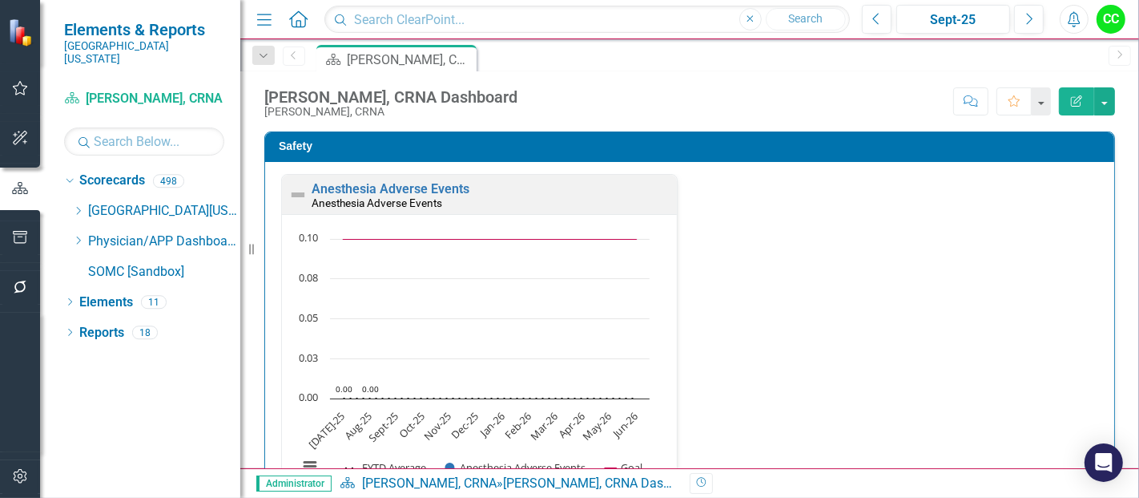
drag, startPoint x: 74, startPoint y: 223, endPoint x: 129, endPoint y: 268, distance: 71.7
click at [74, 236] on icon "Dropdown" at bounding box center [78, 241] width 12 height 10
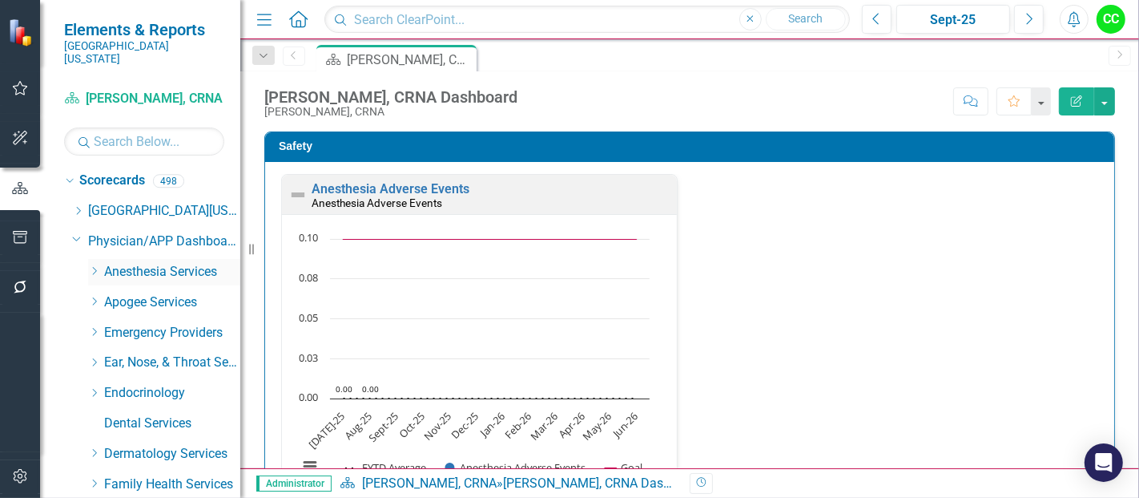
click at [94, 266] on icon "Dropdown" at bounding box center [94, 271] width 12 height 10
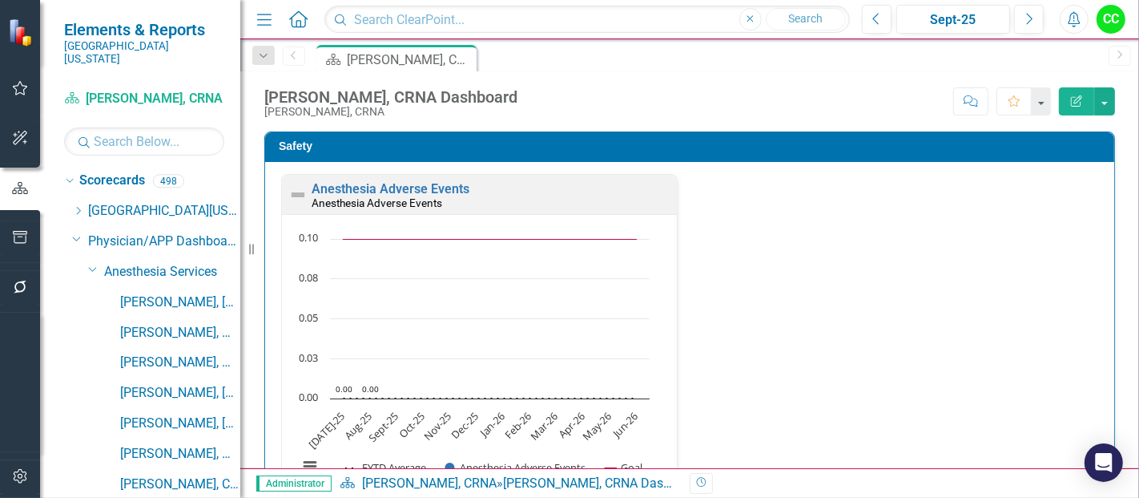
scroll to position [9, 0]
